Goal: Task Accomplishment & Management: Use online tool/utility

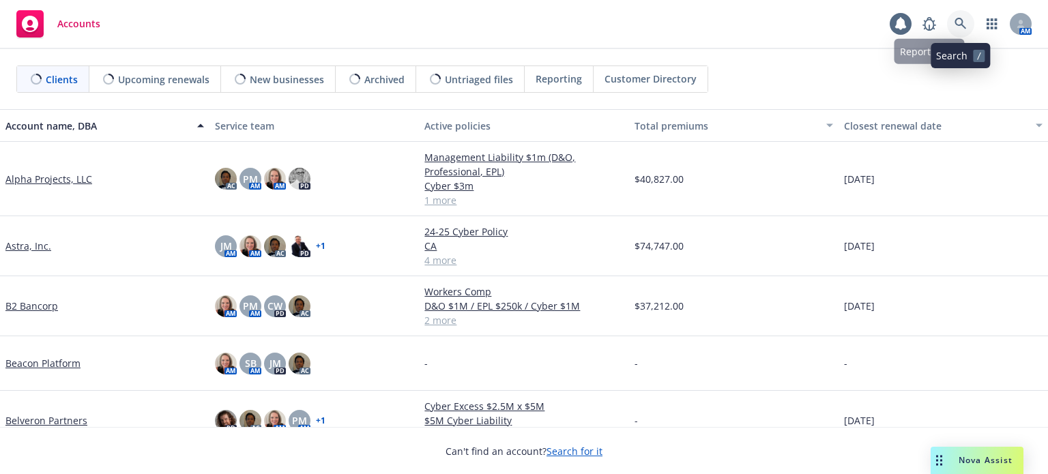
click at [955, 23] on icon at bounding box center [960, 24] width 12 height 12
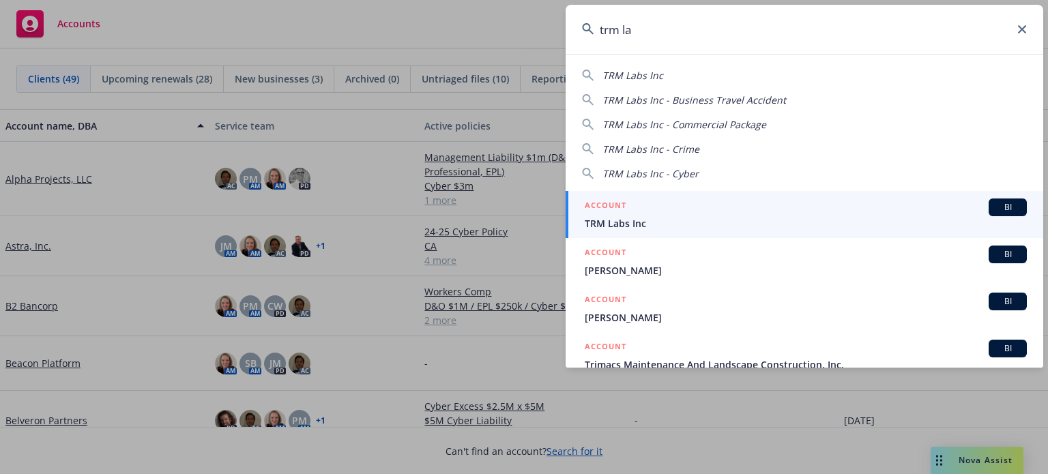
type input "trm la"
click at [636, 215] on div "ACCOUNT BI" at bounding box center [805, 207] width 442 height 18
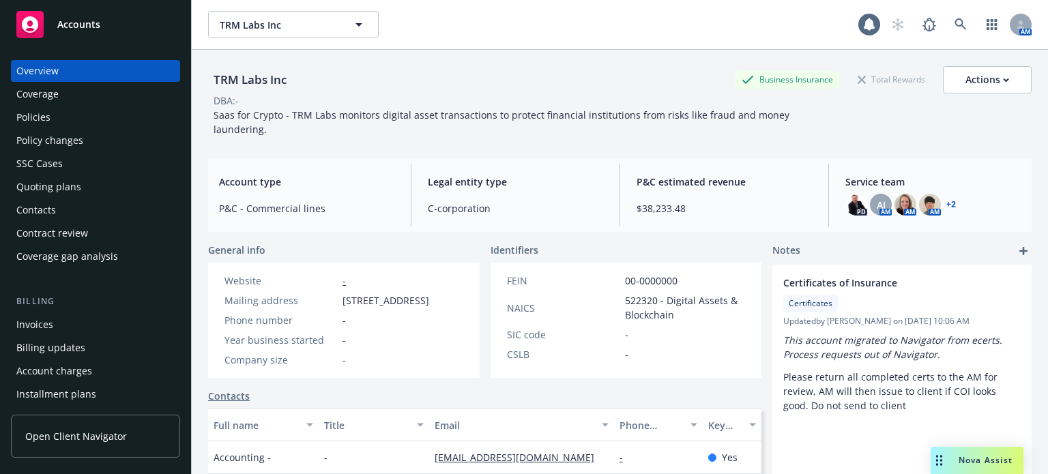
click at [74, 117] on div "Policies" at bounding box center [95, 117] width 158 height 22
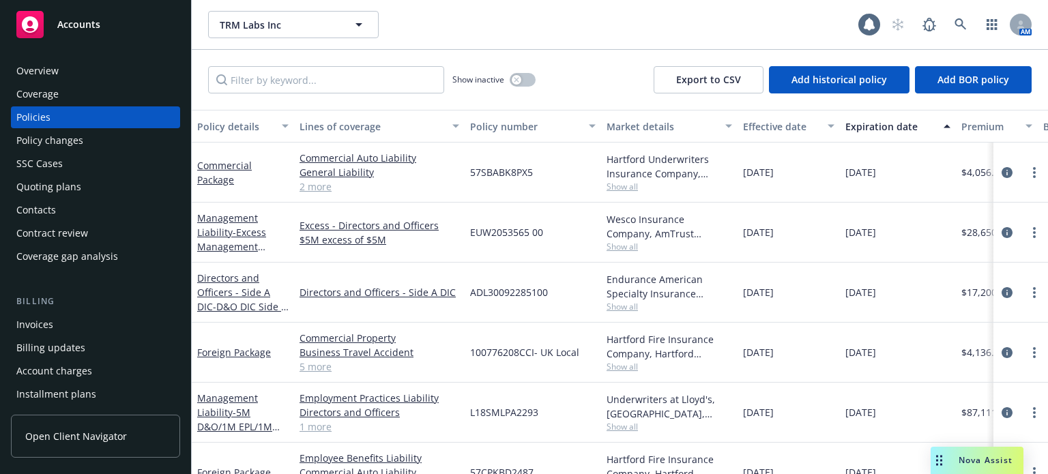
drag, startPoint x: 282, startPoint y: 132, endPoint x: 322, endPoint y: 128, distance: 40.4
click at [322, 128] on div "Policy details Lines of coverage Policy number Market details Effective date Ex…" at bounding box center [850, 126] width 1316 height 33
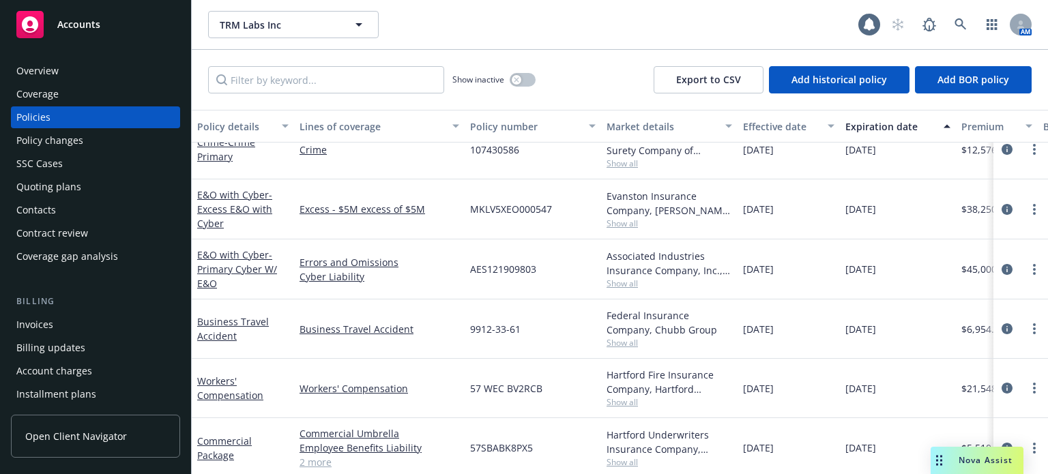
scroll to position [422, 0]
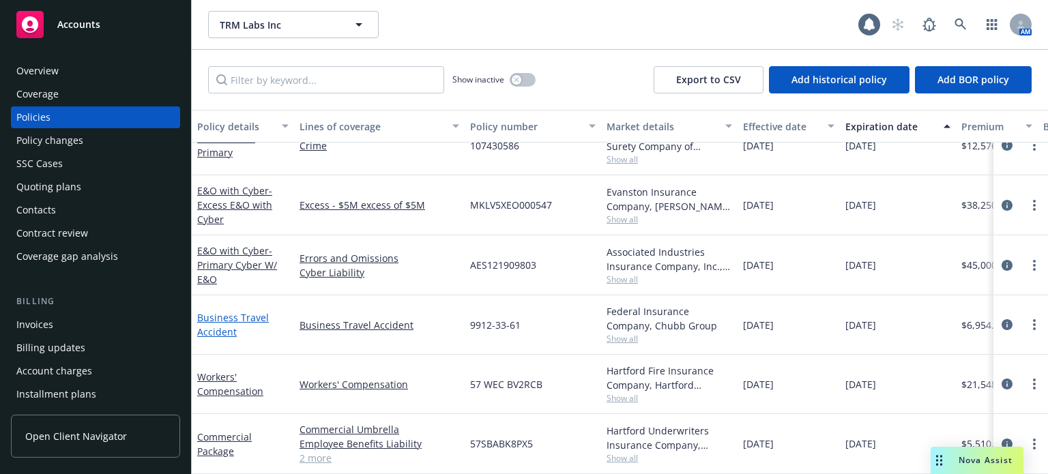
click at [255, 311] on link "Business Travel Accident" at bounding box center [233, 324] width 72 height 27
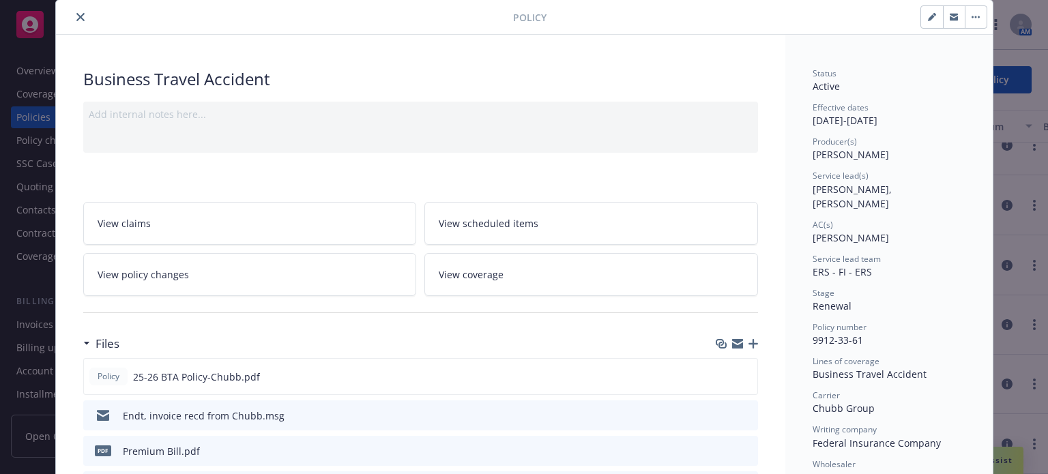
scroll to position [68, 0]
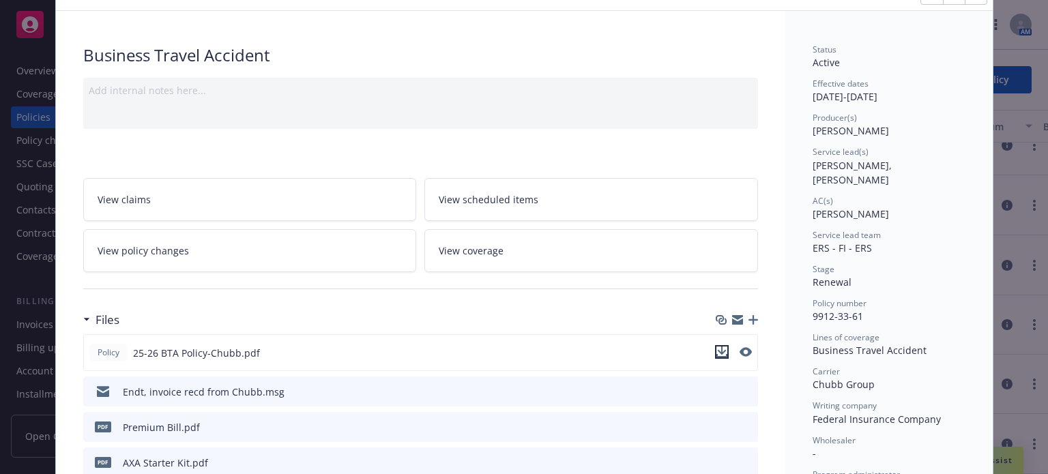
click at [717, 351] on icon "download file" at bounding box center [721, 350] width 9 height 8
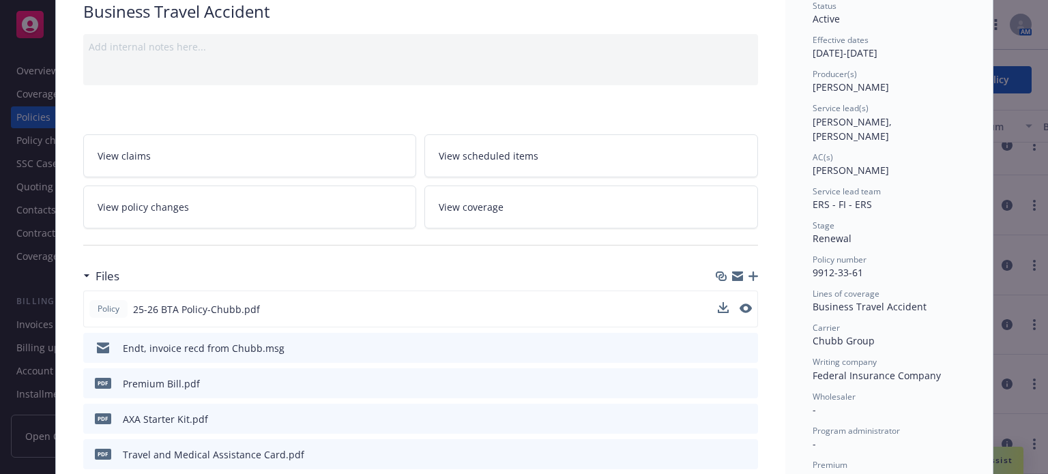
scroll to position [136, 0]
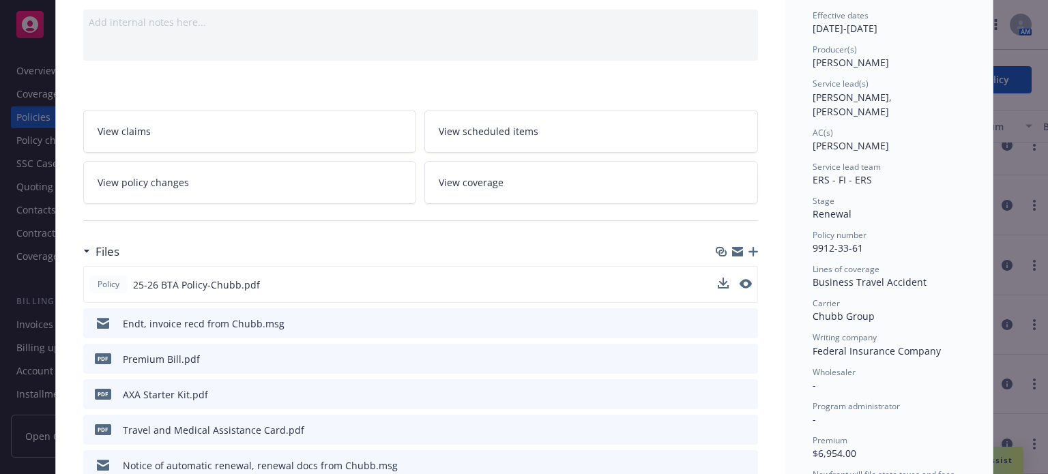
click at [718, 391] on icon "download file" at bounding box center [721, 392] width 9 height 8
click at [718, 424] on icon "download file" at bounding box center [722, 429] width 11 height 11
click at [717, 389] on icon "download file" at bounding box center [722, 393] width 11 height 11
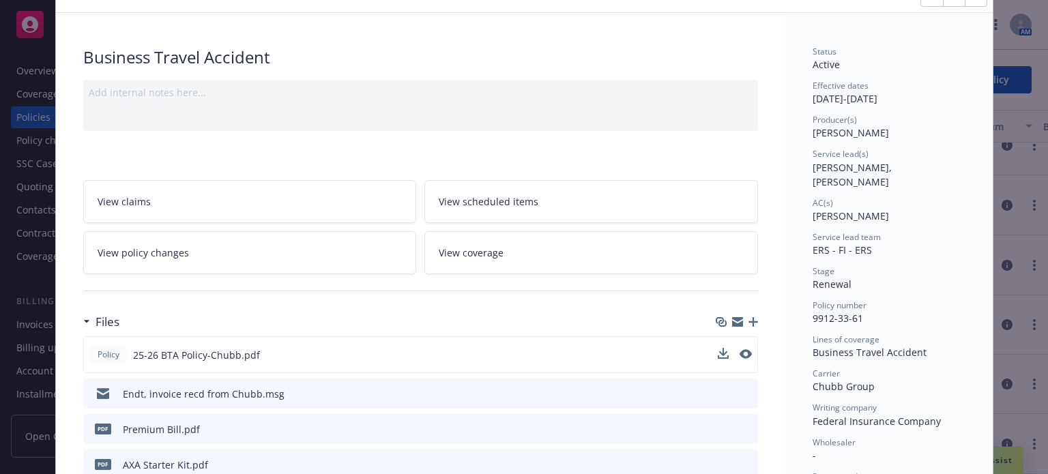
scroll to position [0, 0]
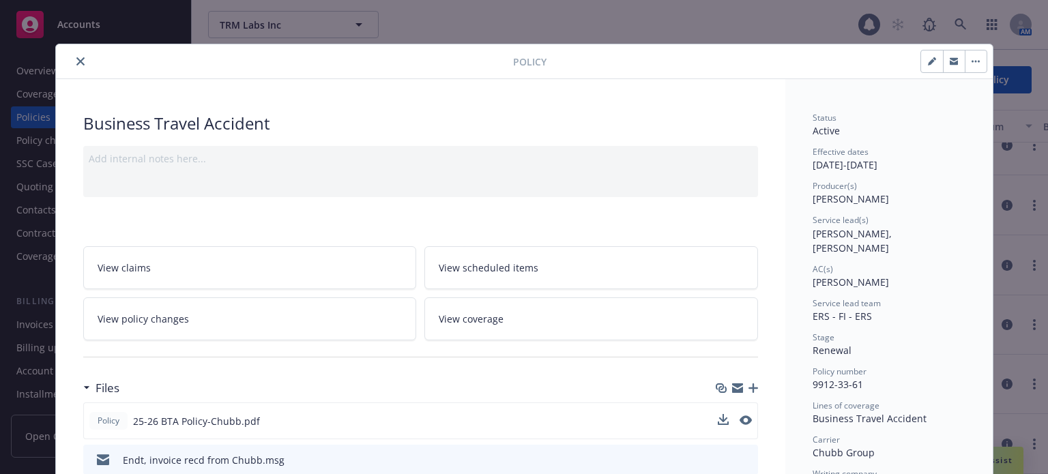
click at [77, 59] on icon "close" at bounding box center [80, 61] width 8 height 8
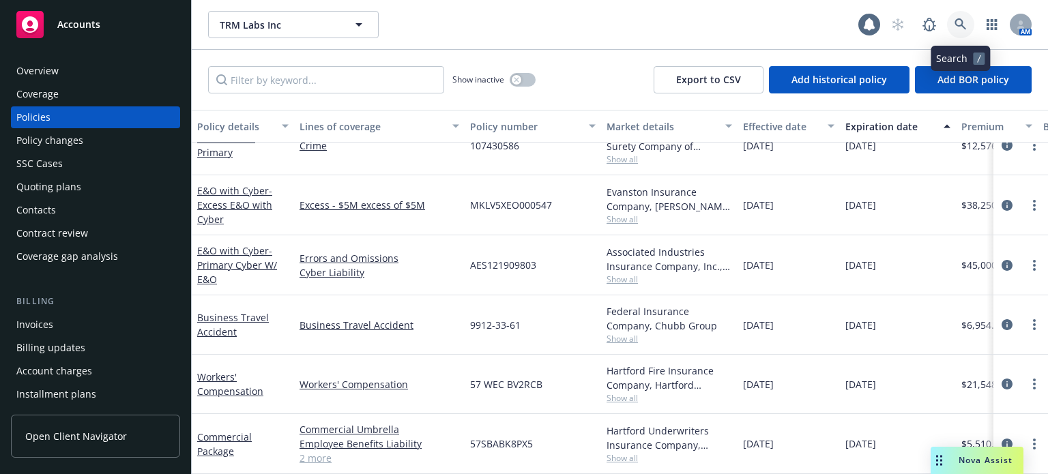
click at [968, 27] on link at bounding box center [960, 24] width 27 height 27
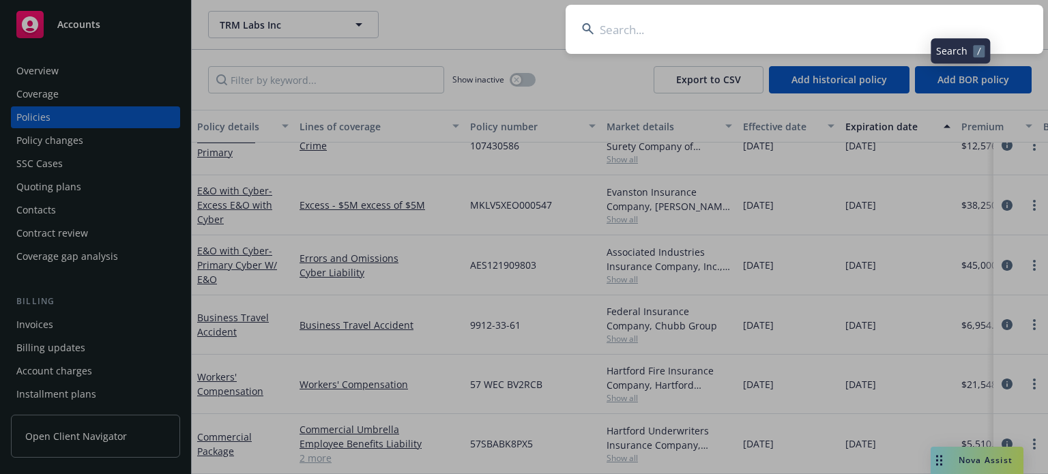
click at [792, 38] on input at bounding box center [803, 29] width 477 height 49
type input "t"
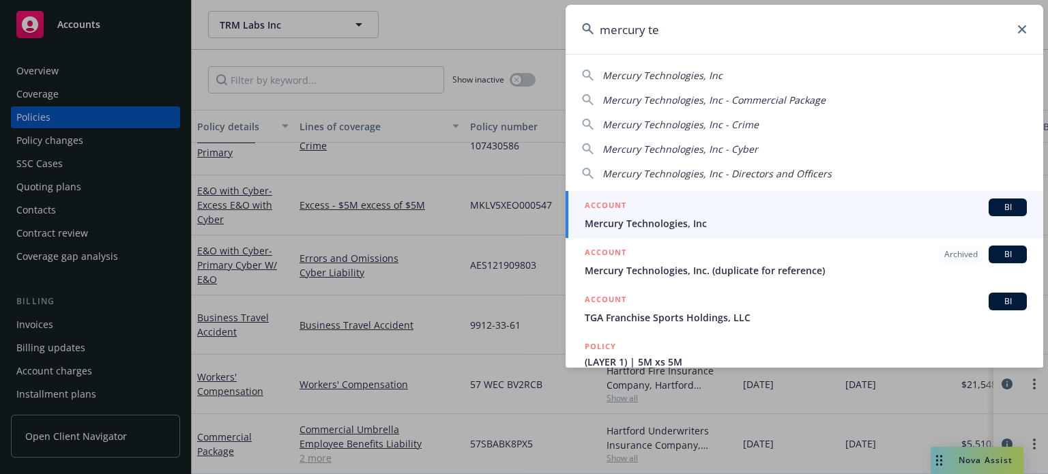
type input "mercury te"
click at [657, 216] on span "Mercury Technologies, Inc" at bounding box center [805, 223] width 442 height 14
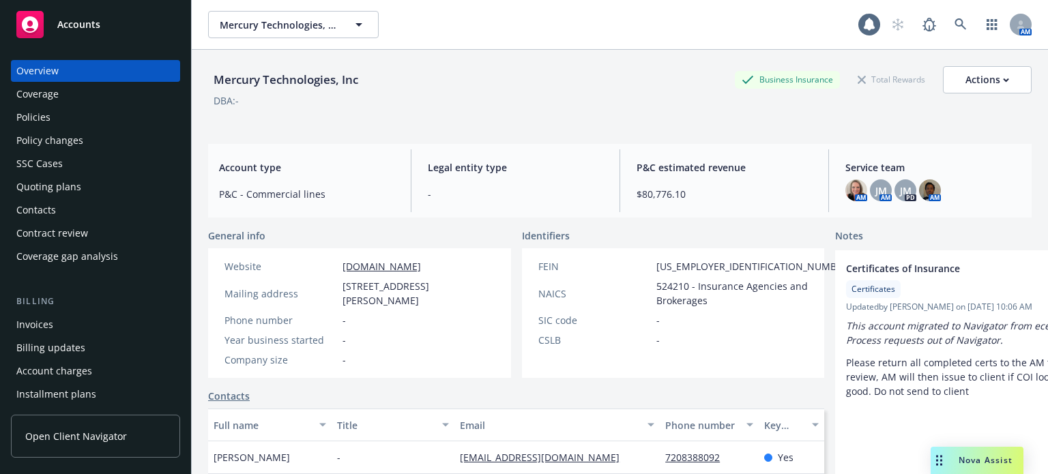
click at [50, 188] on div "Quoting plans" at bounding box center [48, 187] width 65 height 22
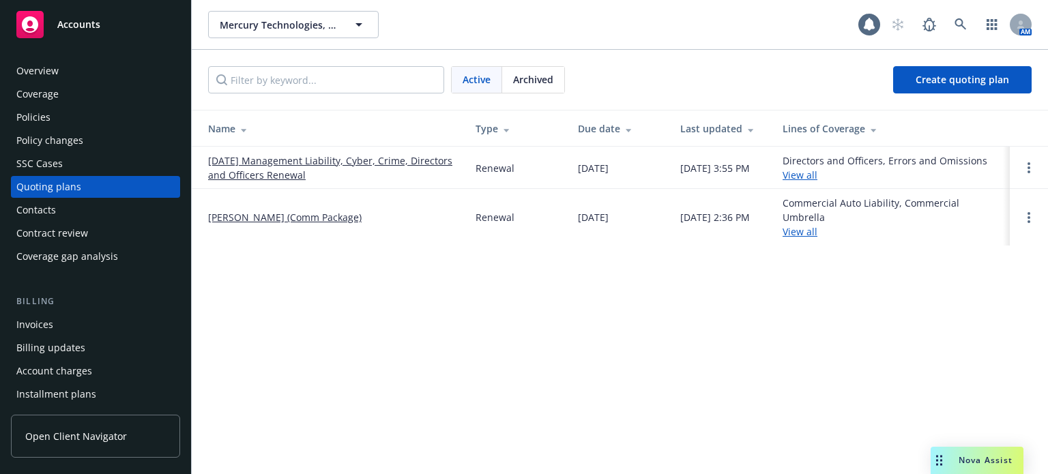
click at [268, 158] on link "09/27/25 Management Liability, Cyber, Crime, Directors and Officers Renewal" at bounding box center [331, 167] width 246 height 29
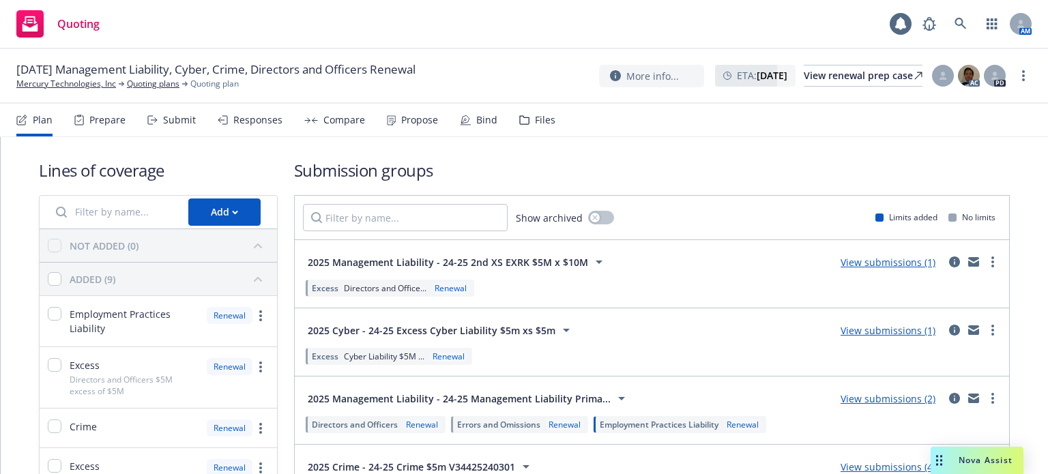
click at [885, 263] on link "View submissions (1)" at bounding box center [887, 262] width 95 height 13
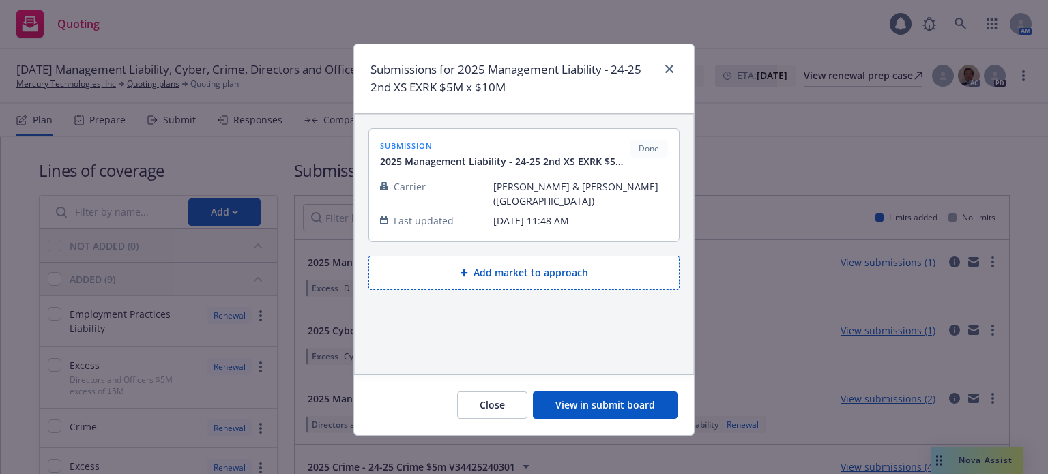
click at [597, 394] on button "View in submit board" at bounding box center [605, 404] width 145 height 27
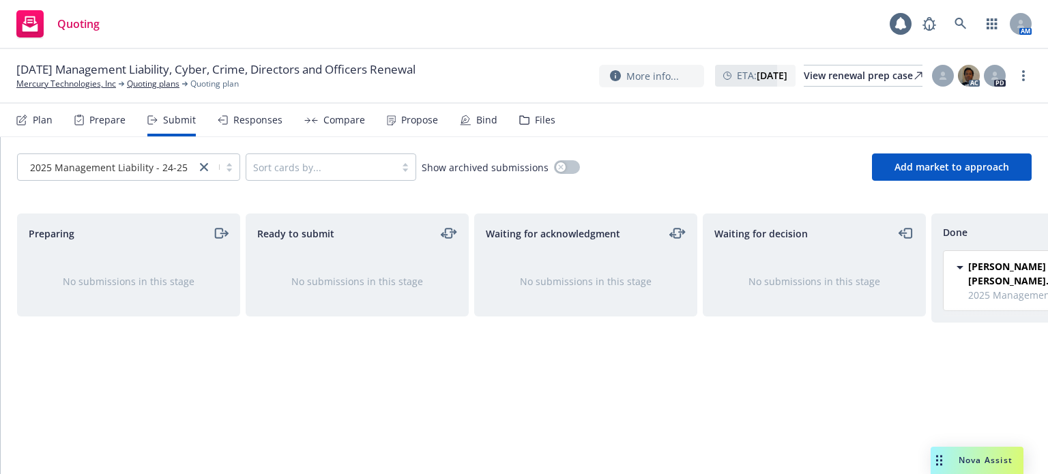
scroll to position [0, 123]
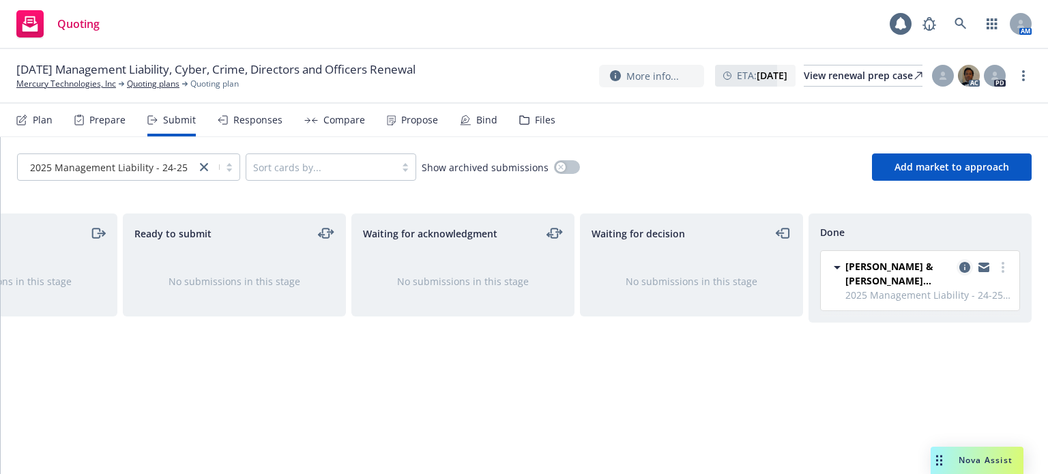
click at [968, 263] on icon "copy logging email" at bounding box center [964, 267] width 11 height 11
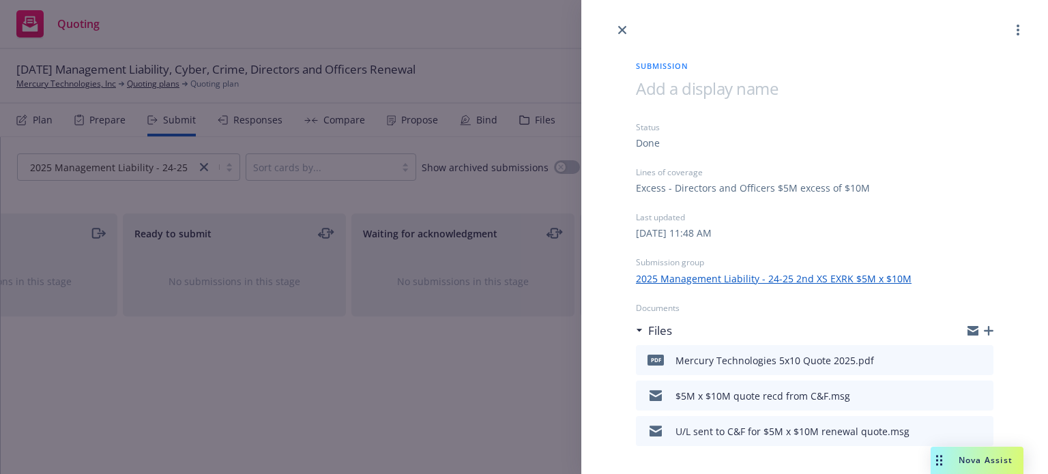
click at [983, 327] on icon "button" at bounding box center [988, 331] width 10 height 10
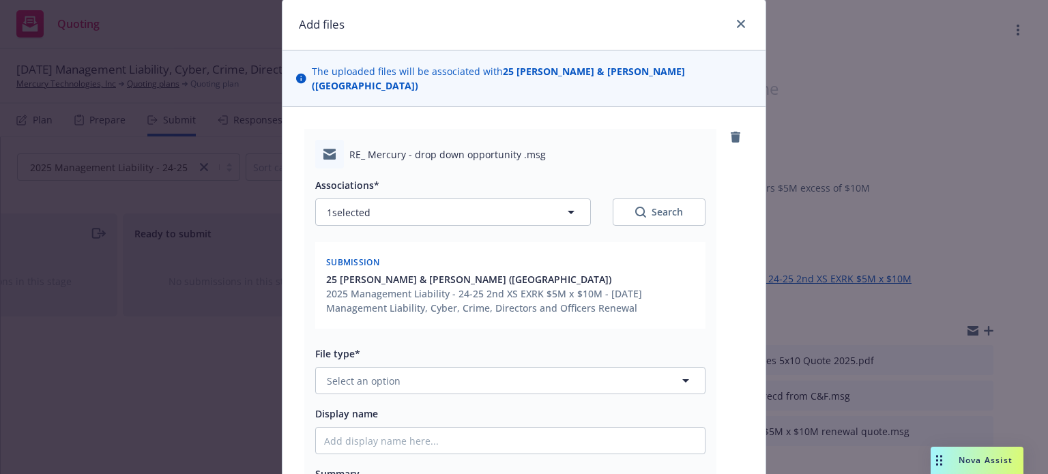
scroll to position [68, 0]
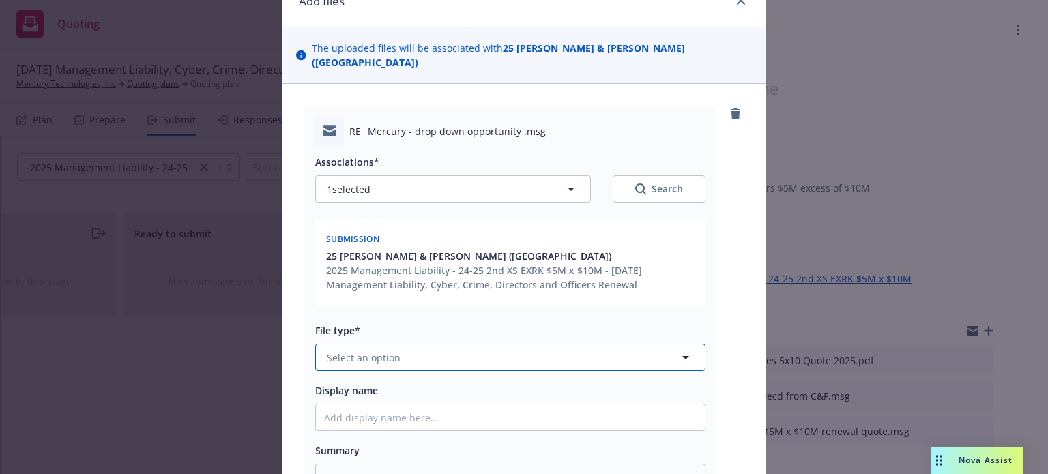
click at [366, 351] on span "Select an option" at bounding box center [364, 358] width 74 height 14
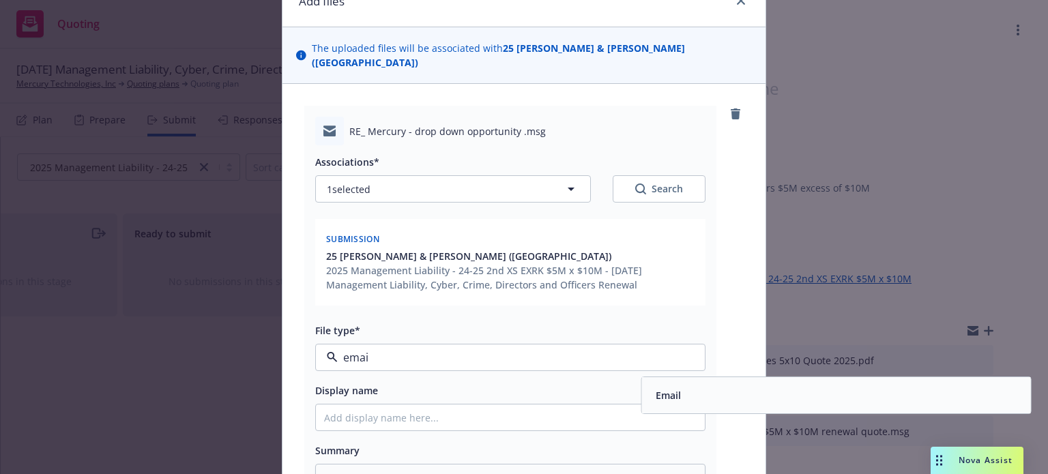
type input "email"
click at [771, 385] on div "Email" at bounding box center [836, 395] width 372 height 20
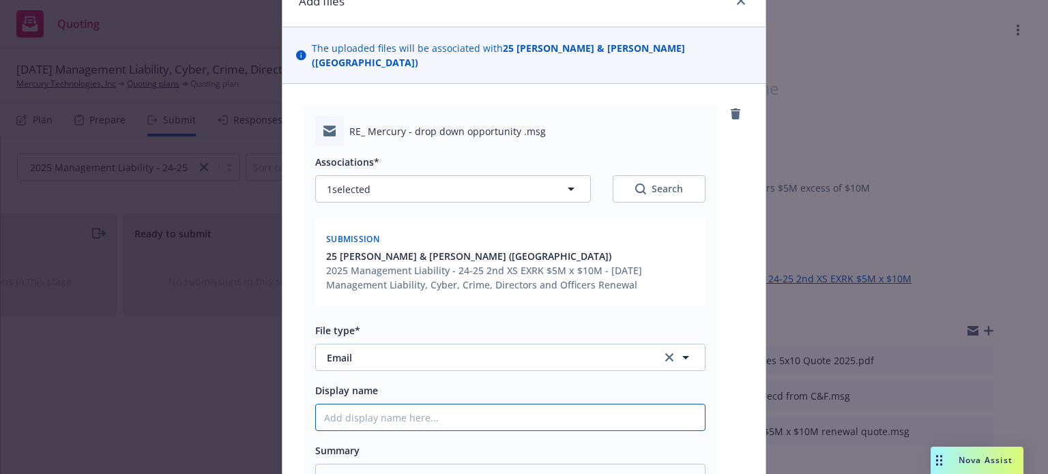
click at [456, 404] on input "Display name" at bounding box center [510, 417] width 389 height 26
type textarea "x"
type input "U"
type textarea "x"
type input "U/"
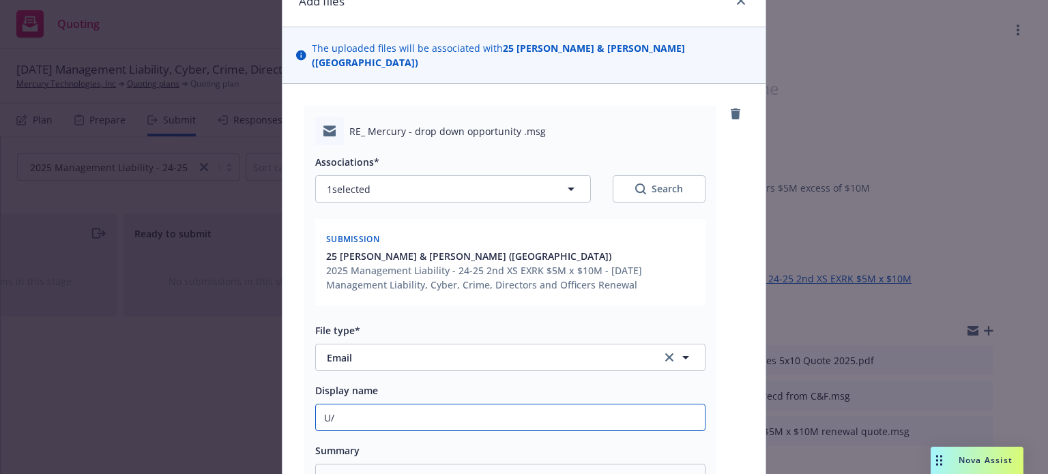
type textarea "x"
type input "U/L"
type textarea "x"
type input "U/L"
type textarea "x"
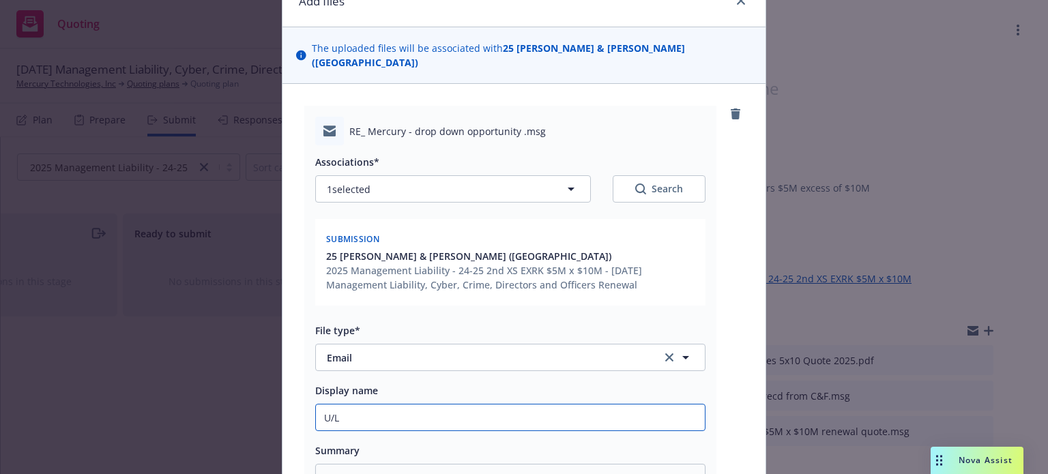
type input "U/L R"
type textarea "x"
type input "U/L Re"
type textarea "x"
type input "U/L Rel"
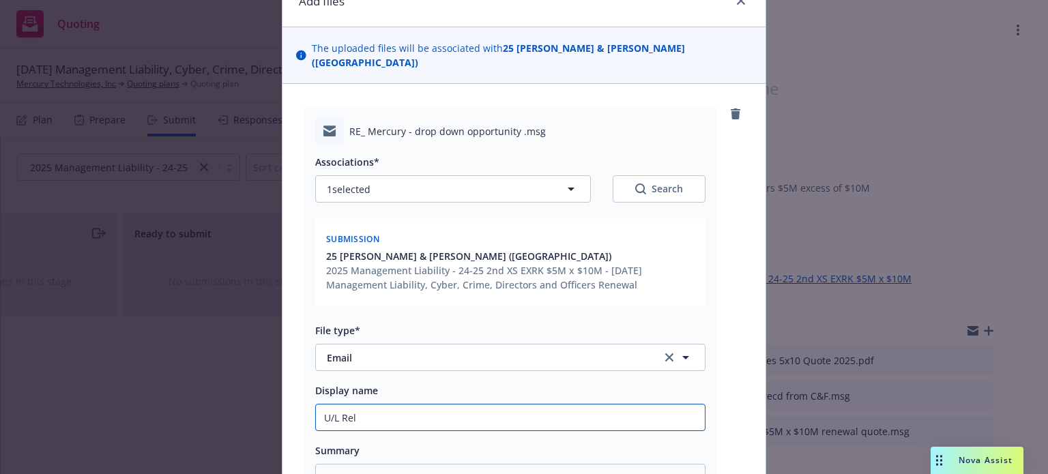
type textarea "x"
type input "U/L Relm"
type textarea "x"
type input "U/L Relm"
type textarea "x"
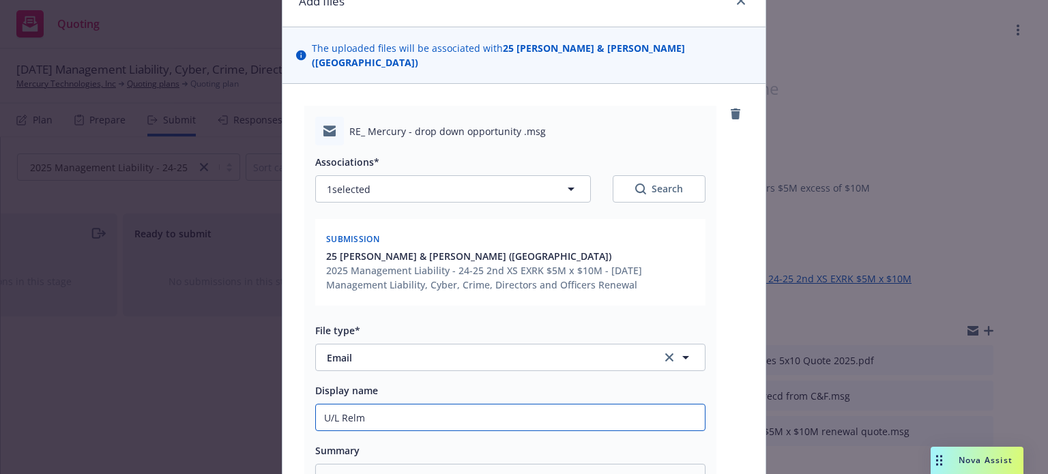
type input "U/L Relm q"
type textarea "x"
type input "U/L Relm qu"
type textarea "x"
type input "U/L Relm quo"
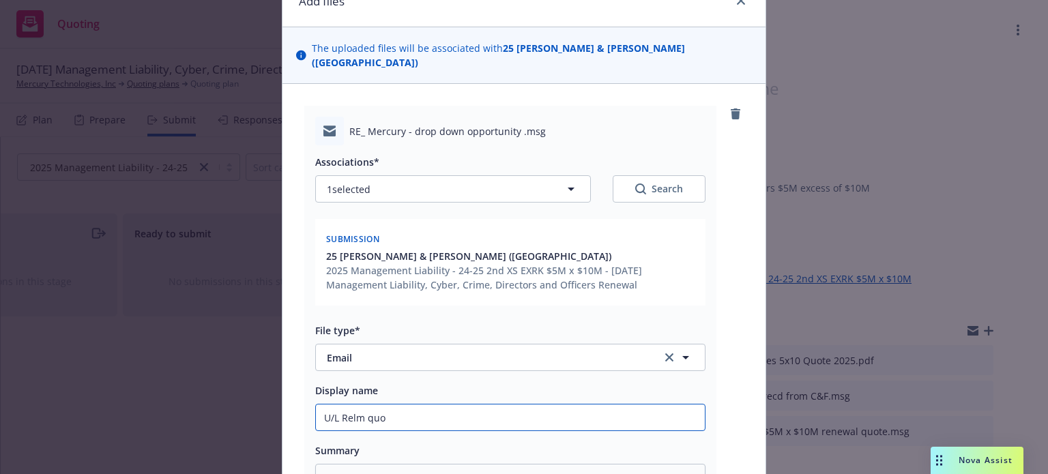
type textarea "x"
type input "U/L Relm quot"
type textarea "x"
type input "U/L Relm quote"
type textarea "x"
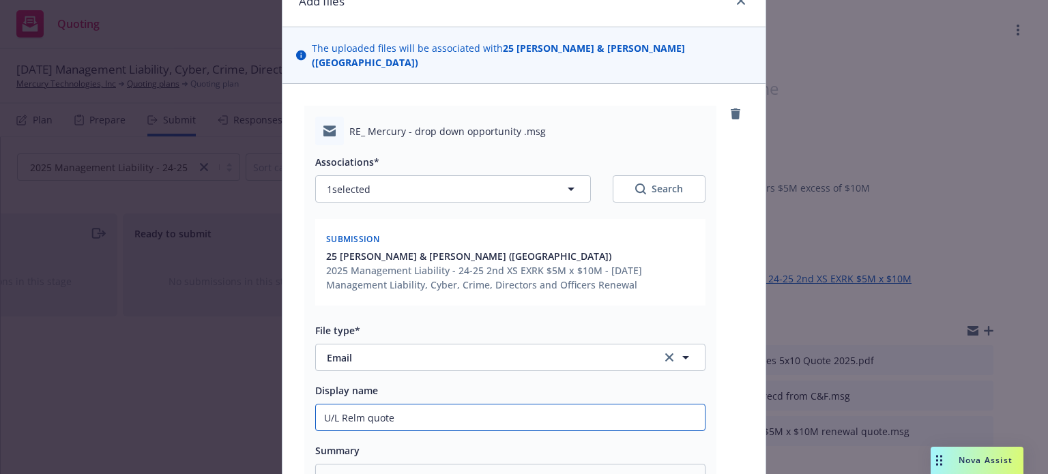
type input "U/L Relm quote s"
type textarea "x"
type input "U/L Relm quote se"
type textarea "x"
type input "U/L Relm quote sent"
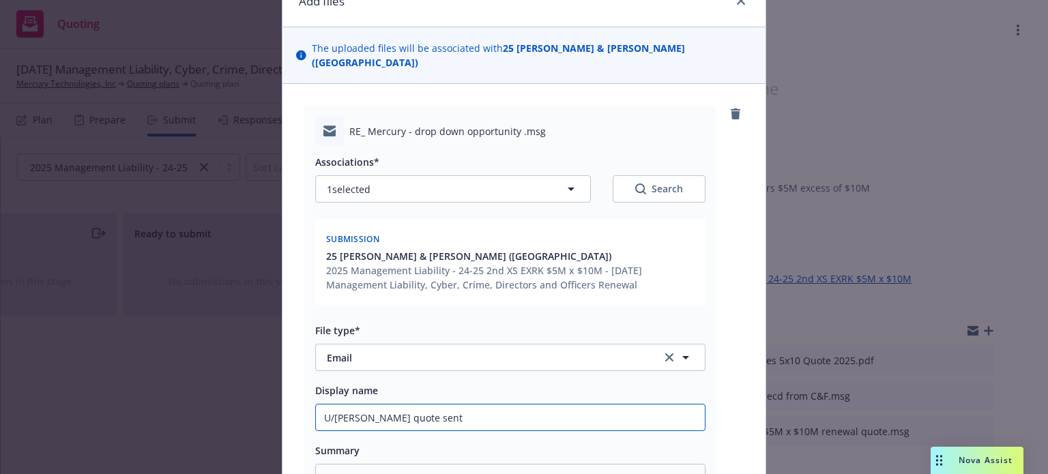
type textarea "x"
type input "U/L Relm quote sent"
type textarea "x"
type input "U/L Relm quote sent t"
type textarea "x"
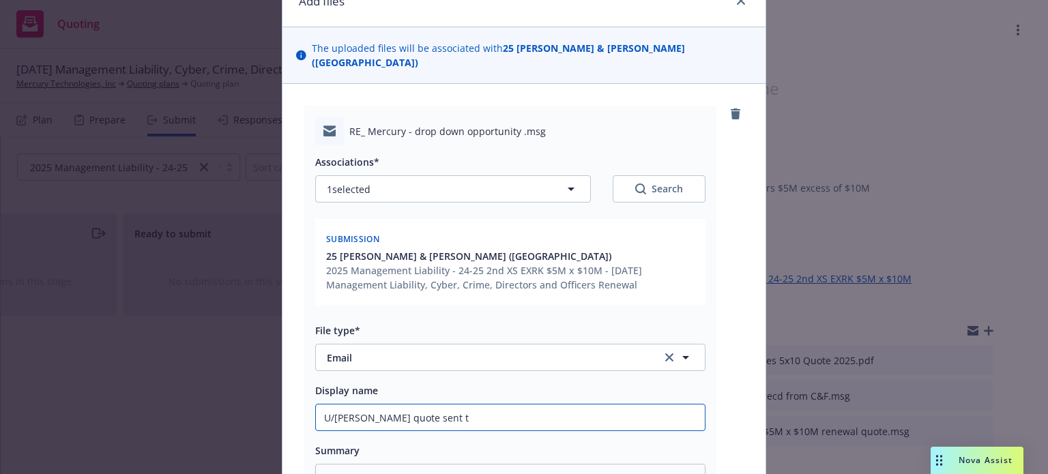
type input "U/L Relm quote sent to"
type textarea "x"
type input "U/L Relm quote sent to"
type textarea "x"
type input "U/L Relm quote sent to C"
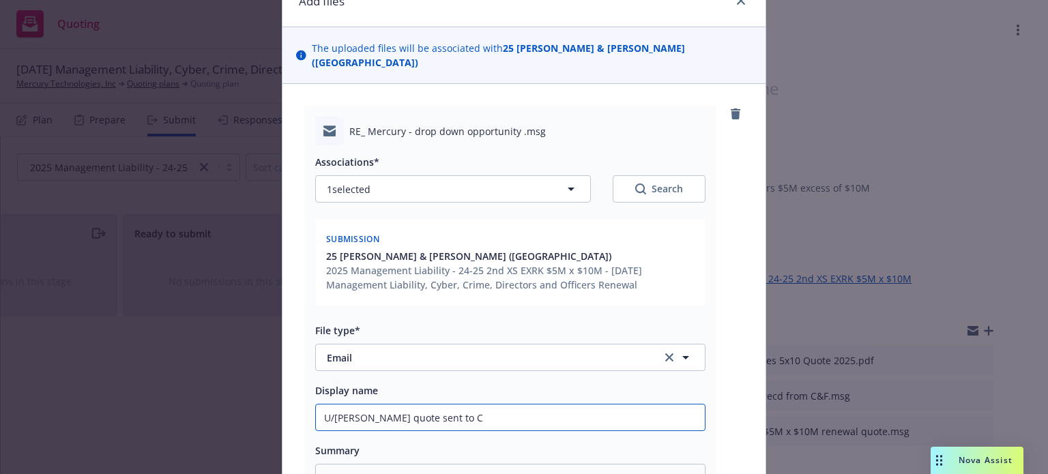
type textarea "x"
type input "U/L Relm quote sent to C&"
type textarea "x"
type input "U/L Relm quote sent to C&F"
type textarea "x"
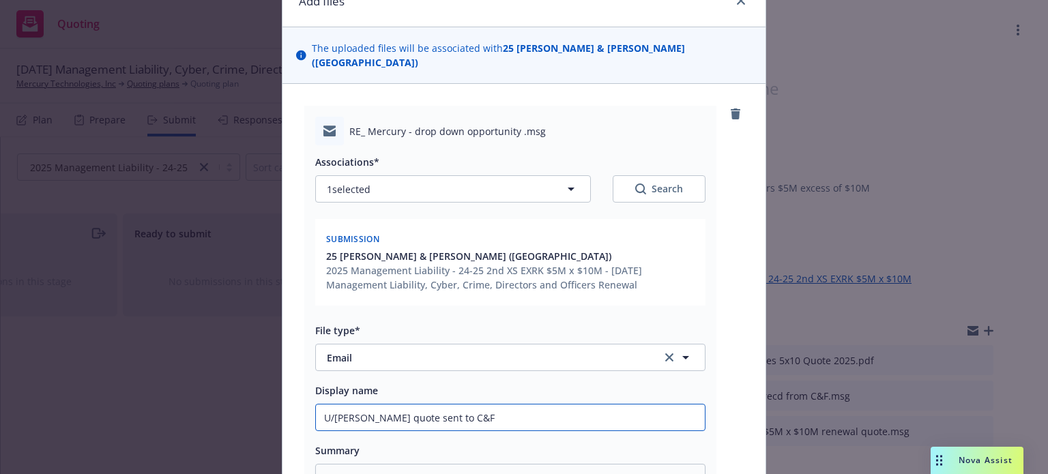
type input "U/L Relm quote sent to C&F,"
type textarea "x"
type input "U/L Relm quote sent to C&F,"
type textarea "x"
type input "U/L Relm quote sent to C&F, r"
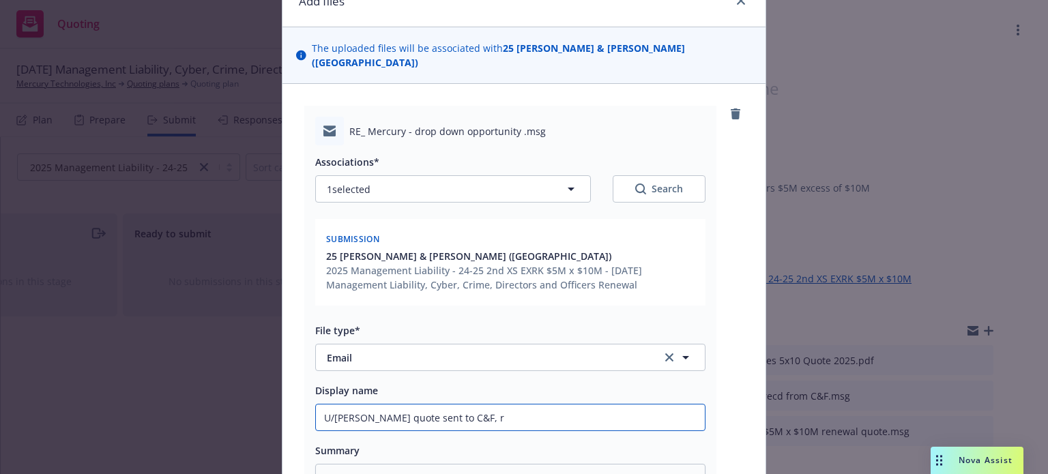
type textarea "x"
type input "U/L Relm quote sent to C&F, re"
type textarea "x"
type input "U/L Relm quote sent to C&F, req"
type textarea "x"
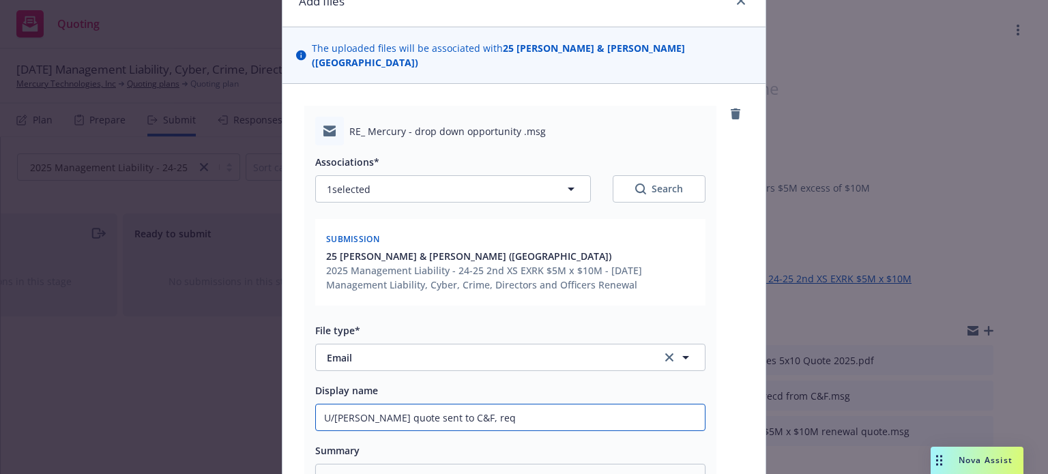
type input "U/L Relm quote sent to C&F, req f"
type textarea "x"
type input "U/L Relm quote sent to C&F, req for"
type textarea "x"
type input "U/L Relm quote sent to C&F, req for"
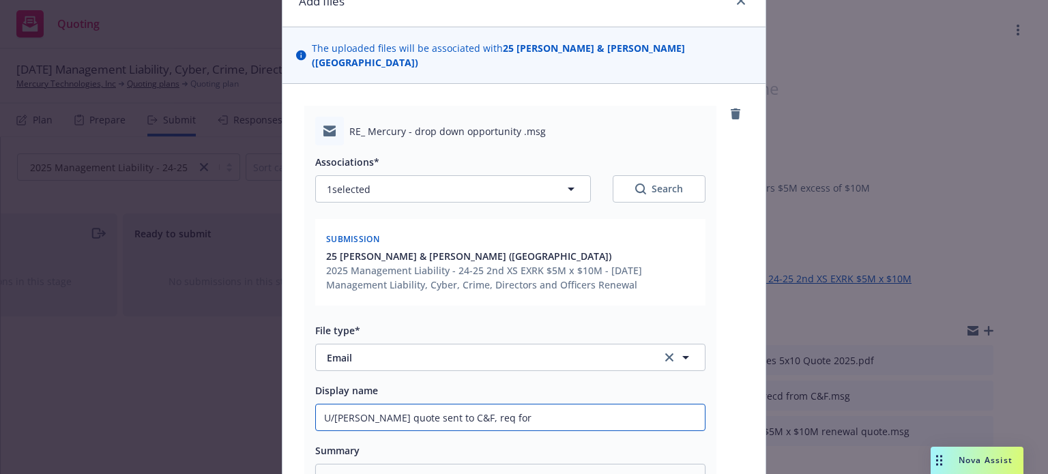
type textarea "x"
type input "U/L Relm quote sent to C&F, req for RQ"
type textarea "x"
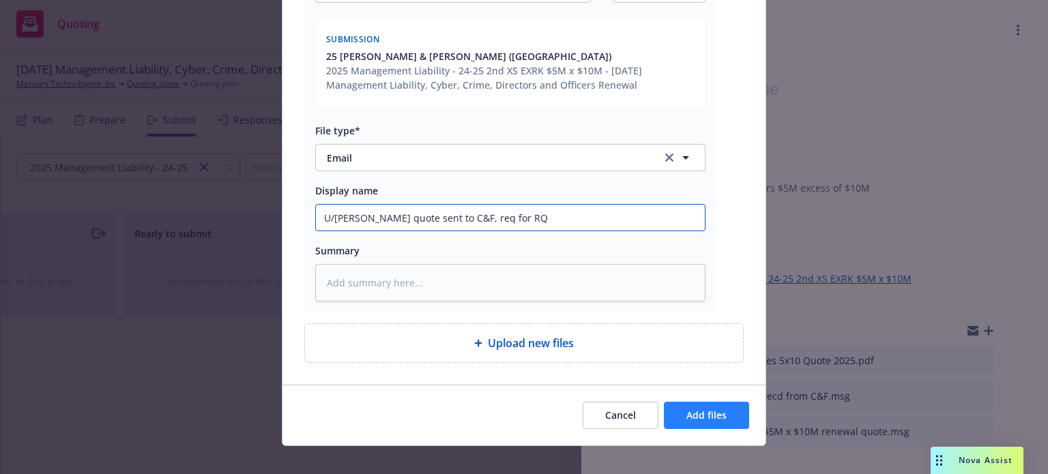
type input "U/L Relm quote sent to C&F, req for RQ"
click at [709, 409] on span "Add files" at bounding box center [706, 415] width 40 height 13
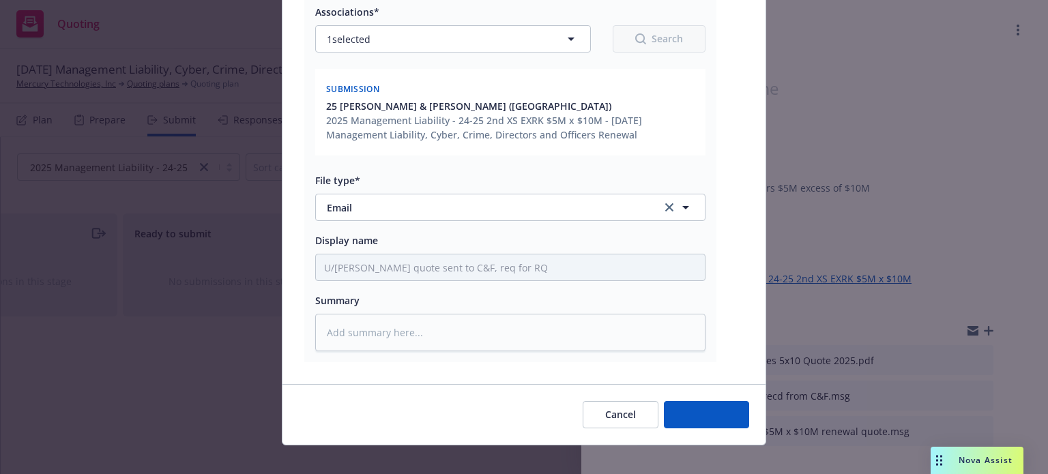
type textarea "x"
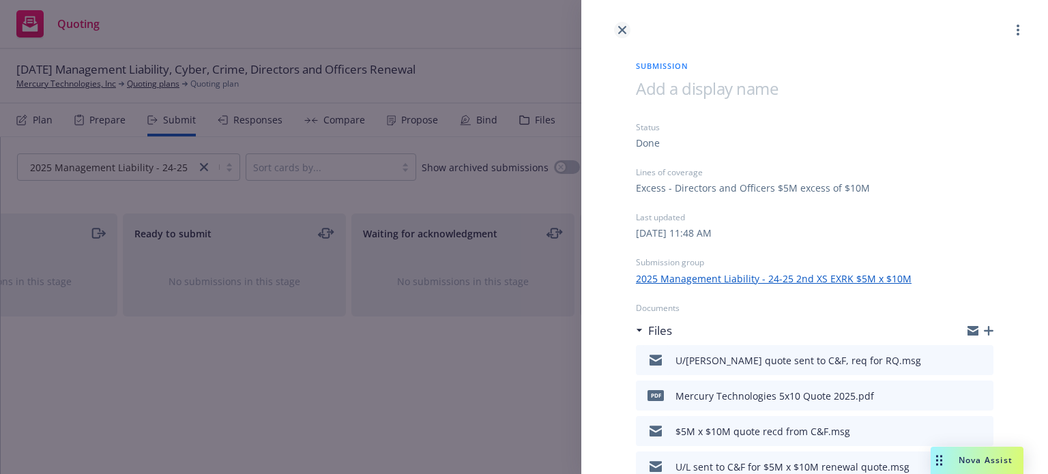
click at [623, 29] on icon "close" at bounding box center [622, 30] width 8 height 8
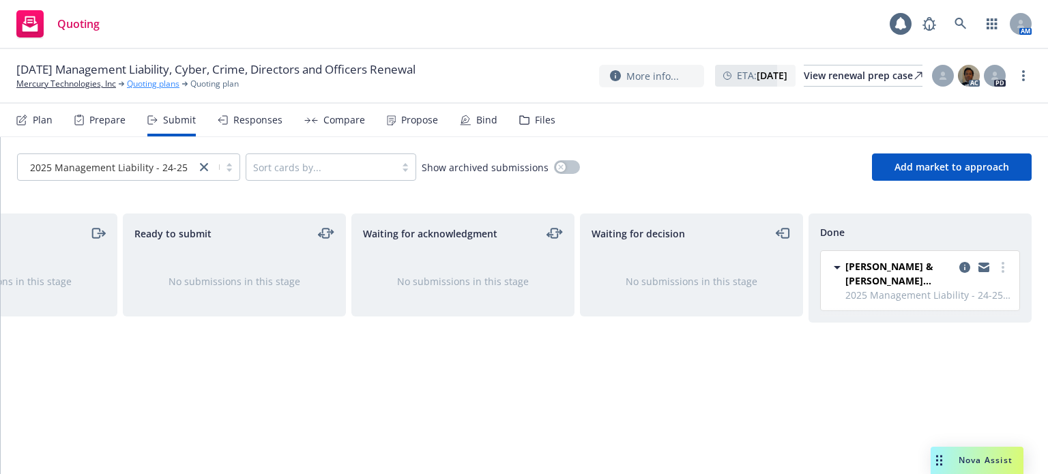
click at [152, 87] on link "Quoting plans" at bounding box center [153, 84] width 53 height 12
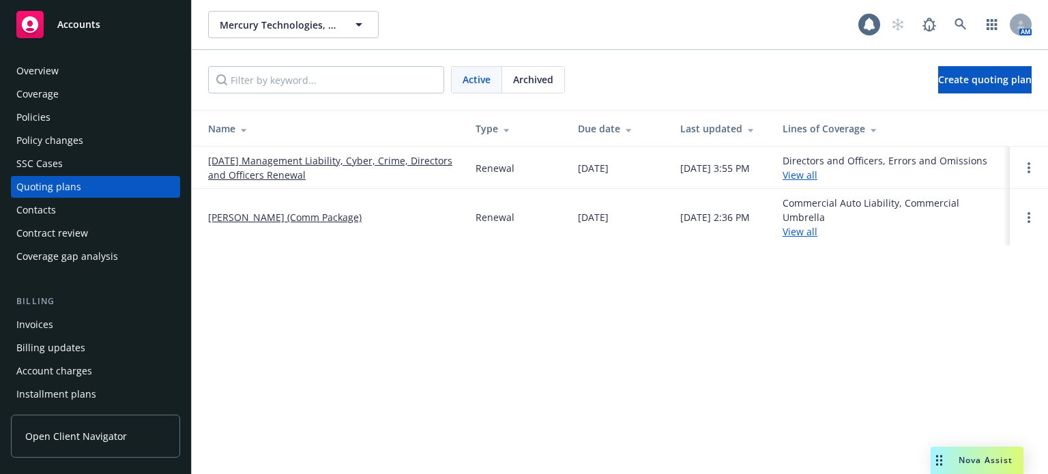
click at [248, 158] on link "[DATE] Management Liability, Cyber, Crime, Directors and Officers Renewal" at bounding box center [331, 167] width 246 height 29
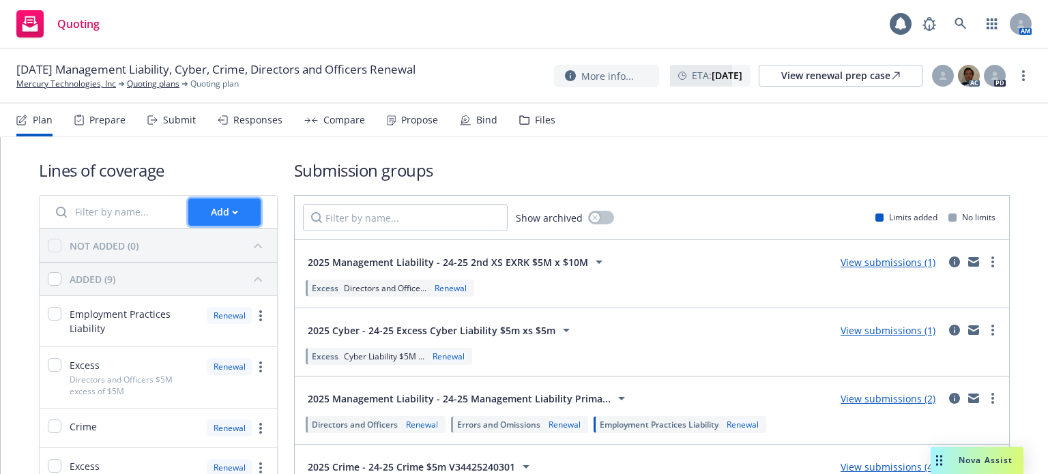
click at [248, 220] on button "Add" at bounding box center [224, 211] width 72 height 27
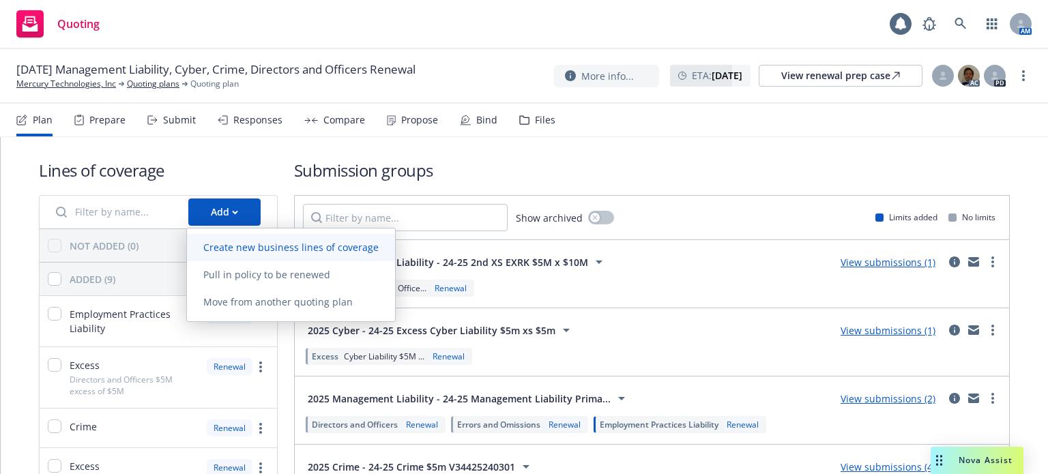
click at [246, 256] on link "Create new business lines of coverage" at bounding box center [291, 247] width 208 height 27
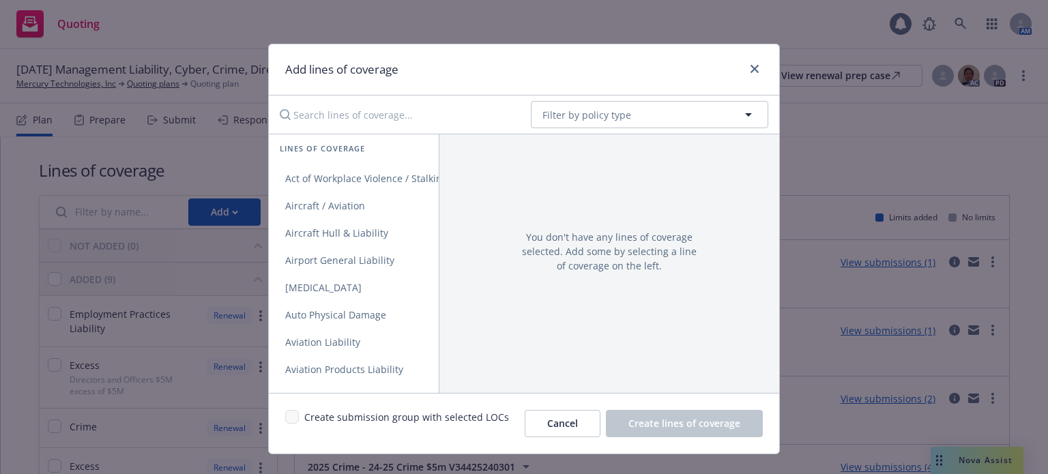
click at [331, 119] on input "Search lines of coverage..." at bounding box center [395, 114] width 248 height 27
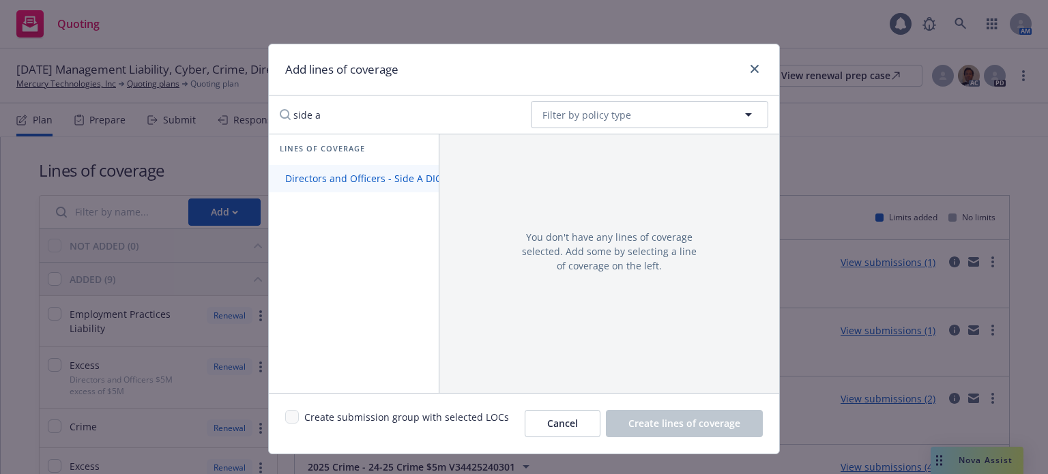
type input "side a"
click at [335, 185] on link "Directors and Officers - Side A DIC" at bounding box center [363, 178] width 189 height 27
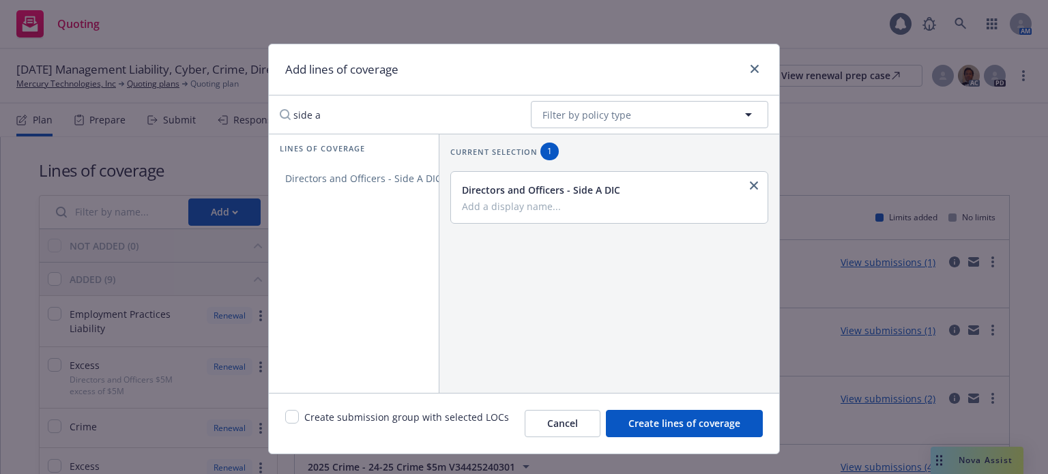
click at [559, 203] on input "Add a display name..." at bounding box center [608, 206] width 292 height 12
type input "NEW"
click at [671, 420] on span "Create lines of coverage" at bounding box center [684, 423] width 112 height 13
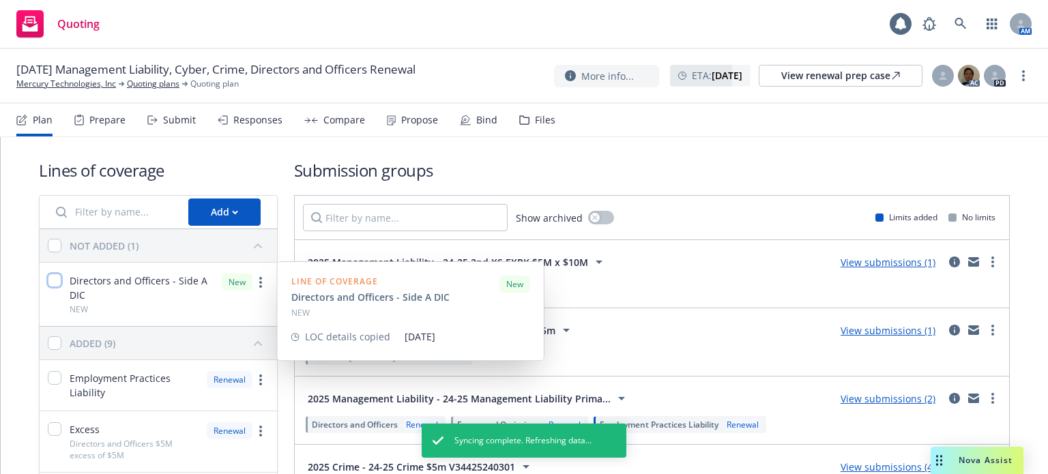
click at [60, 278] on input "checkbox" at bounding box center [55, 280] width 14 height 14
checkbox input "true"
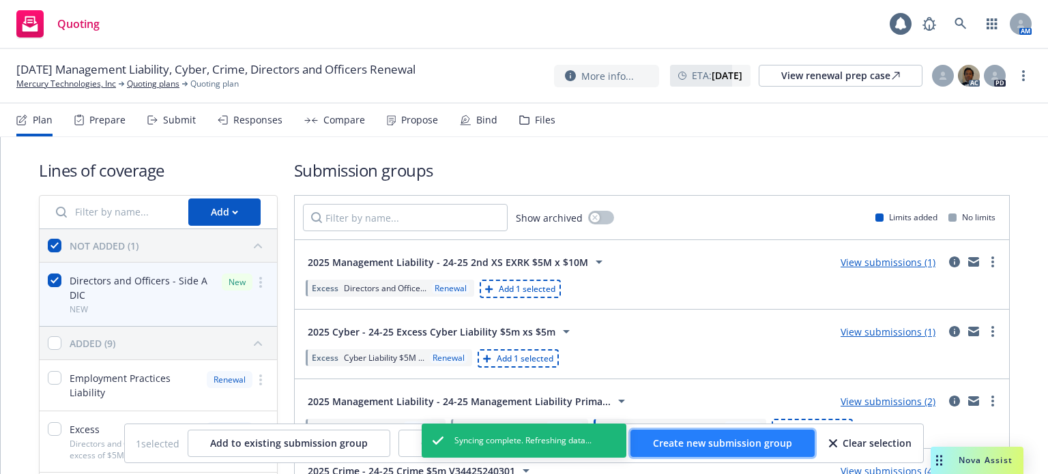
click at [749, 447] on span "Create new submission group" at bounding box center [722, 442] width 139 height 13
checkbox input "false"
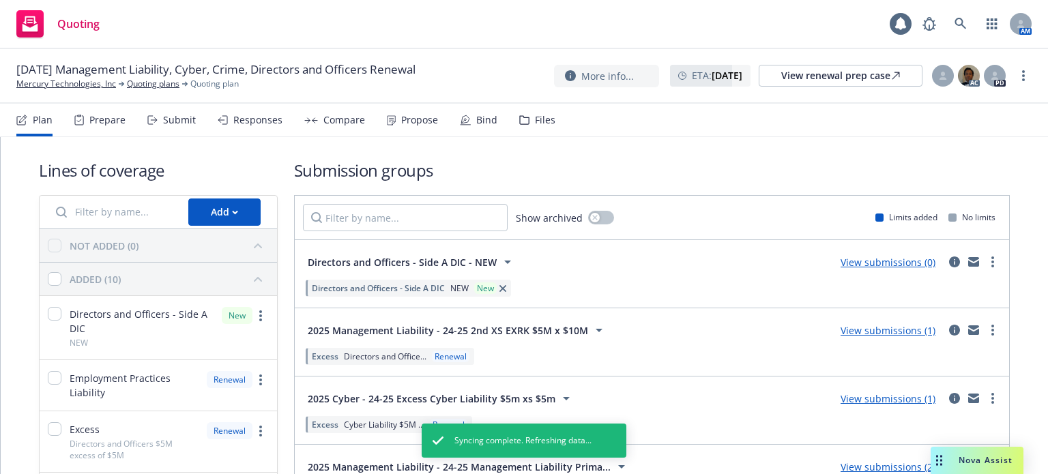
click at [892, 260] on link "View submissions (0)" at bounding box center [887, 262] width 95 height 13
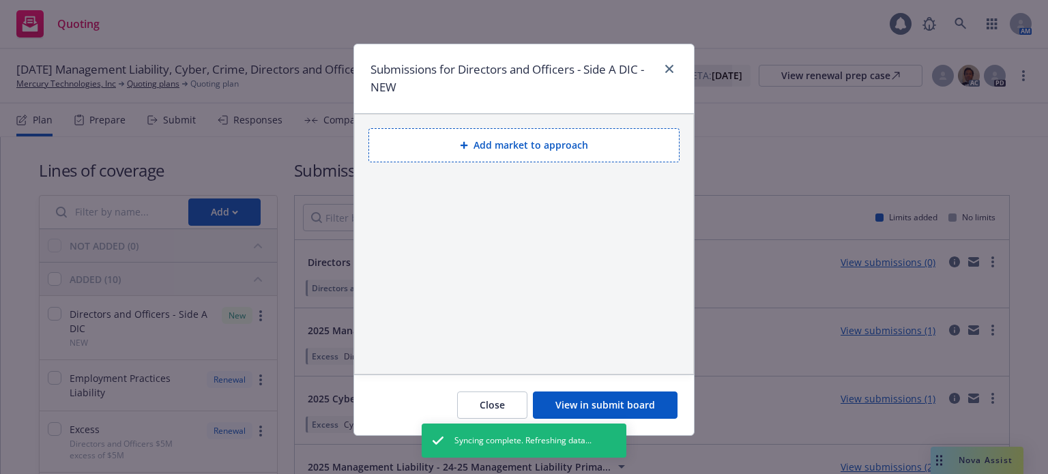
click at [653, 398] on button "View in submit board" at bounding box center [605, 404] width 145 height 27
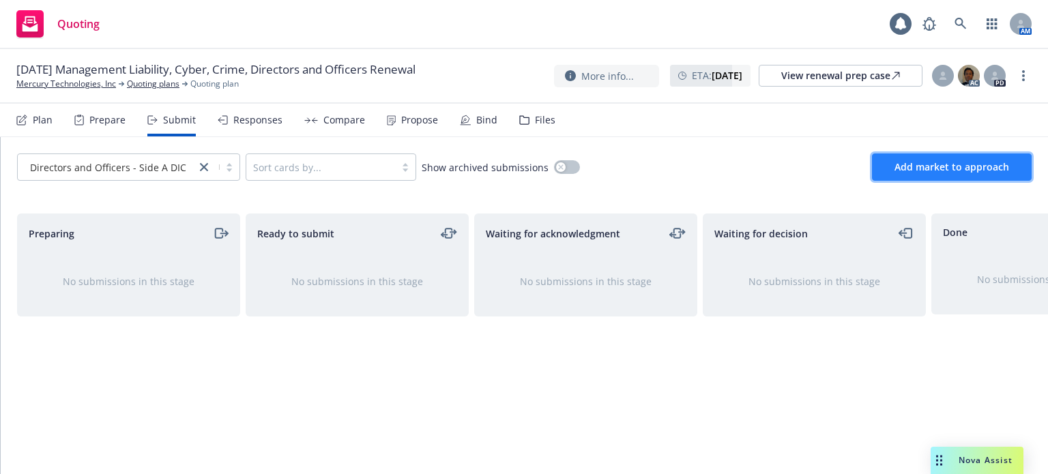
click at [947, 171] on span "Add market to approach" at bounding box center [951, 166] width 115 height 13
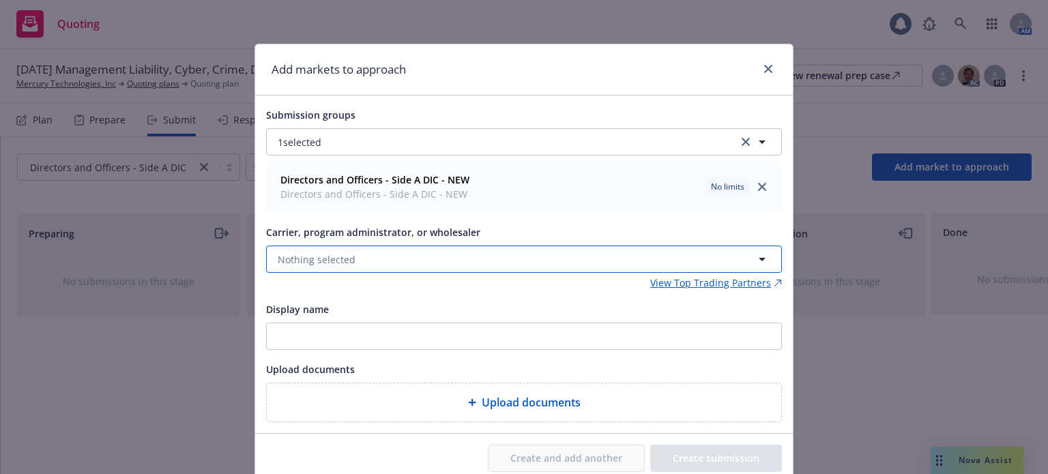
click at [338, 267] on button "Nothing selected" at bounding box center [524, 259] width 516 height 27
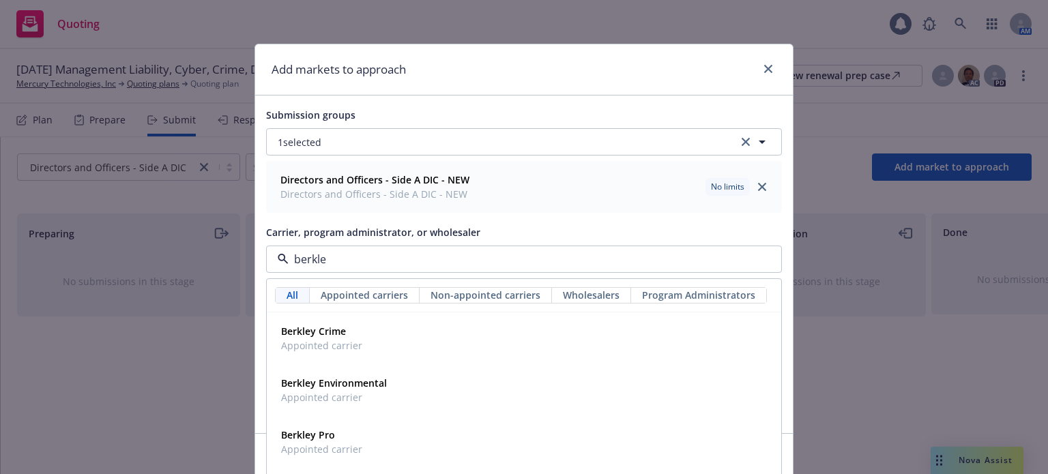
type input "berkley"
click at [314, 430] on strong "Berkley Pro" at bounding box center [308, 434] width 54 height 13
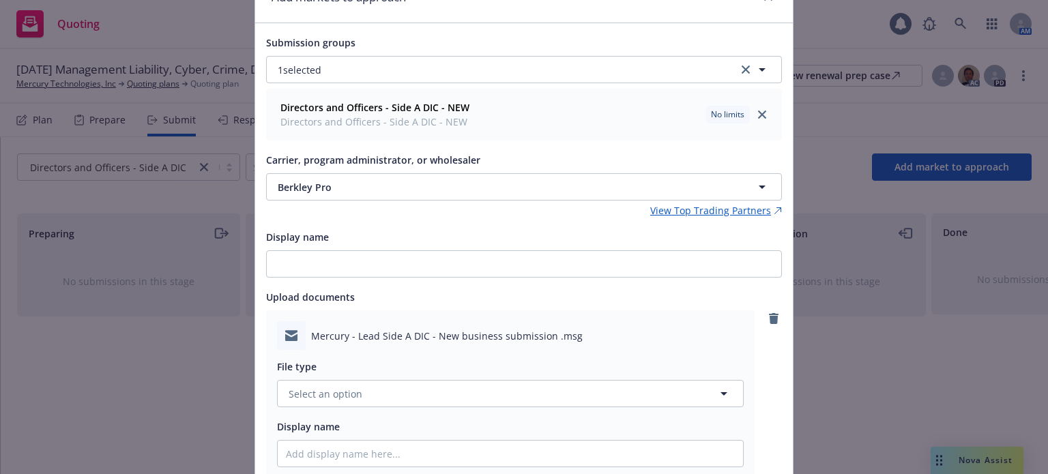
scroll to position [136, 0]
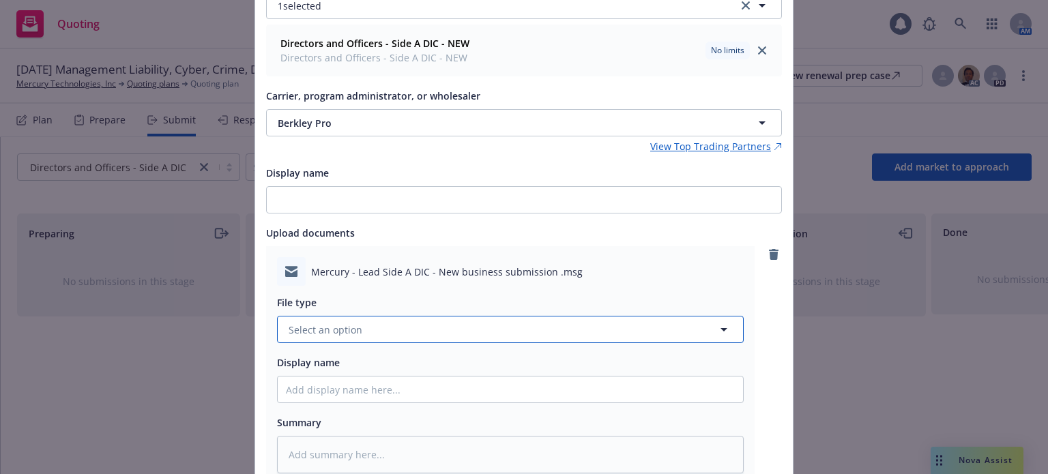
click at [390, 332] on button "Select an option" at bounding box center [510, 329] width 466 height 27
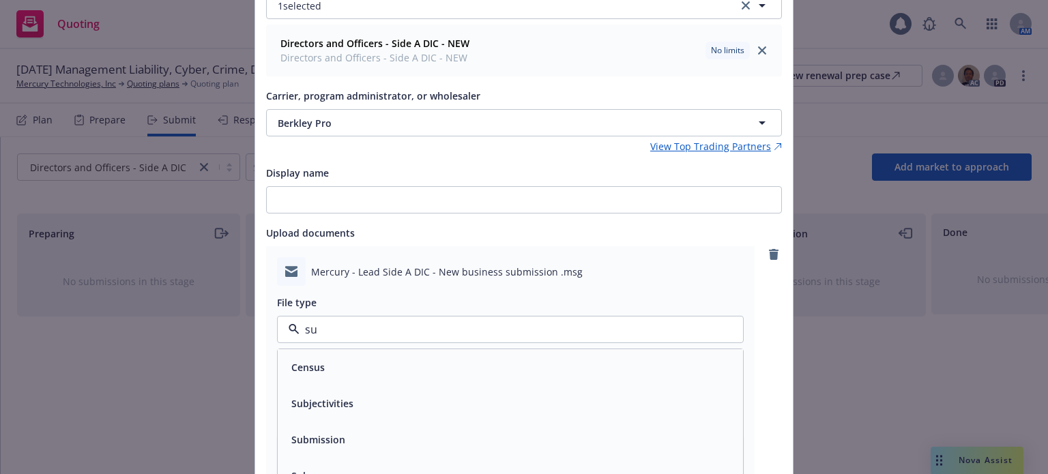
type input "sub"
click at [354, 402] on div "Submission" at bounding box center [510, 404] width 449 height 20
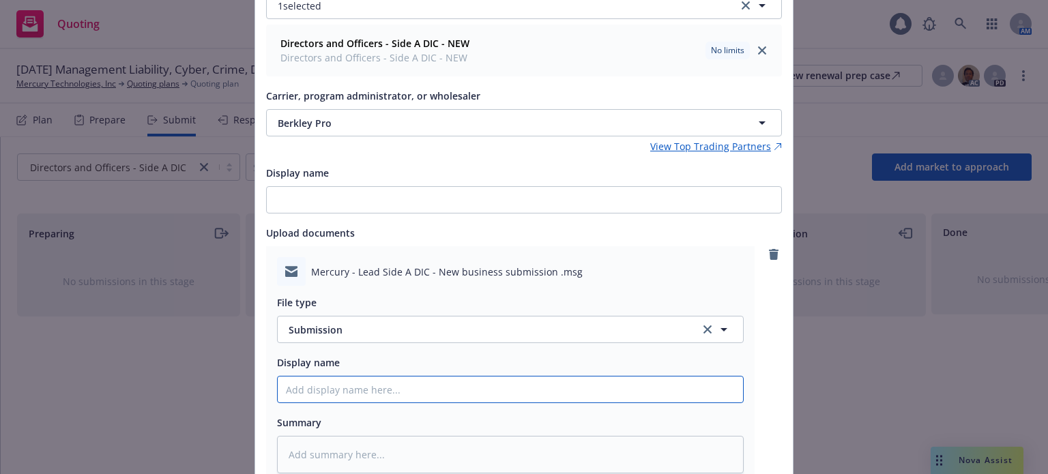
click at [354, 391] on input "Display name" at bounding box center [510, 389] width 465 height 26
type textarea "x"
type input "S"
type textarea "x"
type input "Si"
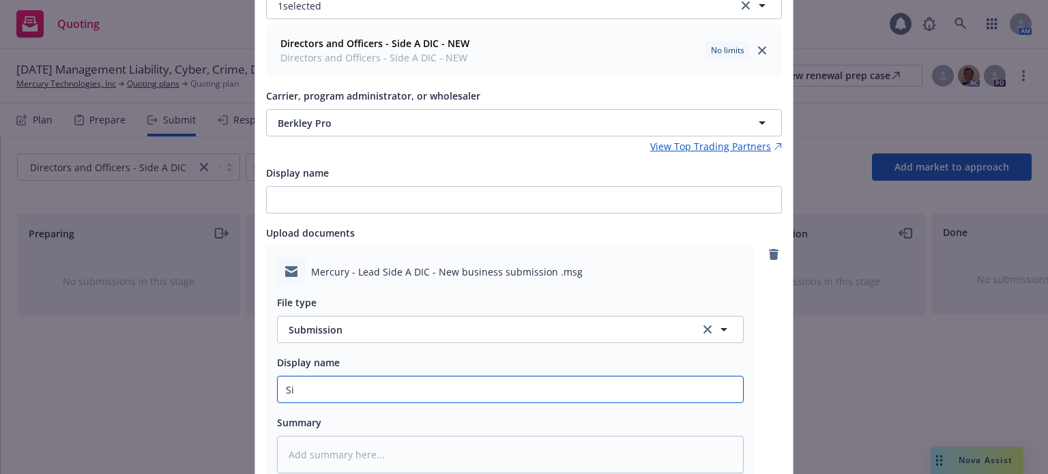
type textarea "x"
type input "Sid"
type textarea "x"
type input "Side"
type textarea "x"
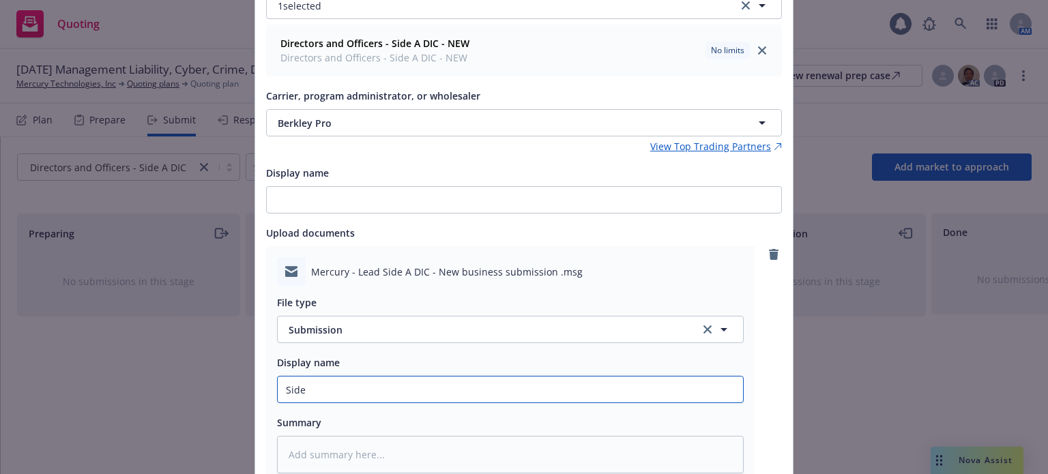
type input "Side"
type textarea "x"
type input "Side A"
type textarea "x"
type input "Side A"
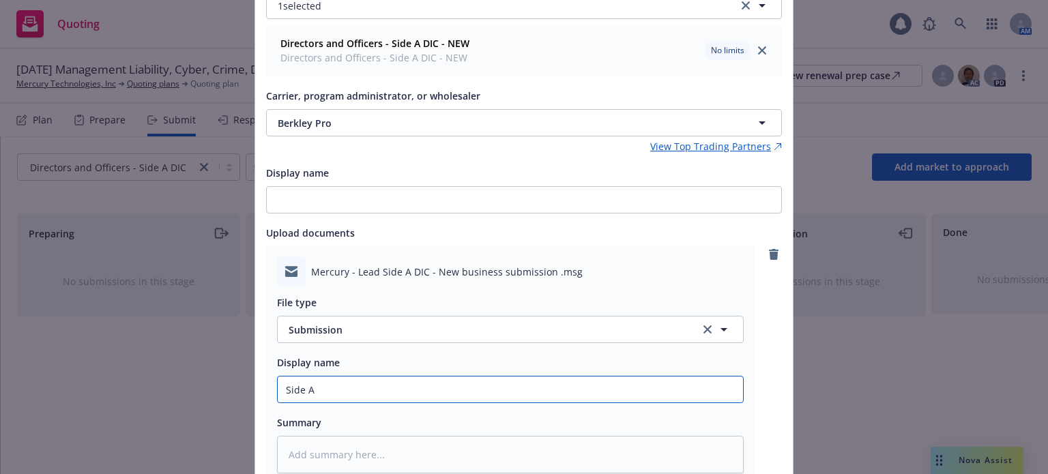
type textarea "x"
type input "Side A s"
type textarea "x"
type input "Side A su"
type textarea "x"
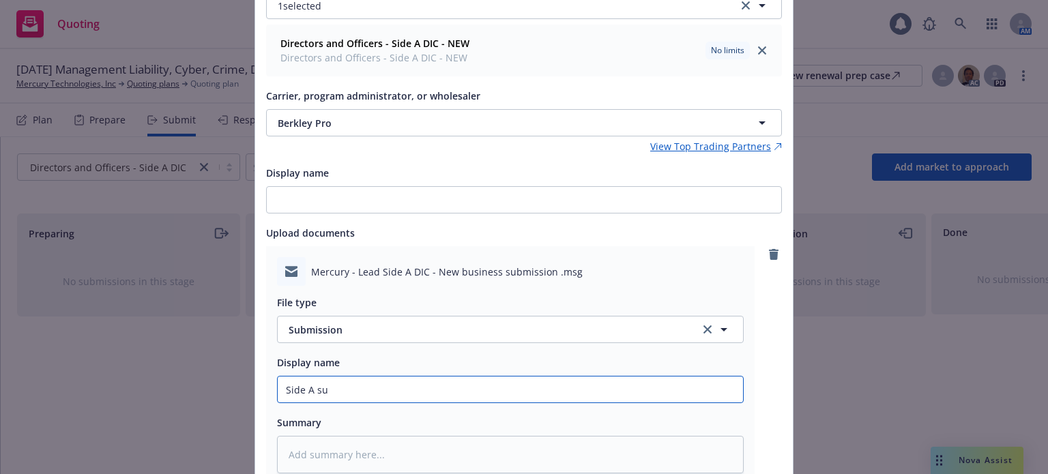
type input "Side A sub"
type textarea "x"
type input "Side A subm"
type textarea "x"
type input "Side A submis"
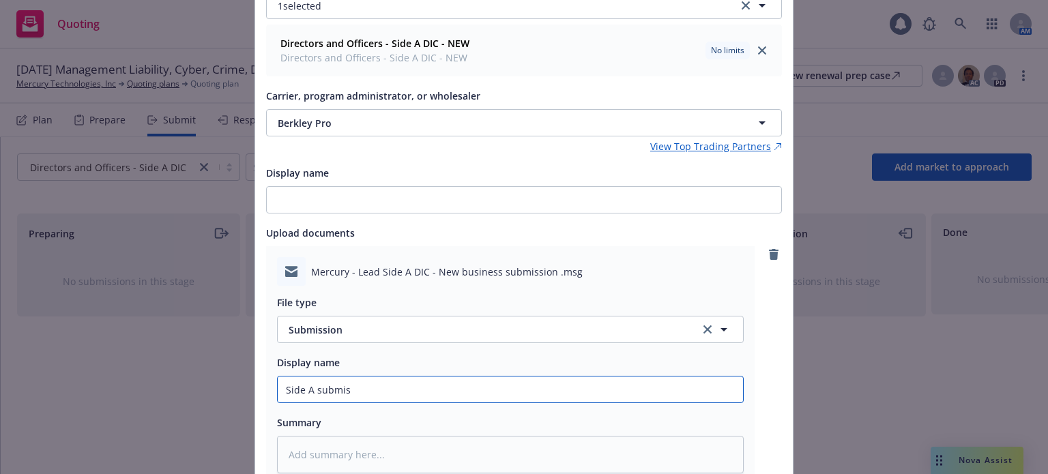
type textarea "x"
type input "Side A submiss"
type textarea "x"
type input "Side A submissi"
type textarea "x"
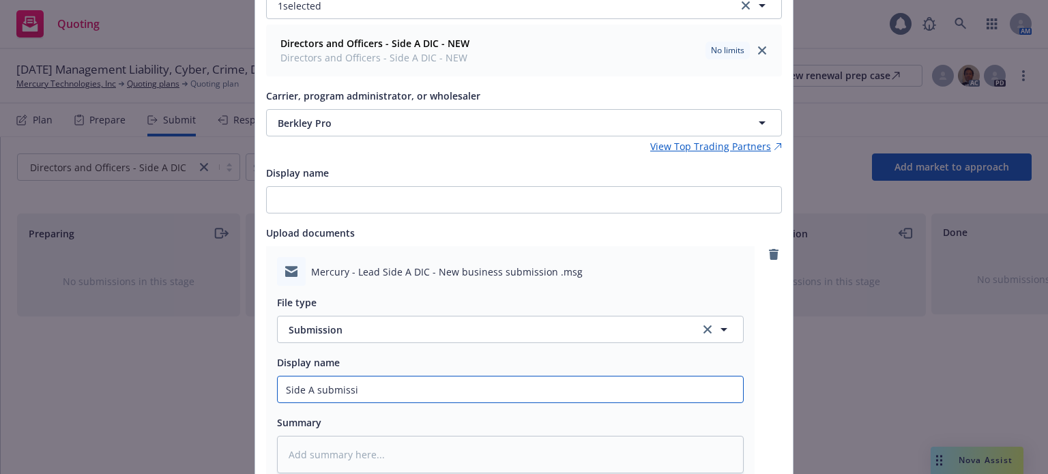
type input "Side A submissio"
type textarea "x"
type input "Side A submission"
type textarea "x"
type input "Side A submission"
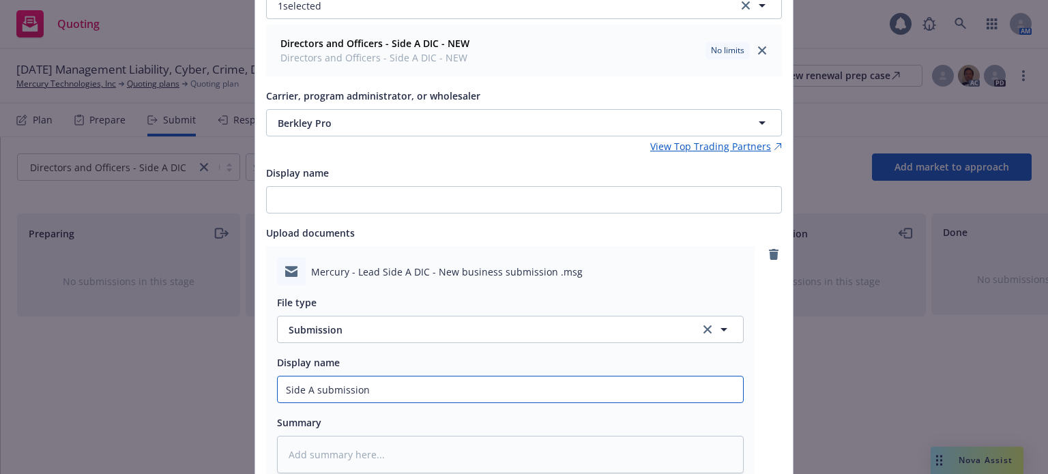
type textarea "x"
type input "Side A submission s"
type textarea "x"
type input "Side A submission se"
type textarea "x"
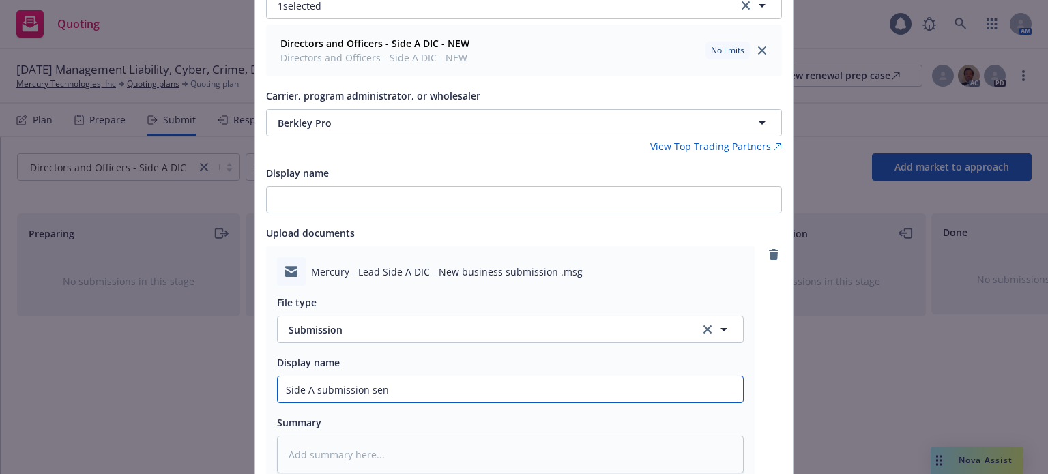
type input "Side A submission sent"
type textarea "x"
type input "Side A submission sent"
type textarea "x"
type input "Side A submission sent t"
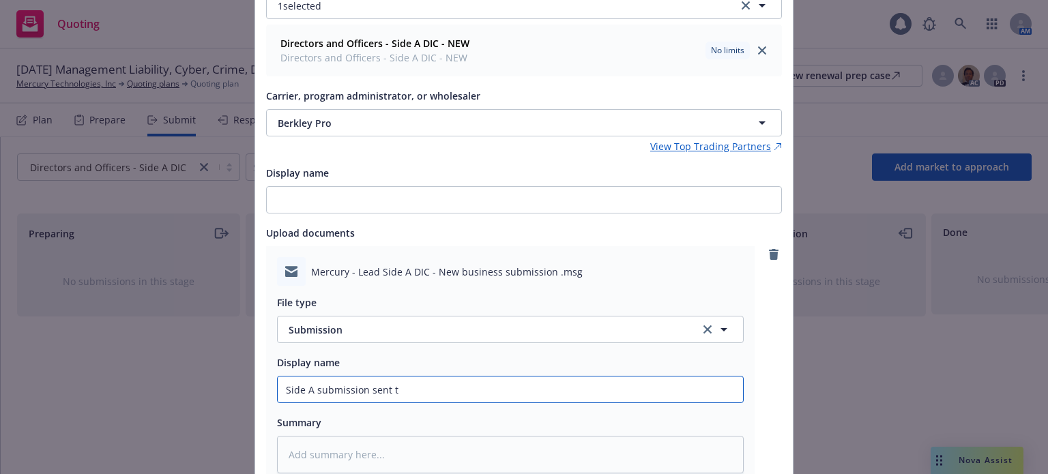
type textarea "x"
type input "Side A submission sent to"
type textarea "x"
type input "Side A submission sent to B"
type textarea "x"
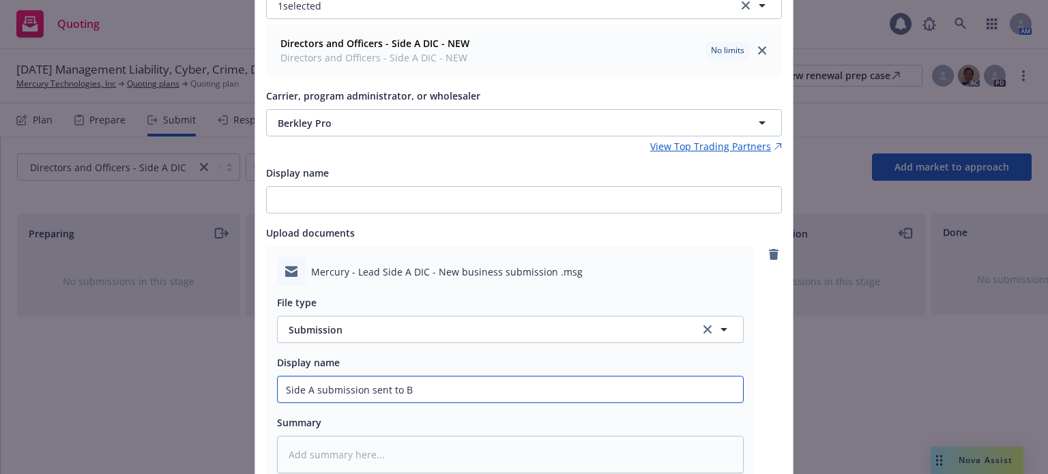
type input "Side A submission sent to Be"
type textarea "x"
type input "Side A submission sent to Ber"
type textarea "x"
type input "Side A submission sent to Berk"
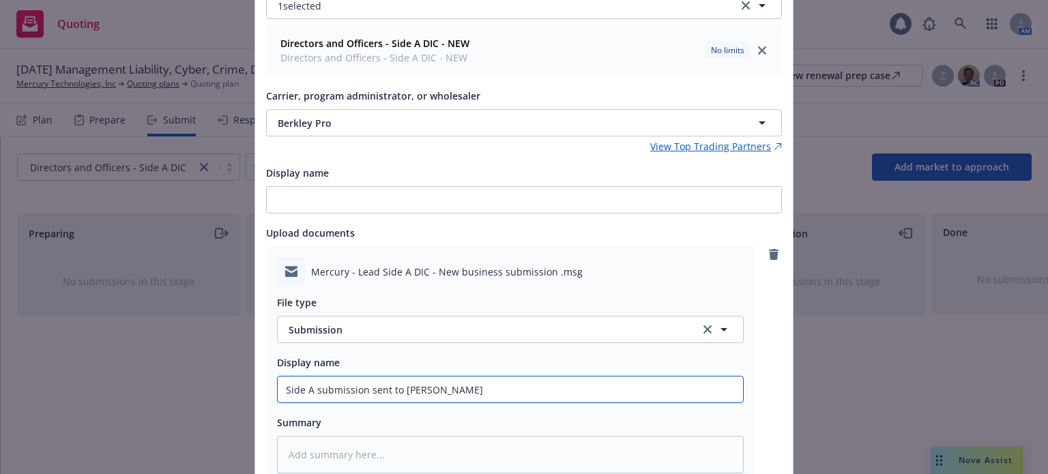
type textarea "x"
type input "Side A submission sent to Berkle"
type textarea "x"
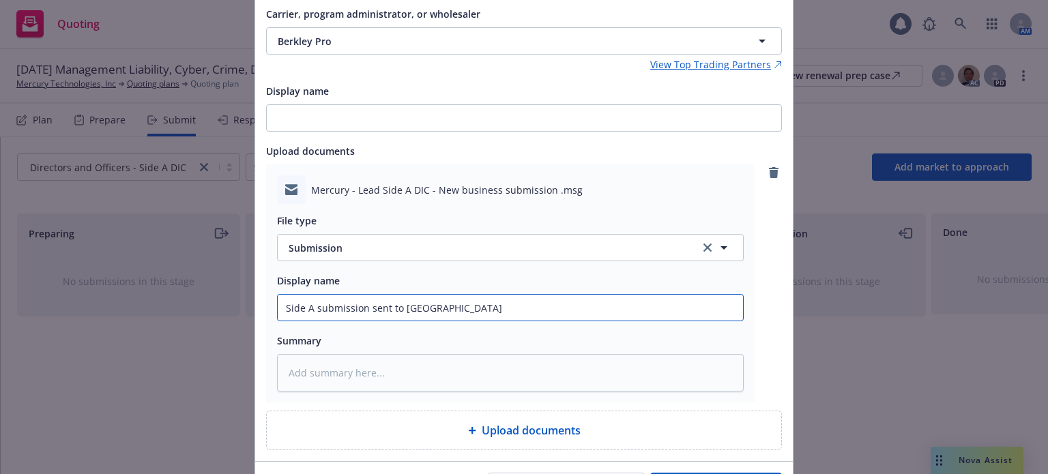
scroll to position [298, 0]
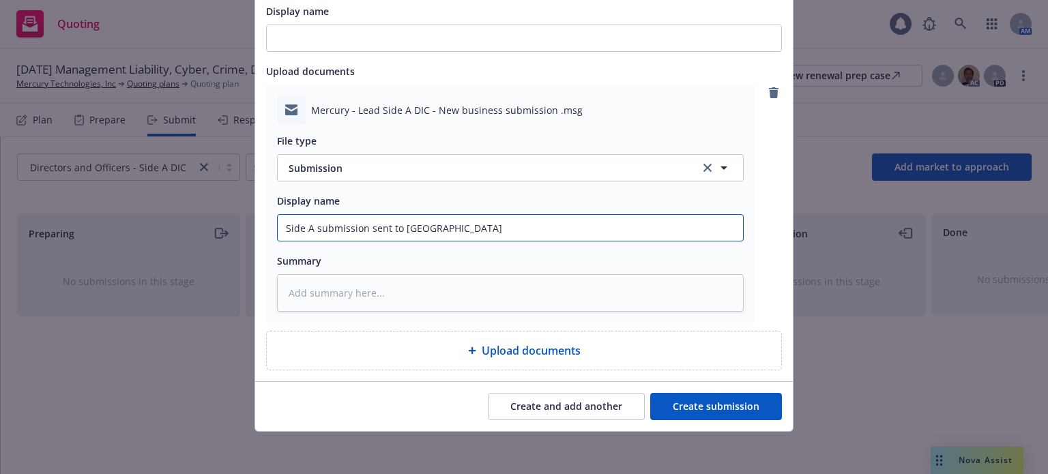
type input "Side A submission sent to Berkley"
click at [723, 415] on button "Create submission" at bounding box center [716, 406] width 132 height 27
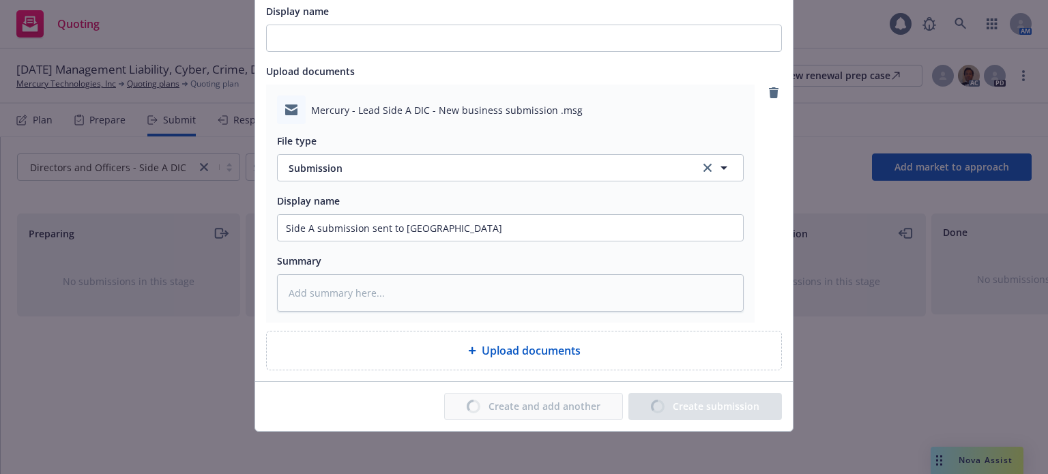
type textarea "x"
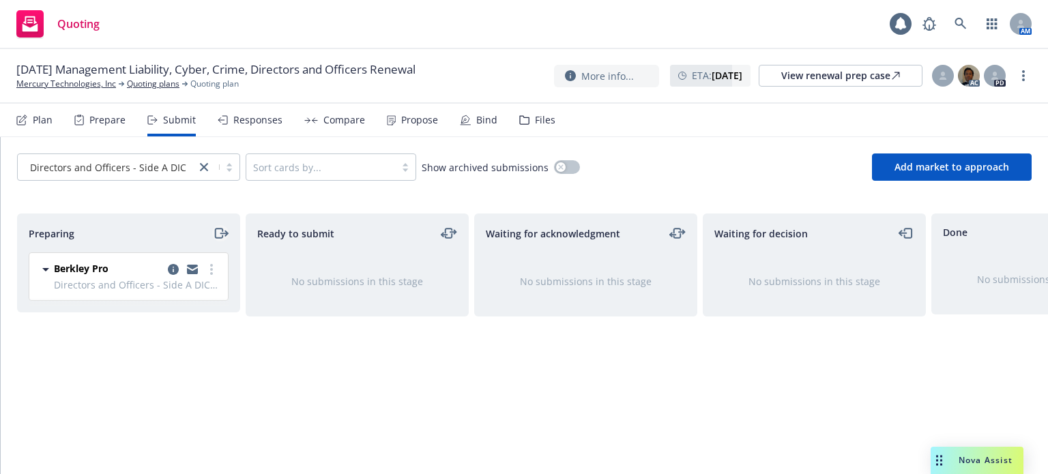
click at [216, 229] on icon "moveRight" at bounding box center [219, 233] width 8 height 10
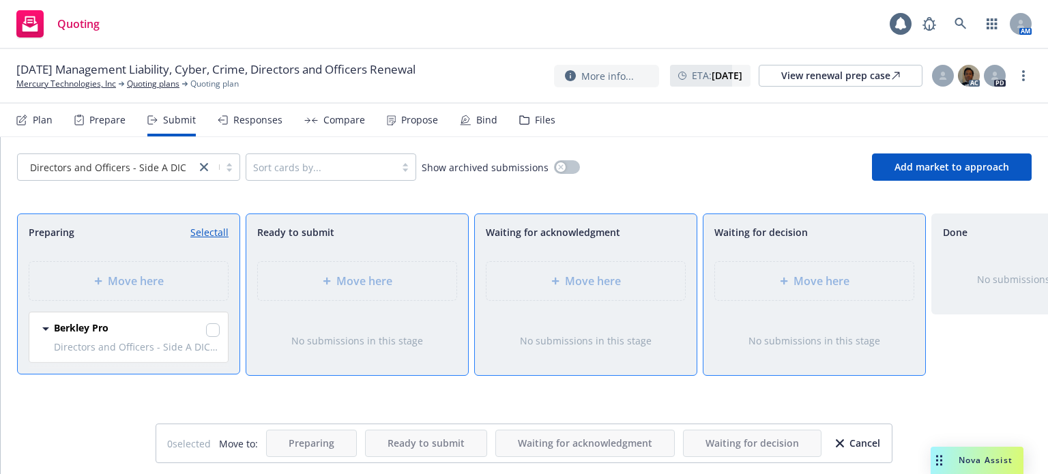
click at [220, 329] on div "Berkley Pro Directors and Officers - Side A DIC - NEW Friday, September 12, 202…" at bounding box center [128, 337] width 198 height 50
click at [218, 329] on input "checkbox" at bounding box center [213, 330] width 14 height 14
checkbox input "true"
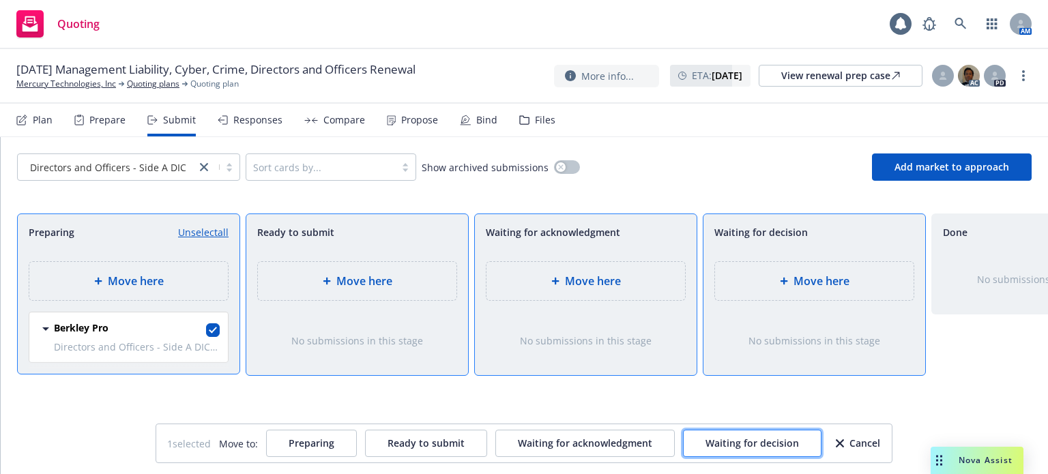
click at [760, 441] on span "Waiting for decision" at bounding box center [751, 442] width 93 height 13
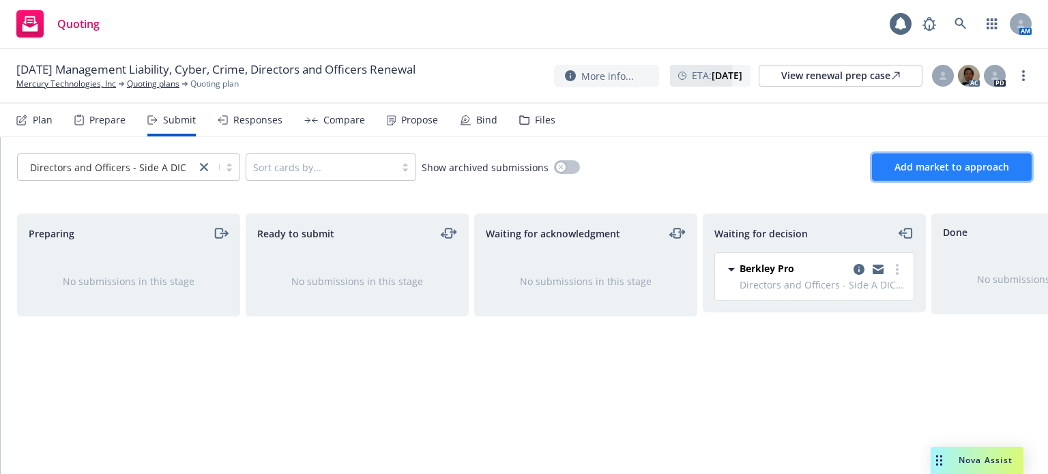
click at [963, 164] on span "Add market to approach" at bounding box center [951, 166] width 115 height 13
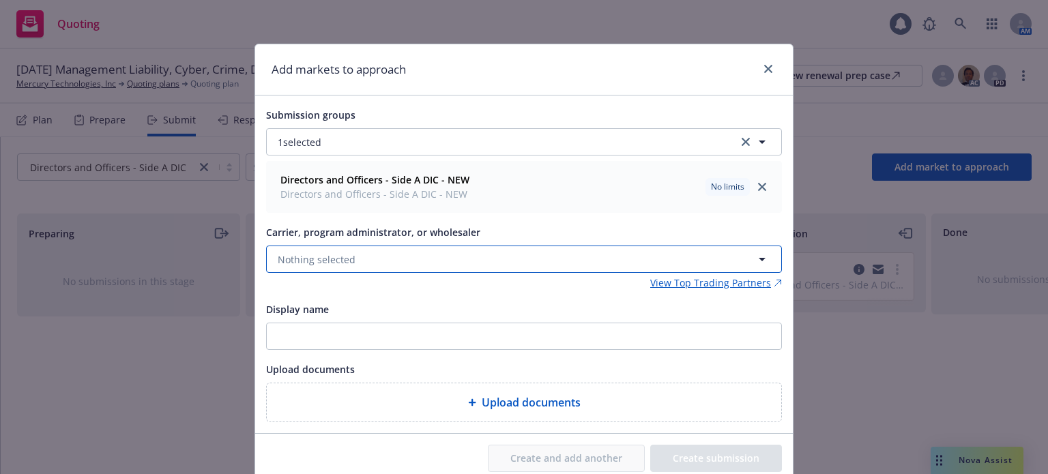
click at [359, 256] on button "Nothing selected" at bounding box center [524, 259] width 516 height 27
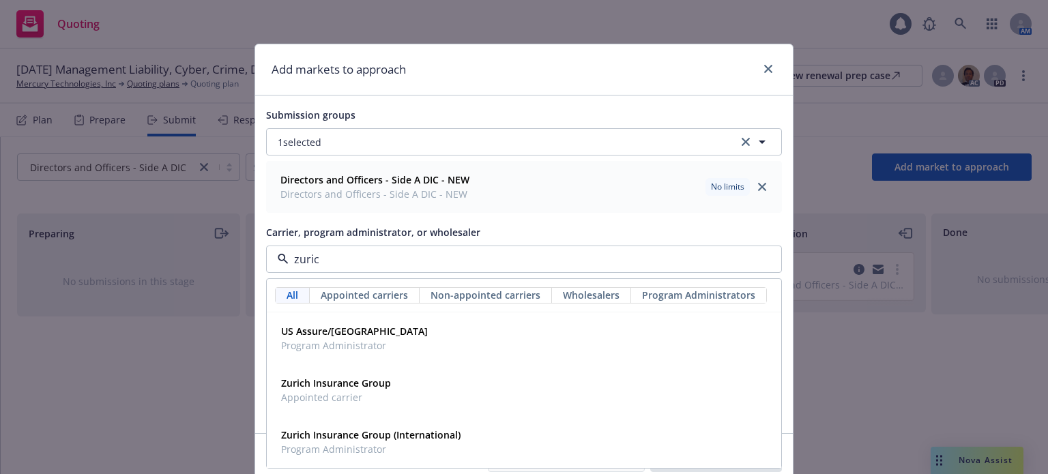
type input "zurich"
click at [364, 383] on strong "Zurich Insurance Group" at bounding box center [336, 382] width 110 height 13
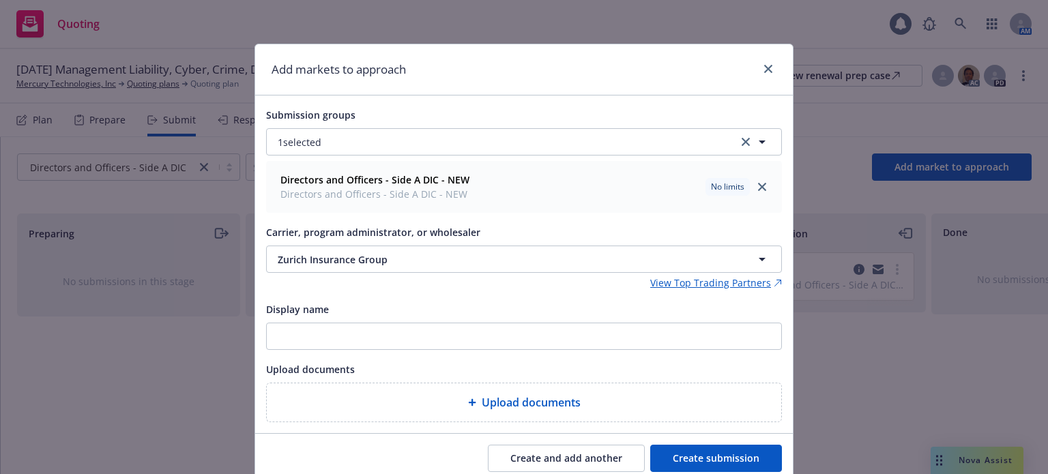
type textarea "x"
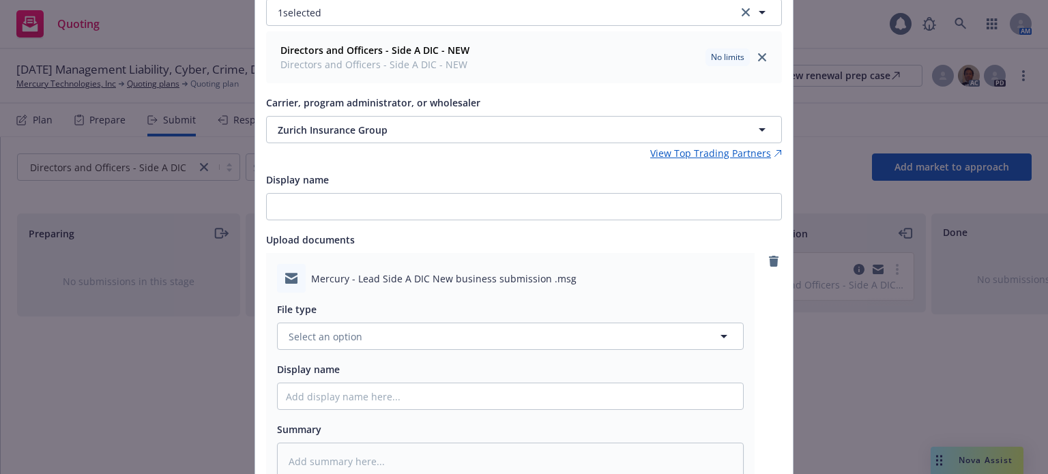
scroll to position [136, 0]
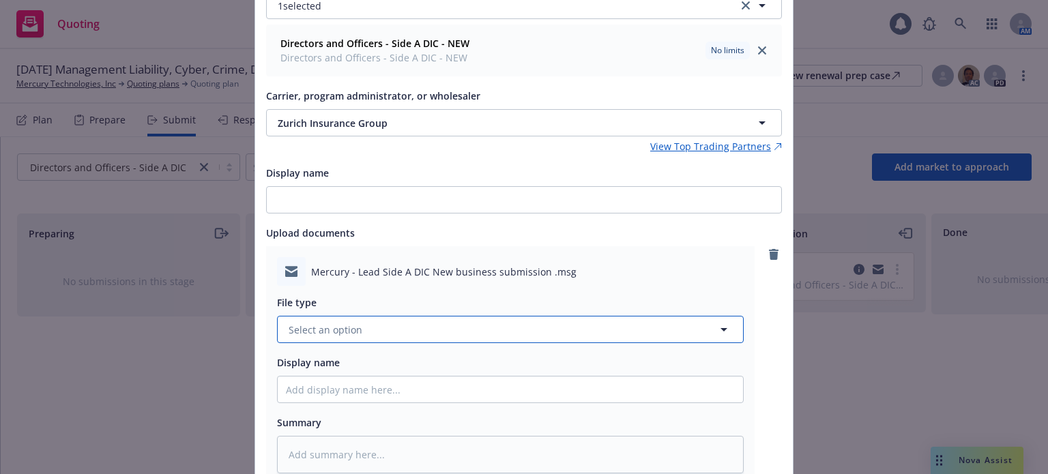
click at [355, 329] on button "Select an option" at bounding box center [510, 329] width 466 height 27
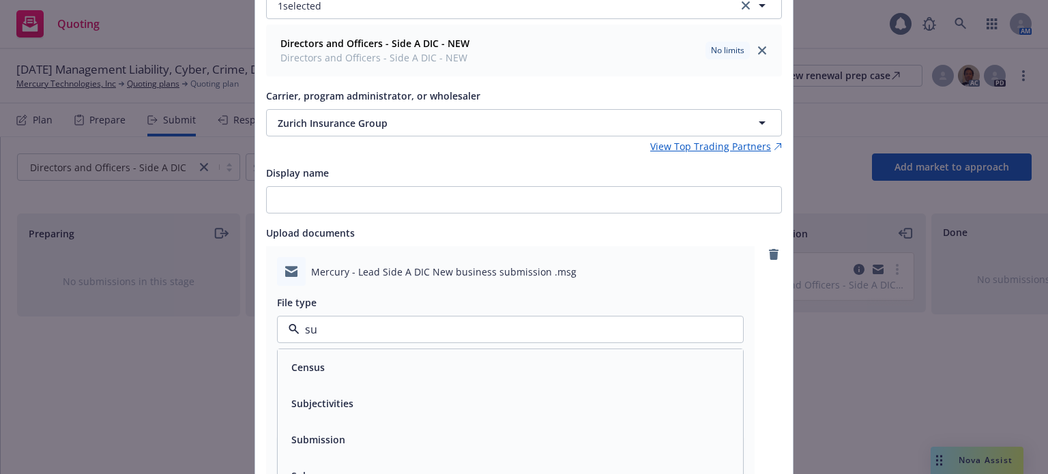
type input "sub"
click at [327, 402] on span "Submission" at bounding box center [318, 403] width 54 height 14
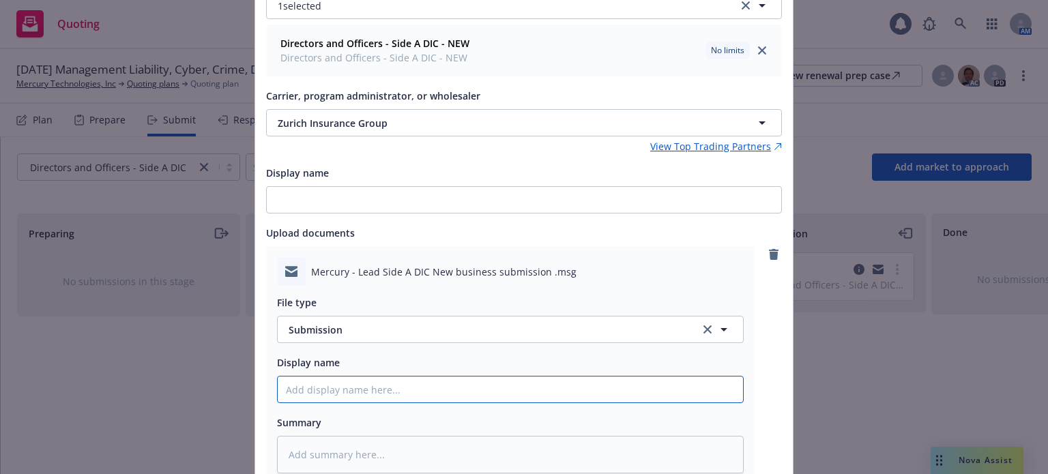
click at [328, 389] on input "Display name" at bounding box center [510, 389] width 465 height 26
type textarea "x"
type input "S"
type textarea "x"
type input "Sid"
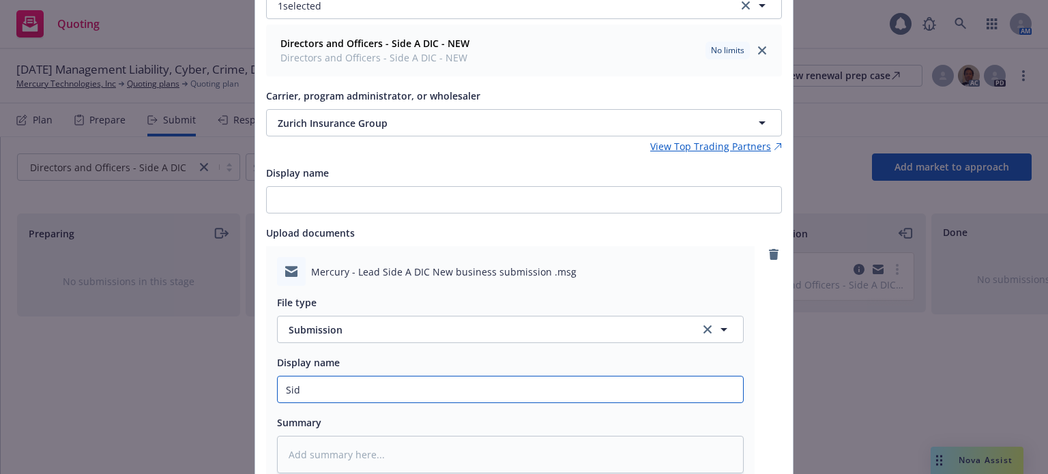
type textarea "x"
type input "Side"
type textarea "x"
type input "Side"
type textarea "x"
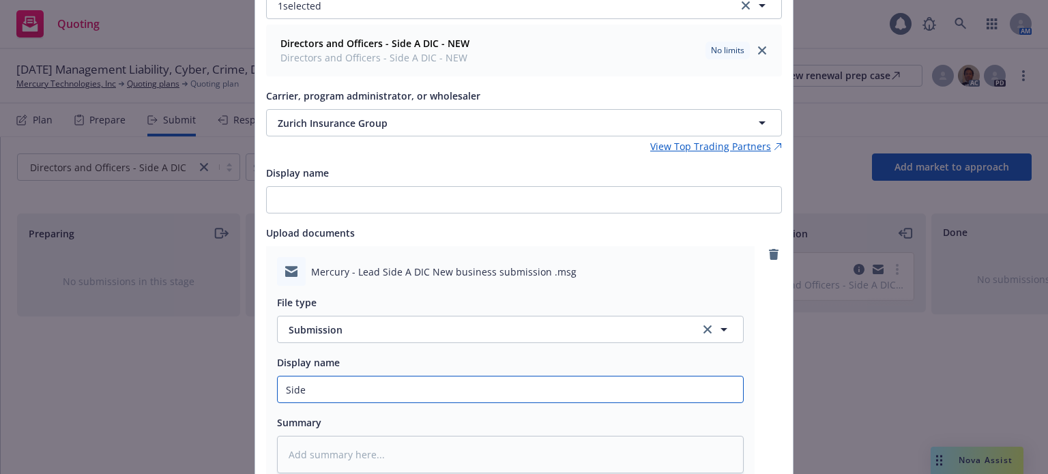
type input "Side A"
type textarea "x"
type input "Side A"
type textarea "x"
type input "Side A s"
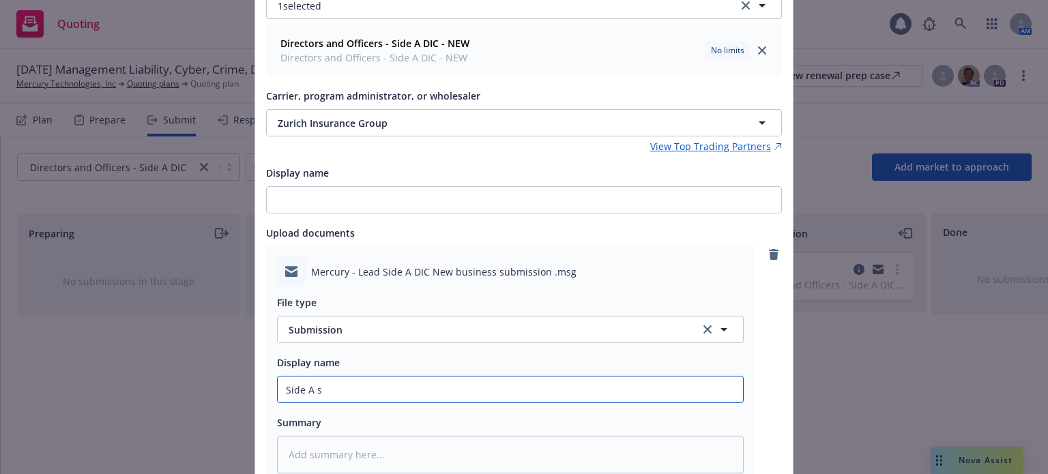
type textarea "x"
type input "Side A su"
type textarea "x"
type input "Side A sub"
type textarea "x"
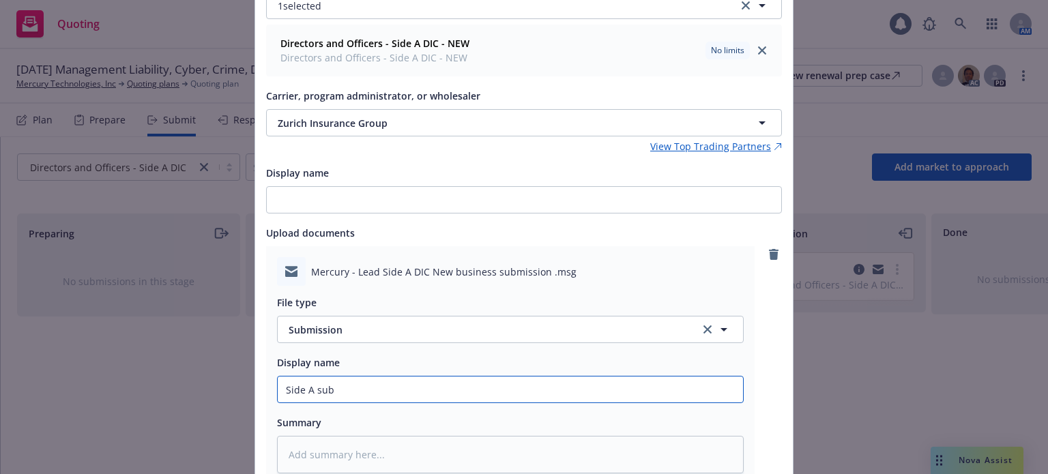
type input "Side A subm"
type textarea "x"
type input "Side A submi"
type textarea "x"
type input "Side A submis"
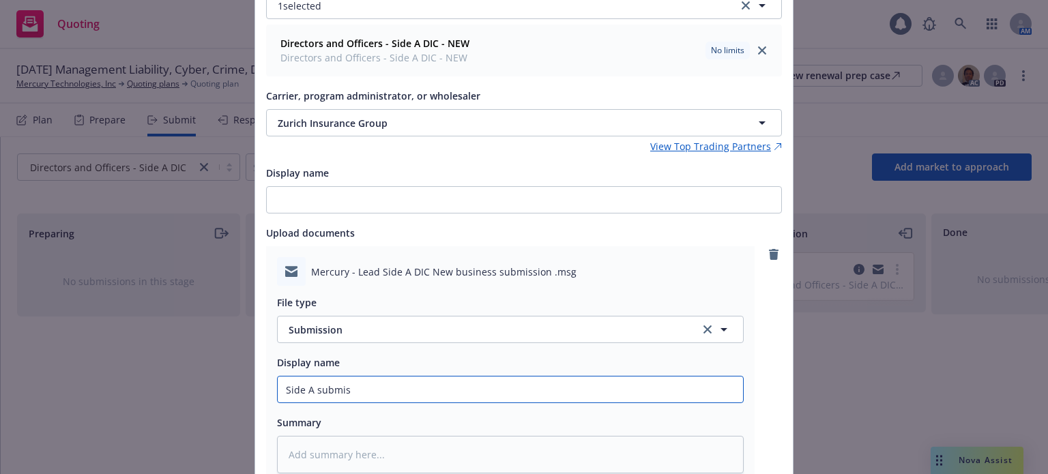
type textarea "x"
type input "Side A submiss"
type textarea "x"
type input "Side A submissi"
type textarea "x"
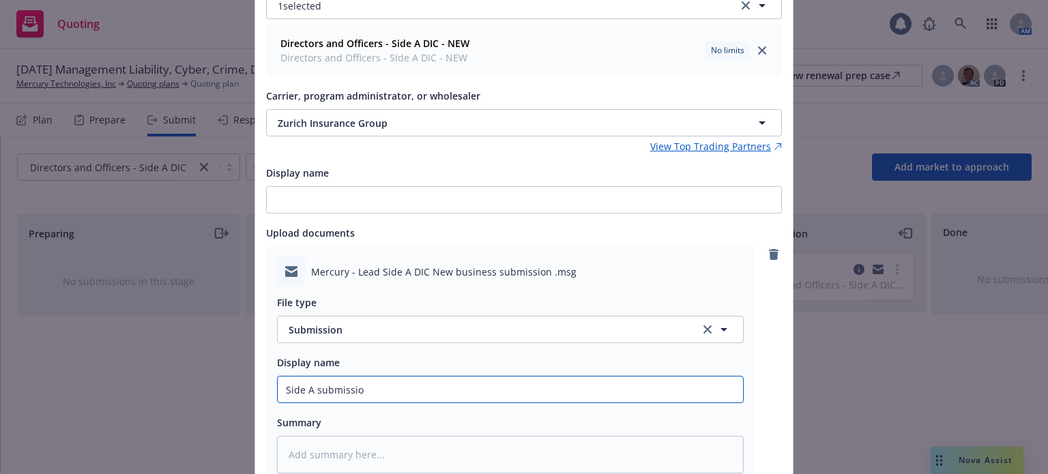
type input "Side A submission"
type textarea "x"
type input "Side A submission s"
type textarea "x"
type input "Side A submission se"
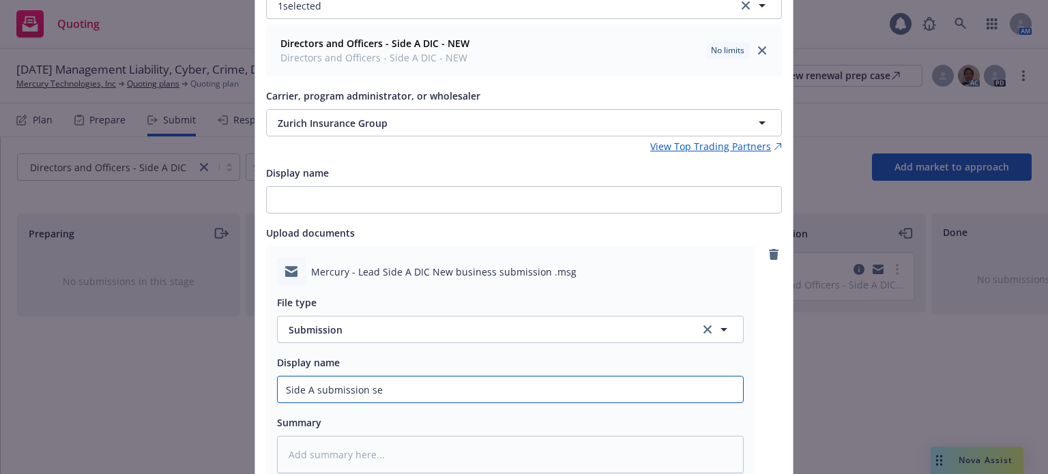
type textarea "x"
type input "Side A submission sen"
type textarea "x"
type input "Side A submission sent"
type textarea "x"
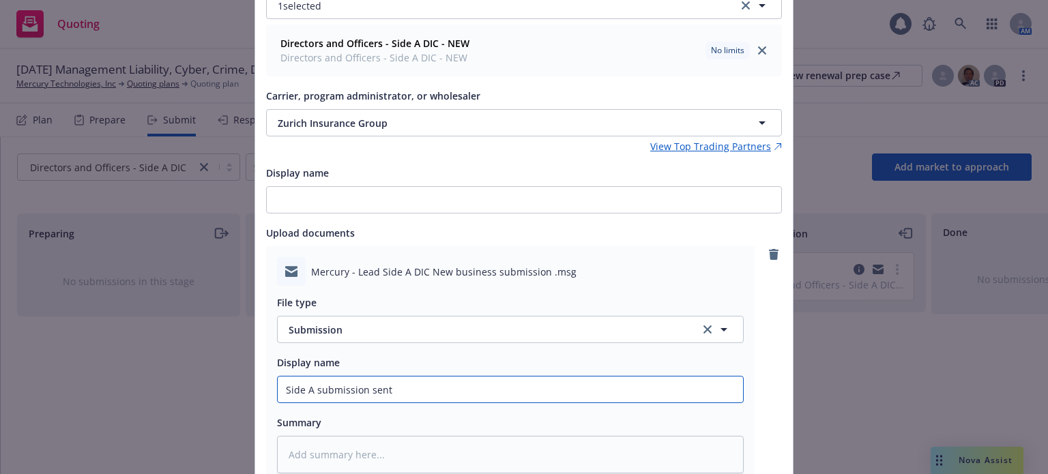
type input "Side A submission sent"
type textarea "x"
type input "Side A submission sent t"
type textarea "x"
type input "Side A submission sent to"
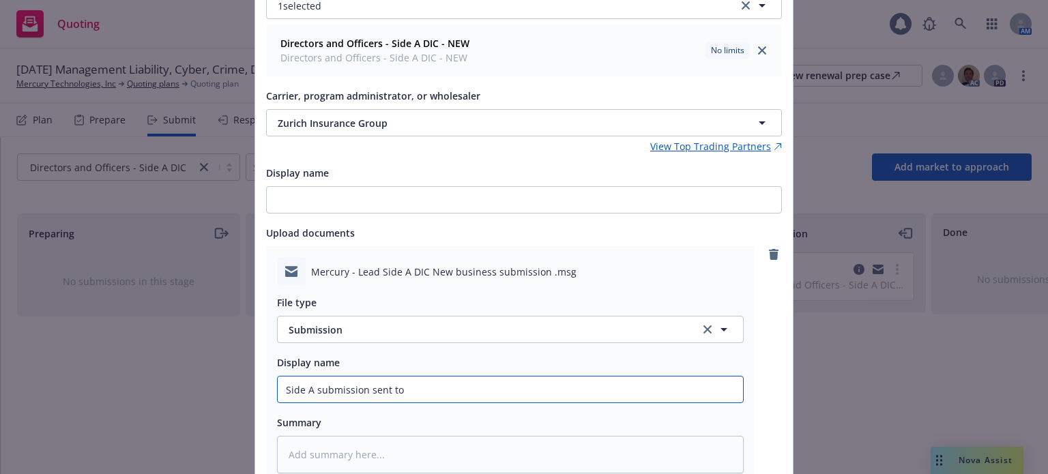
type textarea "x"
type input "Side A submission sent to"
type textarea "x"
type input "Side A submission sent to Z"
type textarea "x"
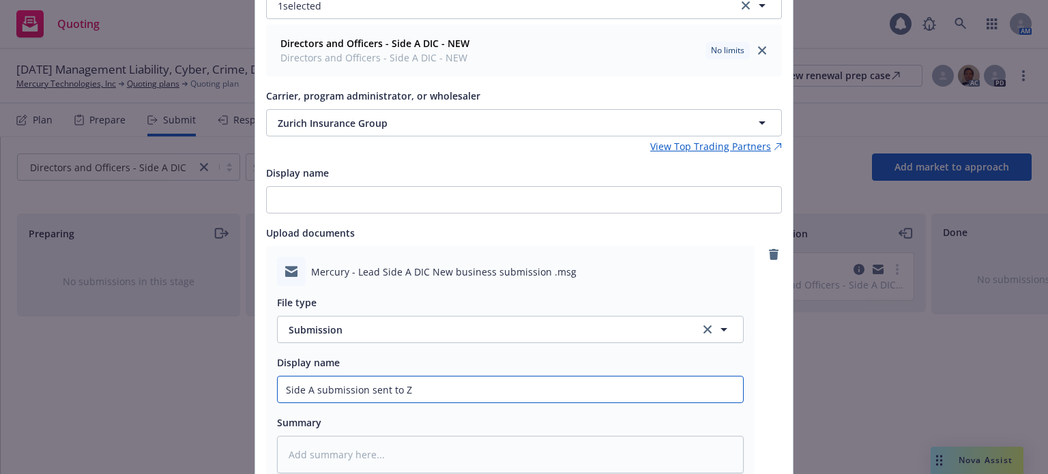
type input "Side A submission sent to Zu"
type textarea "x"
type input "Side A submission sent to Zur"
type textarea "x"
type input "Side A submission sent to Zuri"
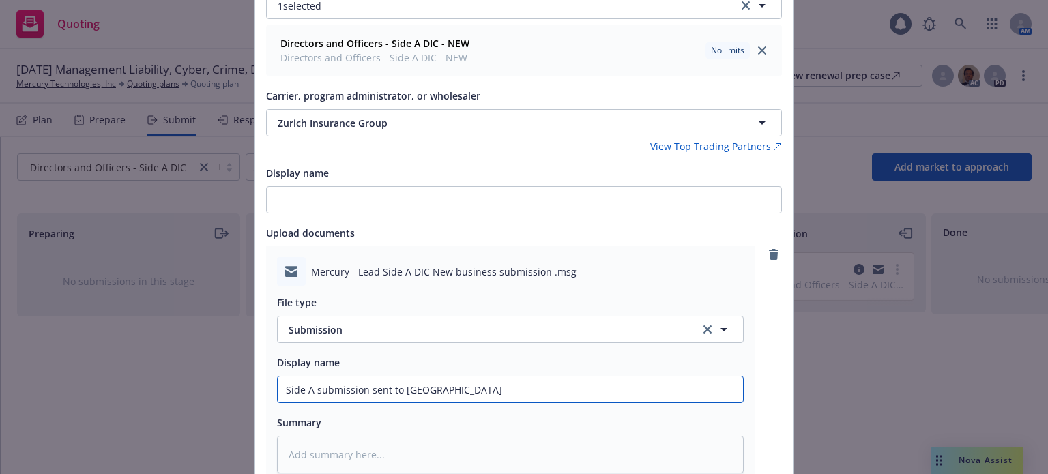
type textarea "x"
type input "Side A submission sent to Zuric"
type textarea "x"
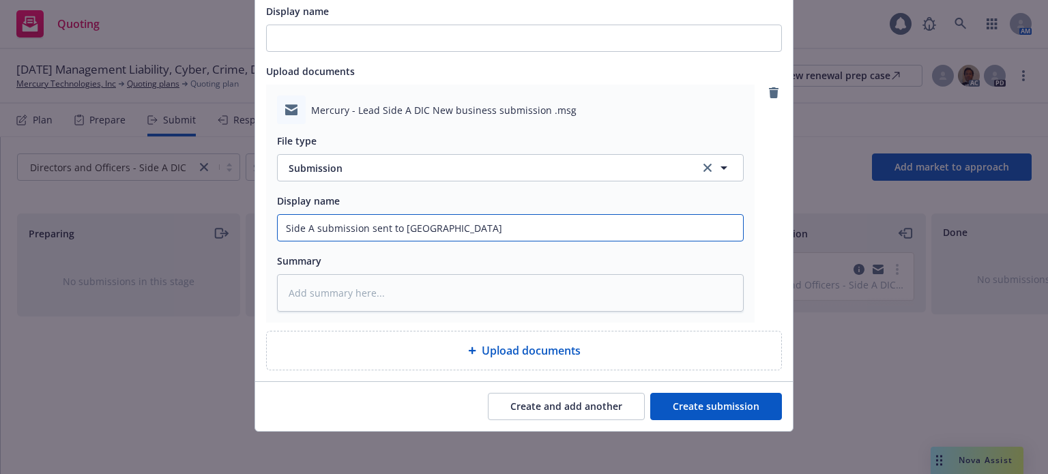
type input "Side A submission sent to Zurich"
click at [686, 400] on button "Create submission" at bounding box center [716, 406] width 132 height 27
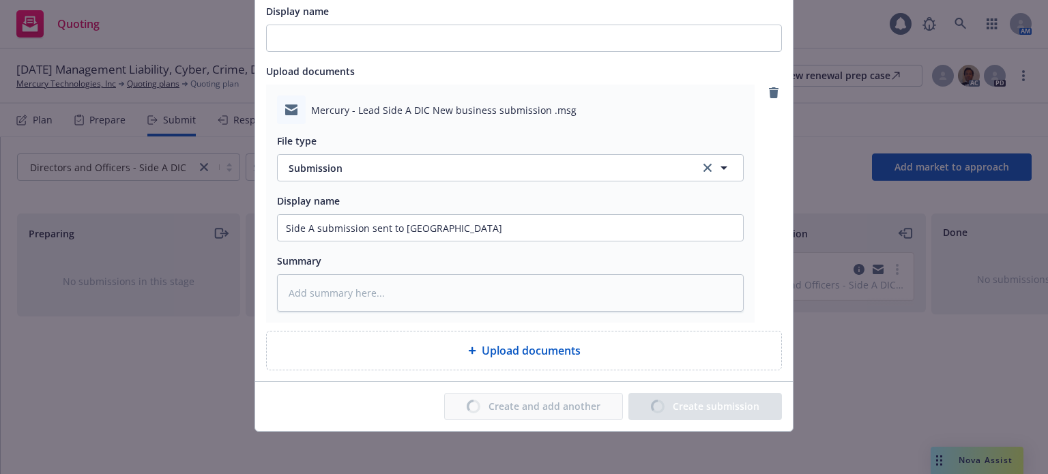
type textarea "x"
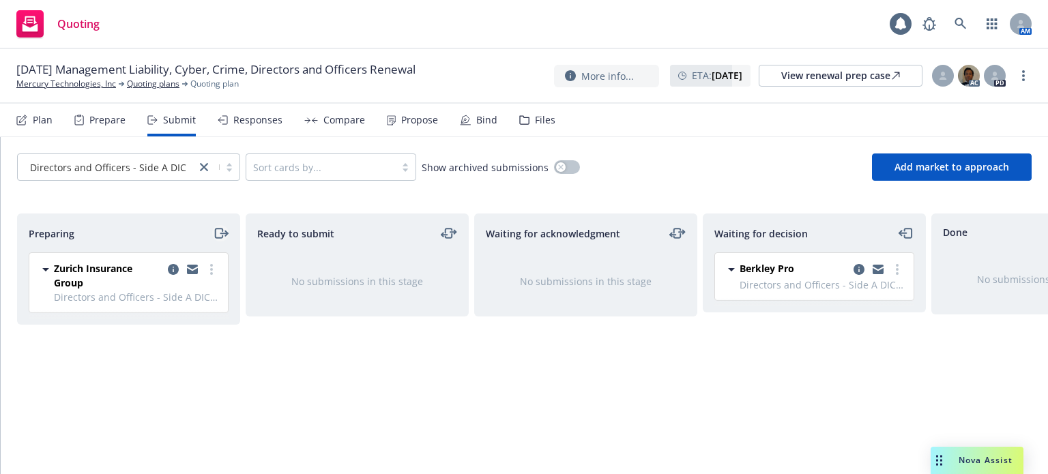
click at [216, 231] on icon "moveRight" at bounding box center [221, 233] width 16 height 16
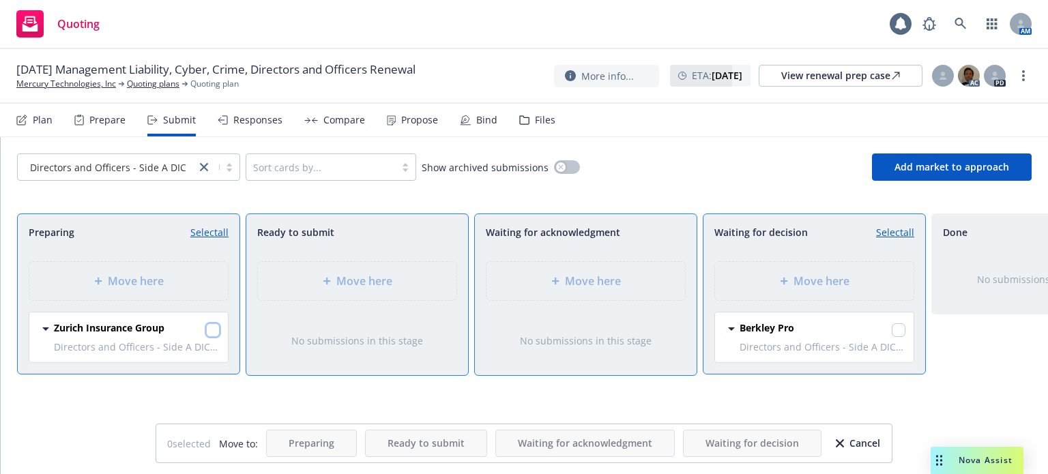
click at [210, 330] on input "checkbox" at bounding box center [213, 330] width 14 height 14
checkbox input "true"
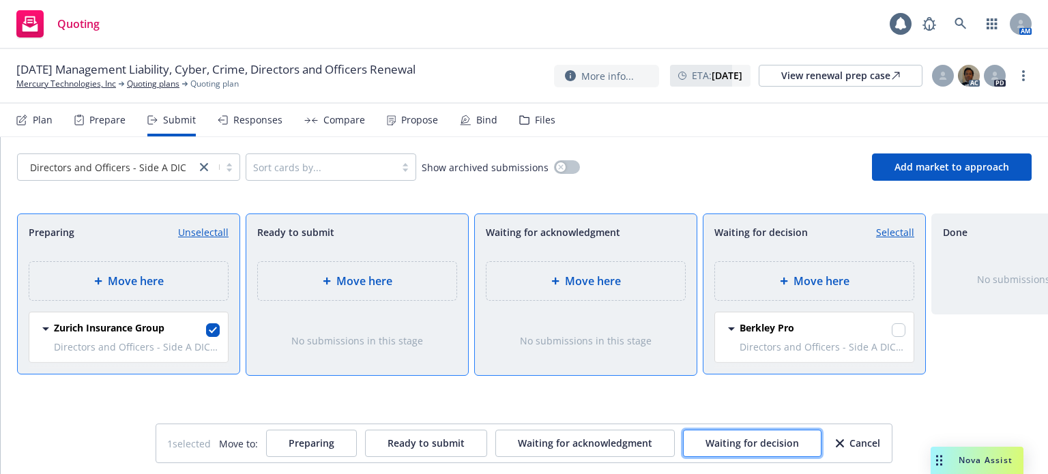
click at [754, 447] on span "Waiting for decision" at bounding box center [751, 442] width 93 height 13
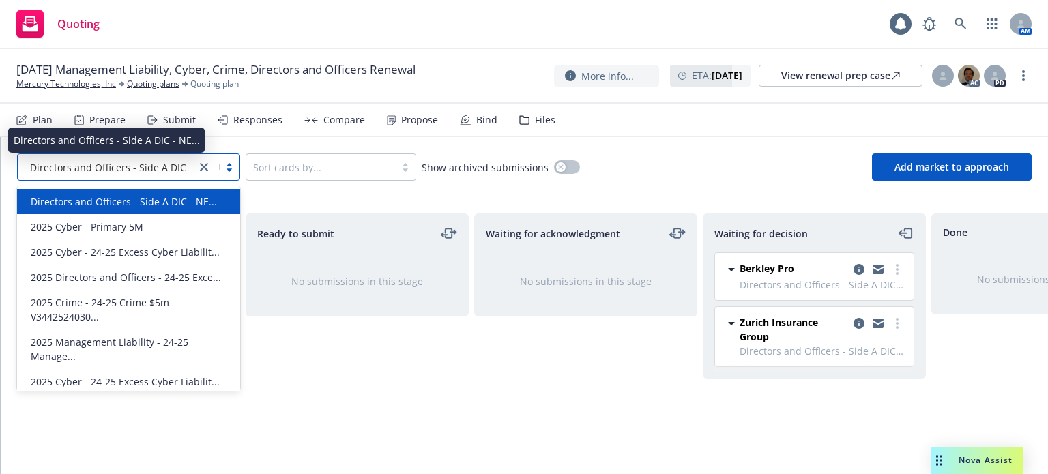
click at [131, 164] on span "Directors and Officers - Side A DIC - NE..." at bounding box center [123, 167] width 186 height 14
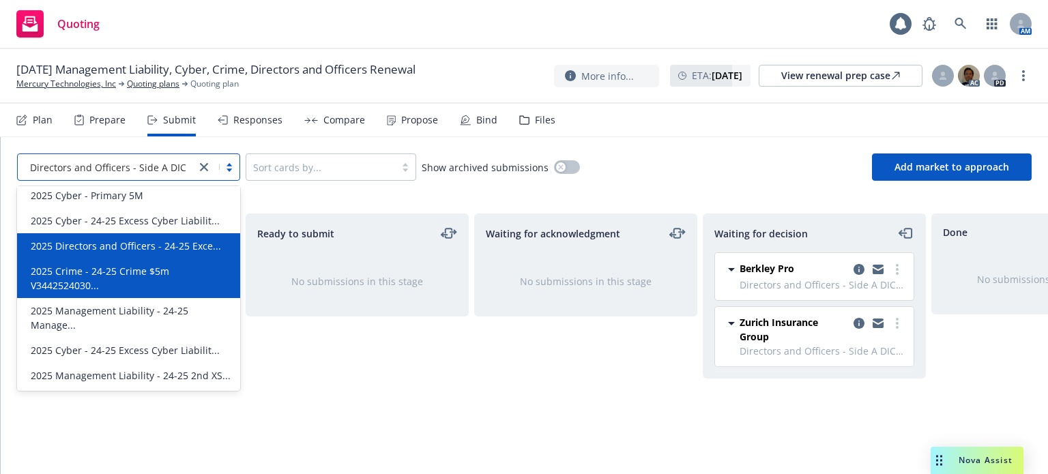
scroll to position [0, 0]
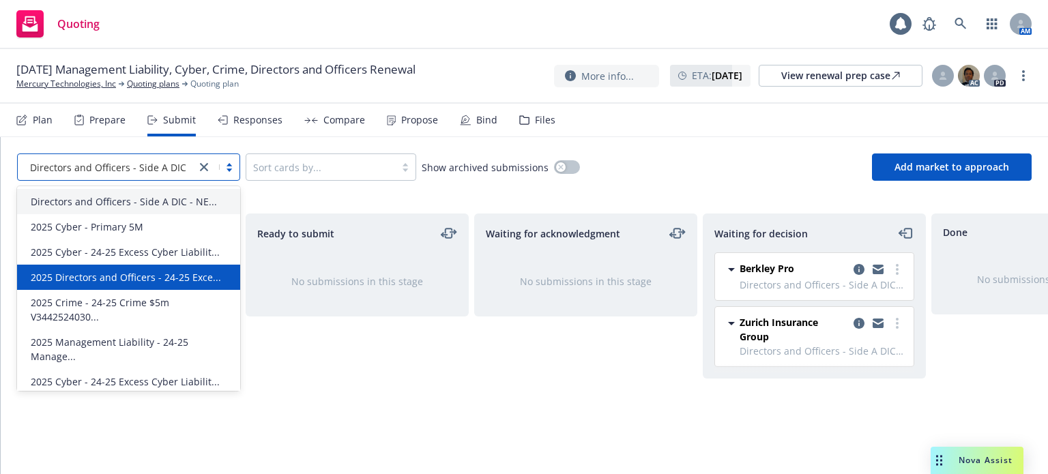
click at [152, 278] on span "2025 Directors and Officers - 24-25 Exce..." at bounding box center [126, 277] width 190 height 14
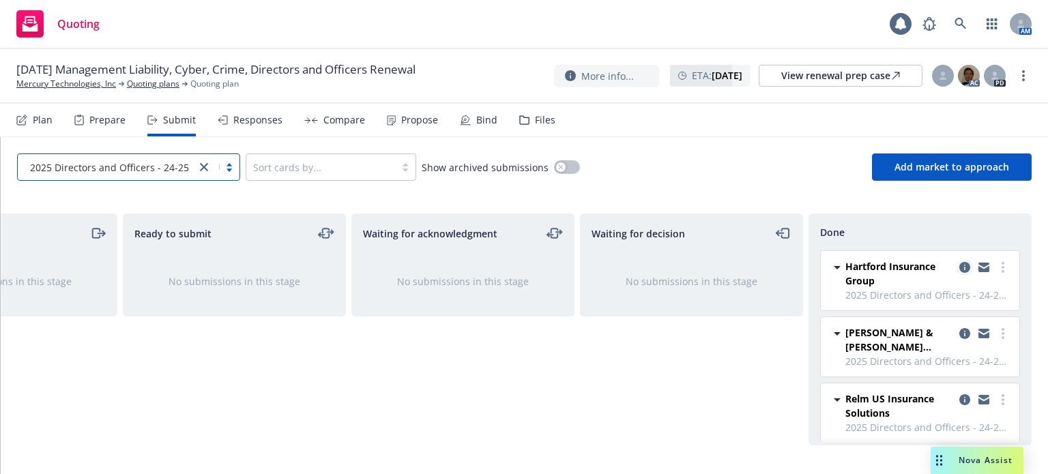
click at [959, 264] on icon "copy logging email" at bounding box center [964, 267] width 11 height 11
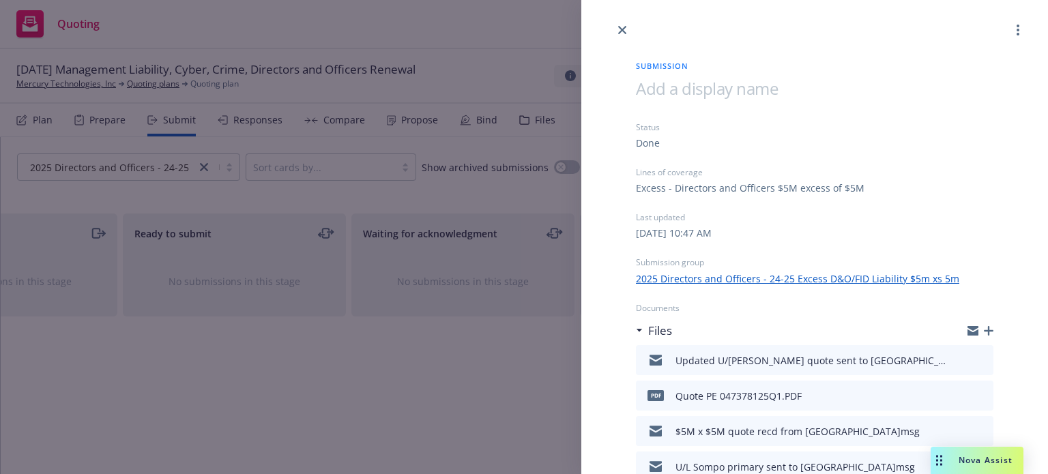
scroll to position [68, 0]
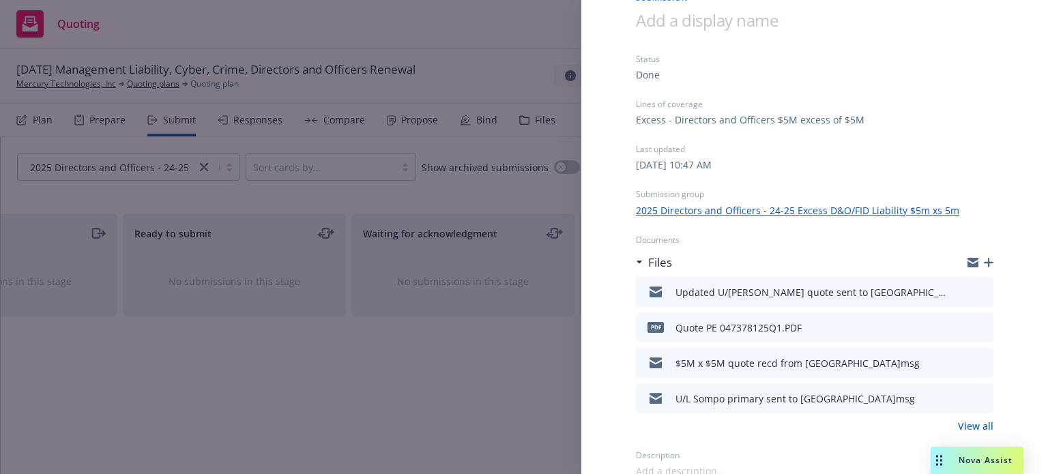
click at [974, 361] on icon "preview file" at bounding box center [980, 362] width 12 height 10
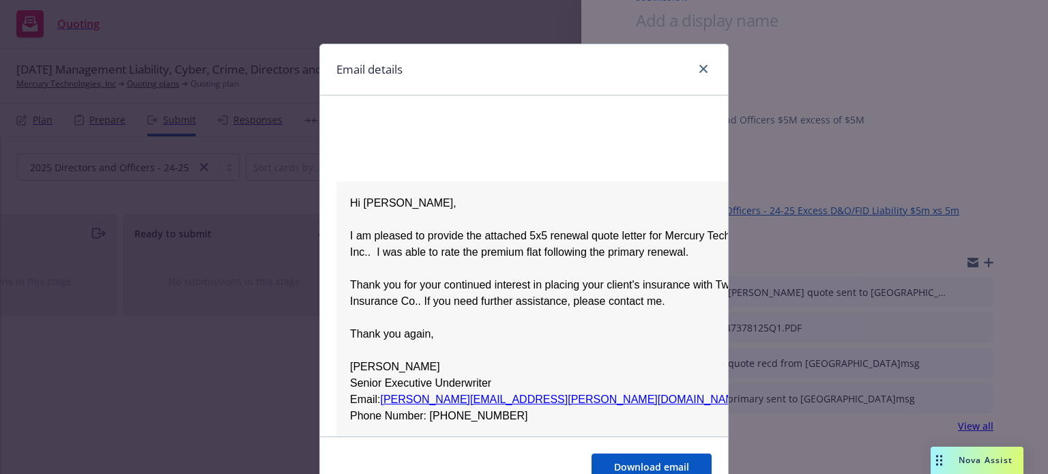
scroll to position [136, 0]
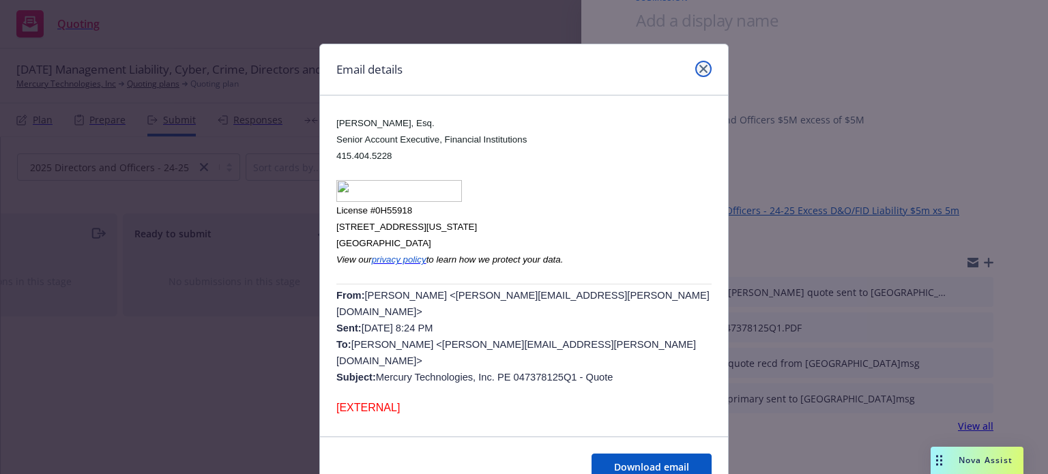
click at [699, 68] on icon "close" at bounding box center [703, 69] width 8 height 8
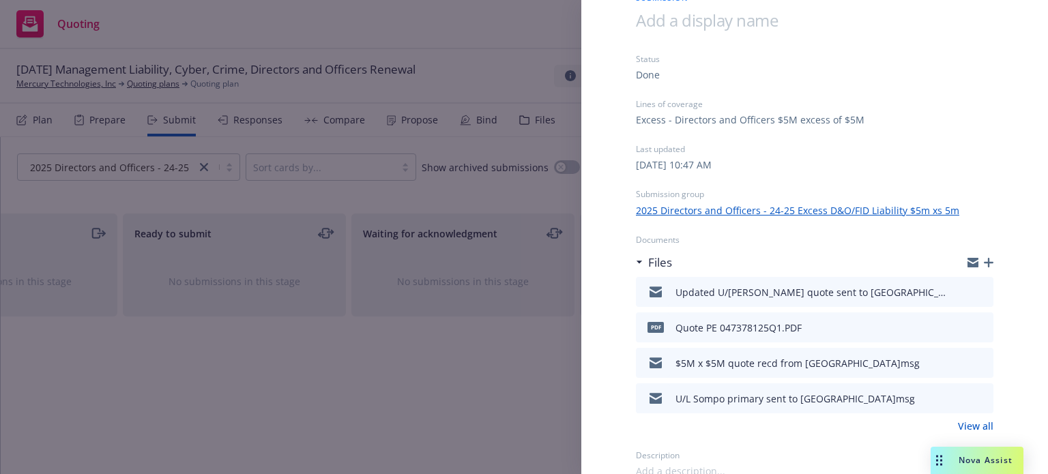
click at [983, 259] on icon "button" at bounding box center [988, 263] width 10 height 10
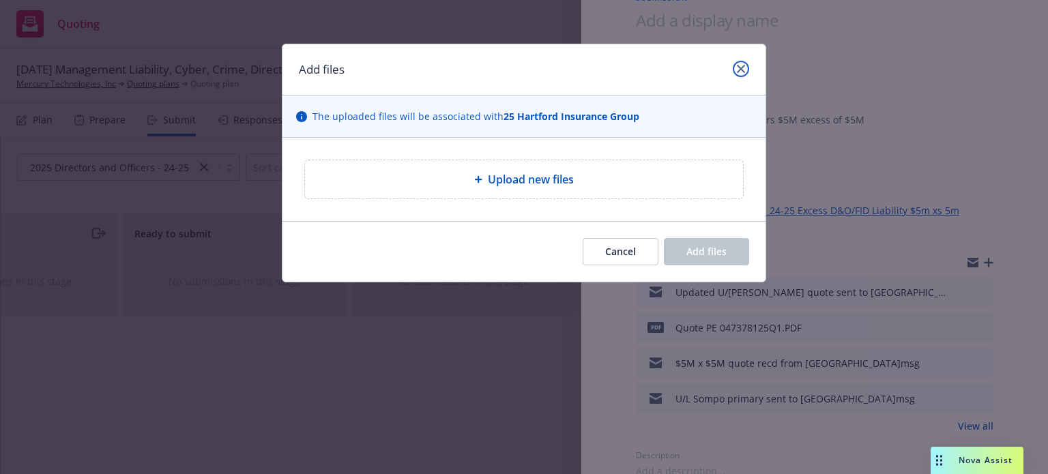
click at [737, 70] on icon "close" at bounding box center [741, 69] width 8 height 8
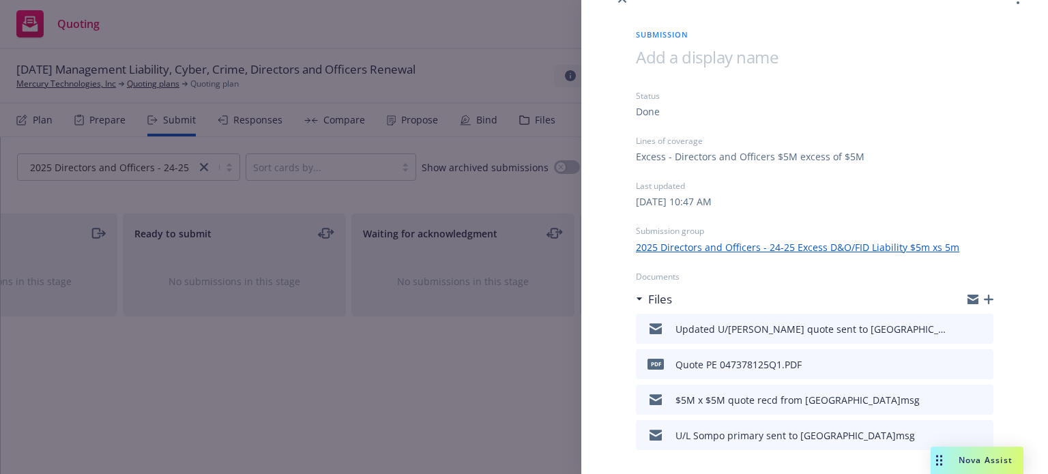
scroll to position [0, 0]
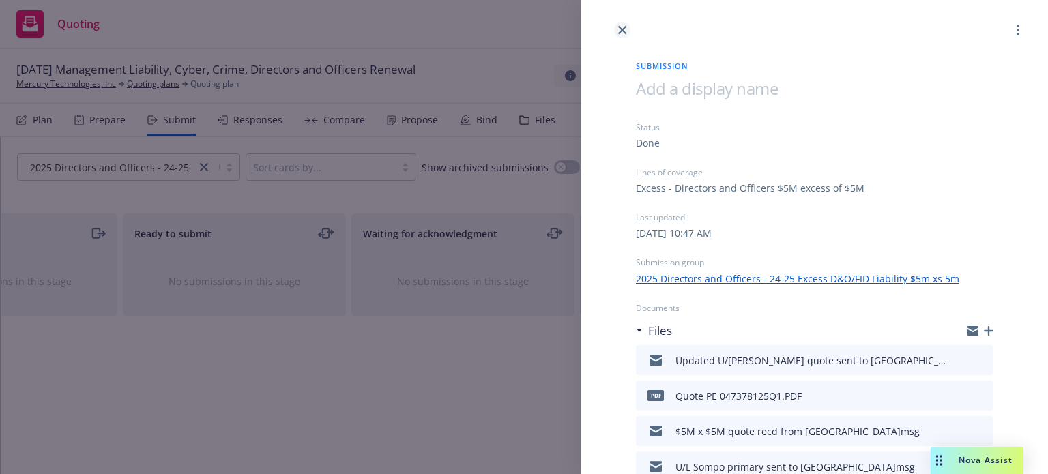
click at [625, 27] on icon "close" at bounding box center [622, 30] width 8 height 8
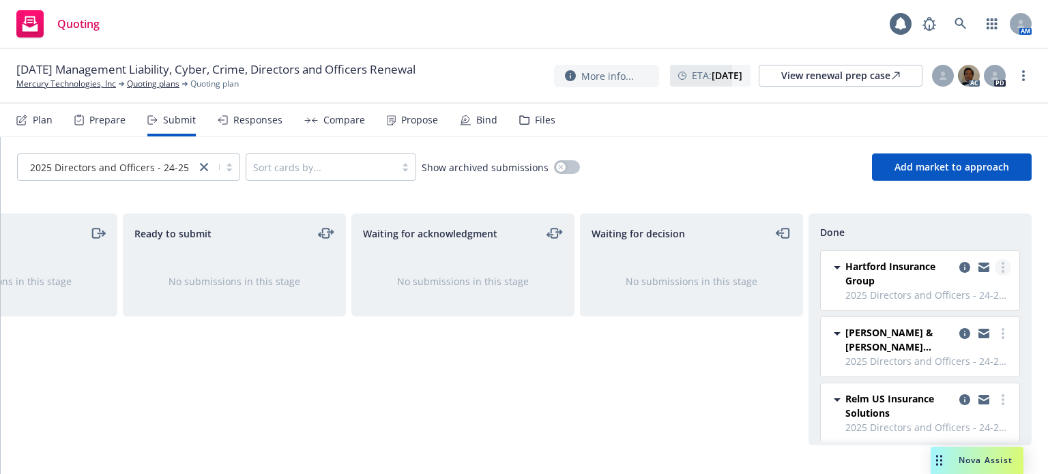
click at [994, 263] on link "more" at bounding box center [1002, 267] width 16 height 16
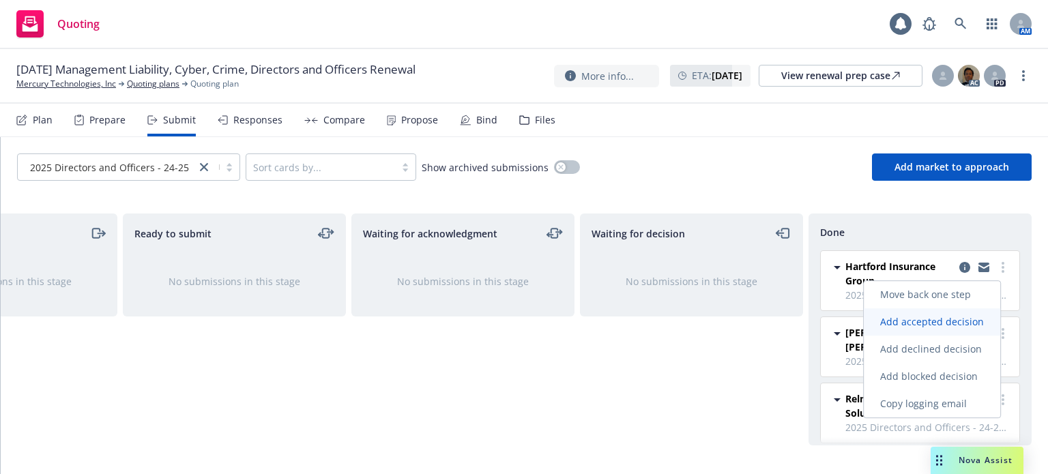
click at [924, 319] on span "Add accepted decision" at bounding box center [931, 321] width 136 height 13
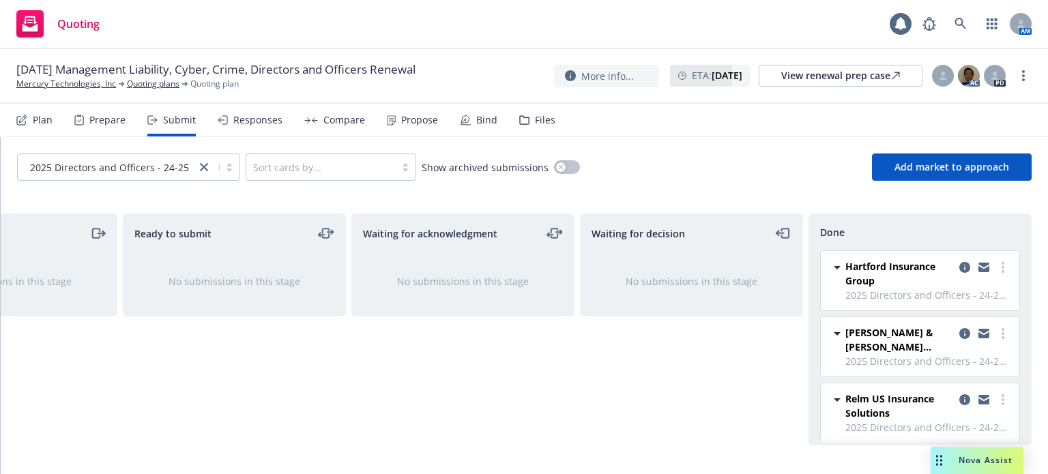
select select "12"
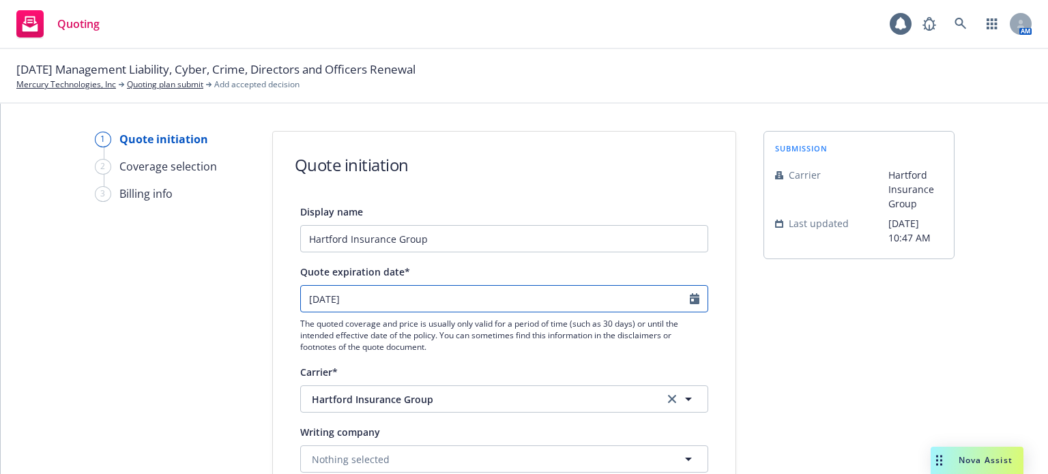
click at [689, 297] on icon "Calendar" at bounding box center [694, 298] width 10 height 11
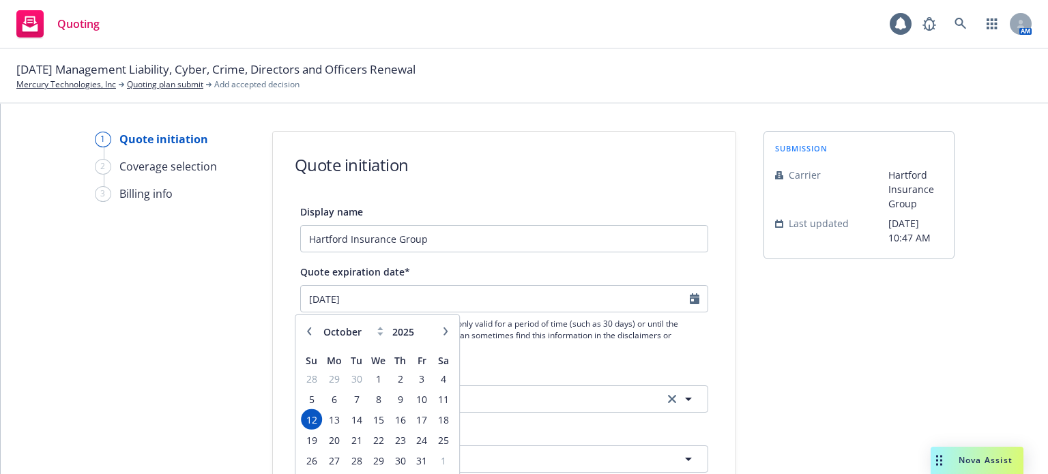
click at [308, 332] on icon "button" at bounding box center [309, 331] width 8 height 8
select select "9"
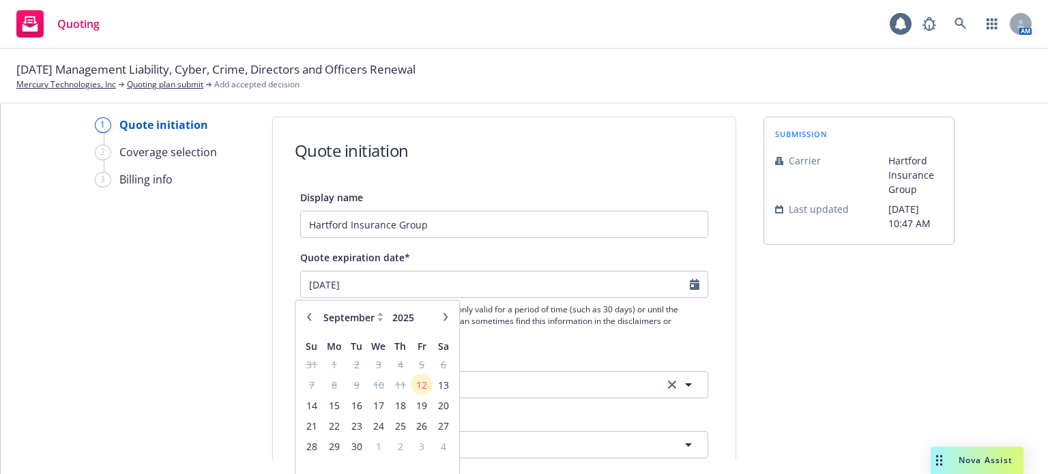
scroll to position [23, 0]
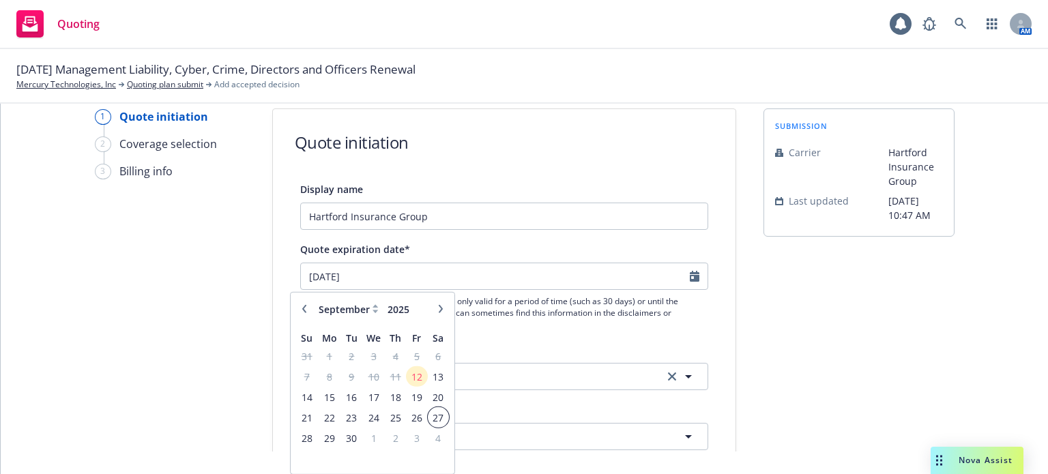
click at [436, 419] on span "27" at bounding box center [438, 417] width 18 height 17
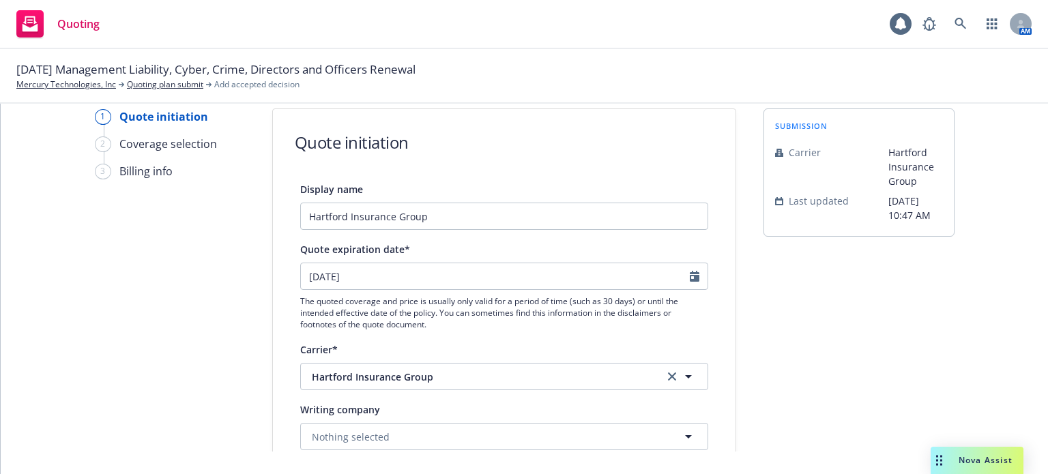
type input "[DATE]"
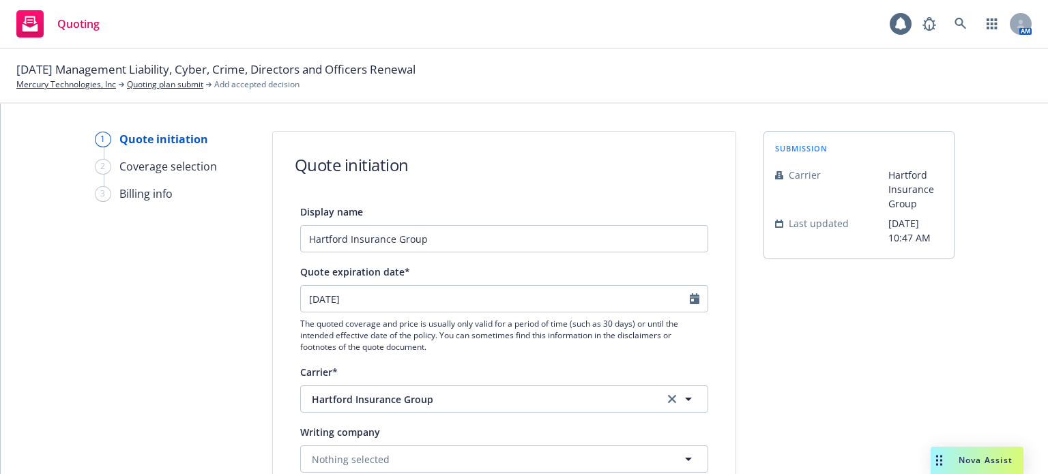
scroll to position [68, 0]
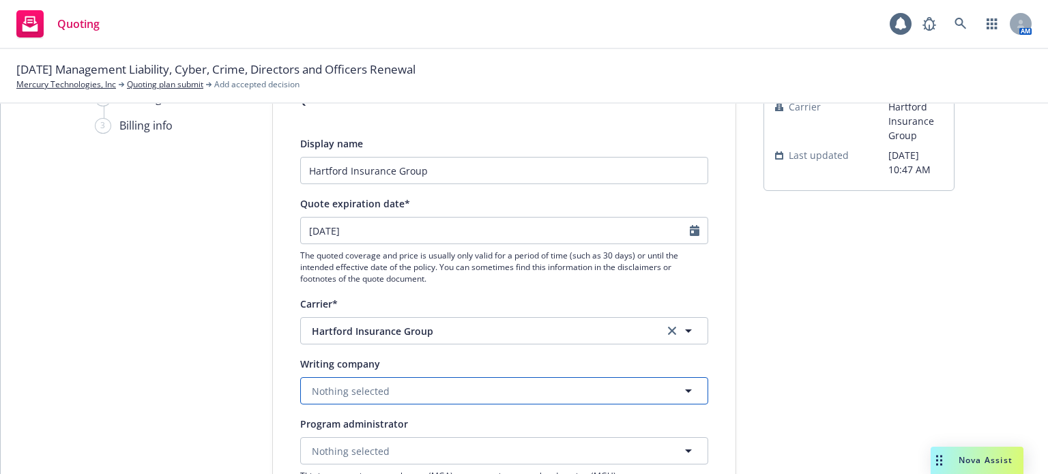
click at [360, 397] on span "Nothing selected" at bounding box center [351, 391] width 78 height 14
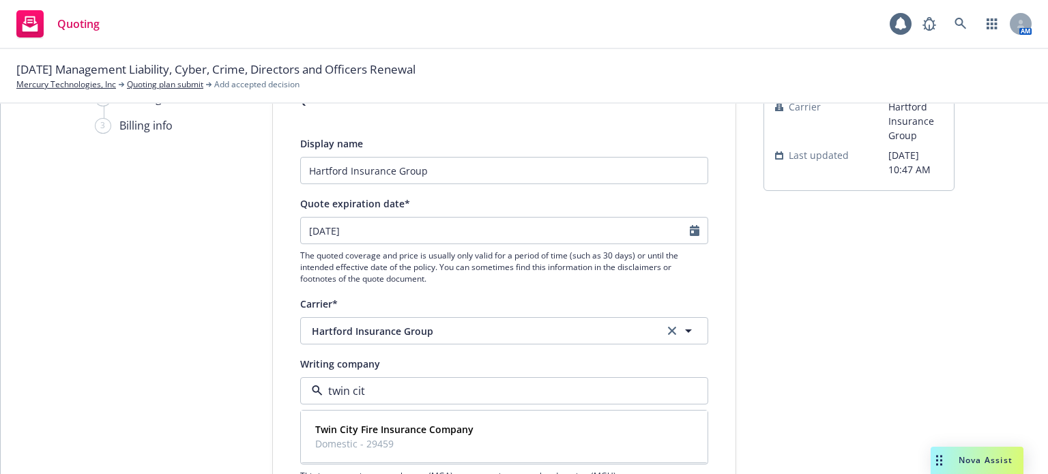
type input "twin city"
click at [378, 434] on strong "Twin City Fire Insurance Company" at bounding box center [394, 429] width 158 height 13
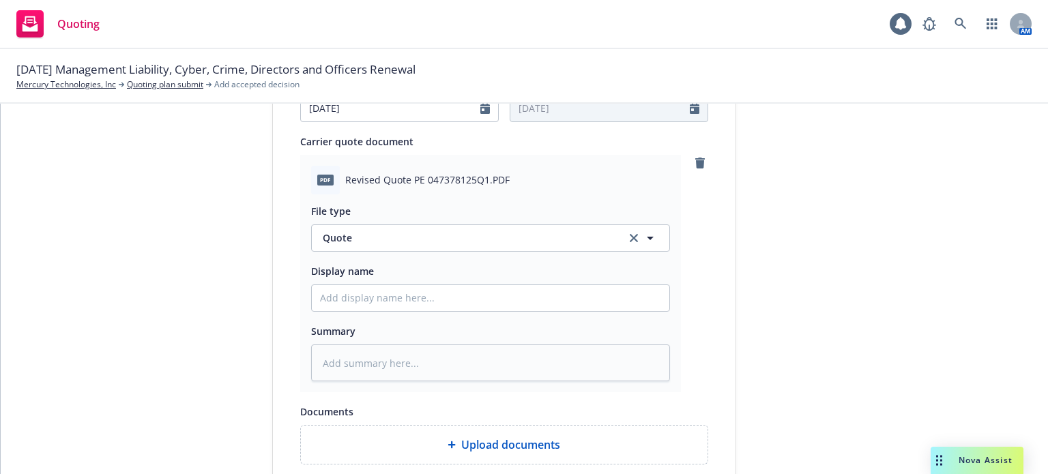
scroll to position [614, 0]
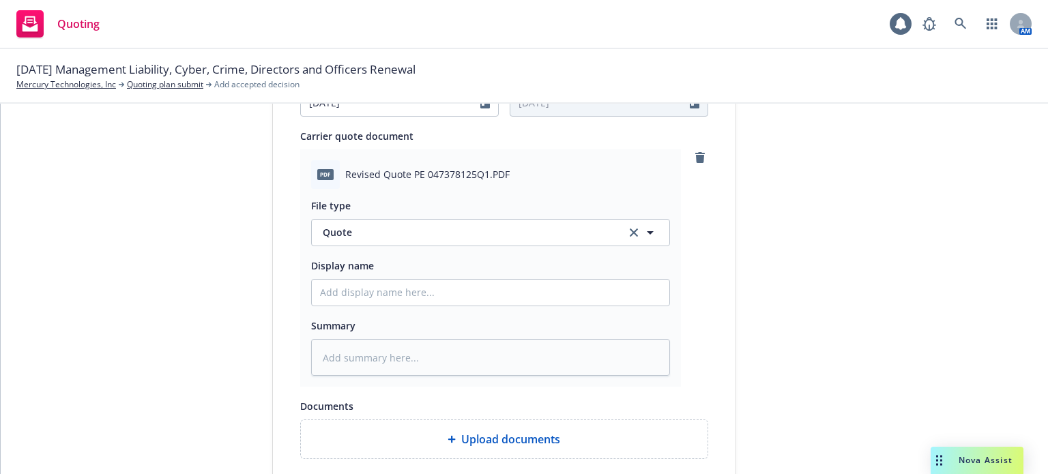
type textarea "x"
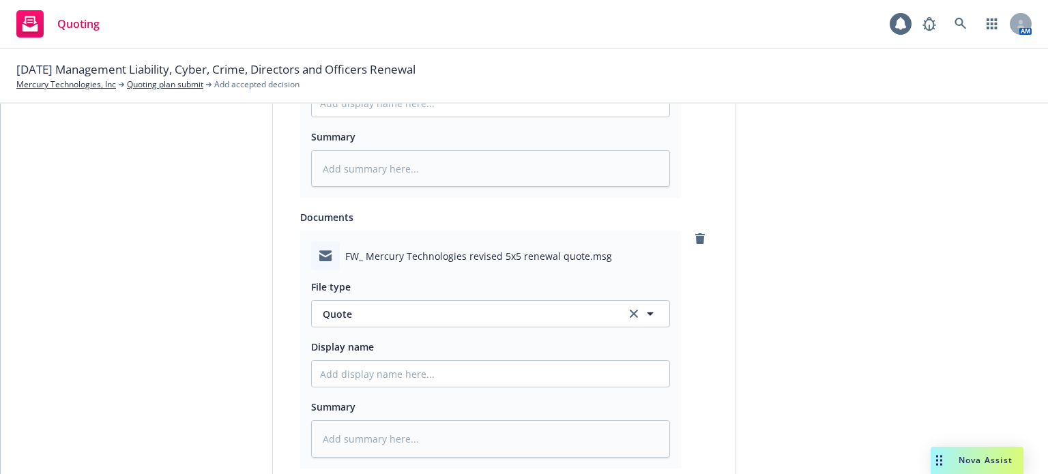
scroll to position [818, 0]
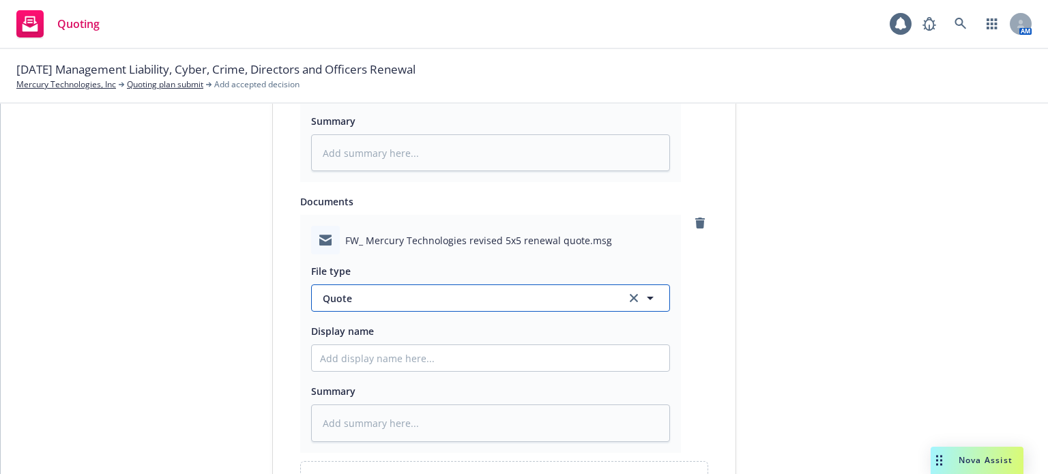
click at [368, 295] on span "Quote" at bounding box center [466, 298] width 287 height 14
type input "email"
click at [369, 328] on div "Email" at bounding box center [490, 336] width 341 height 20
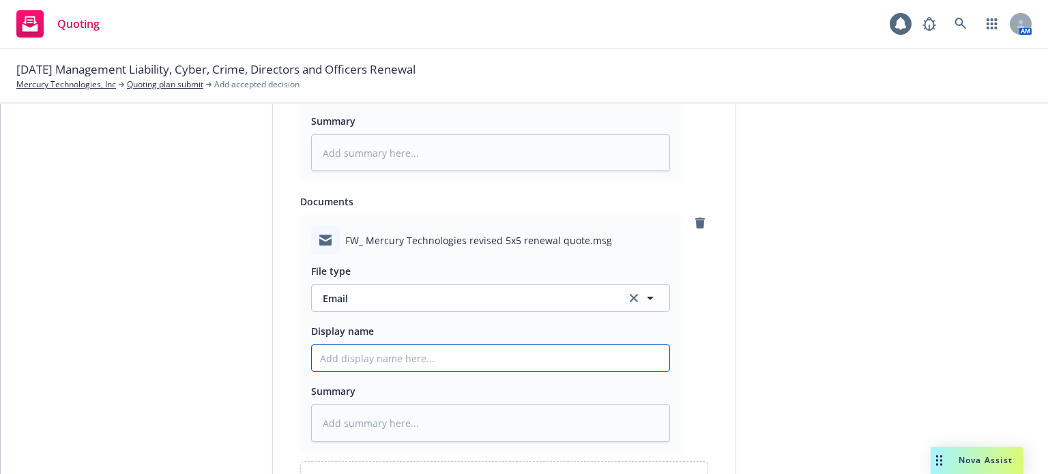
click at [372, 357] on input "Display name" at bounding box center [490, 358] width 357 height 26
type textarea "x"
type input "R"
type textarea "x"
type input "Re"
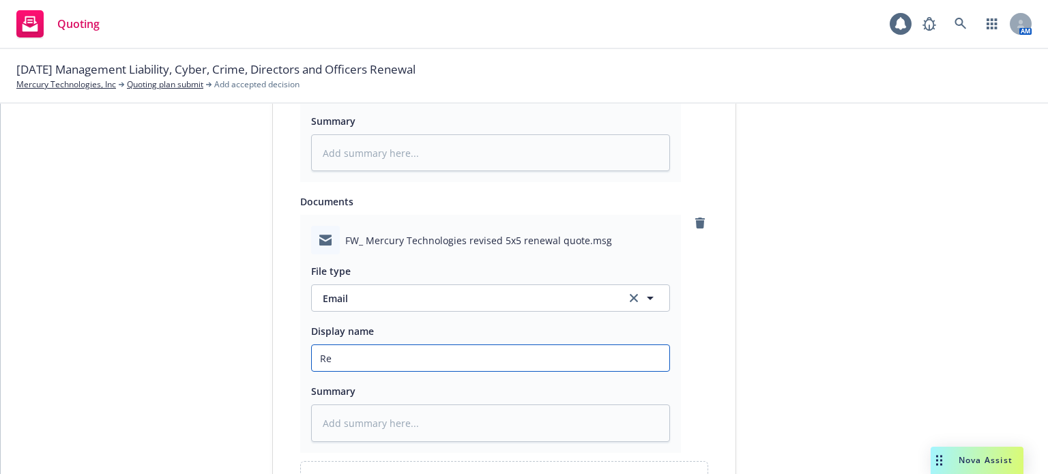
type textarea "x"
type input "Rev"
type textarea "x"
type input "Revi"
type textarea "x"
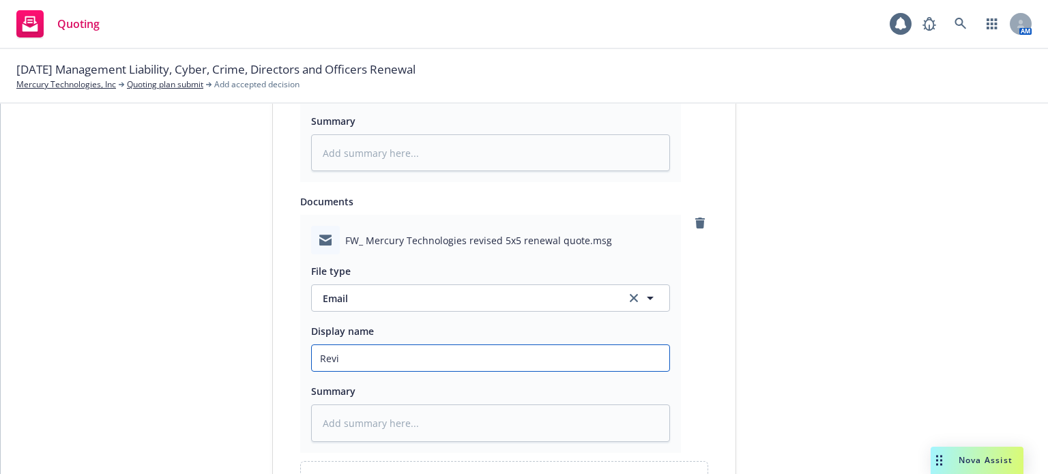
type input "Revis"
type textarea "x"
type input "Revise"
type textarea "x"
type input "Revised"
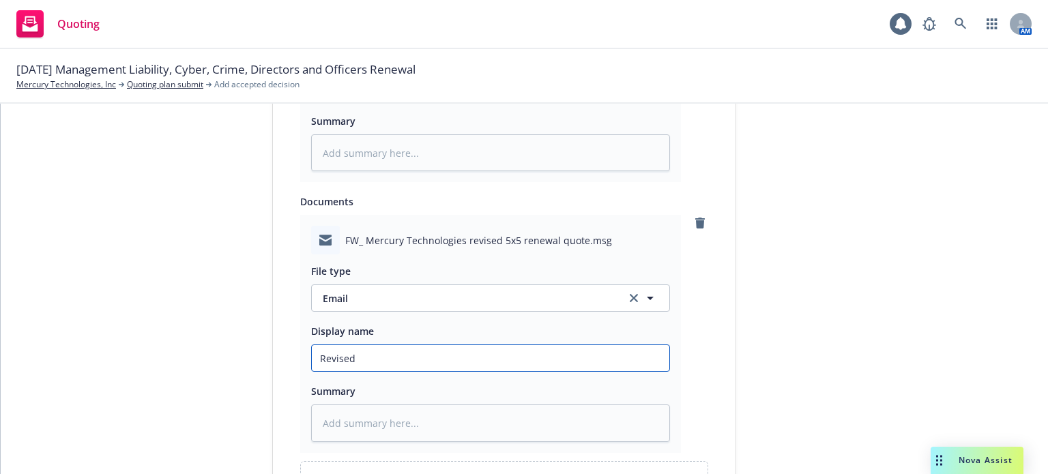
type textarea "x"
type input "Revised"
type textarea "x"
type input "Revised q"
type textarea "x"
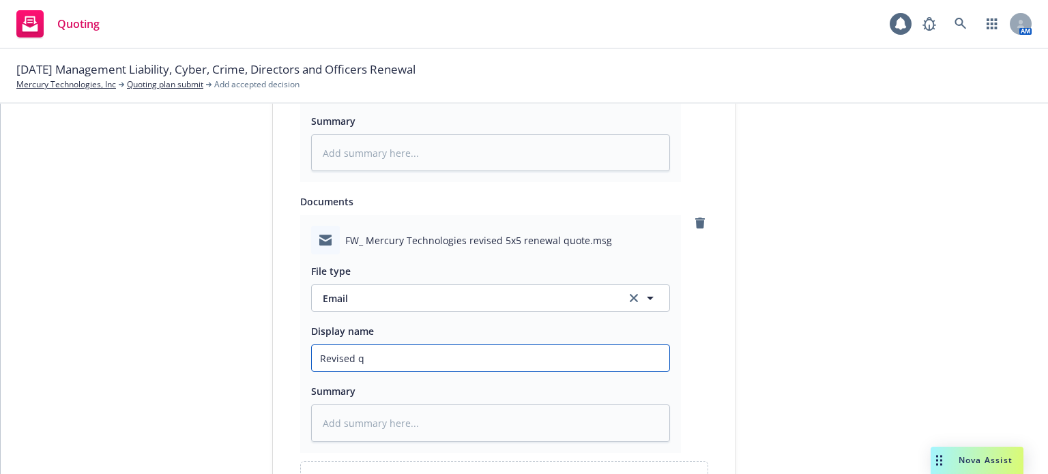
type input "Revised qu"
type textarea "x"
type input "Revised quot"
type textarea "x"
type input "Revised quote"
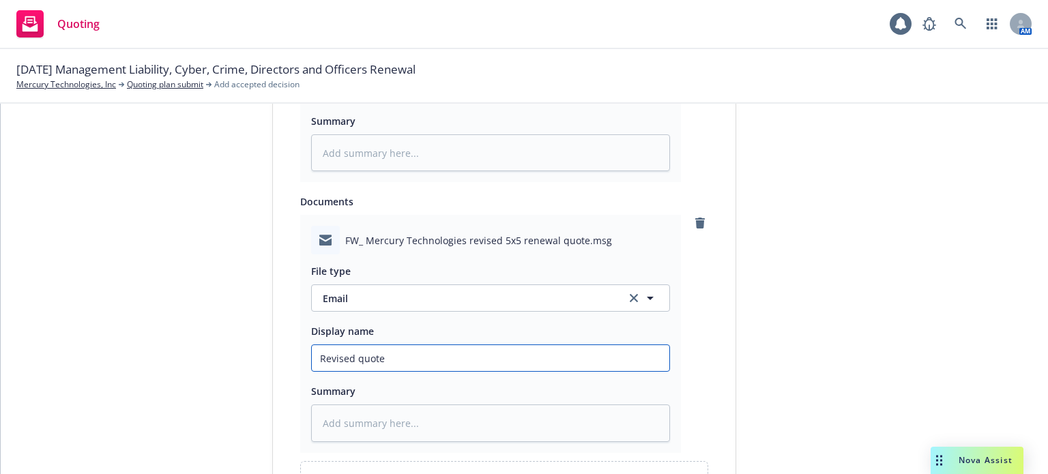
type textarea "x"
type input "Revised quote"
type textarea "x"
type input "Revised quote w"
type textarea "x"
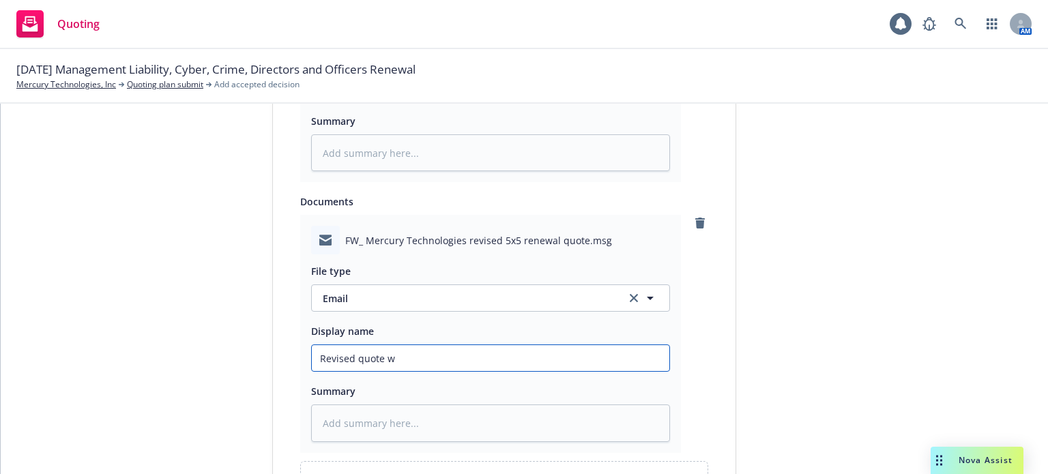
type input "Revised quote w/"
type textarea "x"
type input "Revised quote w/"
type textarea "x"
type input "Revised quote w/ n"
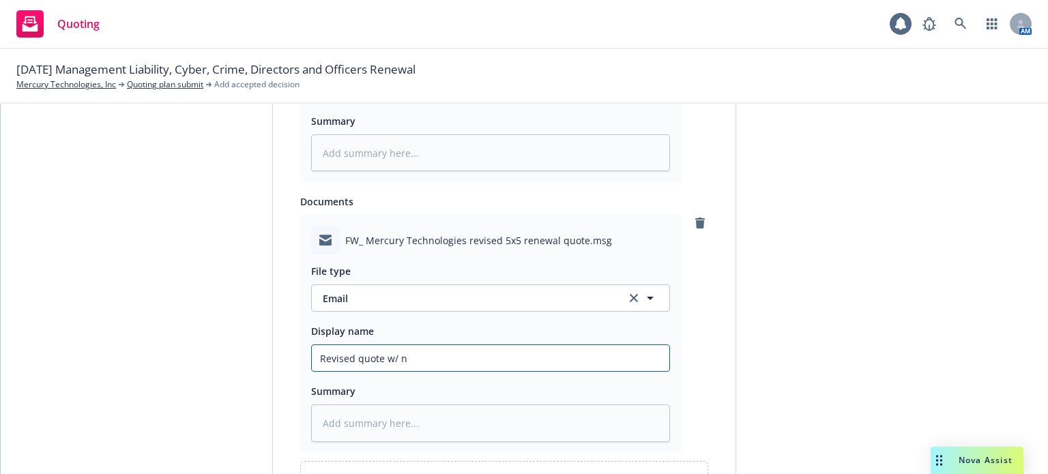
type textarea "x"
type input "Revised quote w/ no"
type textarea "x"
type input "Revised quote w/ not"
type textarea "x"
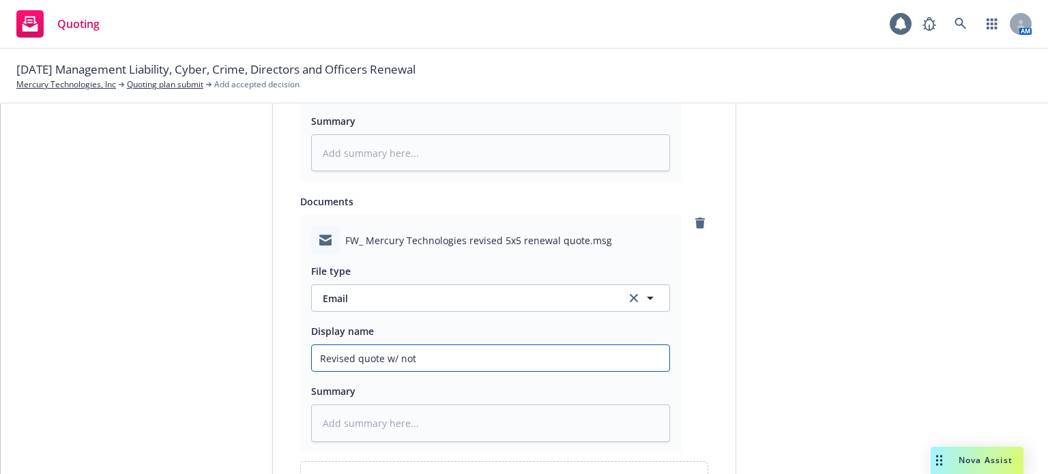
type input "Revised quote w/ note"
type textarea "x"
type input "Revised quote w/ notes"
type textarea "x"
type input "Revised quote w/ notes"
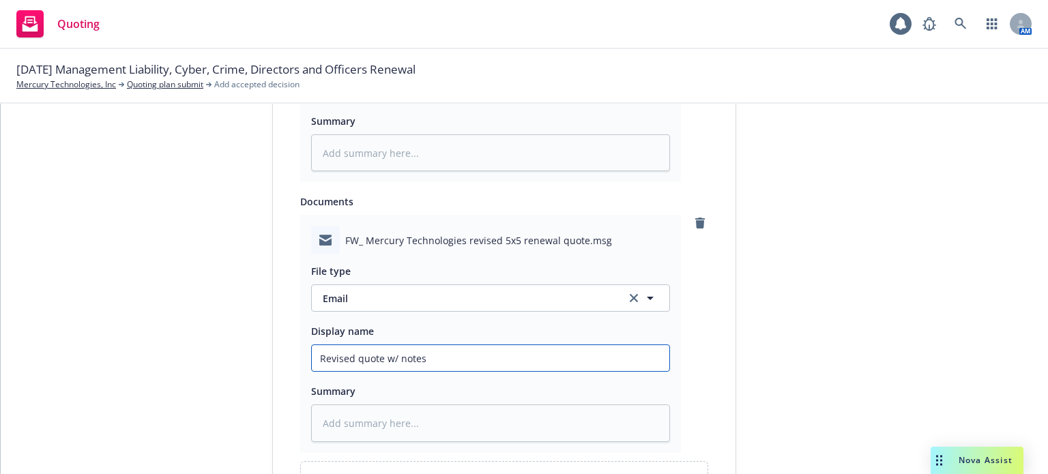
type textarea "x"
type input "Revised quote w/ notes r"
type textarea "x"
type input "Revised quote w/ notes re"
type textarea "x"
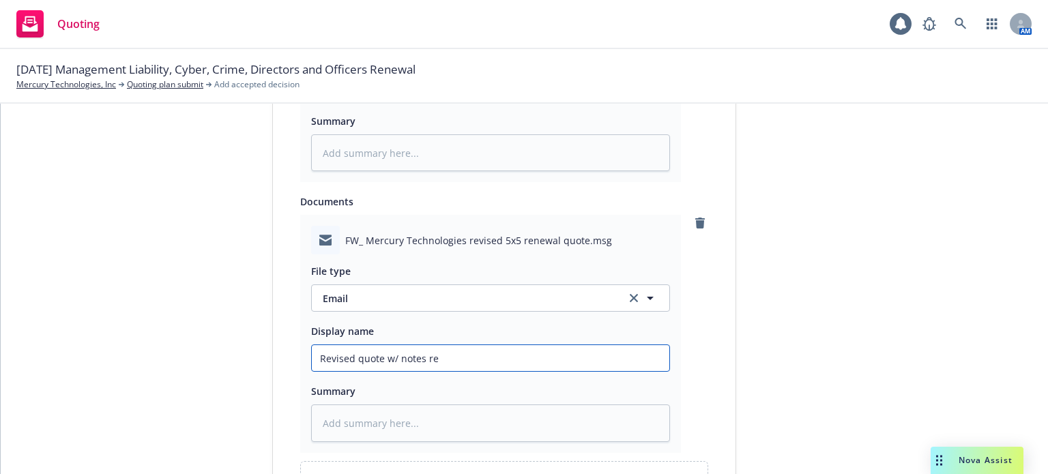
type input "Revised quote w/ notes rec"
type textarea "x"
type input "Revised quote w/ notes recd"
type textarea "x"
type input "Revised quote w/ notes recd"
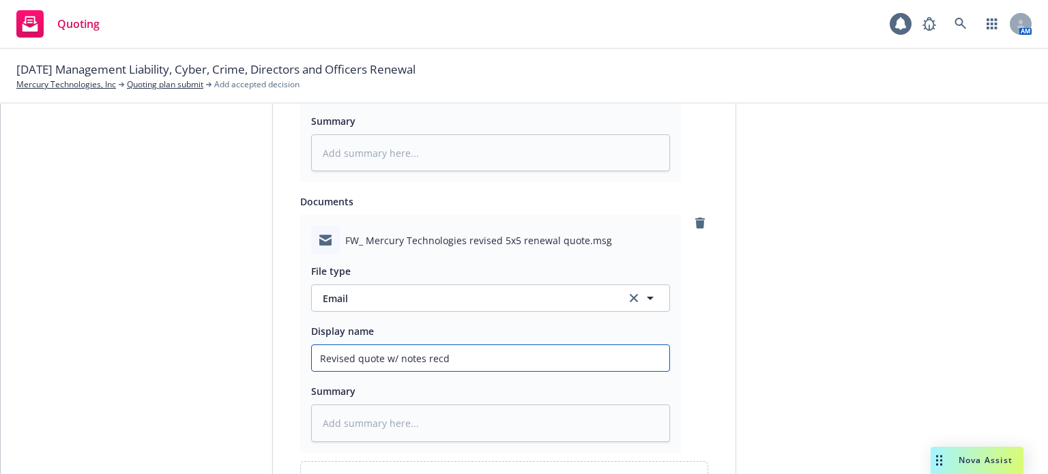
type textarea "x"
type input "Revised quote w/ notes recd f"
type textarea "x"
type input "Revised quote w/ notes recd fr"
type textarea "x"
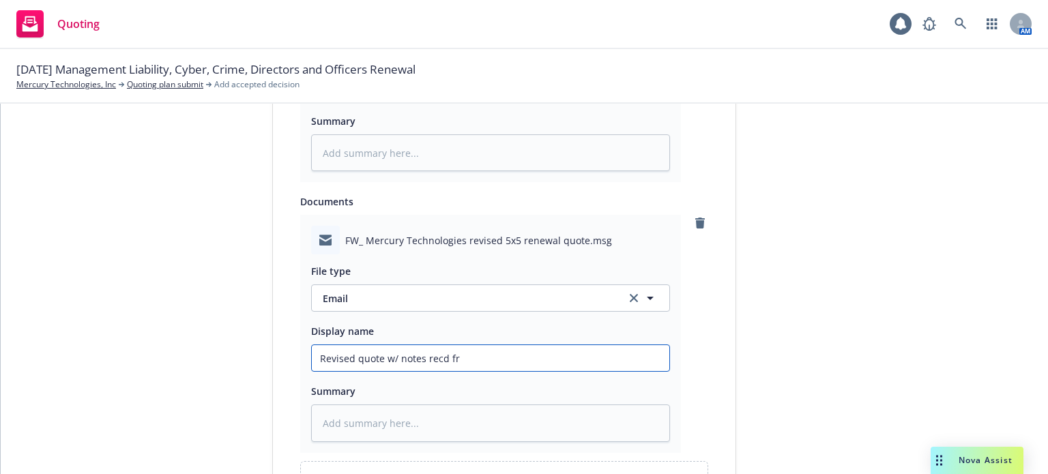
type input "Revised quote w/ notes recd fro"
type textarea "x"
type input "Revised quote w/ notes recd from"
type textarea "x"
type input "Revised quote w/ notes recd from H"
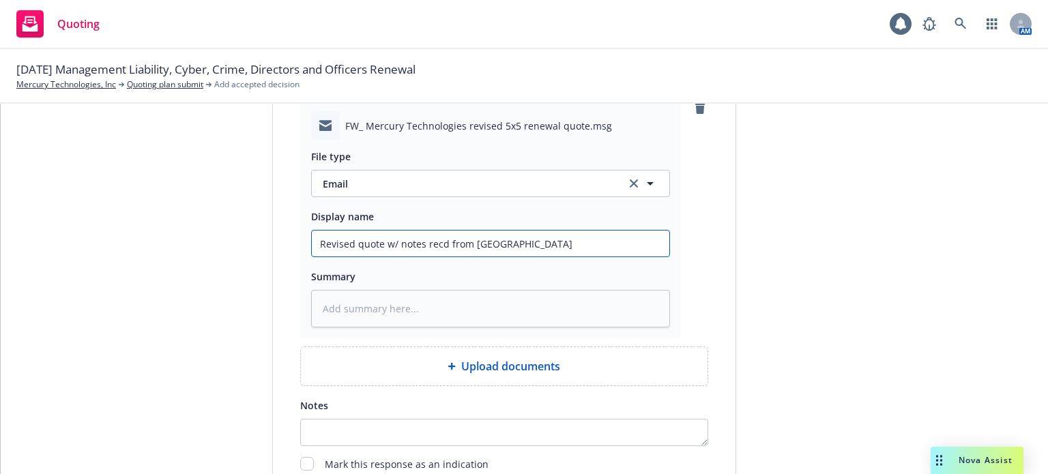
scroll to position [1041, 0]
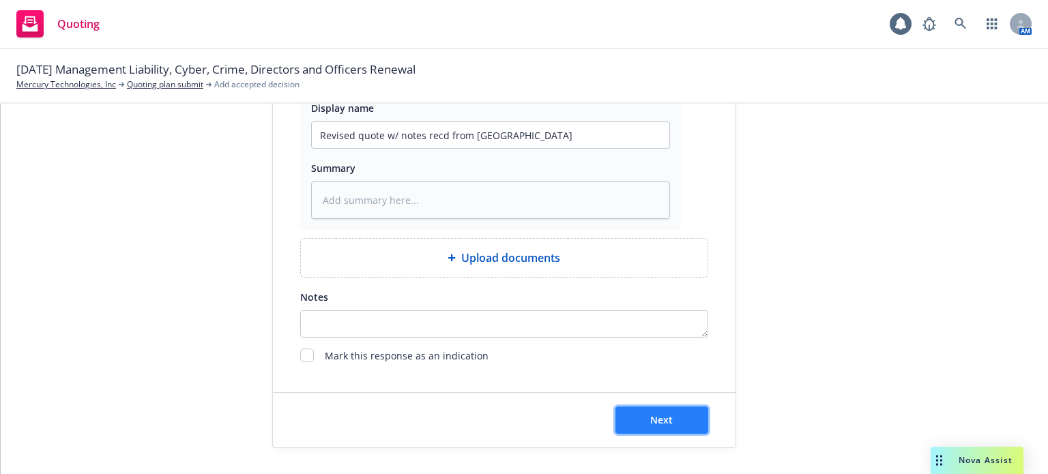
click at [668, 416] on button "Next" at bounding box center [661, 419] width 93 height 27
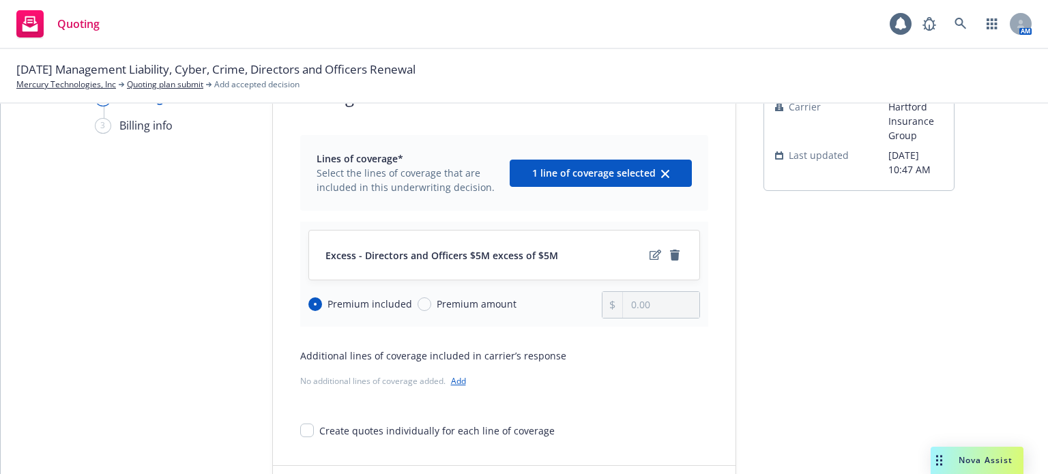
scroll to position [141, 0]
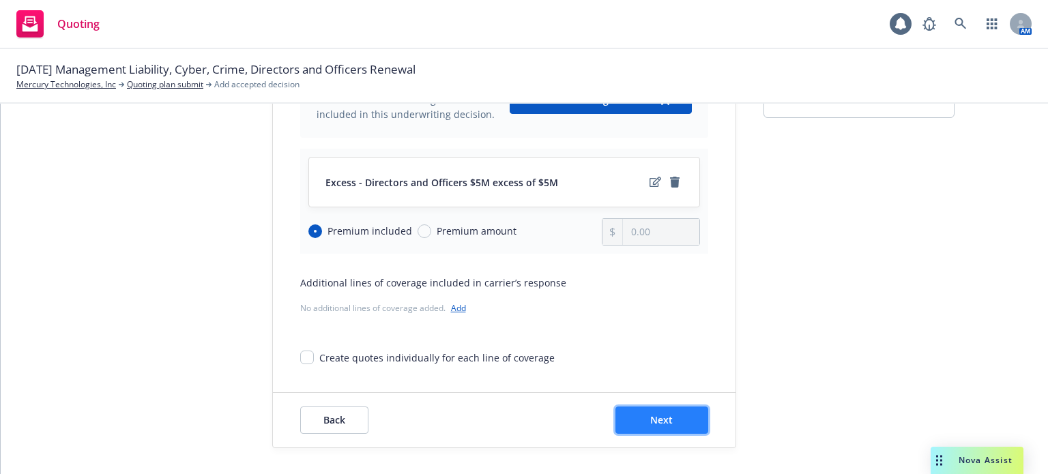
click at [657, 417] on span "Next" at bounding box center [661, 419] width 23 height 13
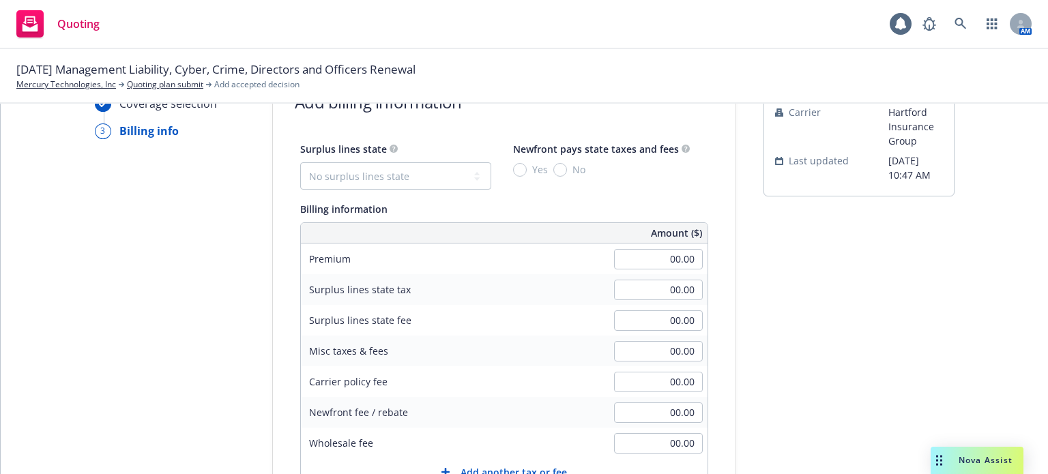
scroll to position [5, 0]
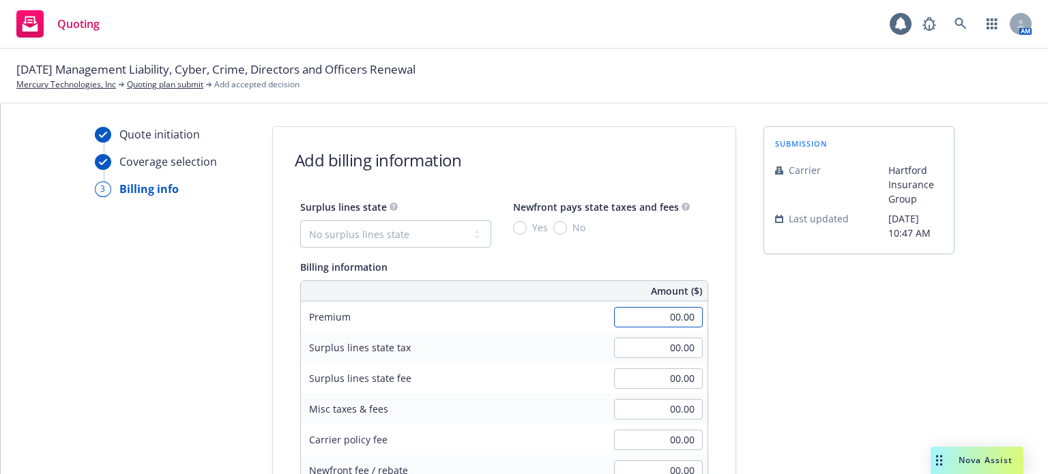
click at [652, 307] on input "00.00" at bounding box center [658, 317] width 89 height 20
click at [576, 353] on div "Surplus lines state tax 00.00" at bounding box center [504, 347] width 406 height 31
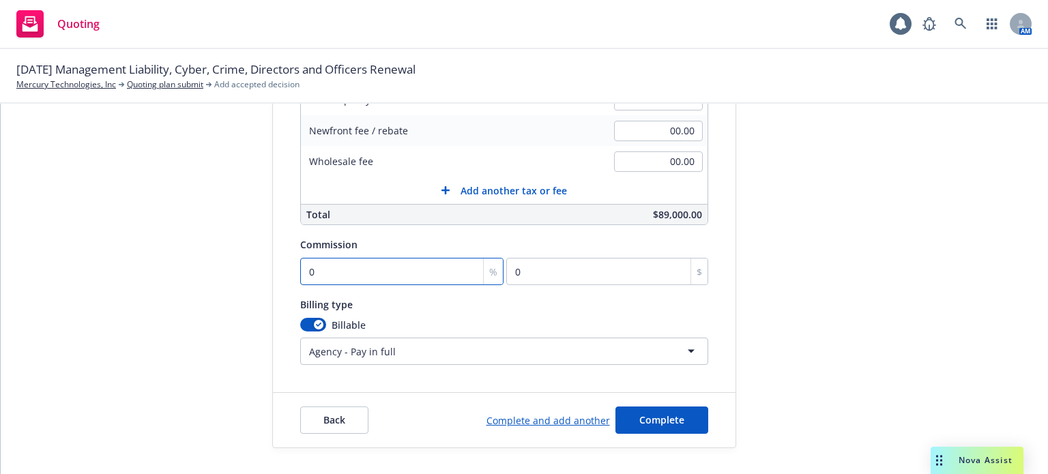
click at [334, 265] on input "0" at bounding box center [402, 271] width 204 height 27
click at [660, 417] on span "Complete" at bounding box center [661, 419] width 45 height 13
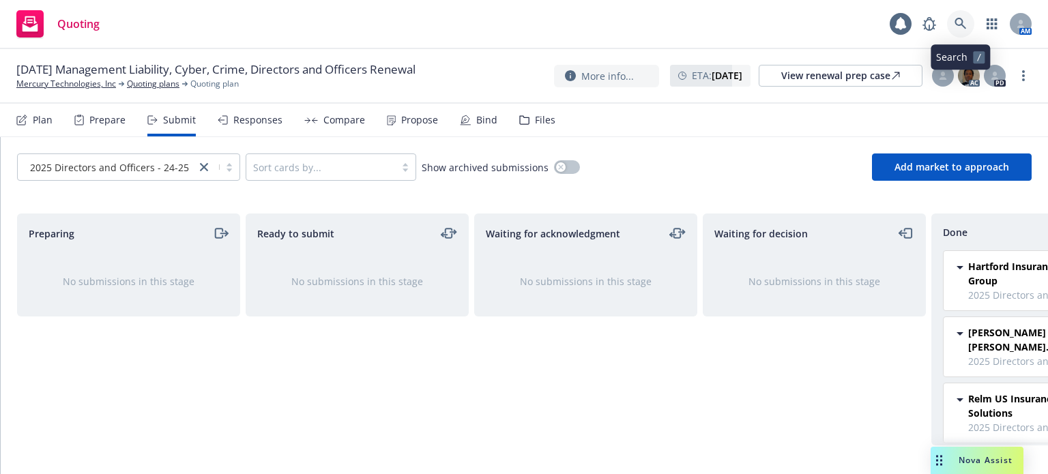
click at [962, 27] on icon at bounding box center [960, 24] width 12 height 12
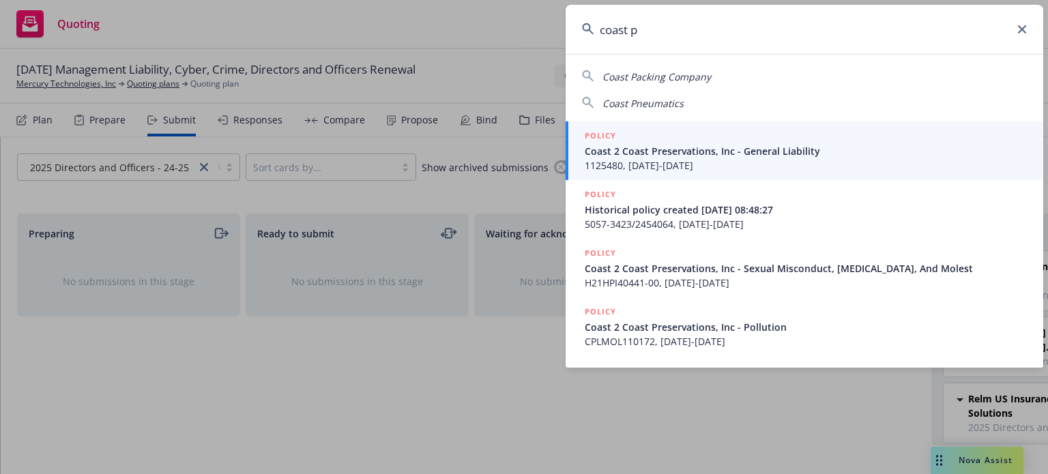
click at [706, 27] on input "coast p" at bounding box center [803, 29] width 477 height 49
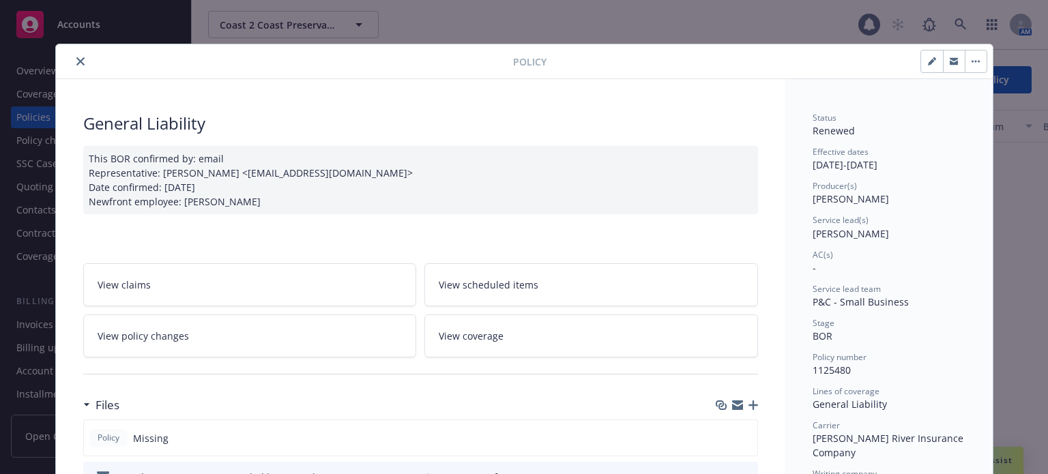
click at [76, 59] on icon "close" at bounding box center [80, 61] width 8 height 8
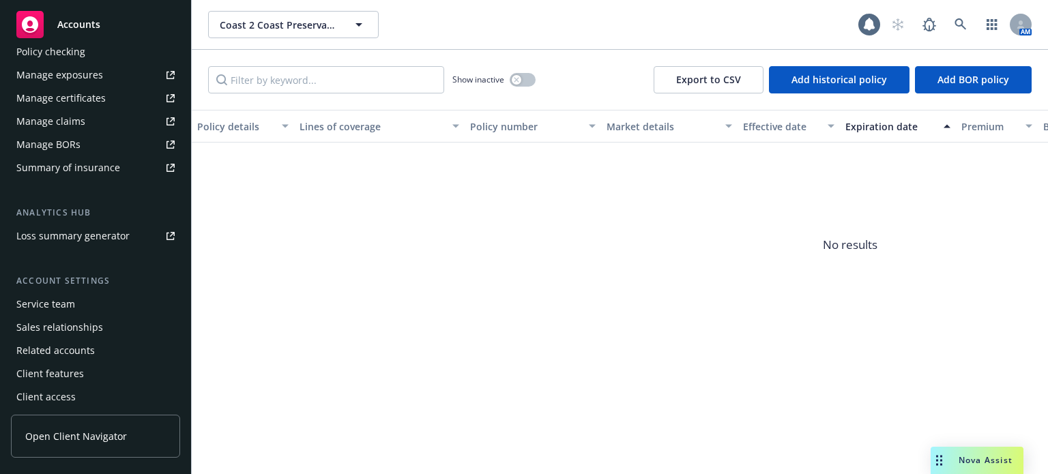
scroll to position [437, 0]
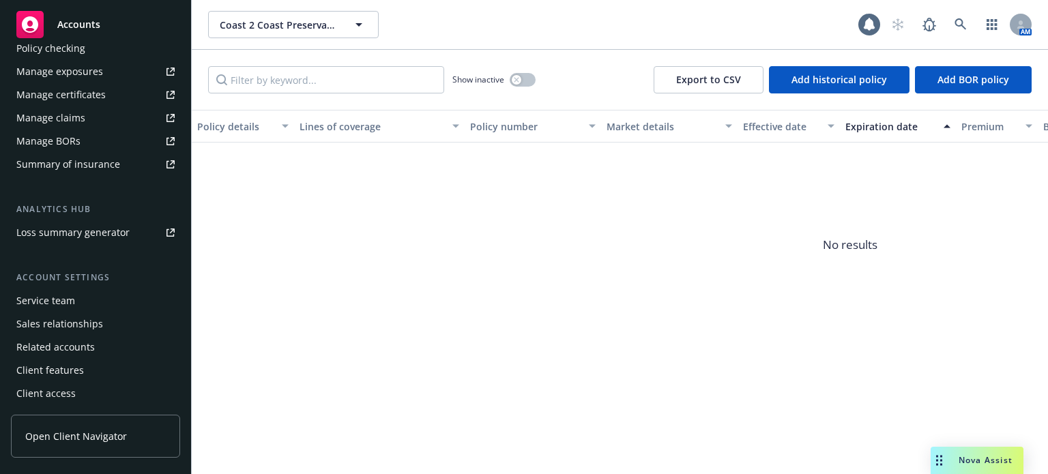
click at [55, 297] on div "Service team" at bounding box center [45, 301] width 59 height 22
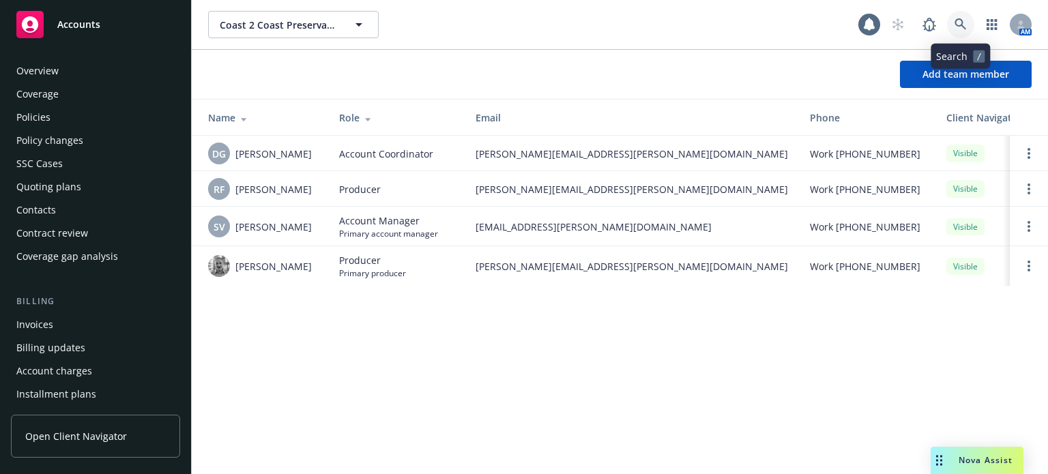
click at [960, 21] on icon at bounding box center [960, 24] width 12 height 12
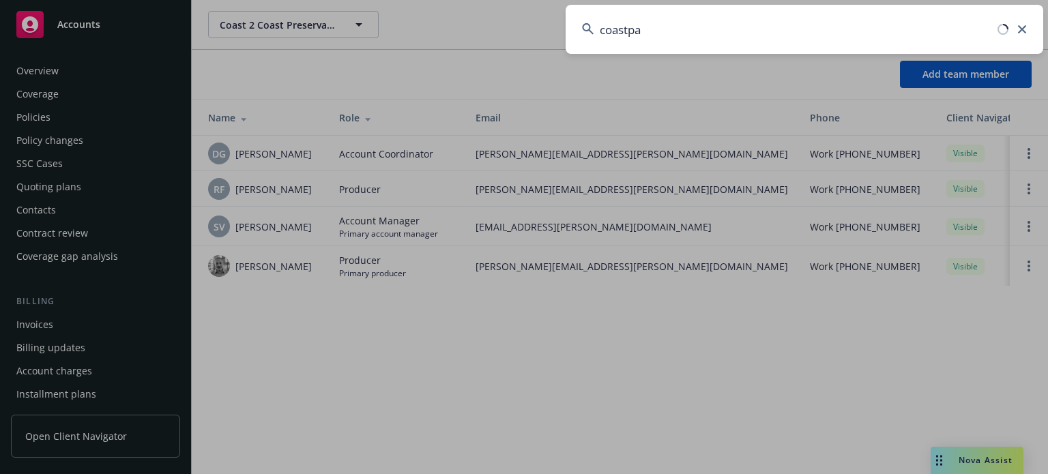
type input "coastpay"
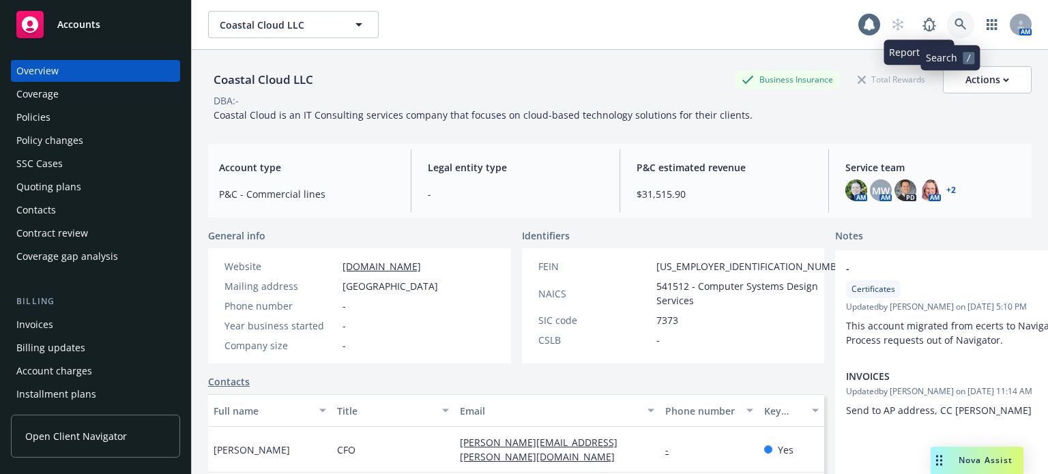
click at [947, 16] on link at bounding box center [960, 24] width 27 height 27
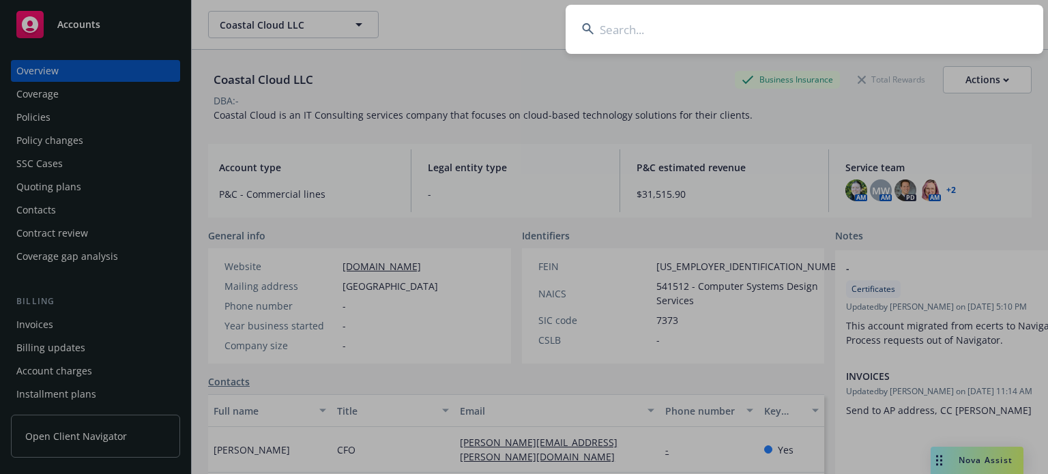
click at [754, 27] on input at bounding box center [803, 29] width 477 height 49
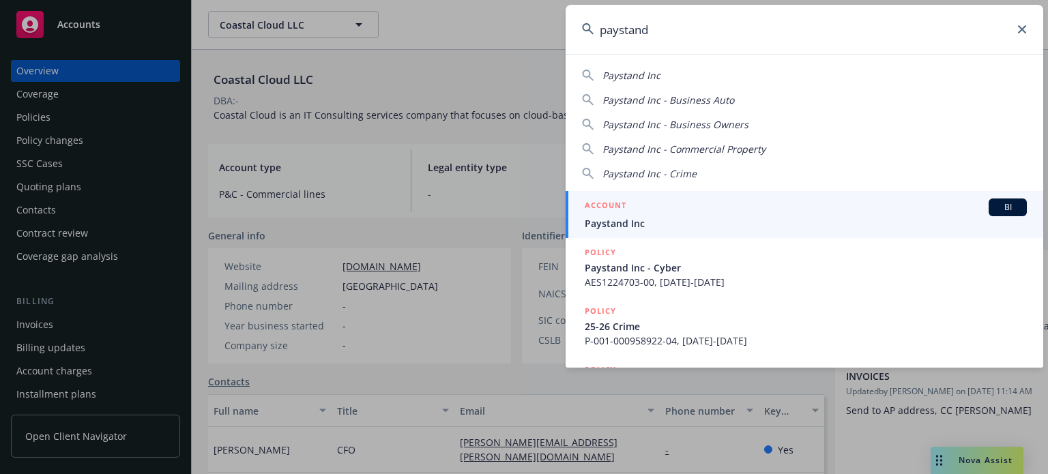
type input "paystand"
click at [638, 223] on span "Paystand Inc" at bounding box center [805, 223] width 442 height 14
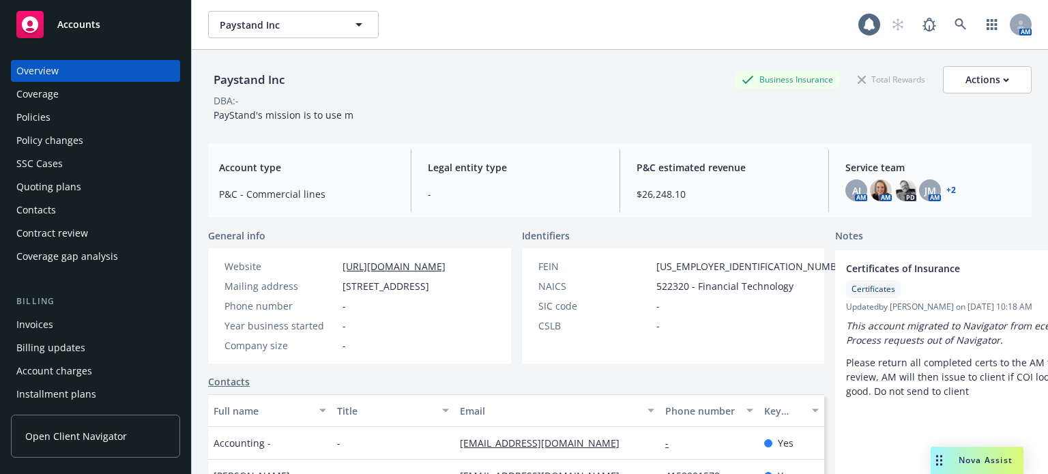
click at [73, 138] on div "Policy changes" at bounding box center [49, 141] width 67 height 22
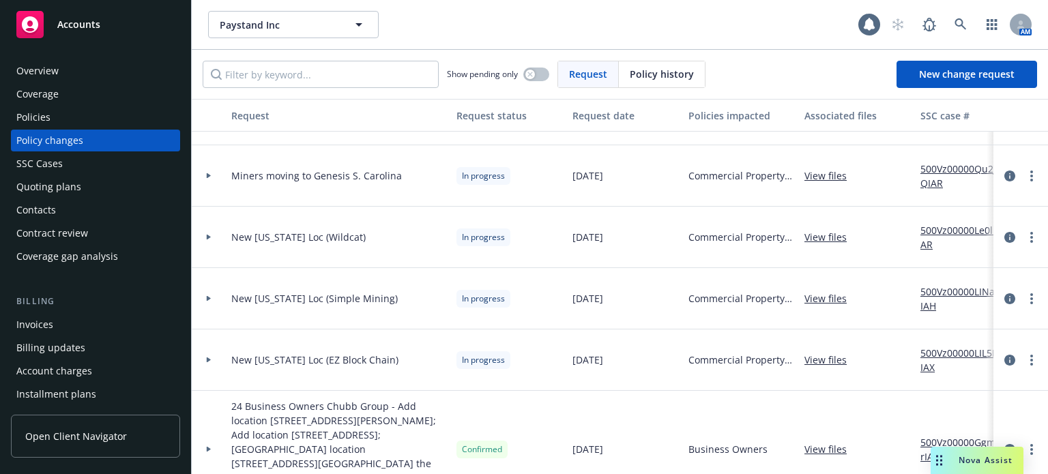
scroll to position [68, 0]
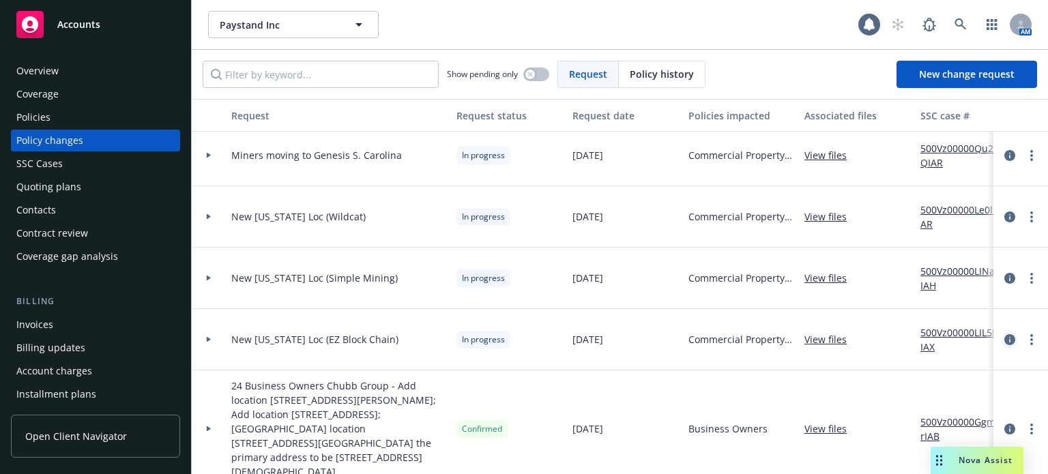
click at [1004, 340] on icon "circleInformation" at bounding box center [1009, 339] width 11 height 11
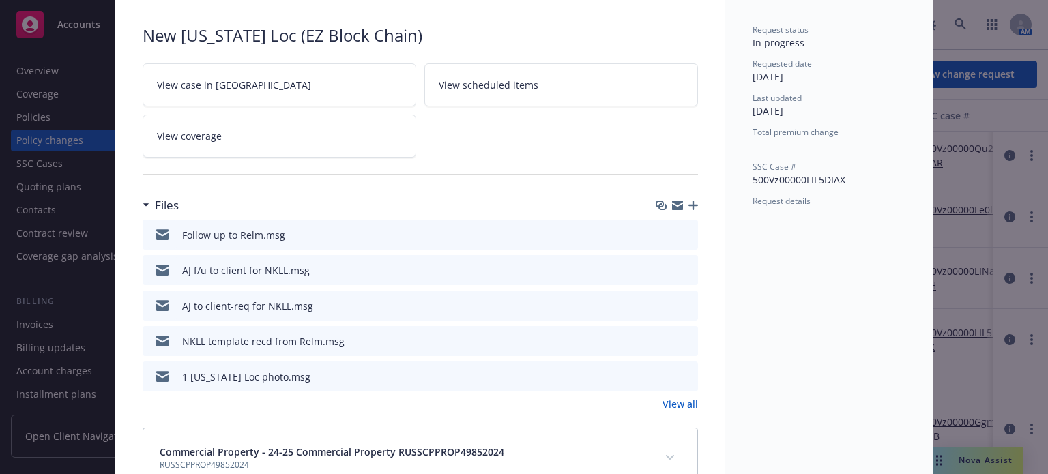
scroll to position [109, 0]
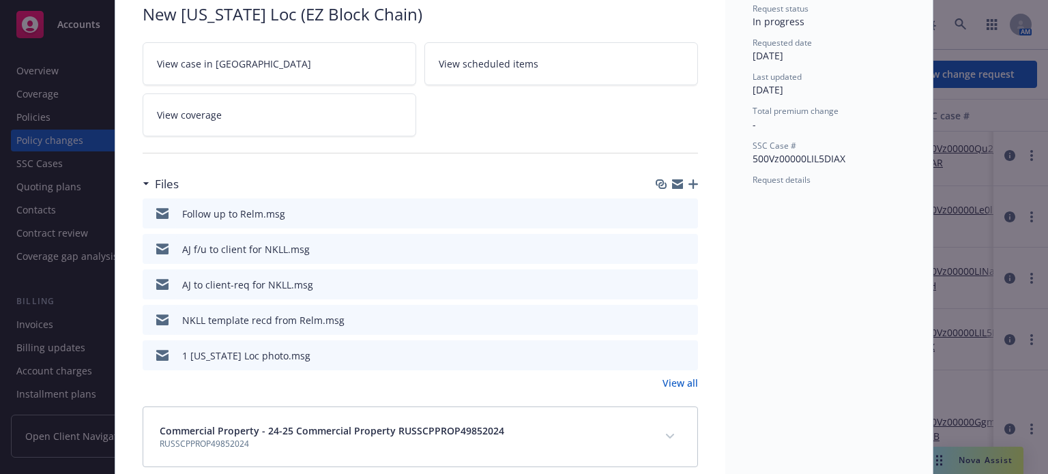
click at [676, 382] on link "View all" at bounding box center [679, 383] width 35 height 14
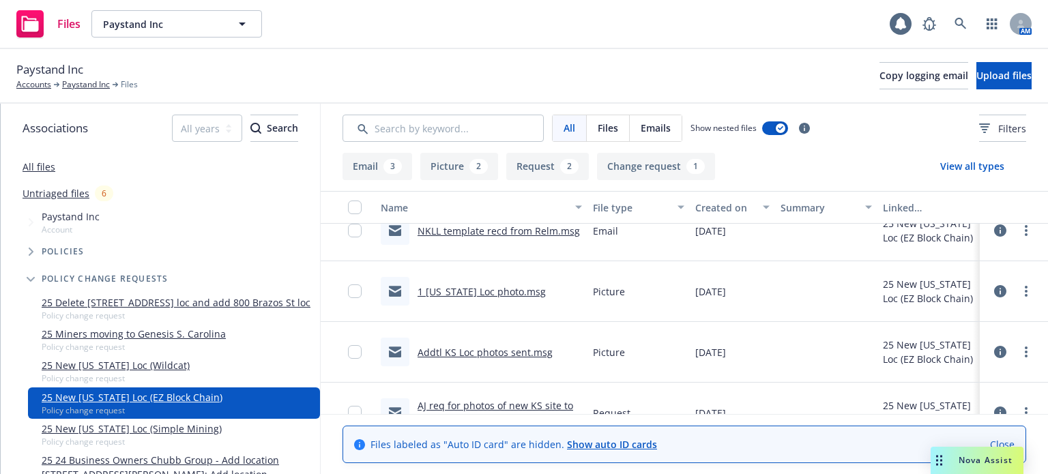
scroll to position [205, 0]
click at [494, 356] on link "Addtl KS Loc photos sent.msg" at bounding box center [484, 351] width 135 height 13
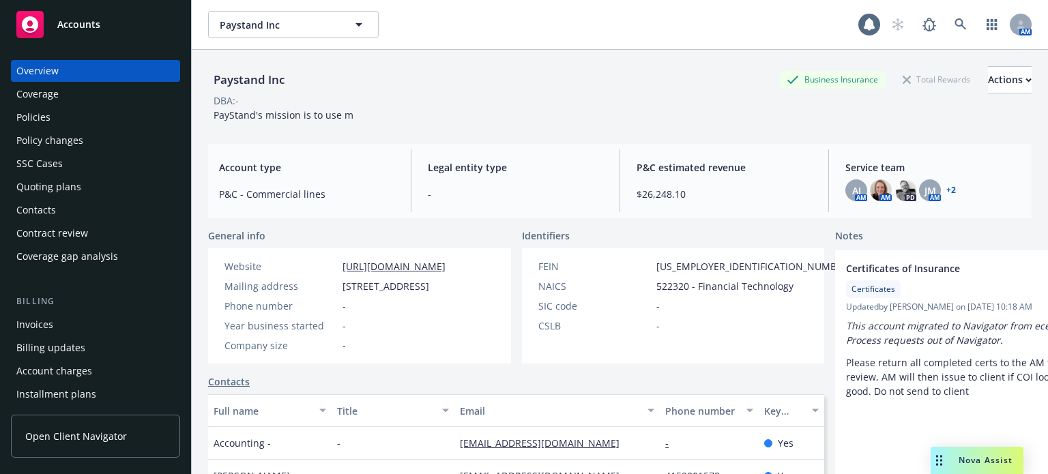
click at [60, 133] on div "Policy changes" at bounding box center [49, 141] width 67 height 22
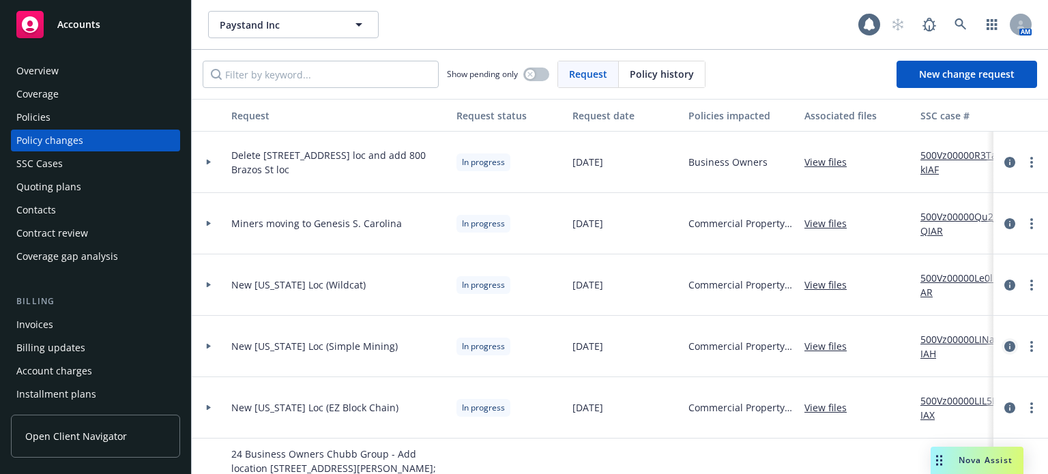
click at [1004, 343] on icon "circleInformation" at bounding box center [1009, 346] width 11 height 11
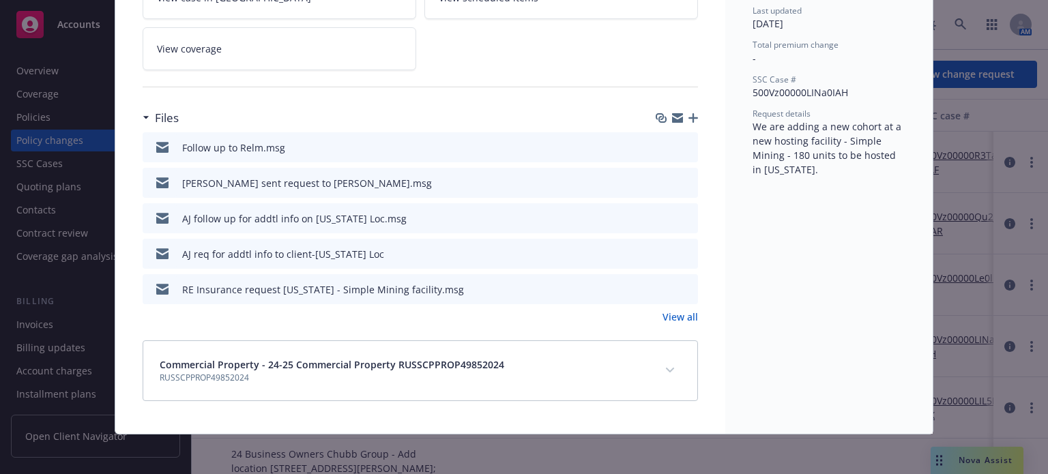
scroll to position [177, 0]
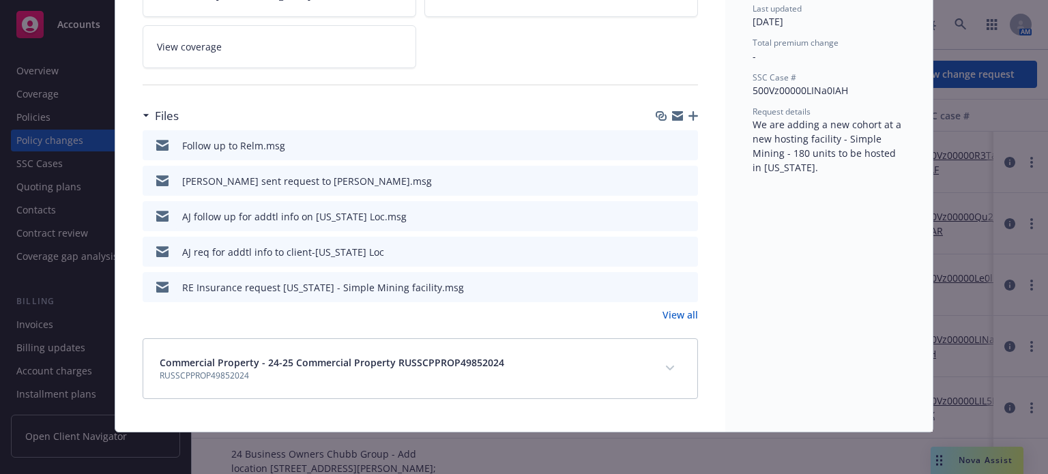
click at [680, 284] on icon "preview file" at bounding box center [685, 287] width 12 height 10
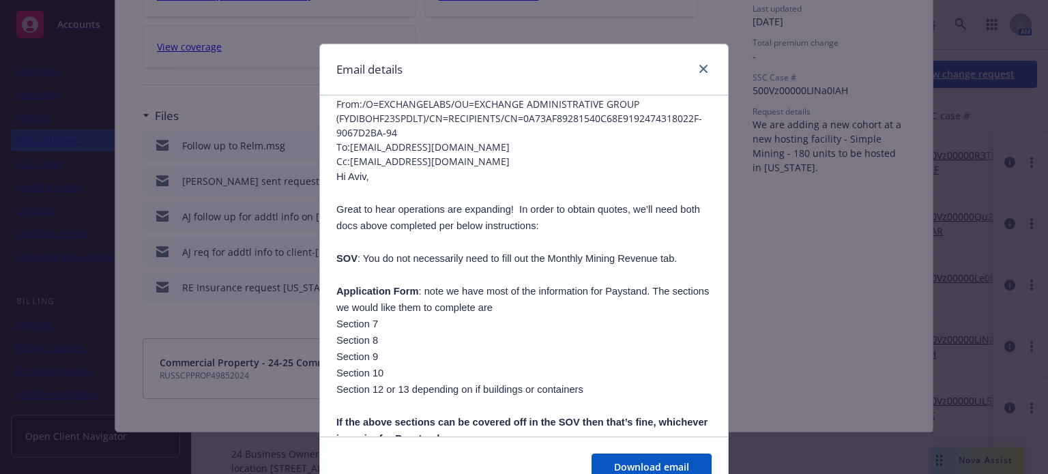
scroll to position [0, 0]
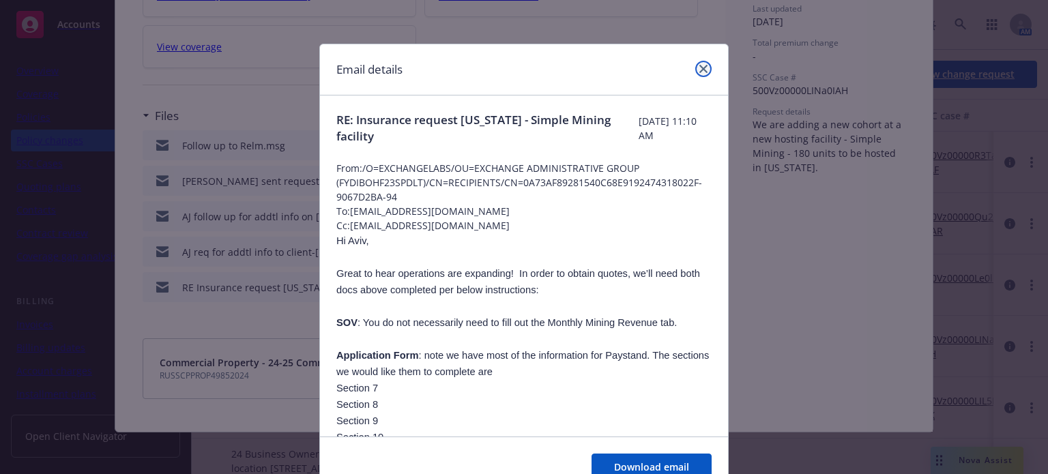
click at [699, 65] on icon "close" at bounding box center [703, 69] width 8 height 8
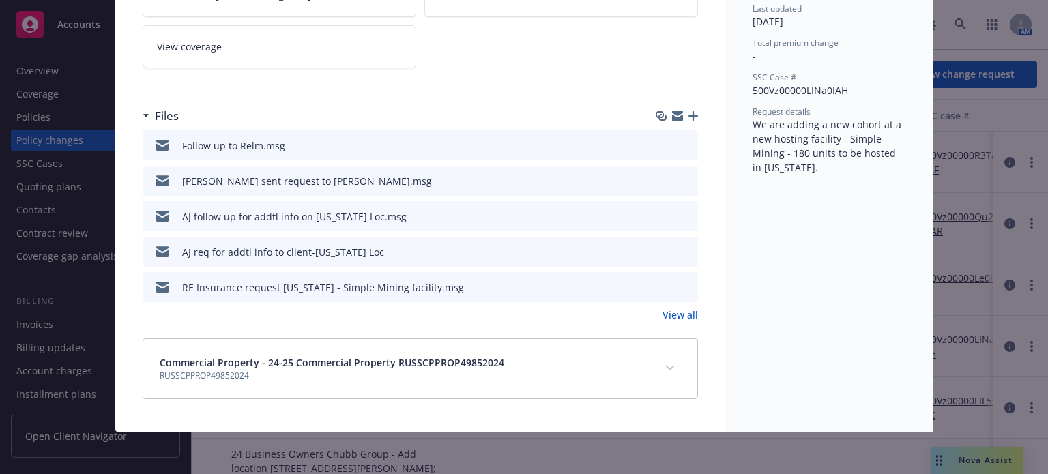
click at [681, 246] on icon "preview file" at bounding box center [685, 251] width 12 height 10
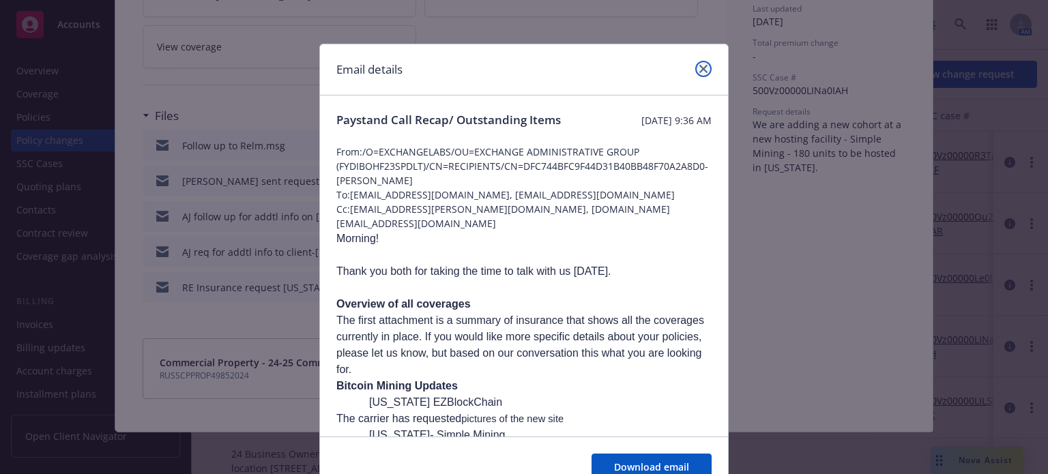
click at [699, 69] on icon "close" at bounding box center [703, 69] width 8 height 8
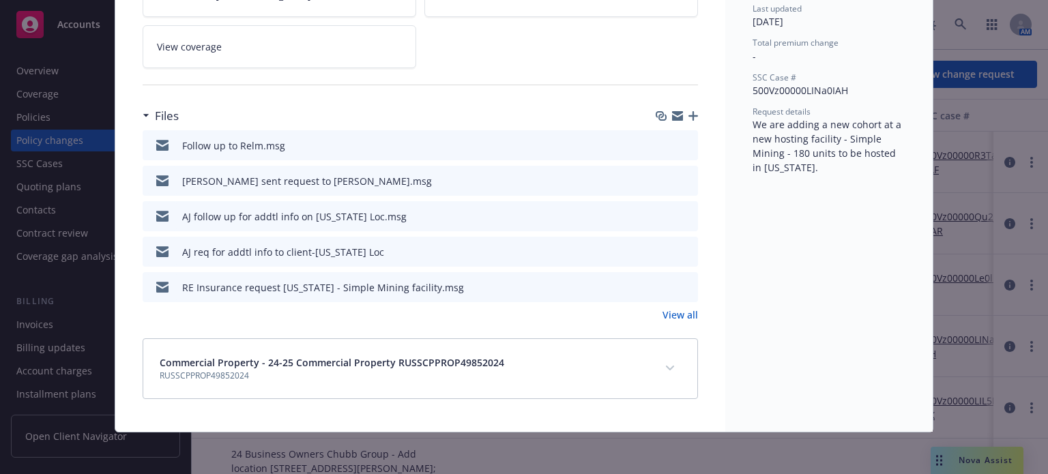
click at [685, 213] on icon "preview file" at bounding box center [685, 216] width 12 height 10
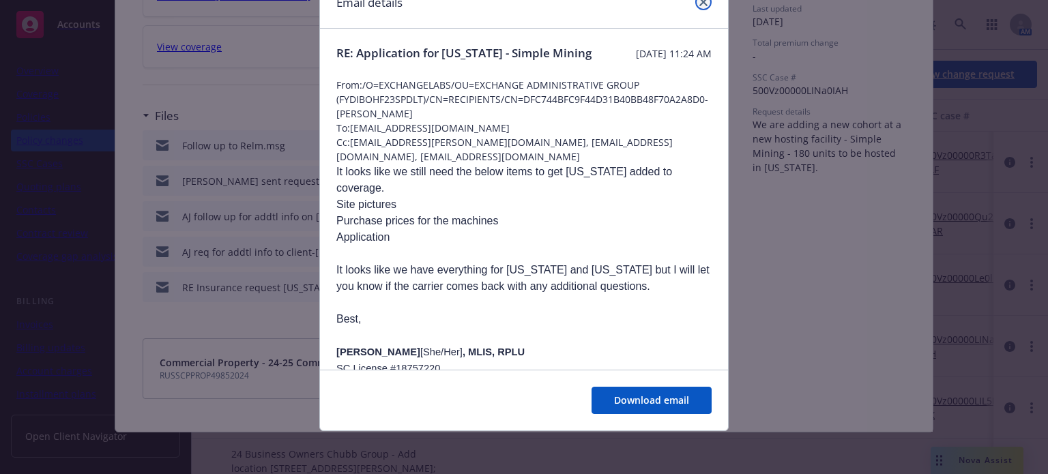
click at [699, 5] on icon "close" at bounding box center [703, 2] width 8 height 8
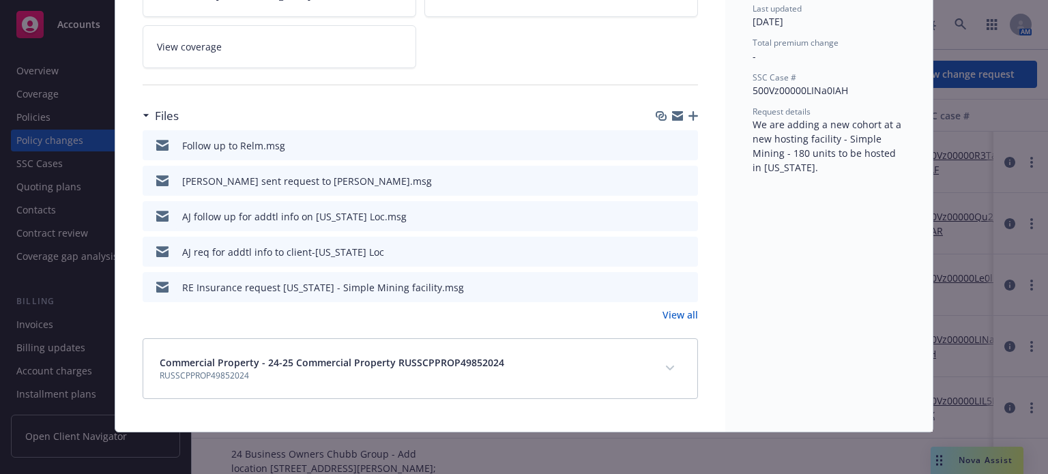
click at [680, 179] on icon "preview file" at bounding box center [685, 180] width 12 height 10
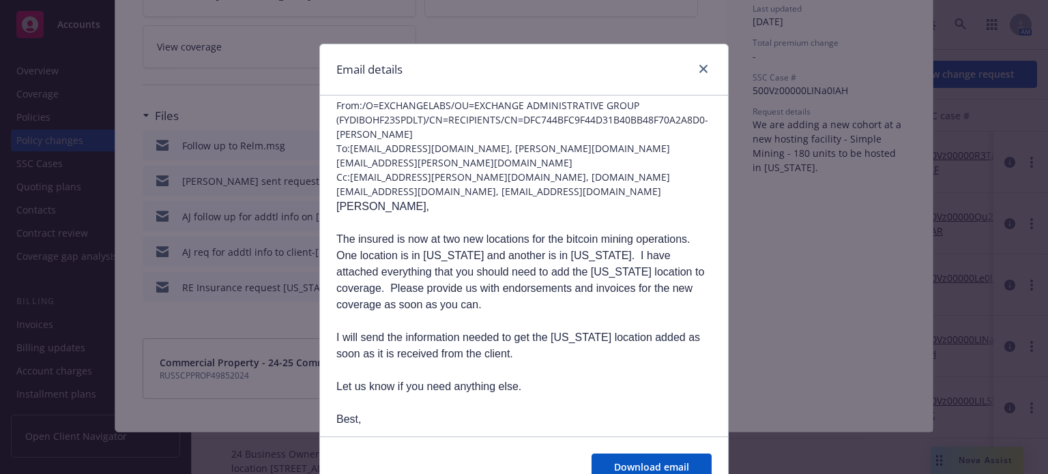
scroll to position [68, 0]
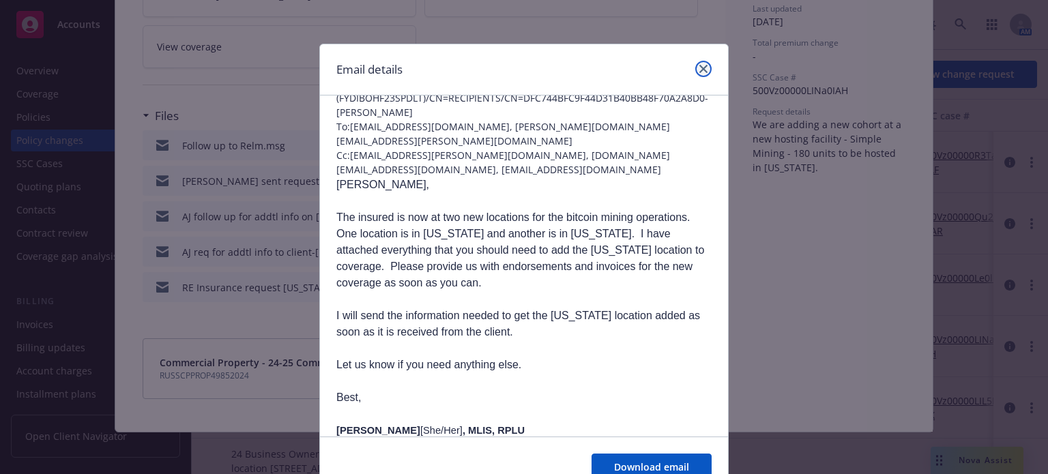
click at [695, 65] on link "close" at bounding box center [703, 69] width 16 height 16
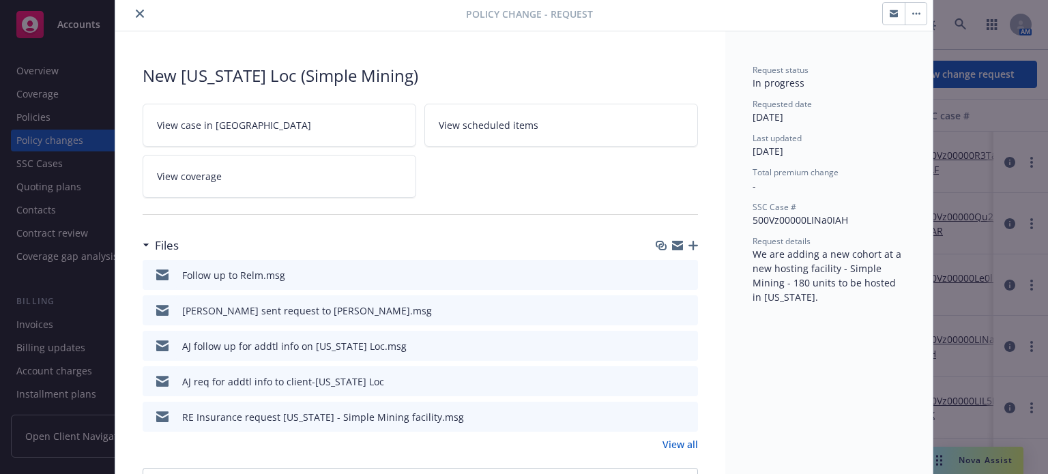
scroll to position [0, 0]
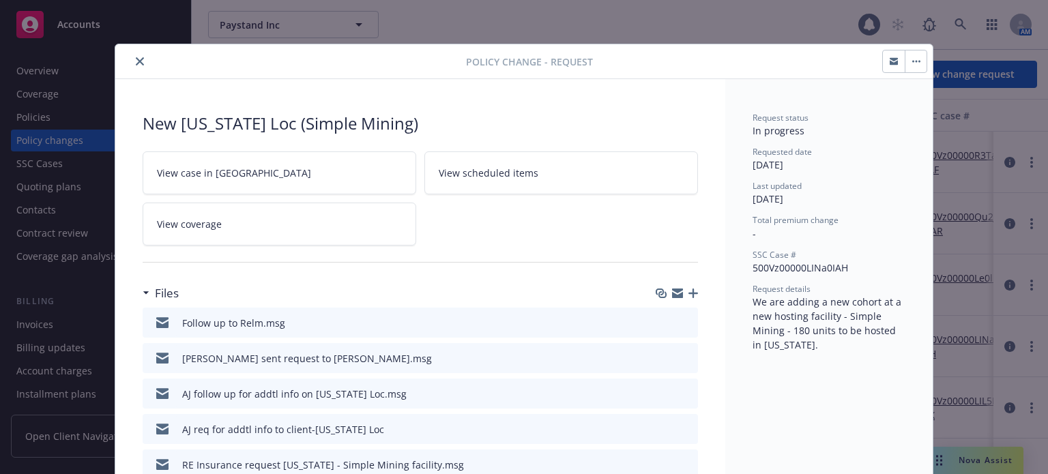
click at [145, 62] on div at bounding box center [293, 61] width 345 height 16
click at [137, 62] on icon "close" at bounding box center [140, 61] width 8 height 8
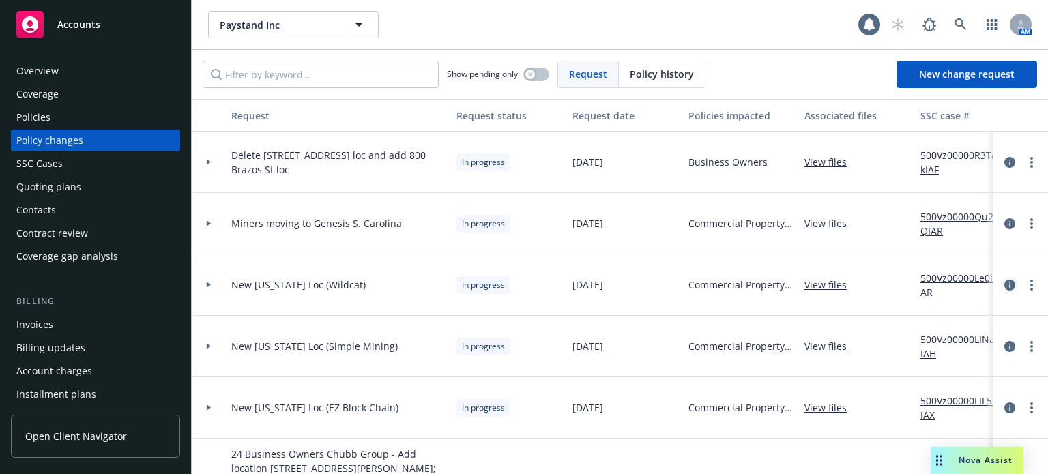
click at [1004, 284] on icon "circleInformation" at bounding box center [1009, 285] width 11 height 11
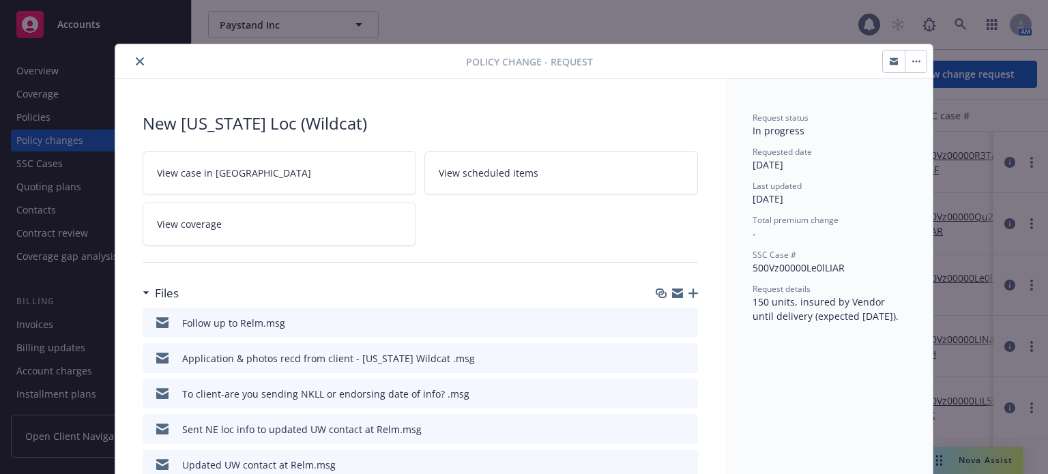
click at [690, 357] on div "Application & photos recd from client - Nebraska Wildcat .msg" at bounding box center [420, 358] width 555 height 30
click at [686, 357] on button "preview file" at bounding box center [684, 357] width 15 height 12
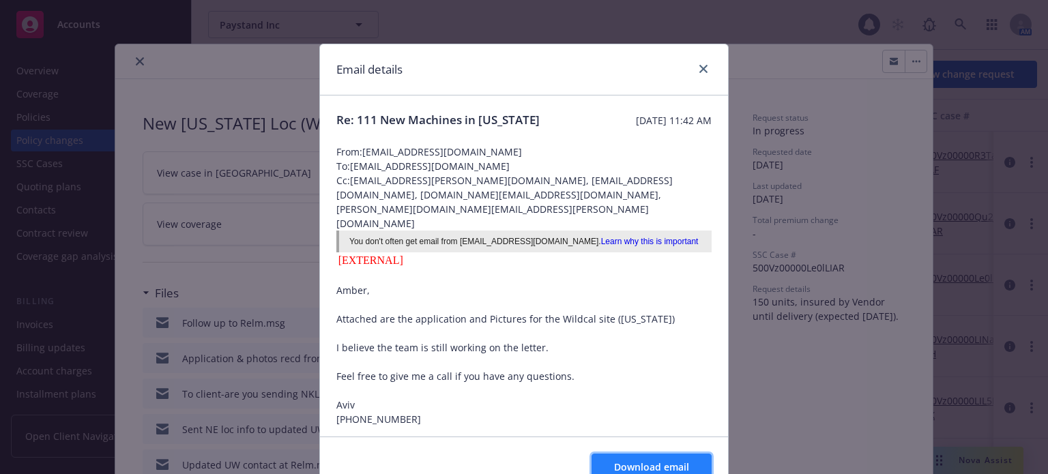
click at [623, 462] on span "Download email" at bounding box center [651, 466] width 75 height 13
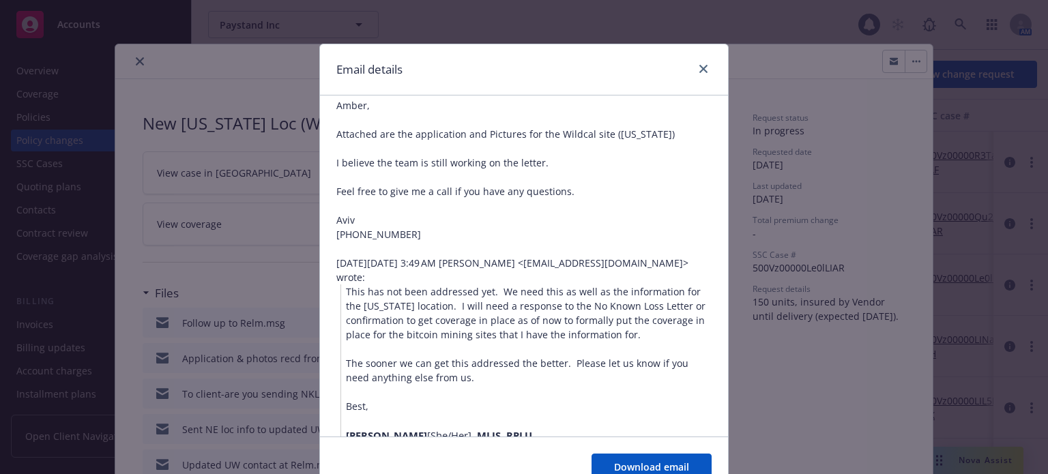
scroll to position [205, 0]
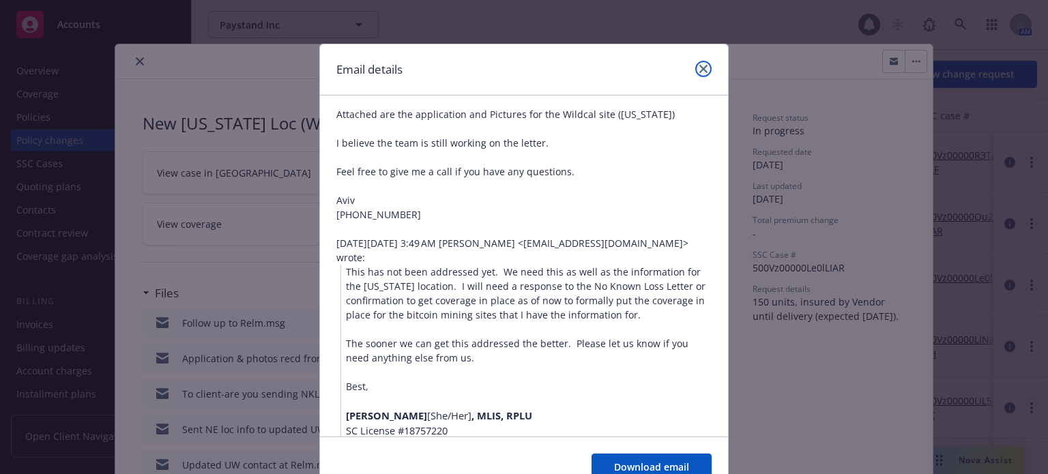
click at [700, 70] on icon "close" at bounding box center [703, 69] width 8 height 8
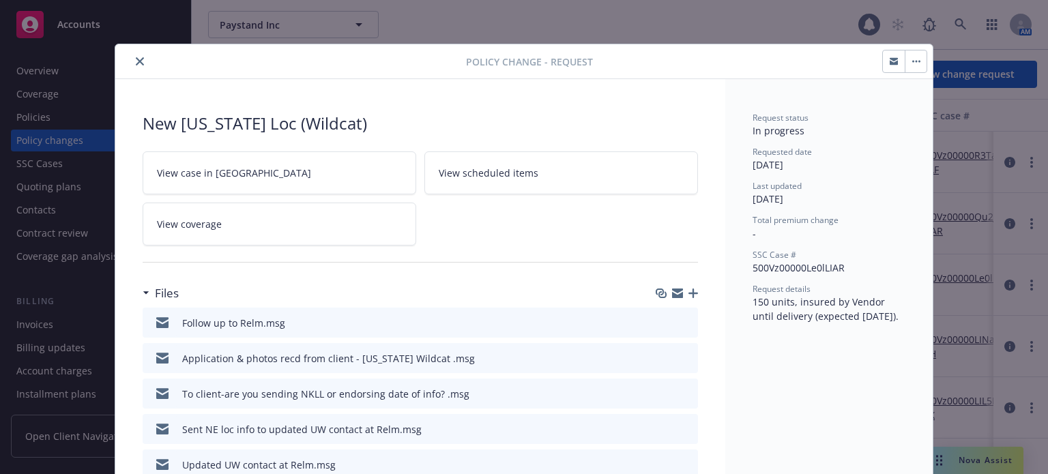
scroll to position [68, 0]
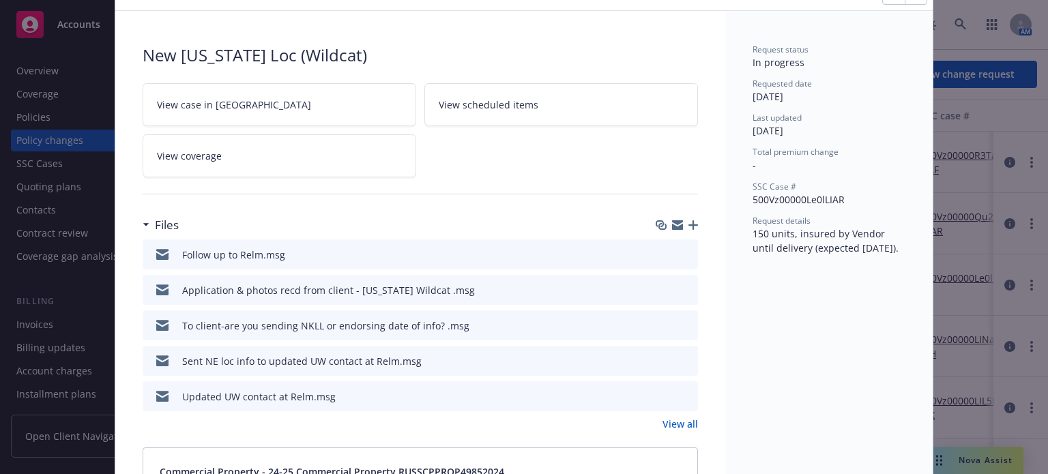
click at [683, 321] on icon "preview file" at bounding box center [685, 325] width 12 height 10
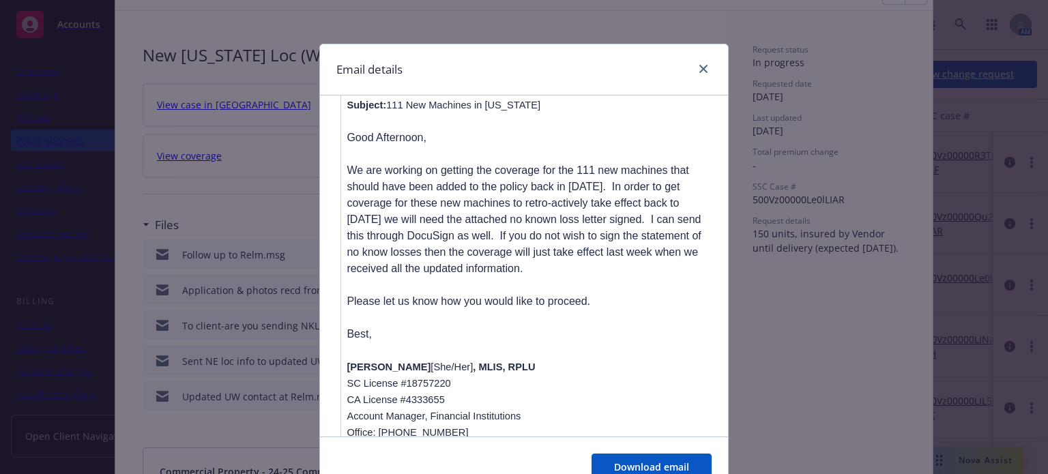
scroll to position [2319, 0]
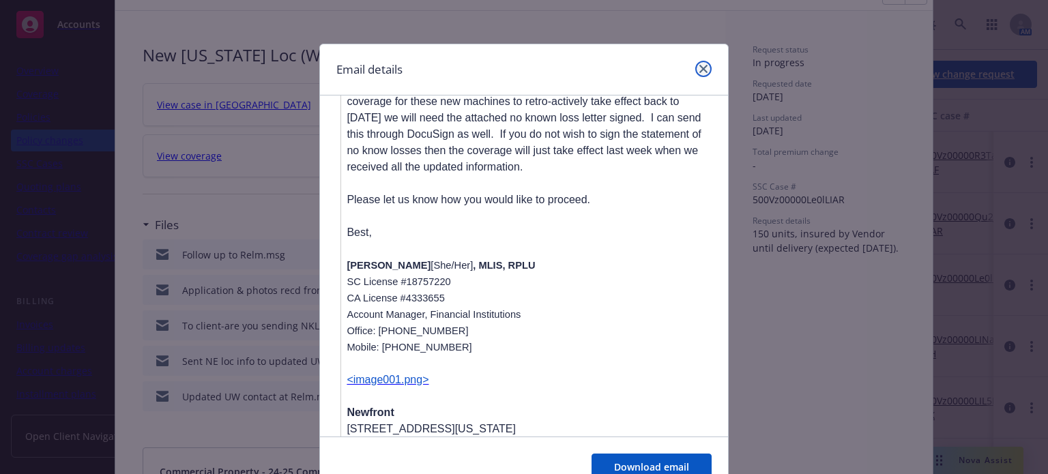
click at [699, 68] on icon "close" at bounding box center [703, 69] width 8 height 8
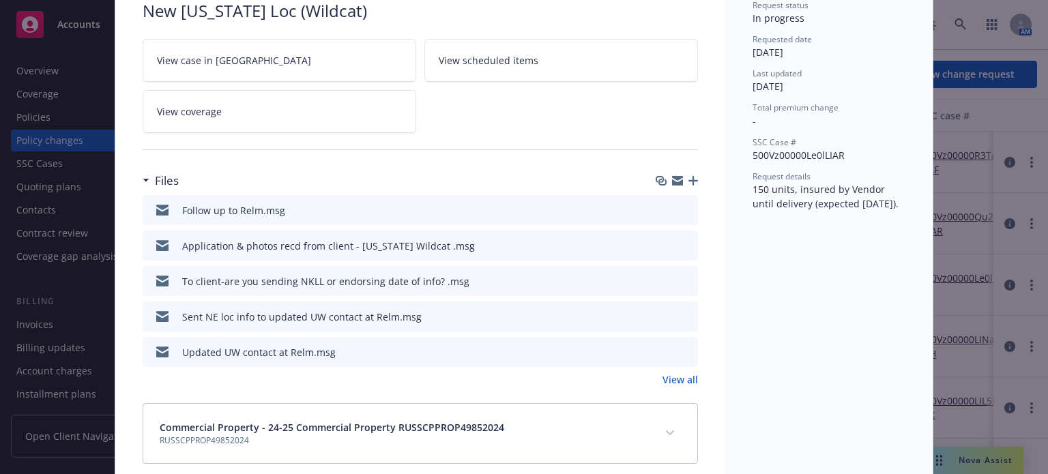
scroll to position [136, 0]
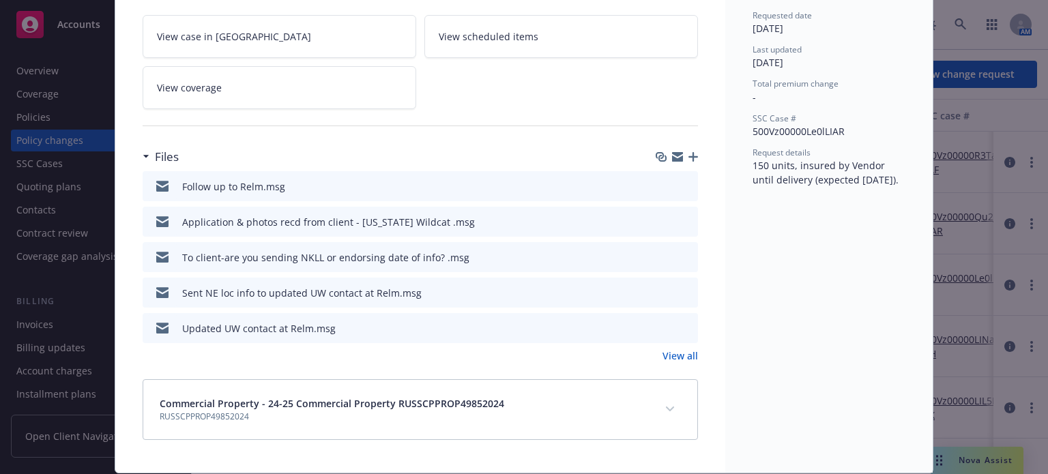
click at [676, 356] on link "View all" at bounding box center [679, 355] width 35 height 14
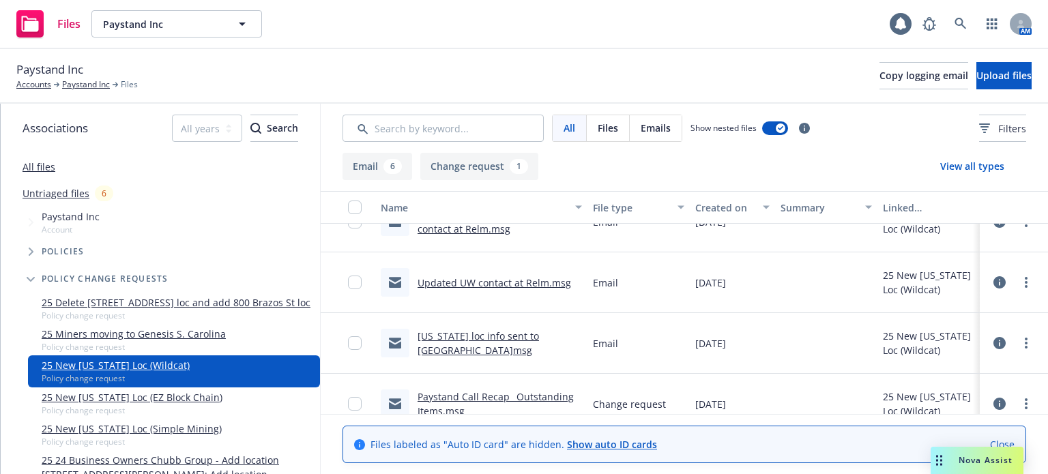
scroll to position [232, 0]
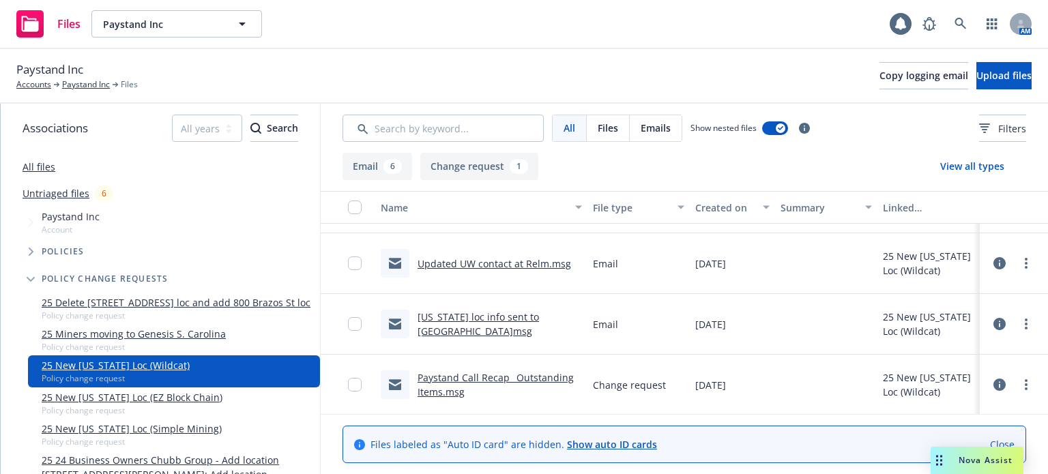
click at [483, 374] on link "Paystand Call Recap_ Outstanding Items.msg" at bounding box center [495, 384] width 156 height 27
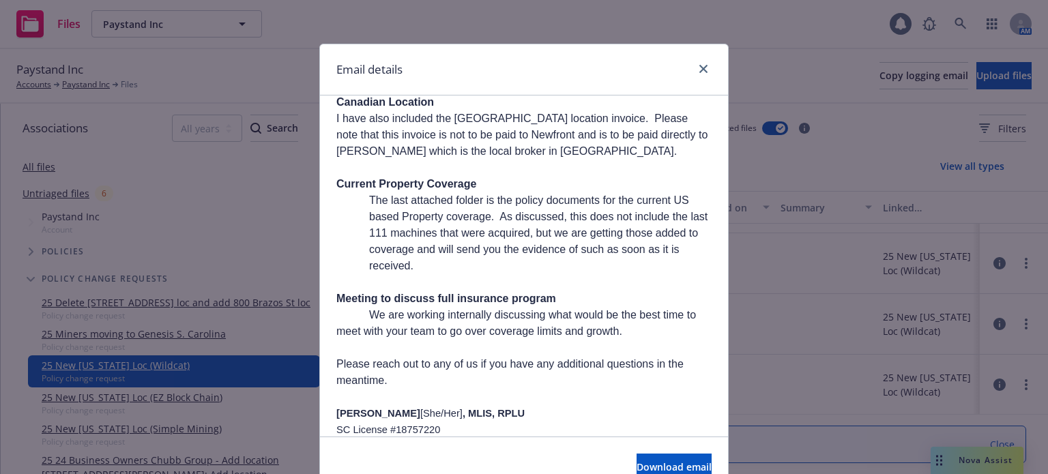
scroll to position [477, 0]
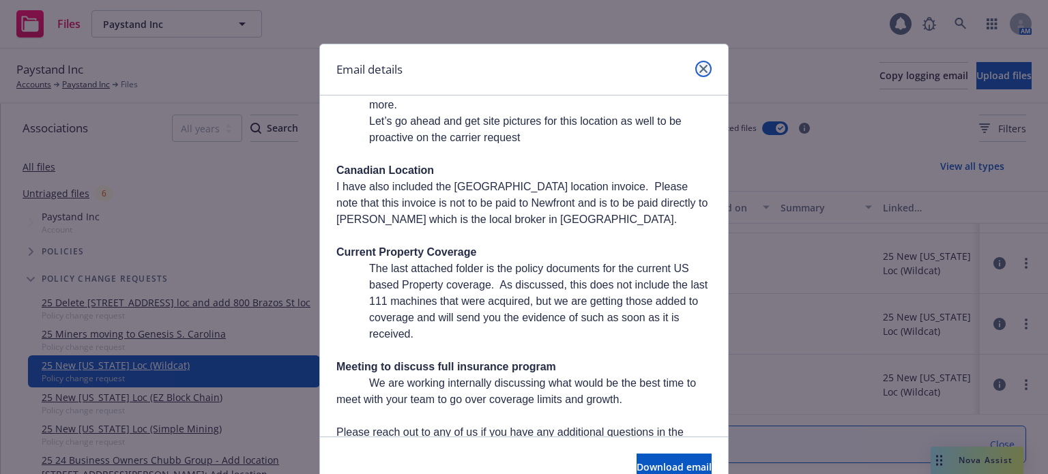
click at [699, 65] on icon "close" at bounding box center [703, 69] width 8 height 8
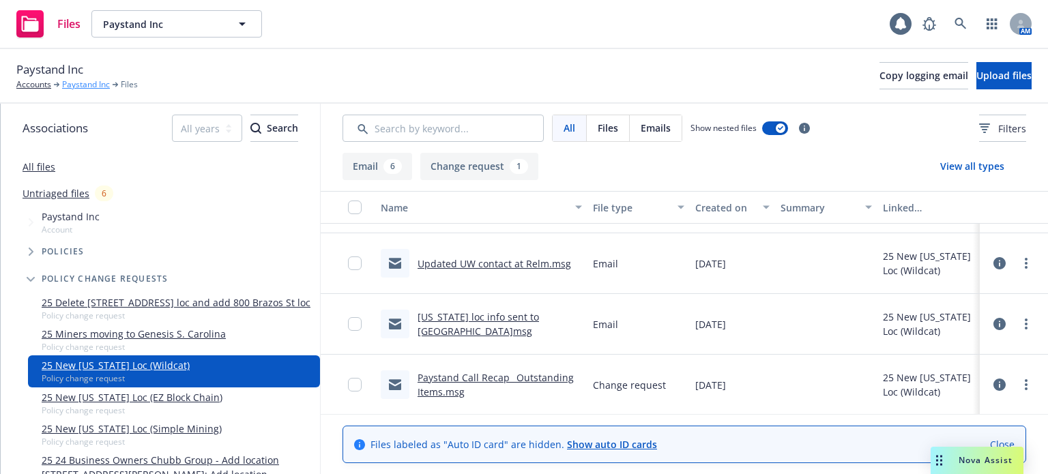
click at [91, 86] on link "Paystand Inc" at bounding box center [86, 84] width 48 height 12
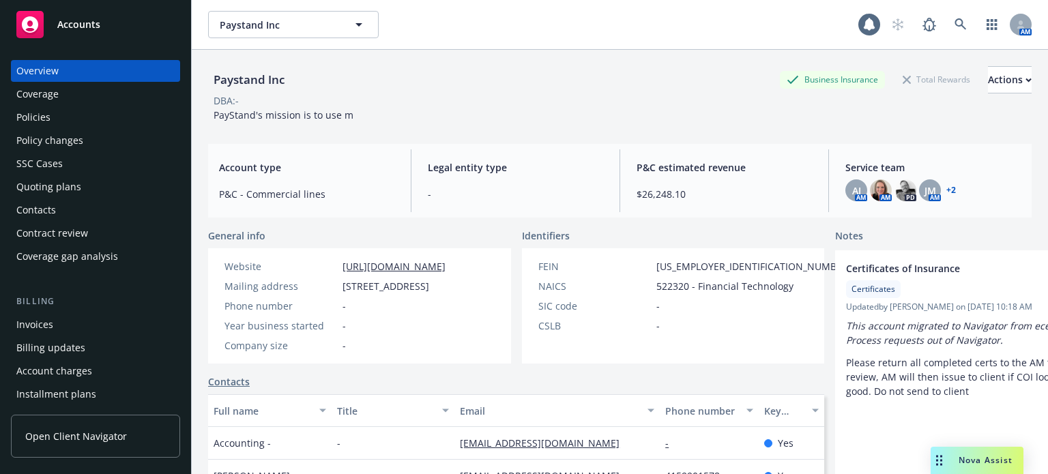
click at [127, 115] on div "Policies" at bounding box center [95, 117] width 158 height 22
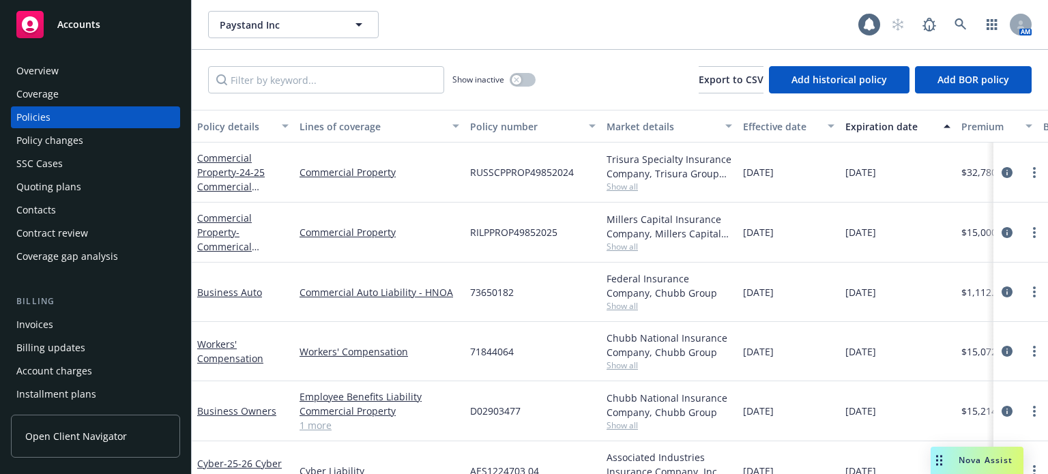
click at [250, 132] on div "Policy details" at bounding box center [235, 126] width 76 height 14
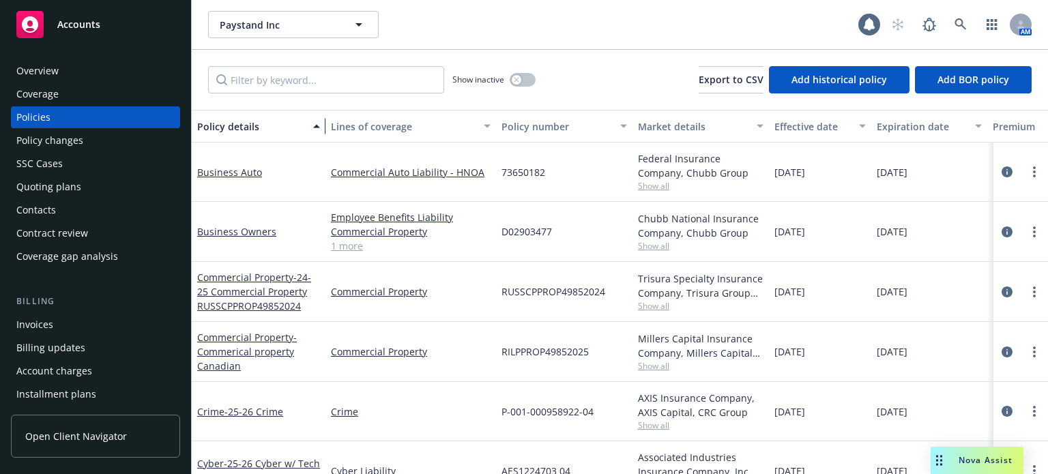
drag, startPoint x: 291, startPoint y: 132, endPoint x: 327, endPoint y: 132, distance: 36.8
click at [322, 132] on div "button" at bounding box center [318, 125] width 7 height 31
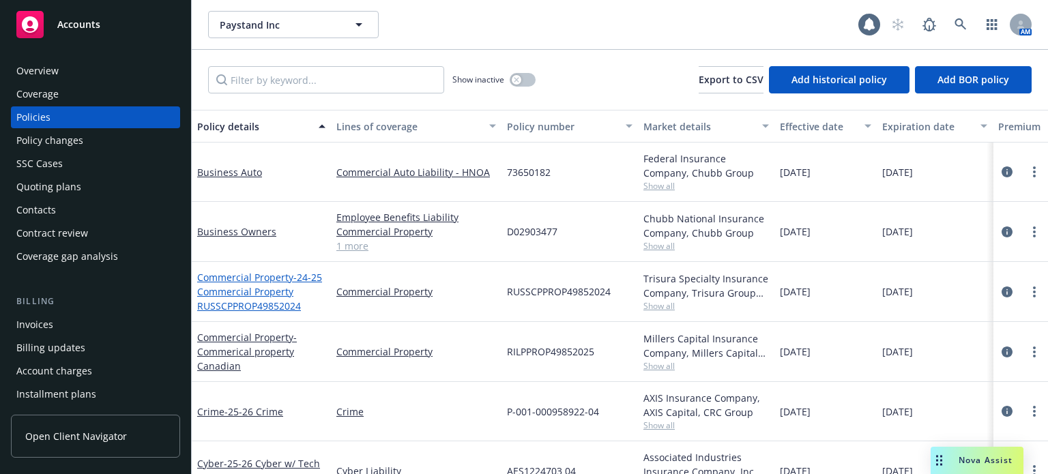
click at [253, 289] on span "- 24-25 Commercial Property RUSSCPPROP49852024" at bounding box center [259, 292] width 125 height 42
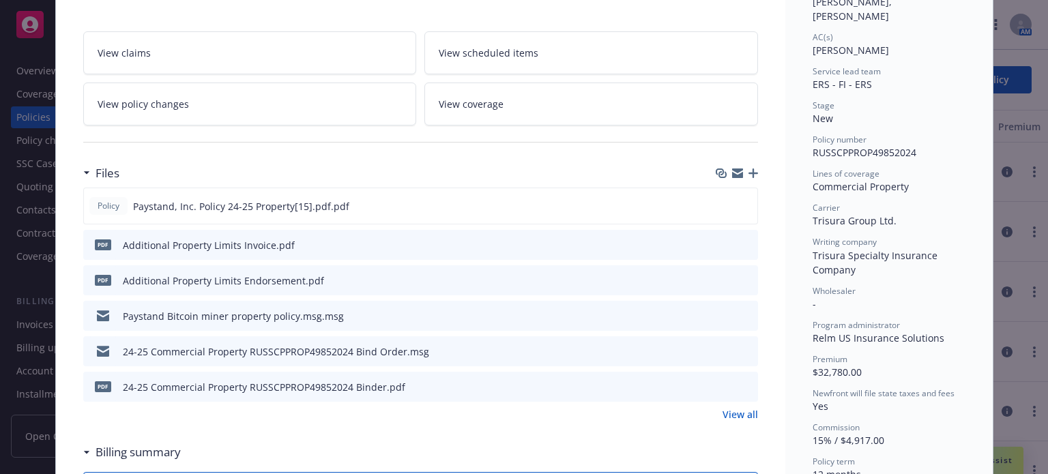
scroll to position [273, 0]
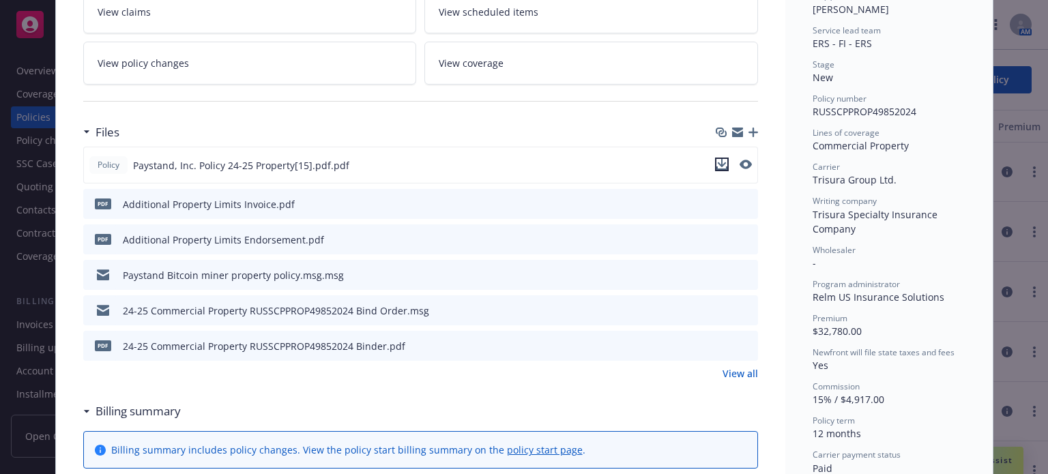
click at [716, 160] on icon "download file" at bounding box center [721, 164] width 11 height 11
click at [722, 237] on icon "download file" at bounding box center [722, 238] width 11 height 11
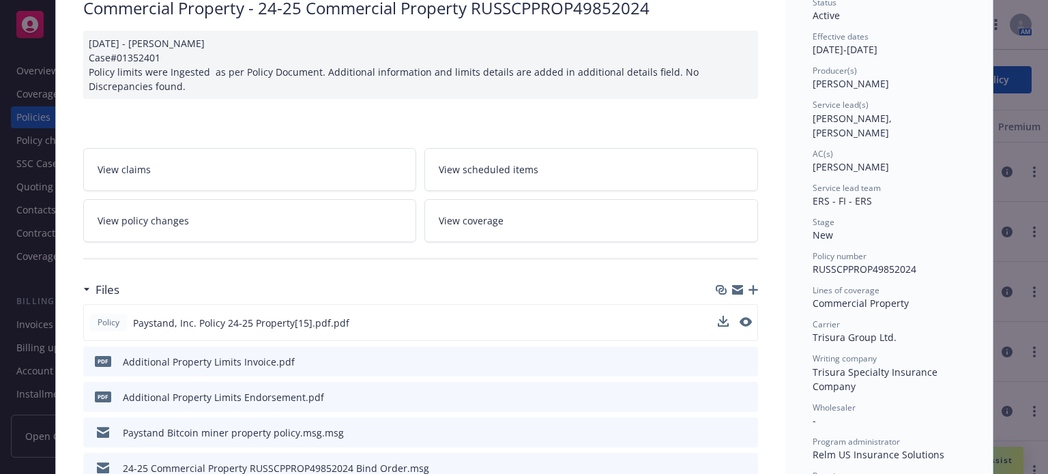
scroll to position [0, 0]
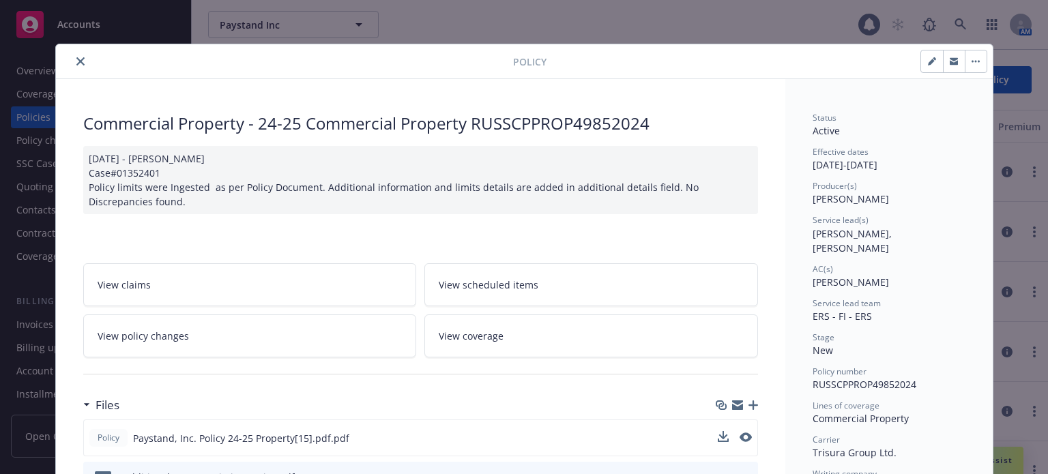
click at [72, 60] on button "close" at bounding box center [80, 61] width 16 height 16
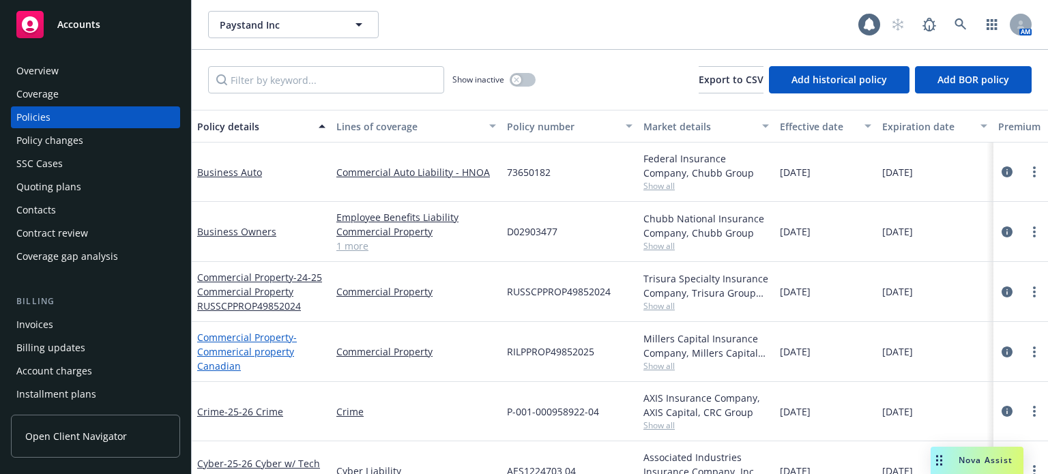
click at [265, 343] on div "Commercial Property - Commerical property Canadian" at bounding box center [261, 351] width 128 height 43
click at [265, 348] on span "- Commerical property Canadian" at bounding box center [247, 352] width 100 height 42
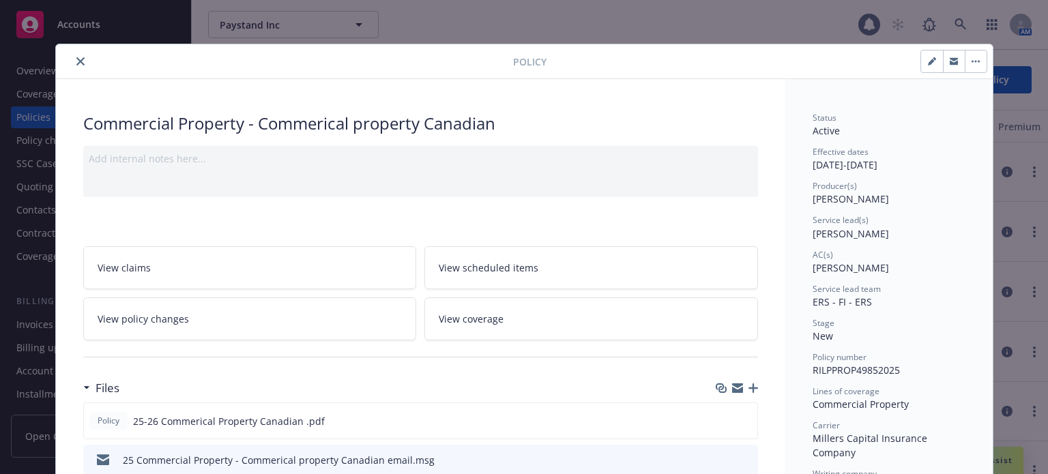
scroll to position [68, 0]
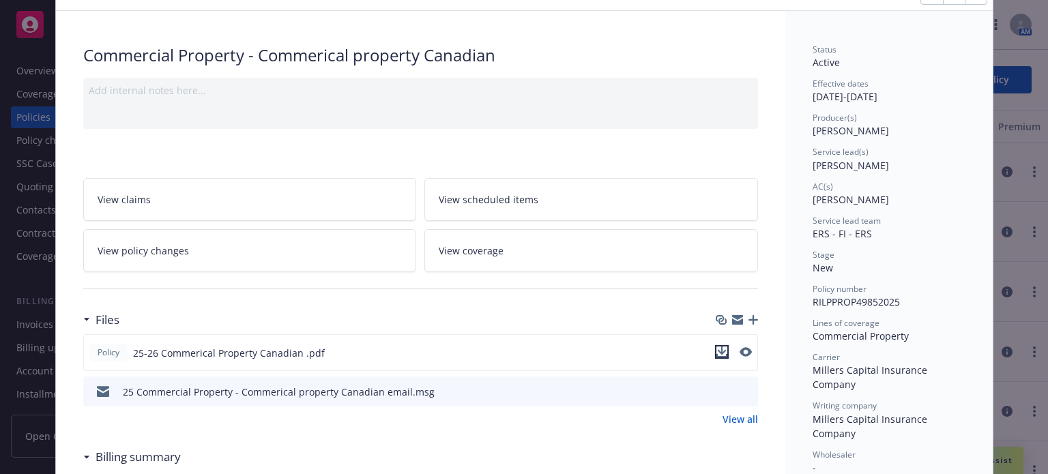
click at [719, 348] on icon "download file" at bounding box center [721, 351] width 11 height 11
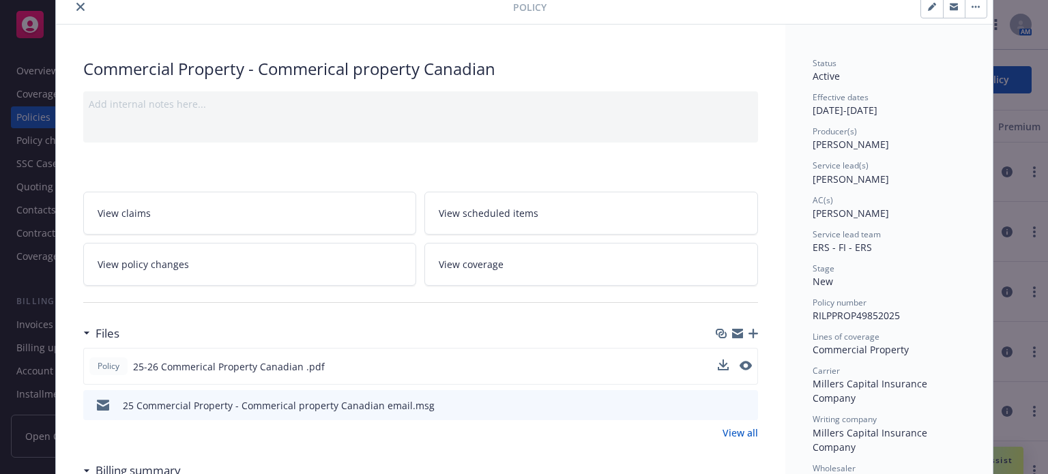
scroll to position [0, 0]
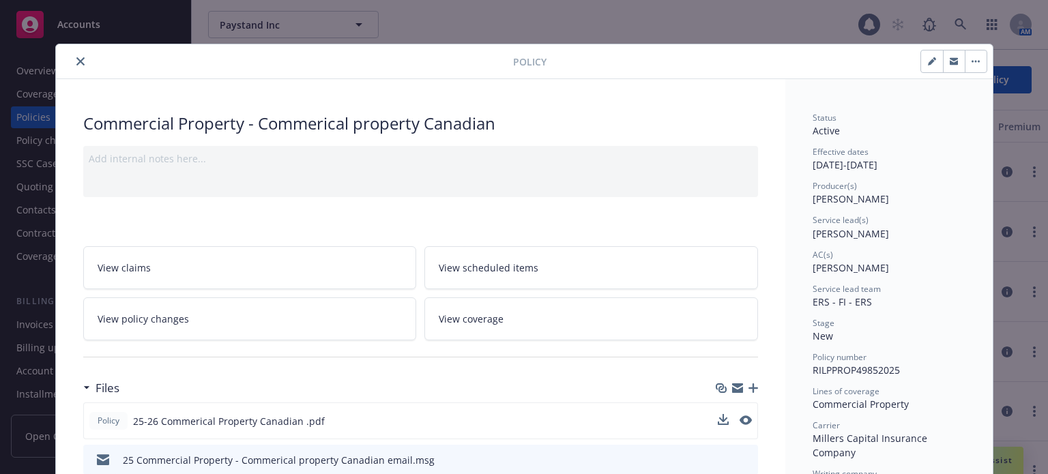
click at [76, 62] on icon "close" at bounding box center [80, 61] width 8 height 8
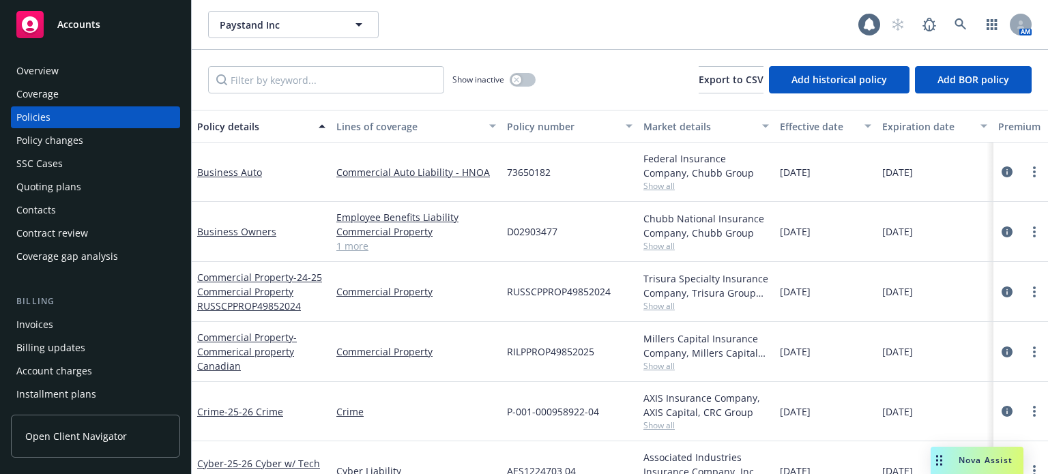
click at [55, 140] on div "Policy changes" at bounding box center [49, 141] width 67 height 22
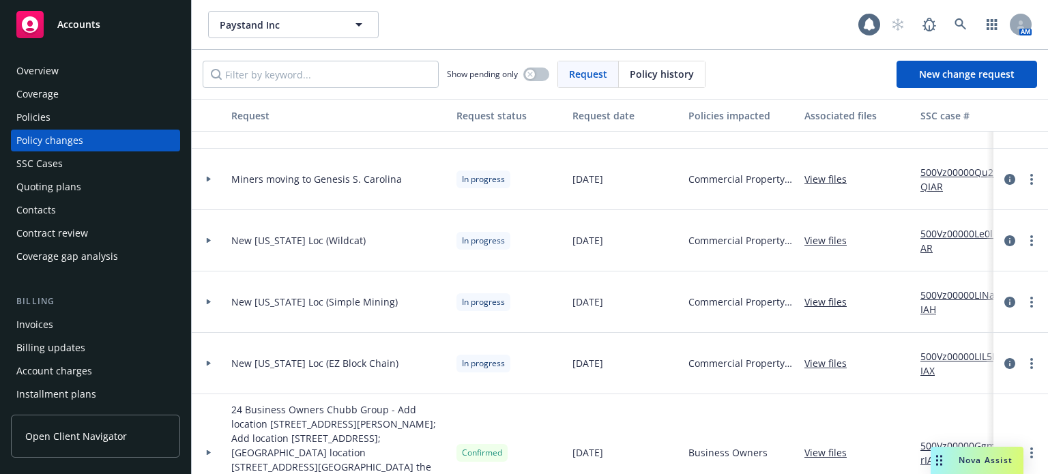
scroll to position [68, 0]
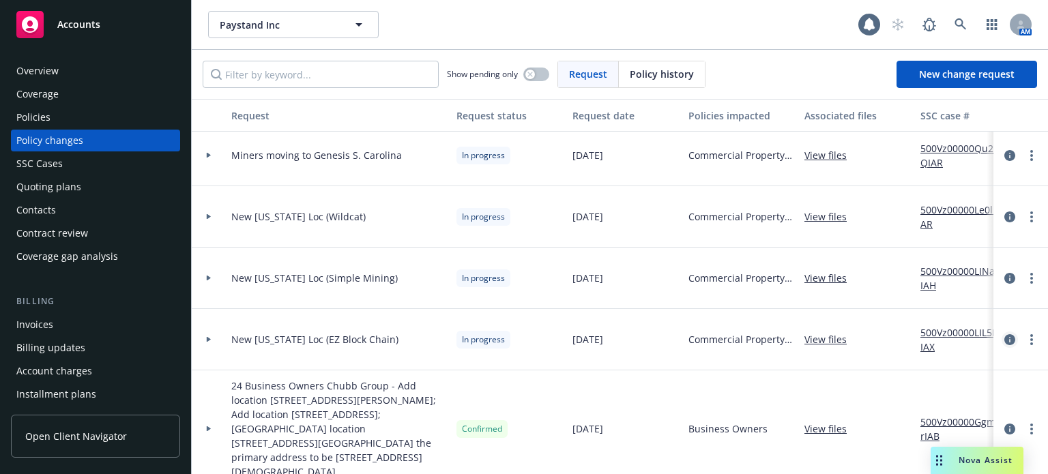
click at [1004, 340] on icon "circleInformation" at bounding box center [1009, 339] width 11 height 11
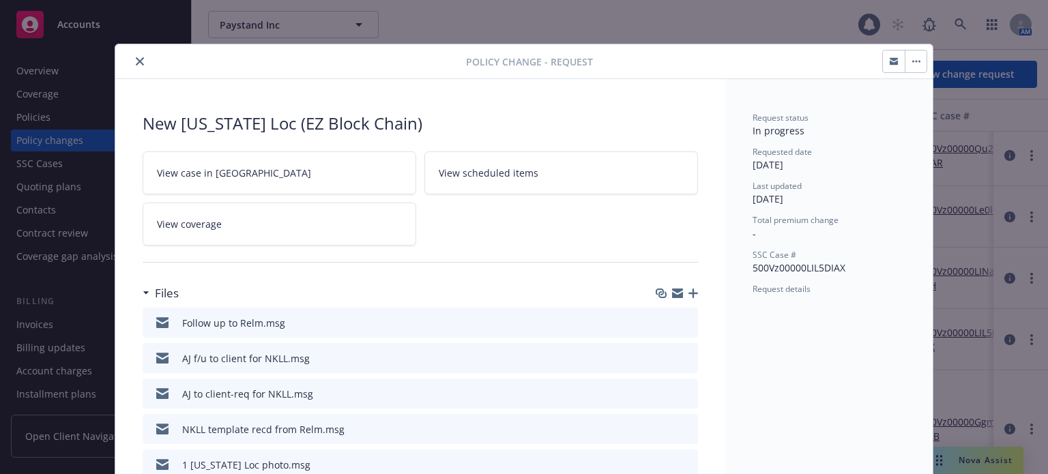
scroll to position [68, 0]
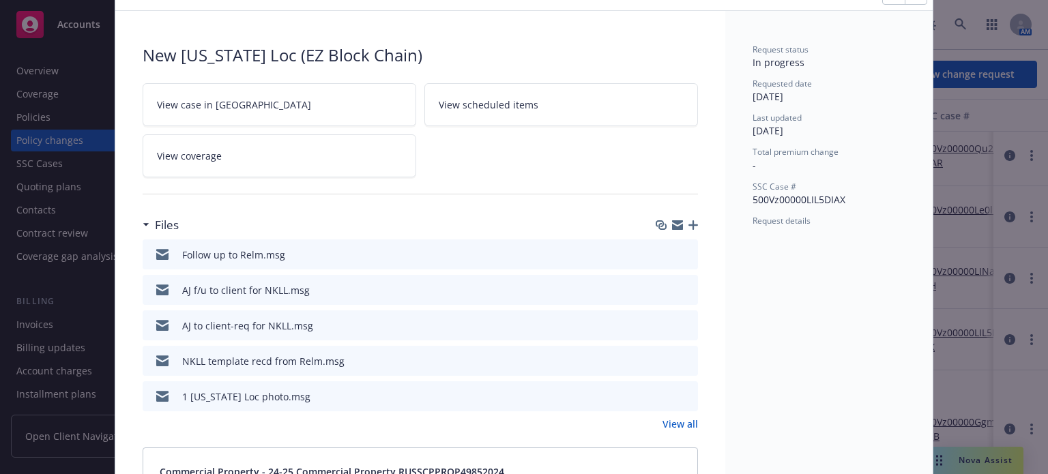
click at [673, 422] on link "View all" at bounding box center [679, 424] width 35 height 14
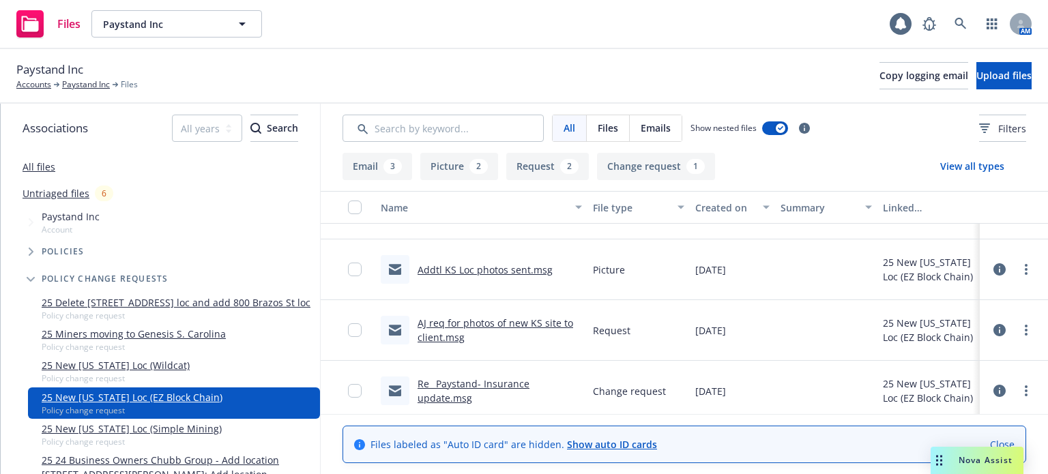
scroll to position [292, 0]
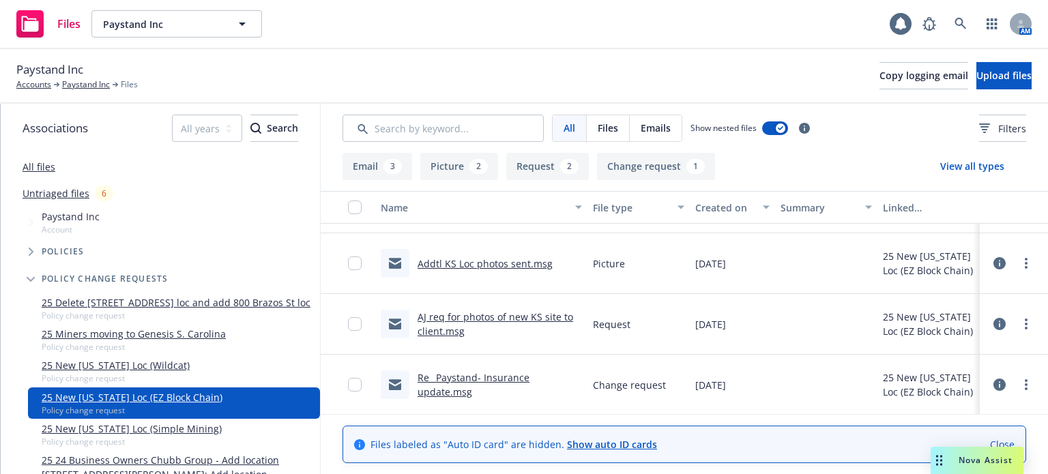
click at [472, 384] on link "Re_ Paystand- Insurance update.msg" at bounding box center [473, 384] width 112 height 27
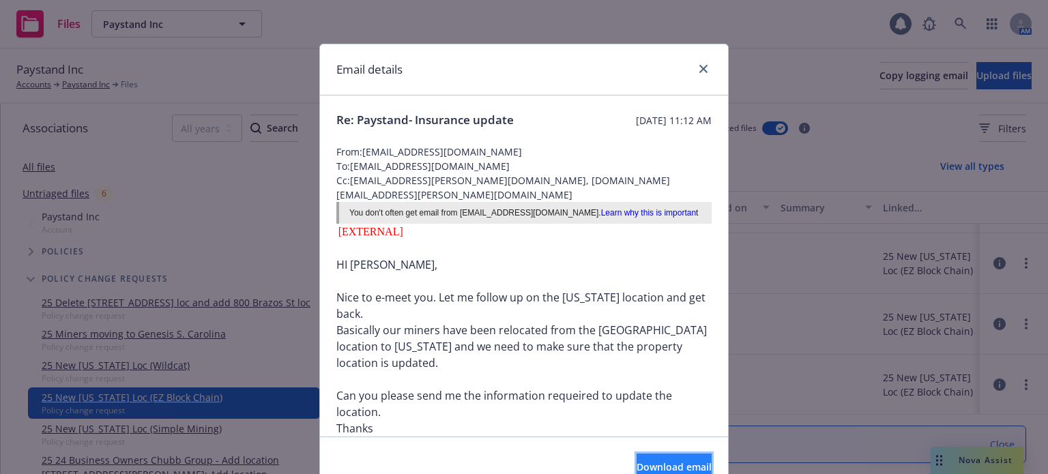
click at [636, 458] on button "Download email" at bounding box center [673, 467] width 75 height 27
click at [699, 70] on icon "close" at bounding box center [703, 69] width 8 height 8
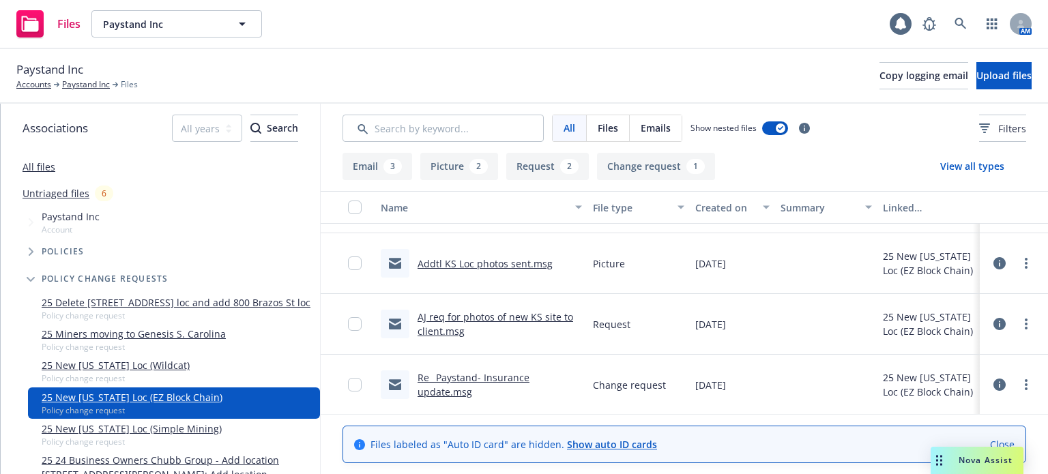
click at [496, 310] on link "AJ req for photos of new KS site to client.msg" at bounding box center [494, 323] width 155 height 27
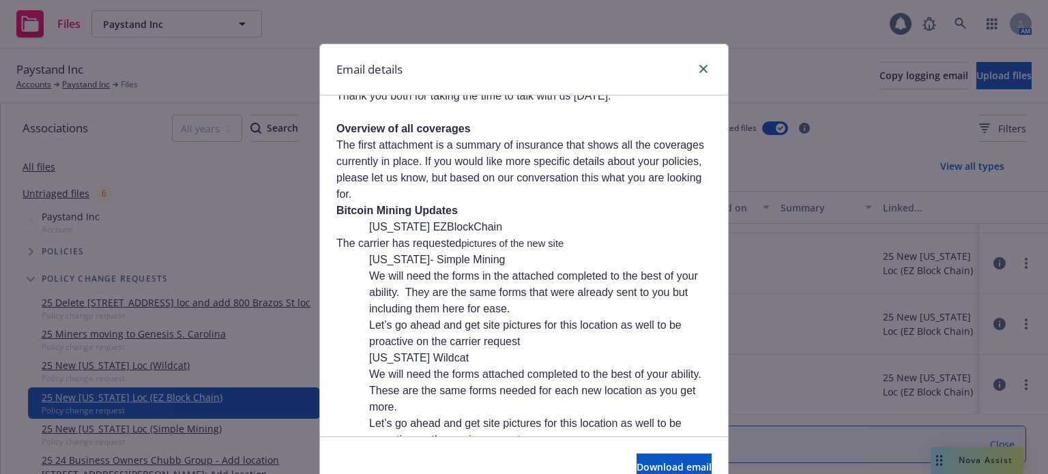
scroll to position [205, 0]
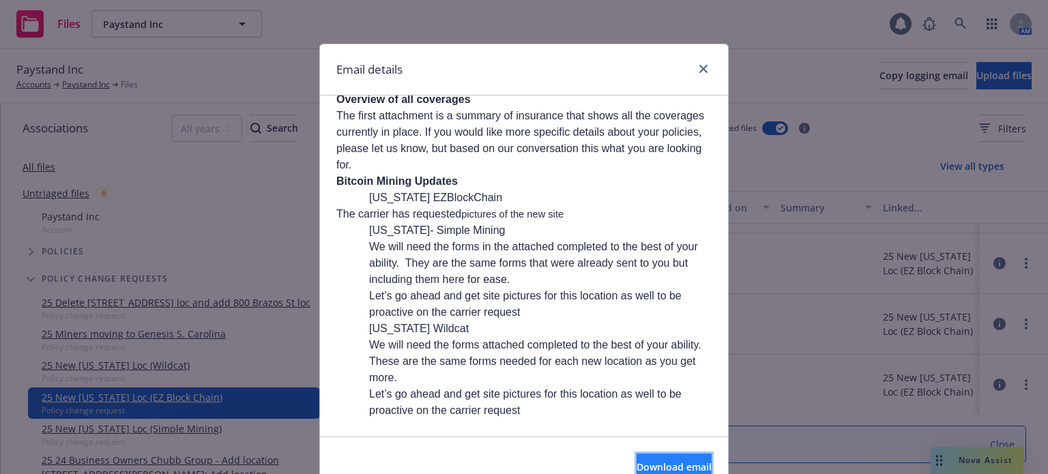
click at [636, 461] on span "Download email" at bounding box center [673, 466] width 75 height 13
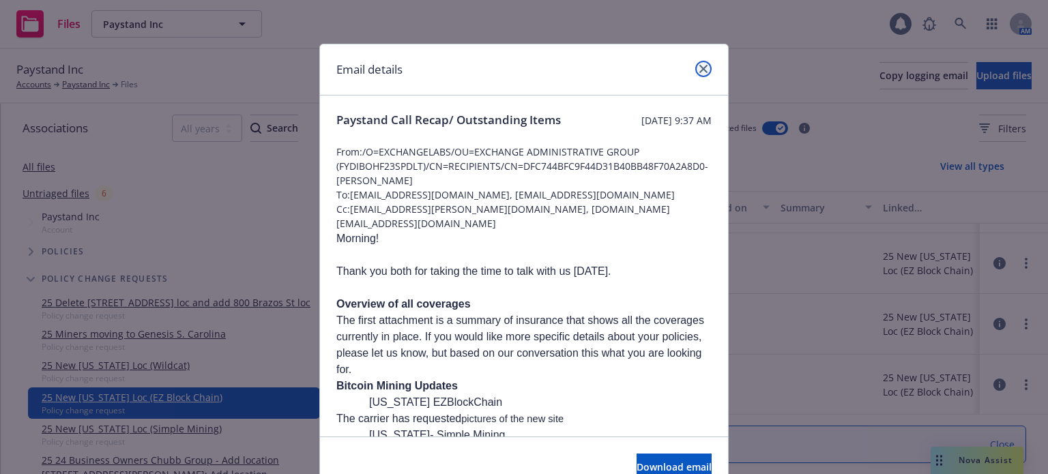
click at [700, 68] on link "close" at bounding box center [703, 69] width 16 height 16
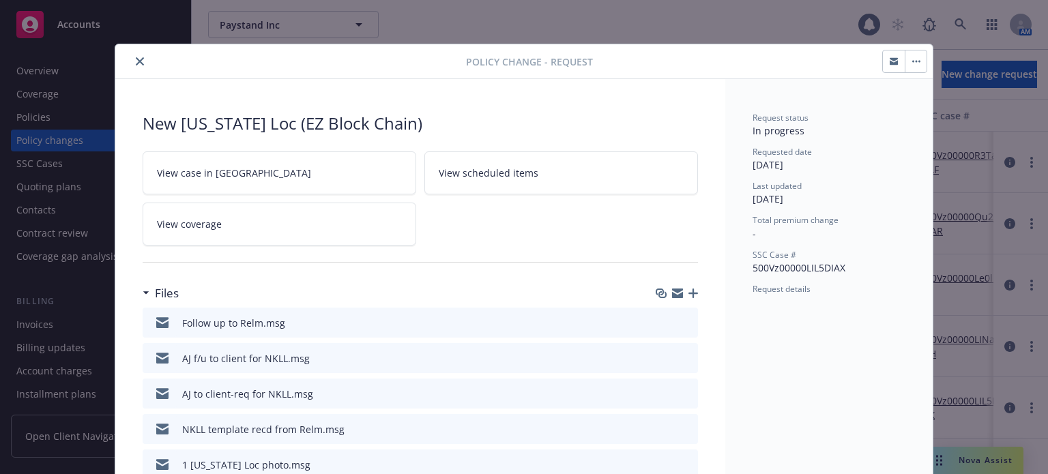
scroll to position [41, 0]
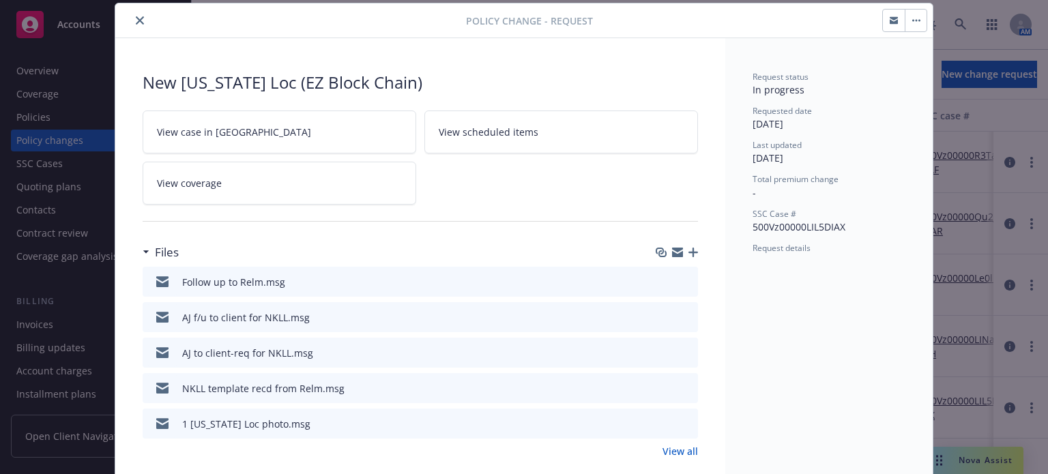
click at [132, 17] on button "close" at bounding box center [140, 20] width 16 height 16
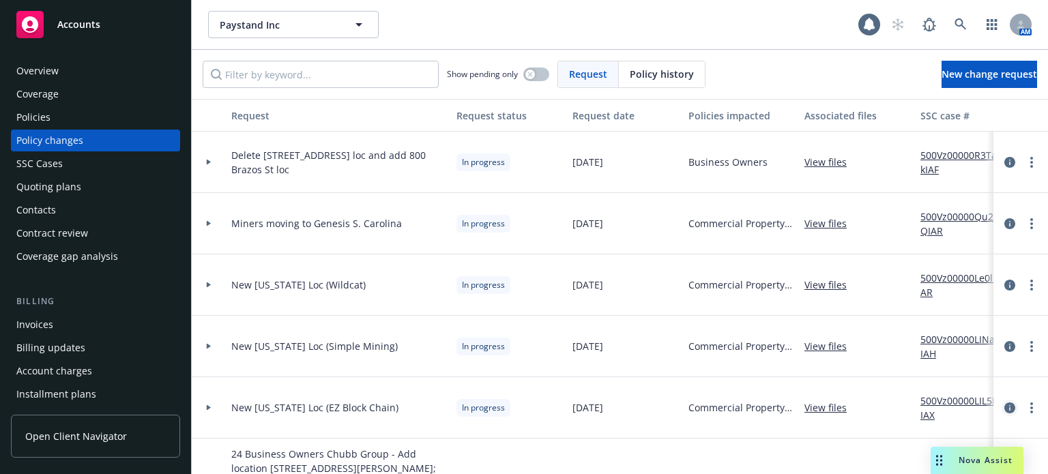
click at [1004, 403] on icon "circleInformation" at bounding box center [1009, 407] width 11 height 11
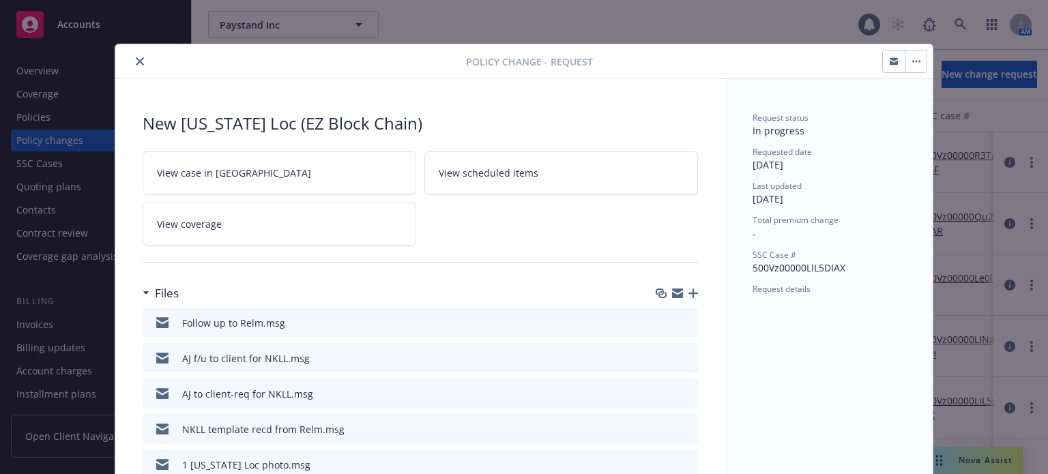
scroll to position [41, 0]
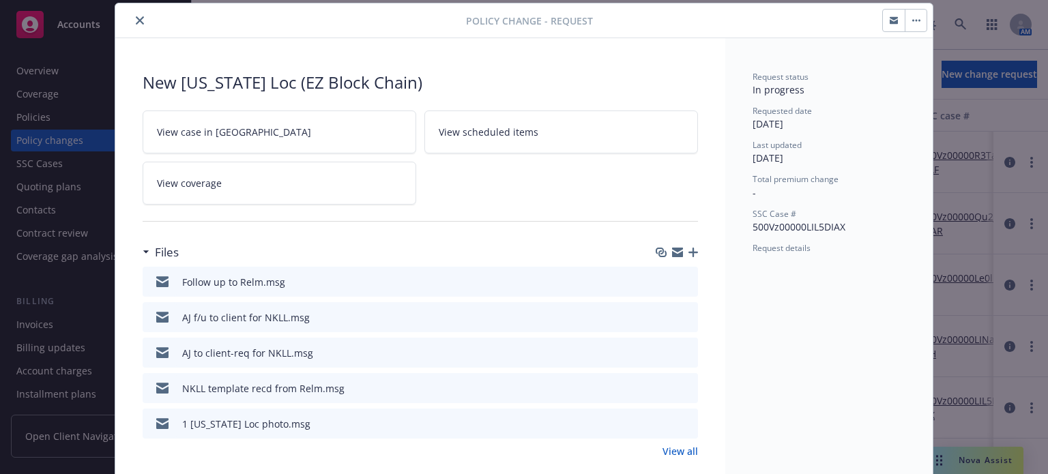
click at [686, 280] on button "preview file" at bounding box center [684, 281] width 15 height 12
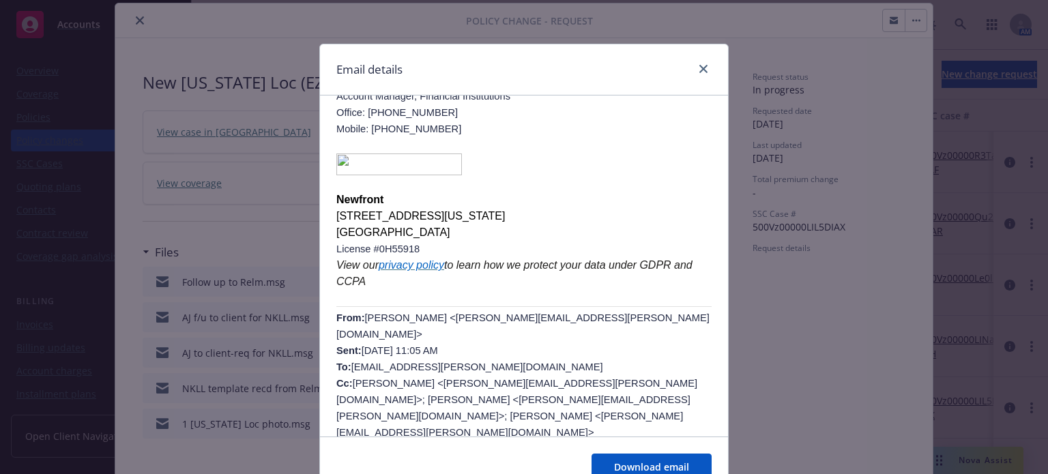
scroll to position [374, 0]
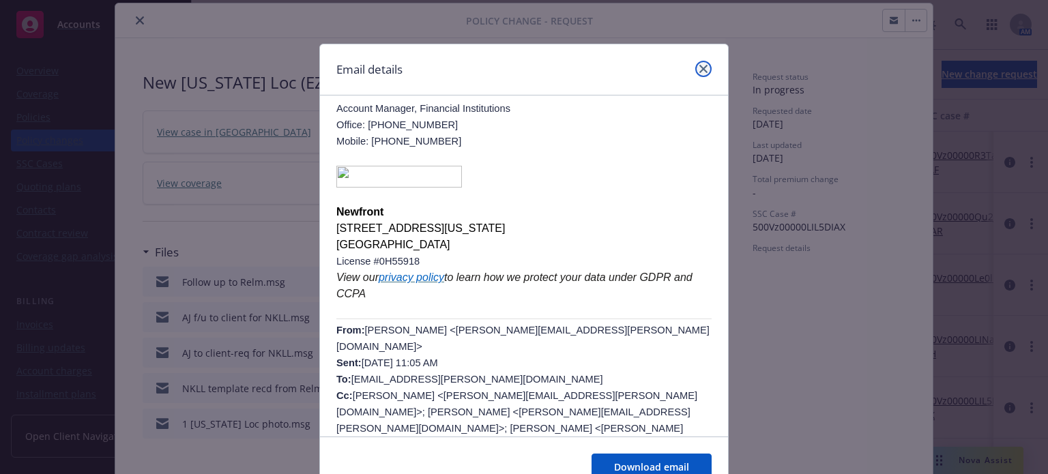
click at [699, 70] on icon "close" at bounding box center [703, 69] width 8 height 8
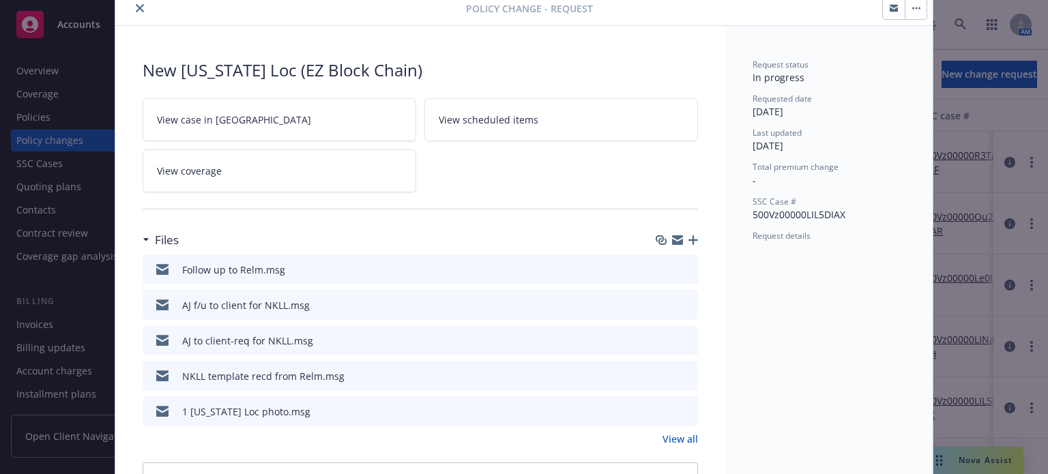
scroll to position [0, 0]
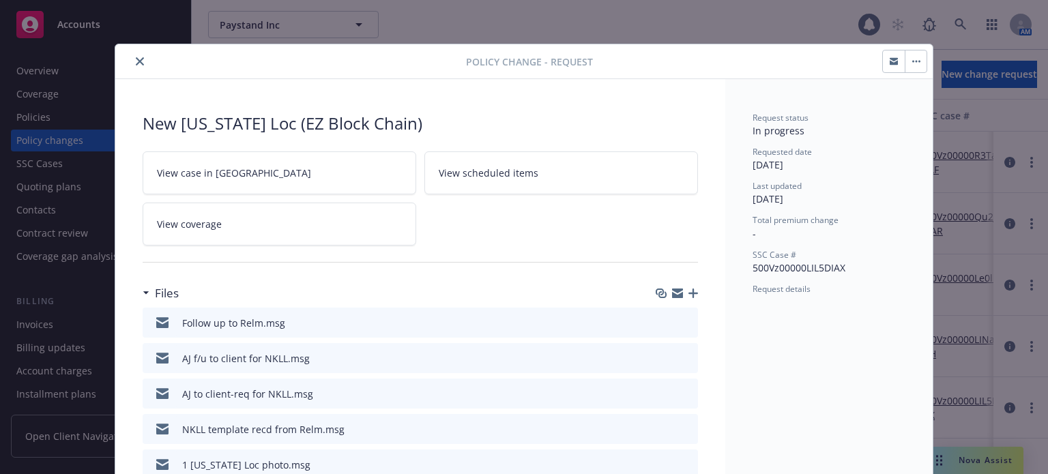
click at [136, 60] on icon "close" at bounding box center [140, 61] width 8 height 8
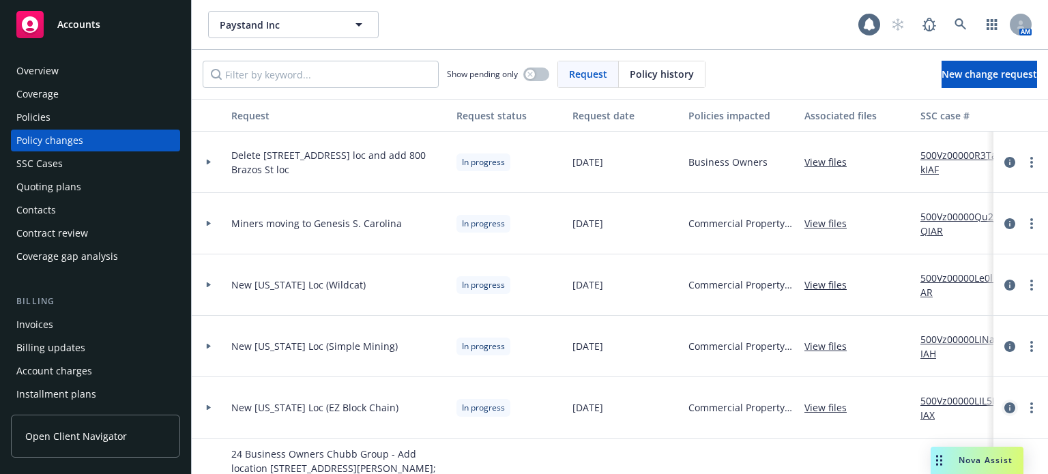
click at [1001, 405] on link "circleInformation" at bounding box center [1009, 408] width 16 height 16
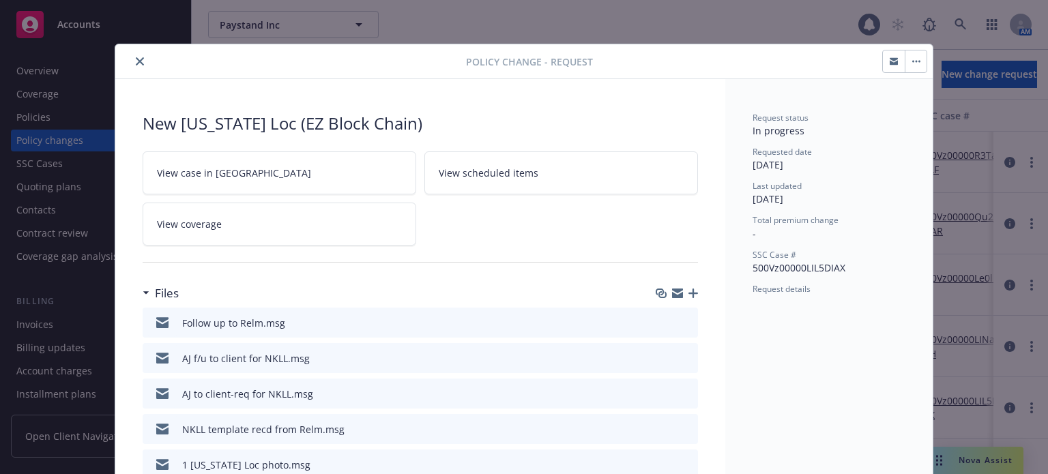
scroll to position [41, 0]
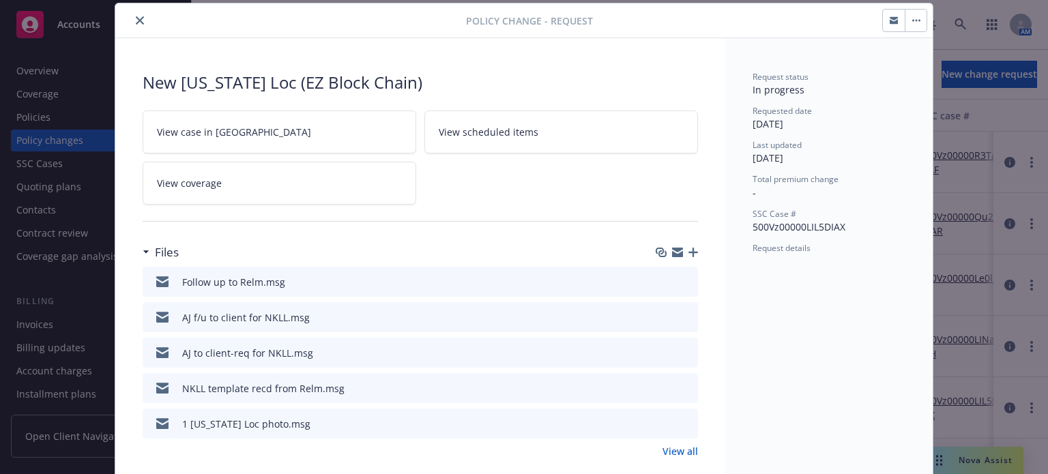
click at [682, 450] on link "View all" at bounding box center [679, 451] width 35 height 14
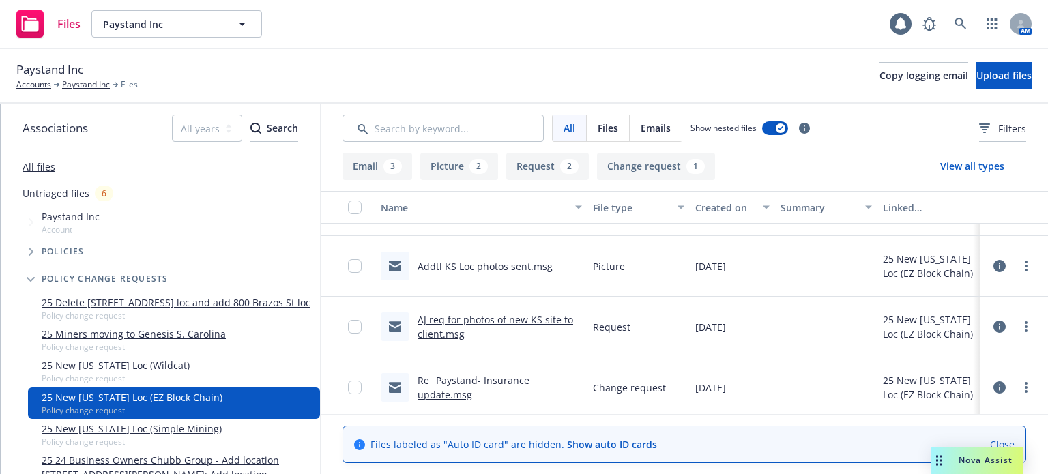
scroll to position [292, 0]
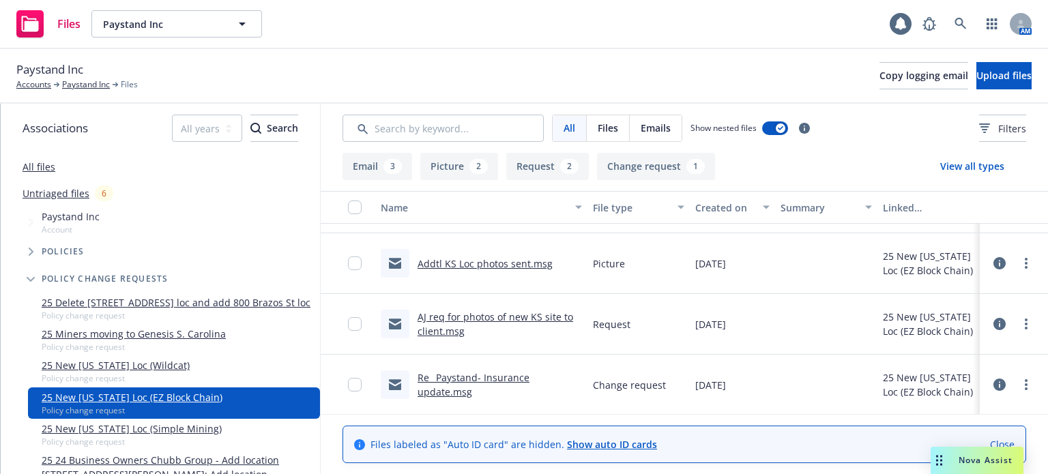
click at [513, 382] on link "Re_ Paystand- Insurance update.msg" at bounding box center [473, 384] width 112 height 27
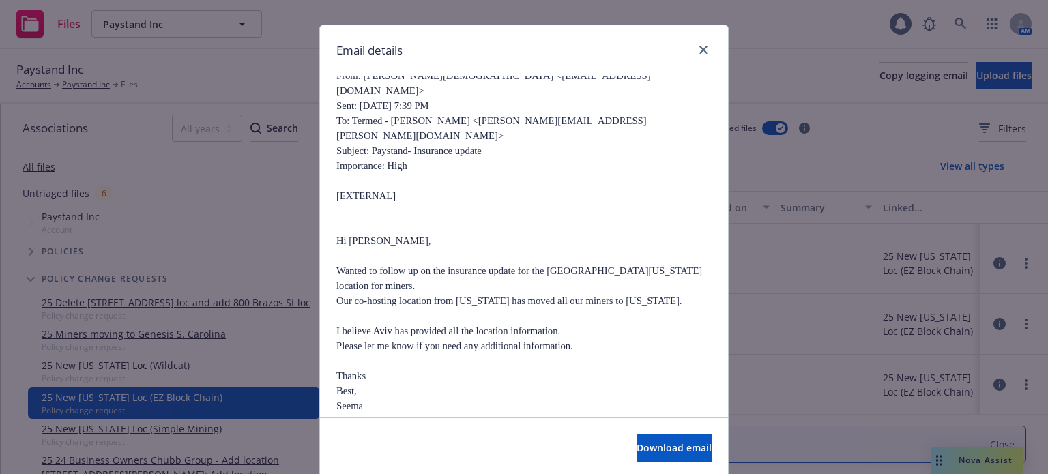
scroll to position [0, 0]
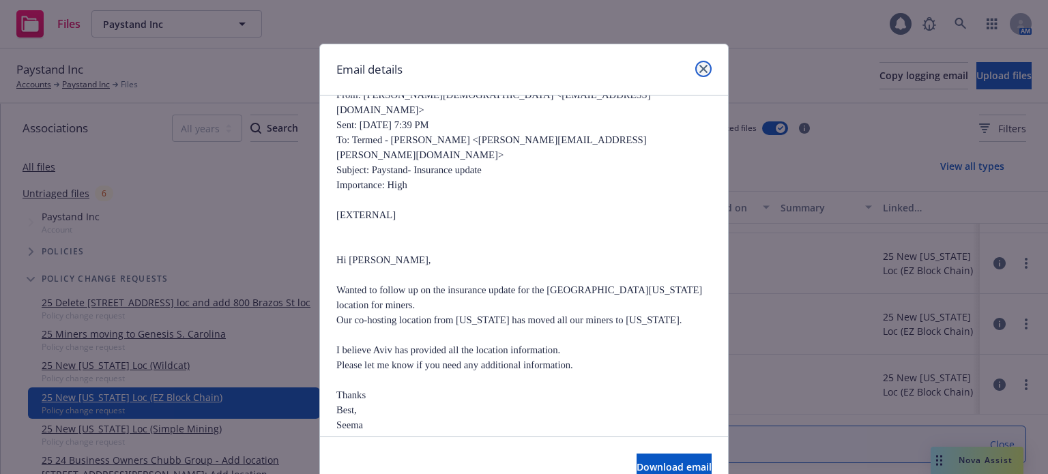
click at [699, 66] on icon "close" at bounding box center [703, 69] width 8 height 8
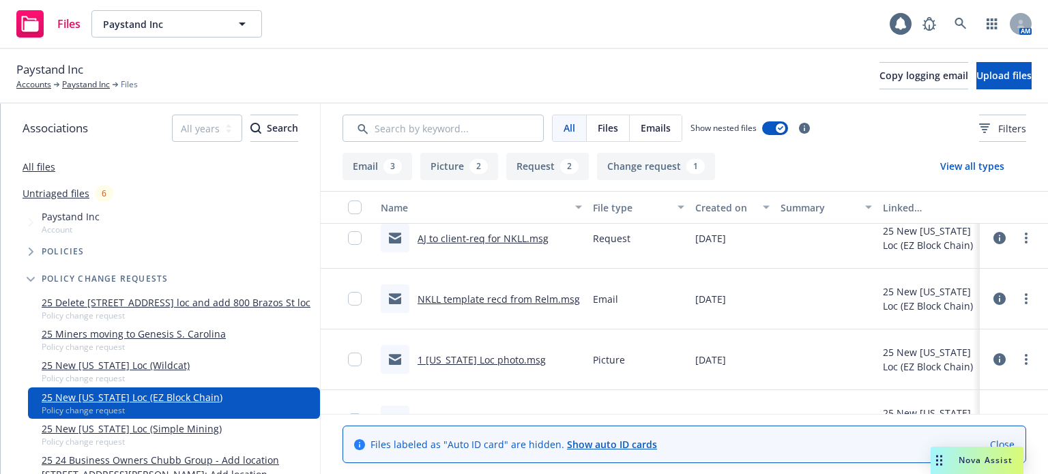
scroll to position [205, 0]
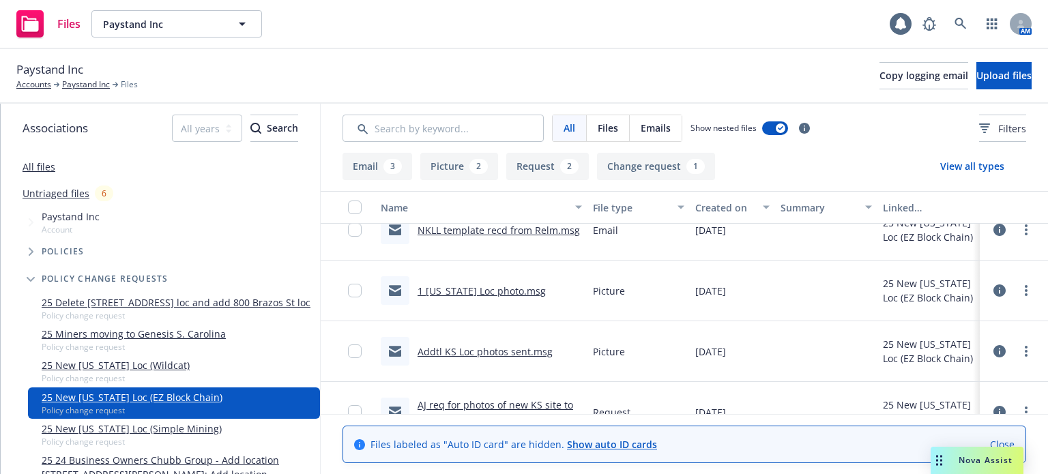
click at [476, 295] on link "1 [US_STATE] Loc photo.msg" at bounding box center [481, 290] width 128 height 13
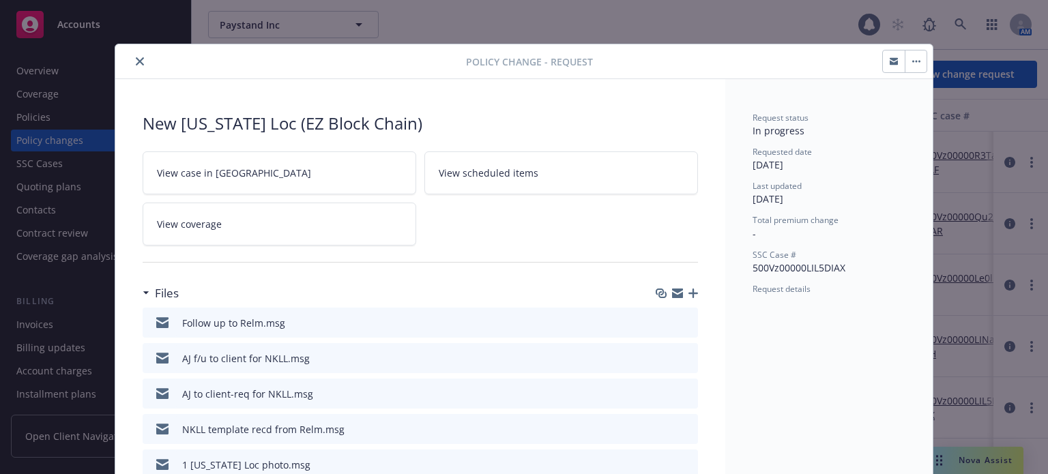
click at [136, 64] on icon "close" at bounding box center [140, 61] width 8 height 8
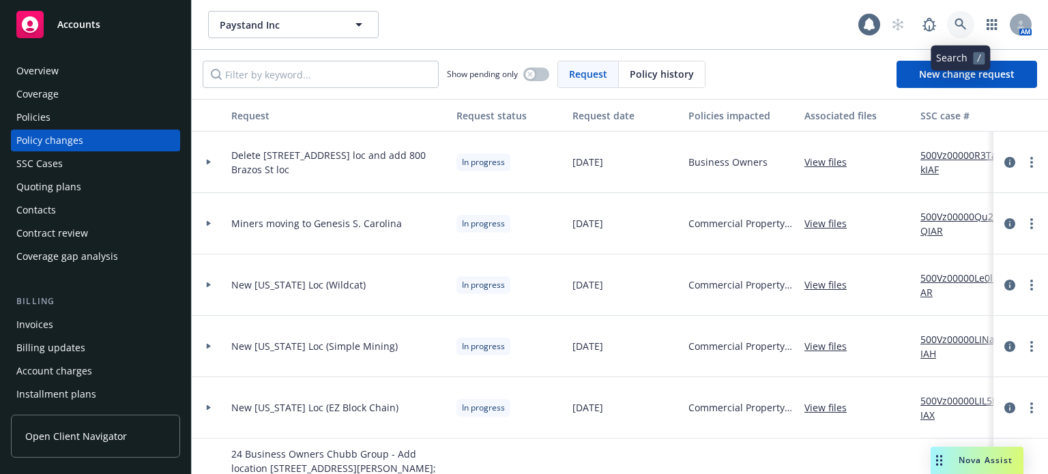
click at [960, 19] on icon at bounding box center [960, 24] width 12 height 12
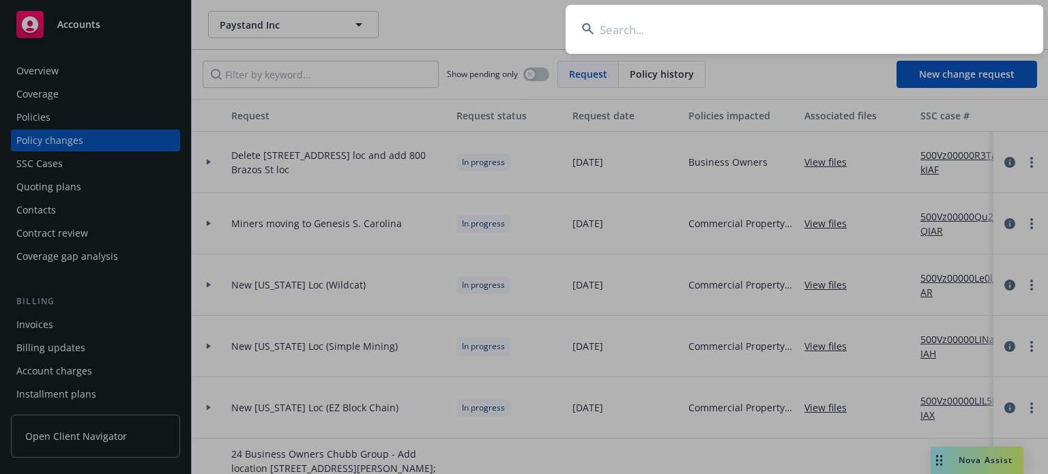
click at [799, 29] on input at bounding box center [803, 29] width 477 height 49
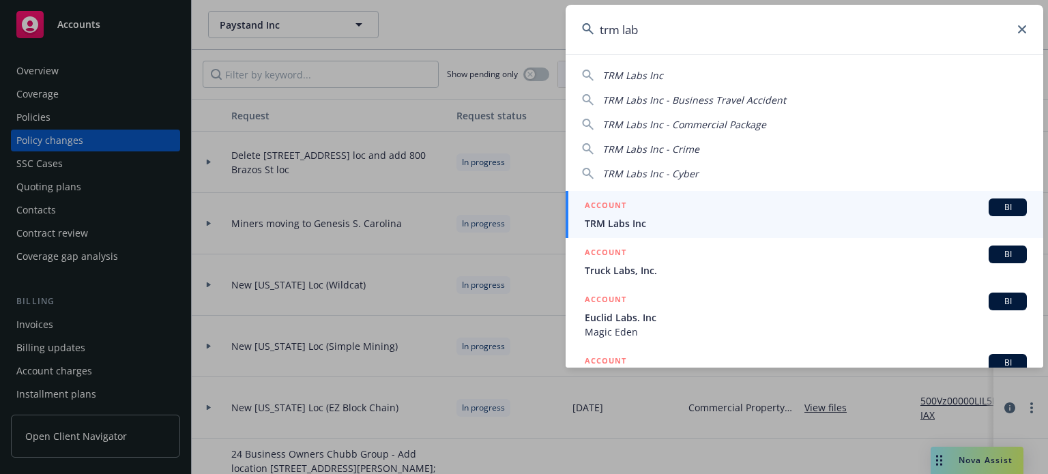
type input "trm lab"
click at [680, 215] on div "ACCOUNT BI" at bounding box center [805, 207] width 442 height 18
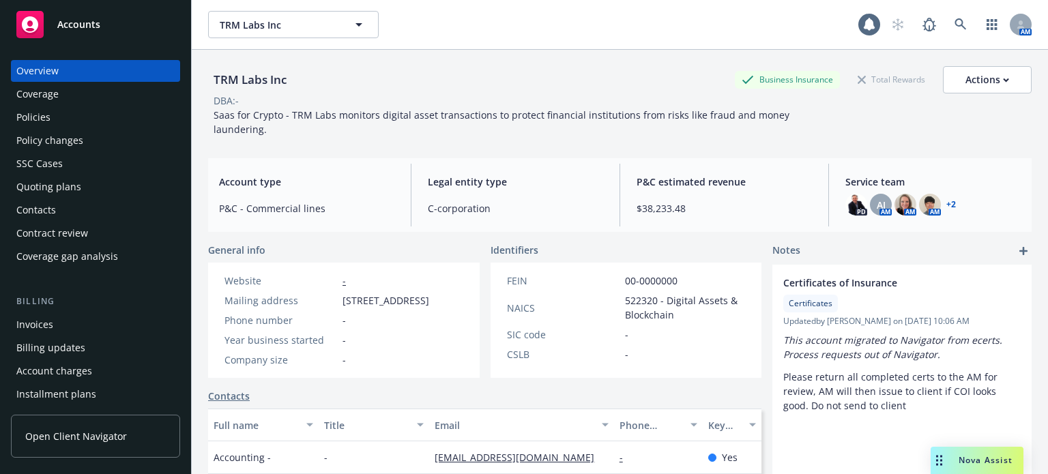
click at [93, 140] on div "Policy changes" at bounding box center [95, 141] width 158 height 22
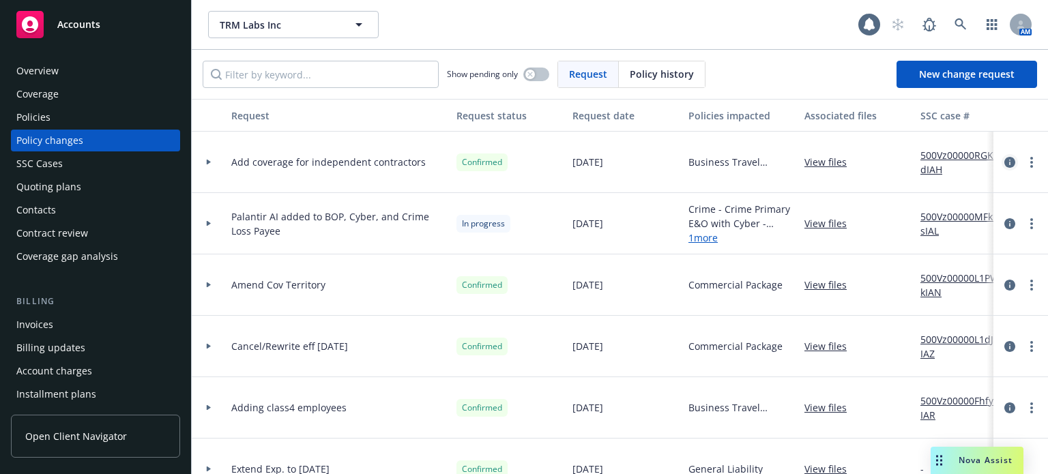
click at [1004, 164] on icon "circleInformation" at bounding box center [1009, 162] width 11 height 11
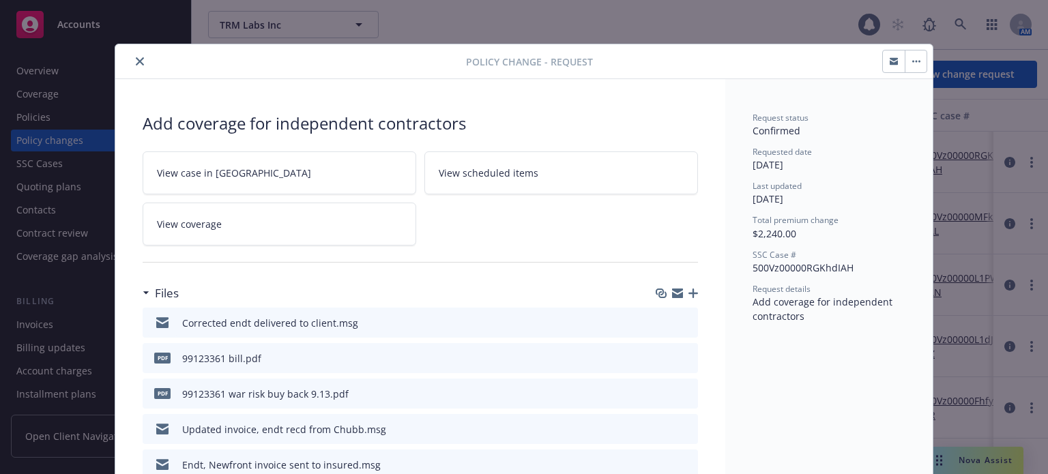
scroll to position [41, 0]
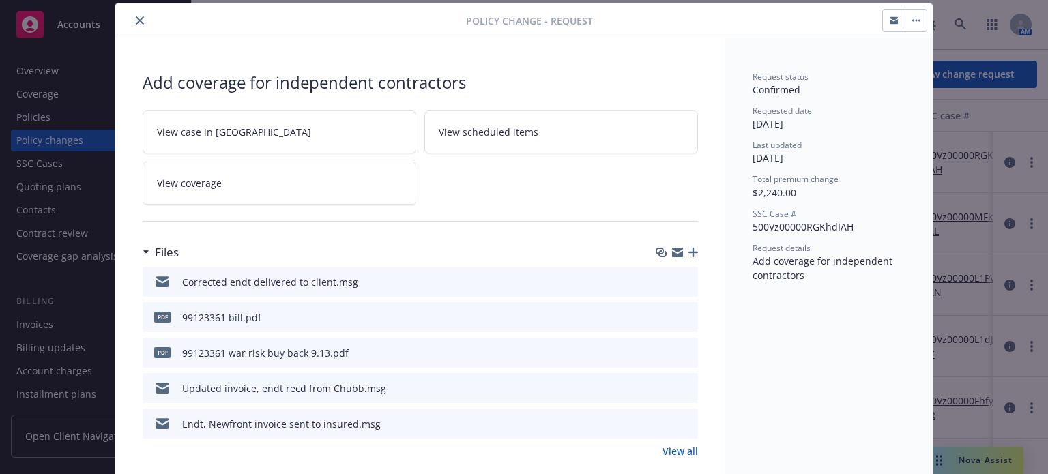
click at [688, 250] on icon "button" at bounding box center [693, 253] width 10 height 10
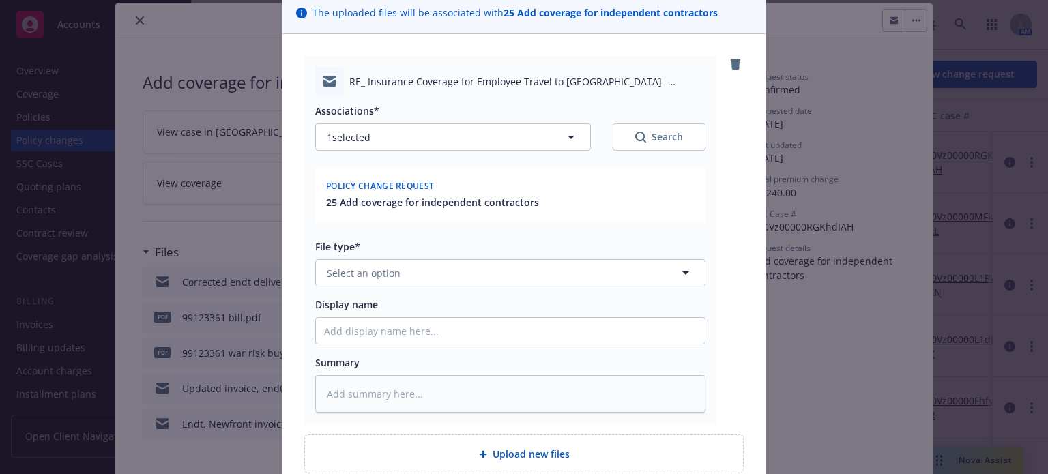
scroll to position [136, 0]
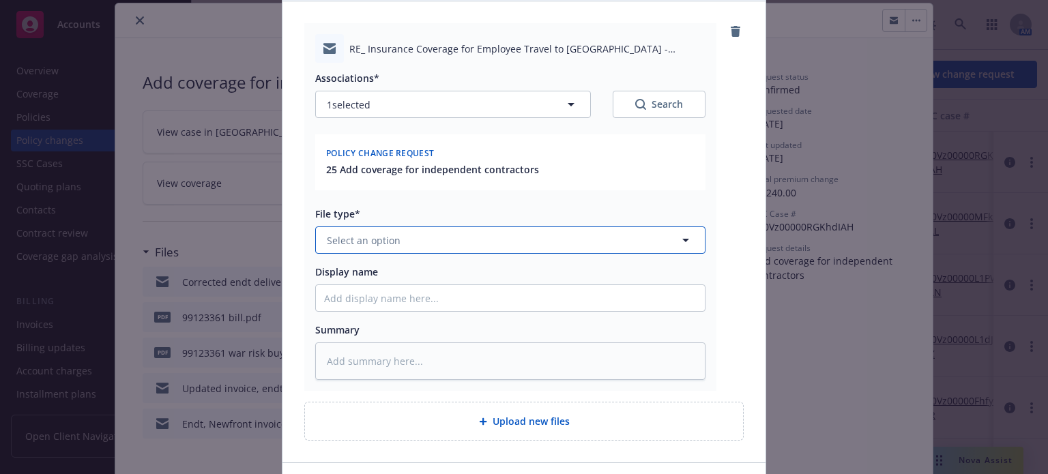
click at [417, 248] on button "Select an option" at bounding box center [510, 239] width 390 height 27
type input "email"
click at [373, 272] on div "Email" at bounding box center [502, 278] width 372 height 20
click at [367, 311] on div at bounding box center [510, 297] width 390 height 27
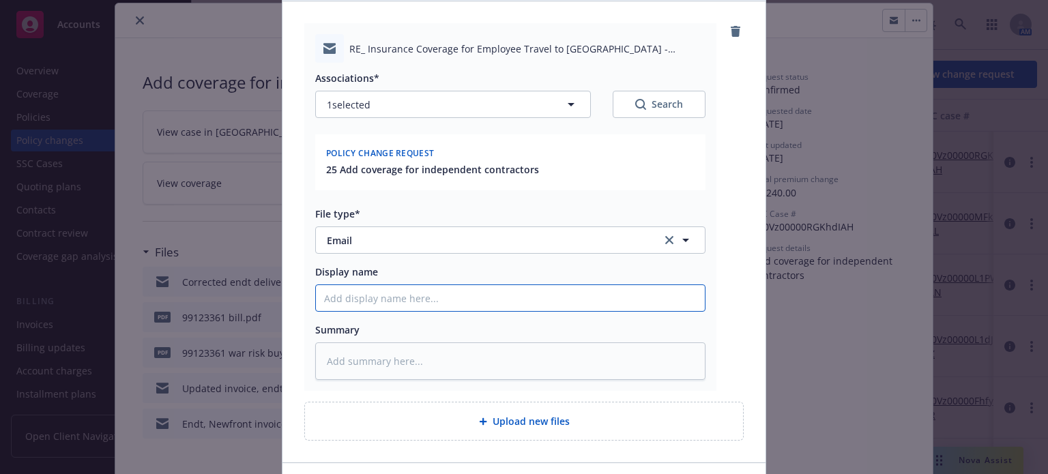
click at [369, 298] on input "Display name" at bounding box center [510, 298] width 389 height 26
type textarea "x"
type input "P"
type textarea "x"
type input "P<"
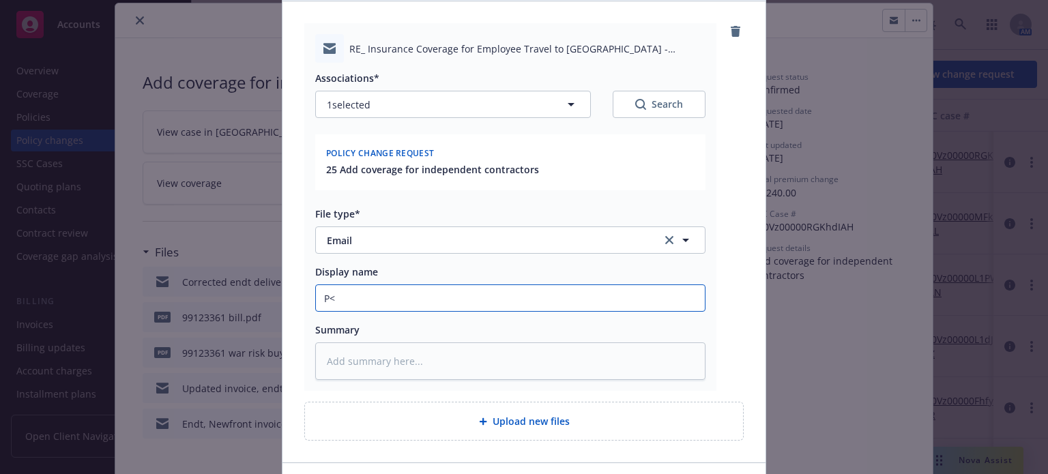
type textarea "x"
type input "P"
type textarea "x"
type input "PM"
type textarea "x"
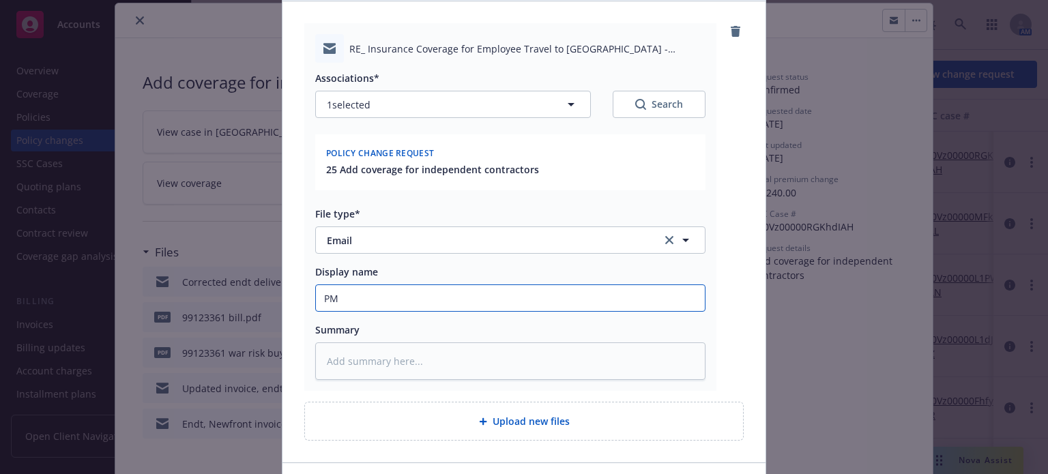
type input "PM"
type textarea "x"
type input "PM t"
type textarea "x"
type input "PM t"
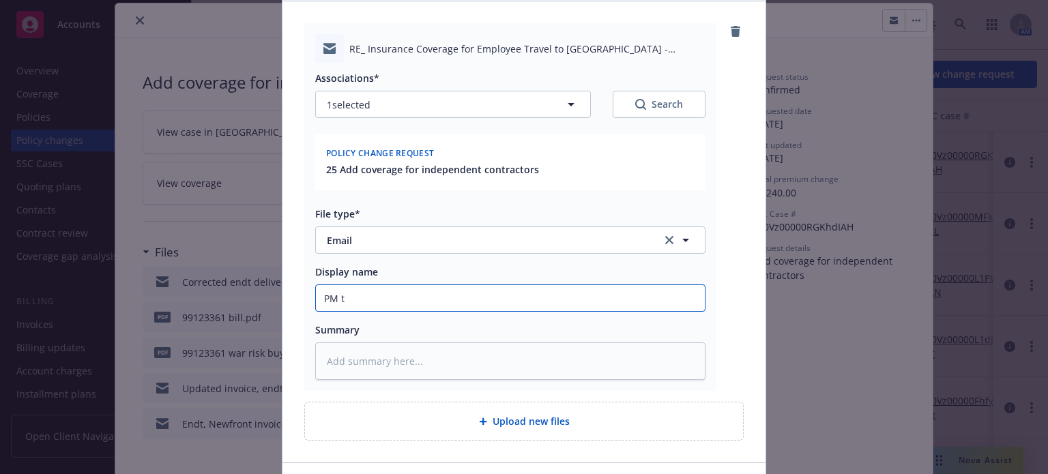
type textarea "x"
type input "PM t"
type textarea "x"
type input "PM to"
type textarea "x"
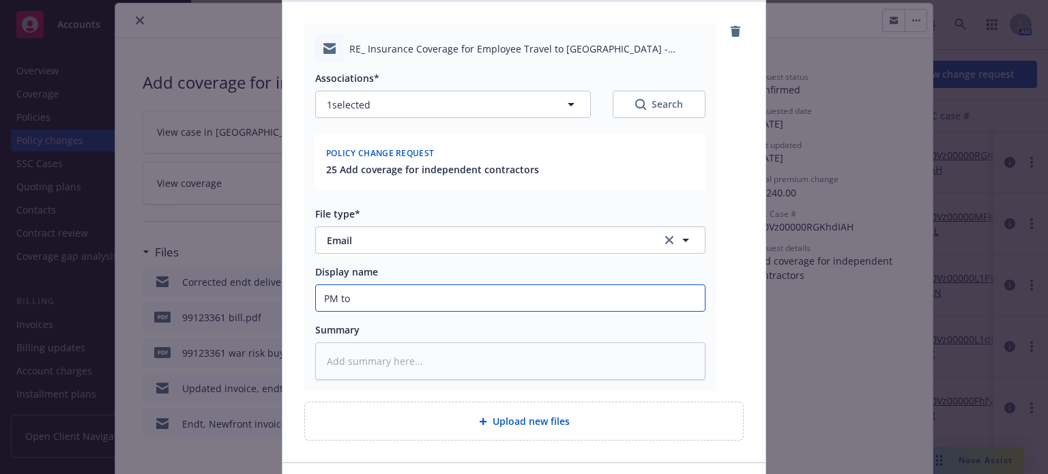
type input "PM to i"
type textarea "x"
type input "PM to in"
type textarea "x"
type input "PM to ins"
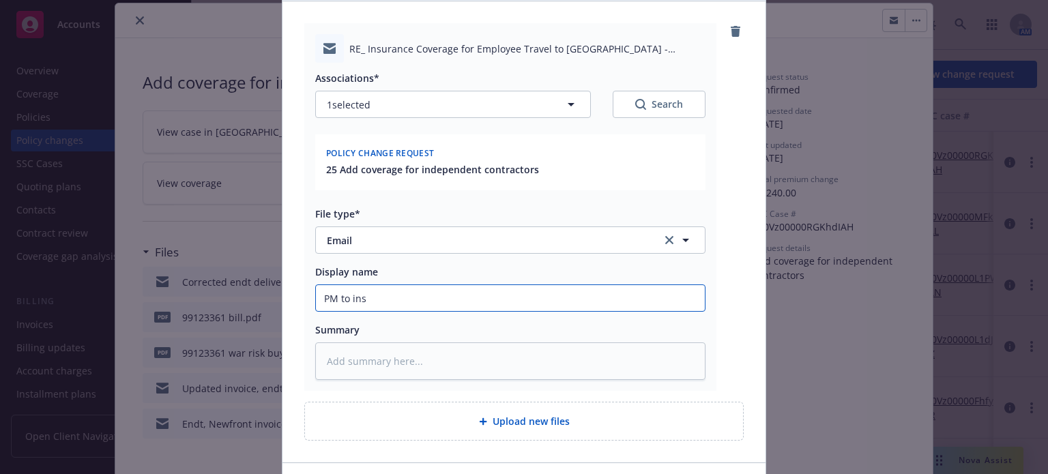
type textarea "x"
type input "PM to insur"
type textarea "x"
type input "PM to insure"
type textarea "x"
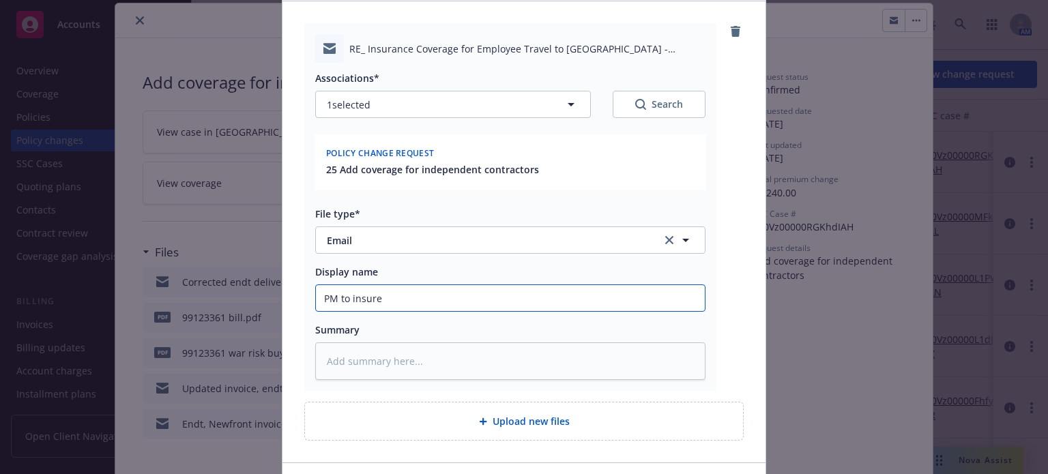
type input "PM to insured"
type textarea "x"
type input "PM to insured"
type textarea "x"
type input "PM to insured"
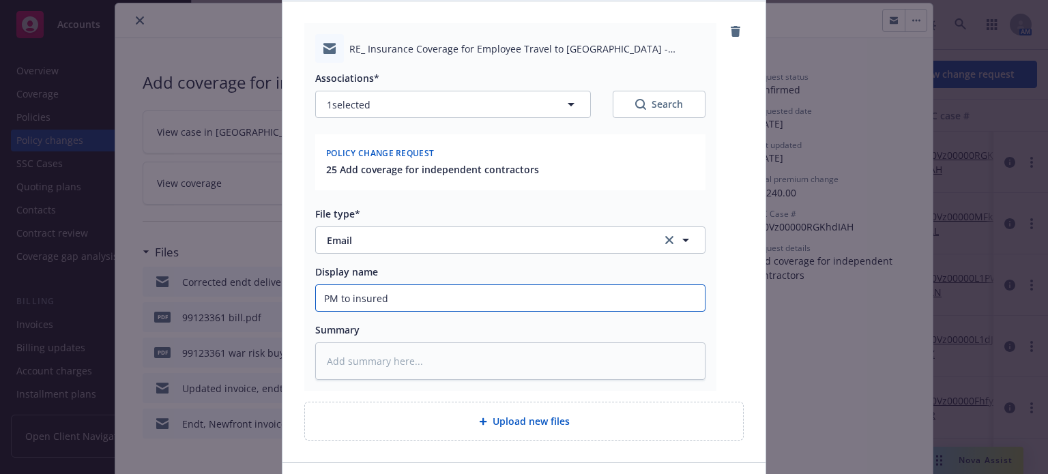
type textarea "x"
type input "PM to insuredd"
type textarea "x"
type input "PM to insuredd"
type textarea "x"
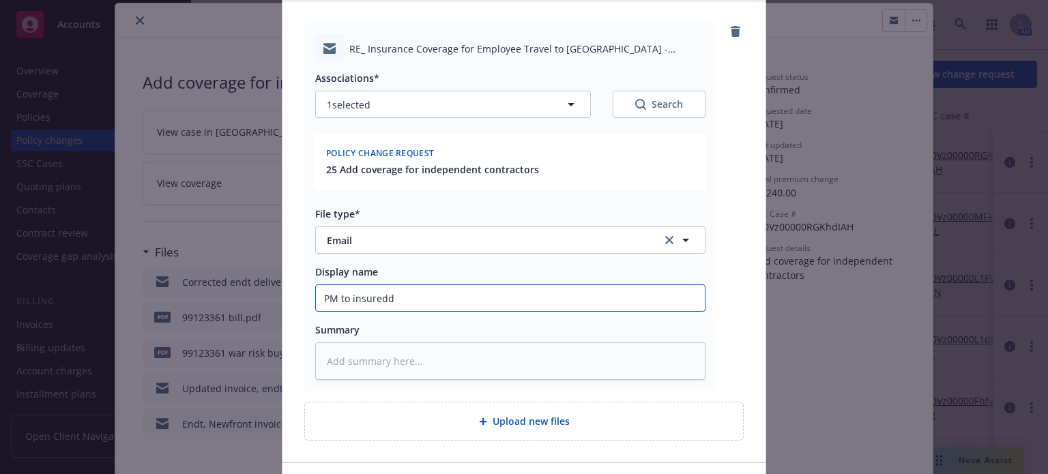
type input "PM to insuredd"
type textarea "x"
type input "PM to insured"
type textarea "x"
type input "PM to insured"
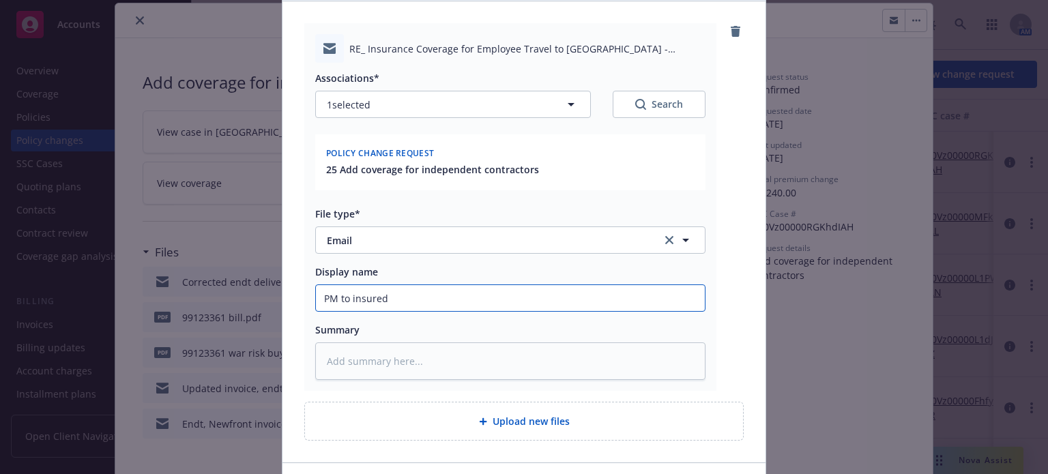
type textarea "x"
type input "PM to insured w"
type textarea "x"
type input "PM to insured w/"
type textarea "x"
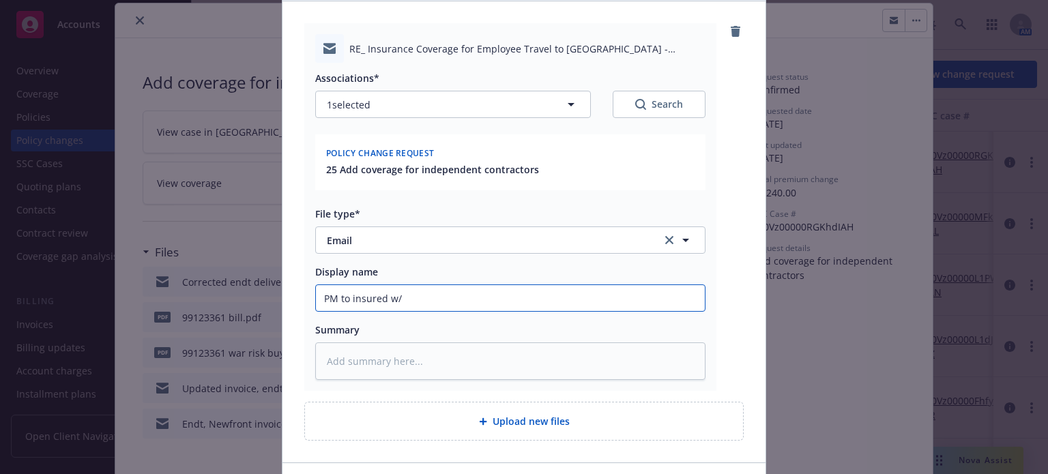
type input "PM to insured w/ a"
type textarea "x"
type input "PM to insured w/ ad"
type textarea "x"
type input "PM to insured w/ add"
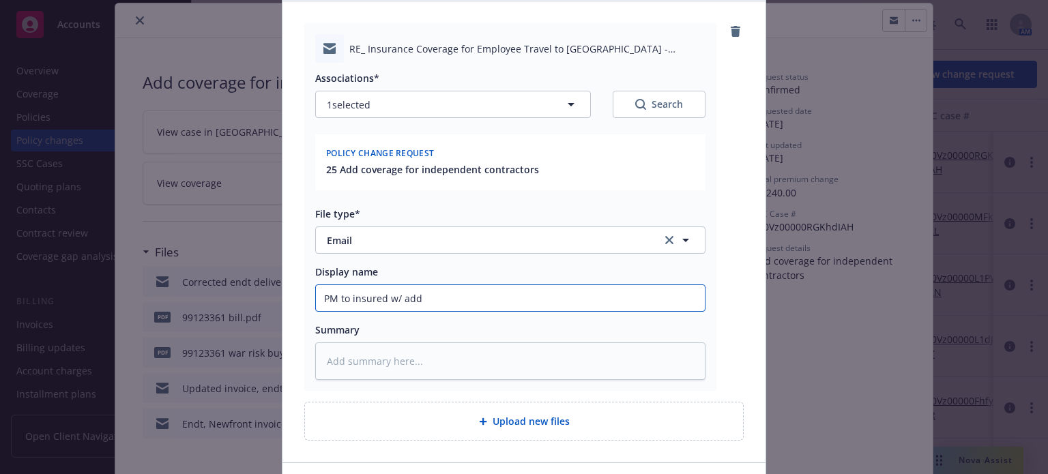
type textarea "x"
type input "PM to insured w/ addt"
type textarea "x"
type input "PM to insured w/ addtl"
type textarea "x"
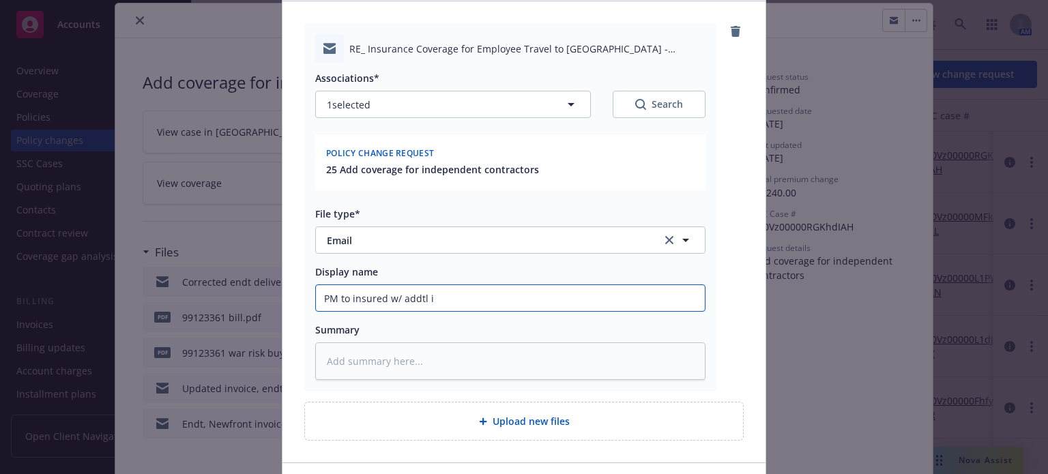
type input "PM to insured w/ addtl in"
type textarea "x"
type input "PM to insured w/ addtl inf"
type textarea "x"
type input "PM to insured w/ addtl info"
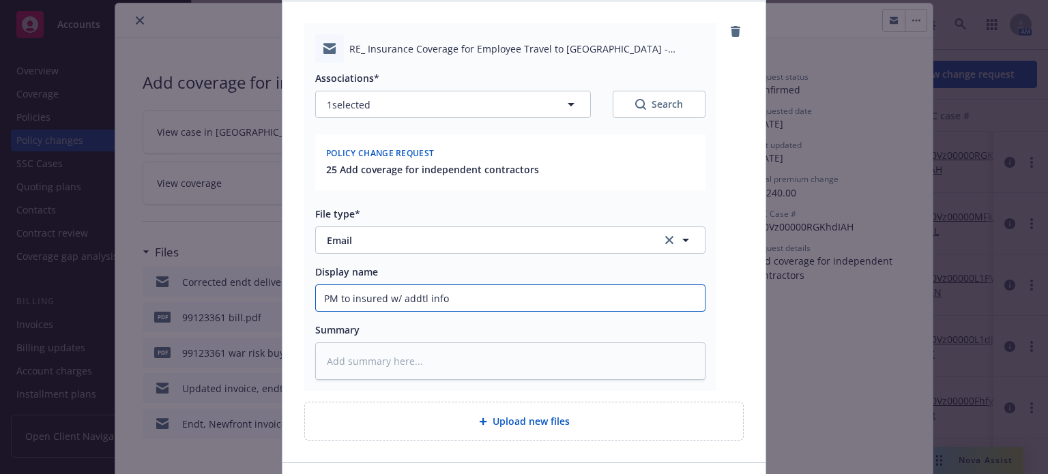
type textarea "x"
type input "PM to insured w/ addtl info"
type textarea "x"
type input "PM to insured w/ addtl info &"
type textarea "x"
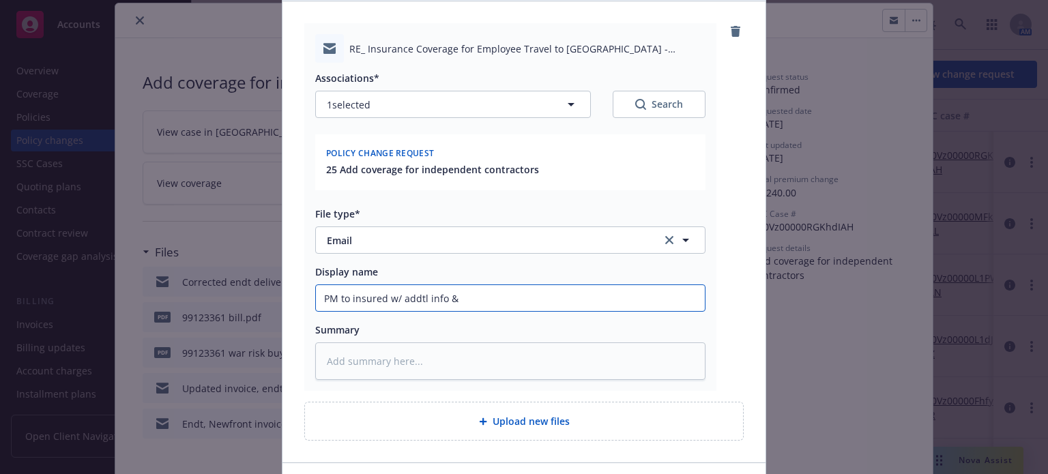
type input "PM to insured w/ addtl info & T"
type textarea "x"
type input "PM to insured w/ addtl info & Tr"
type textarea "x"
type input "PM to insured w/ addtl info & Tra"
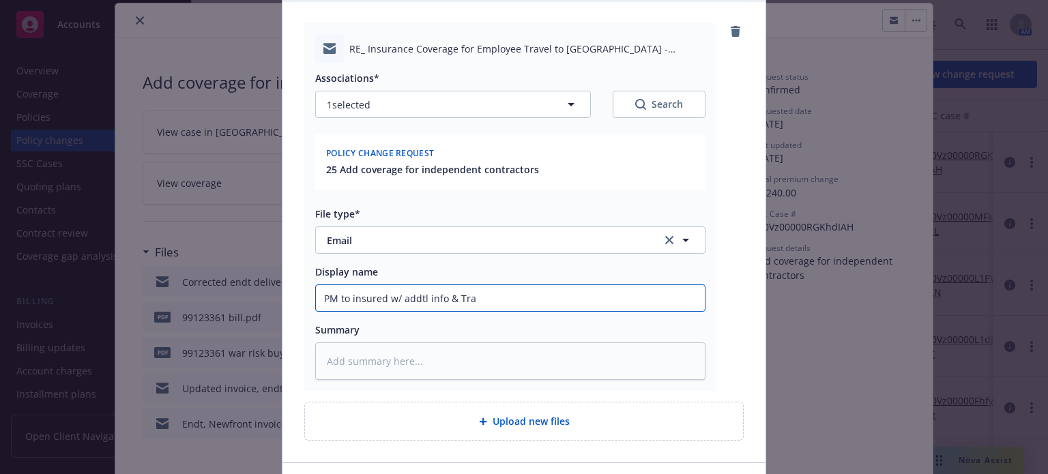
type textarea "x"
type input "PM to insured w/ addtl info & Trav"
type textarea "x"
type input "PM to insured w/ addtl info & Trave"
type textarea "x"
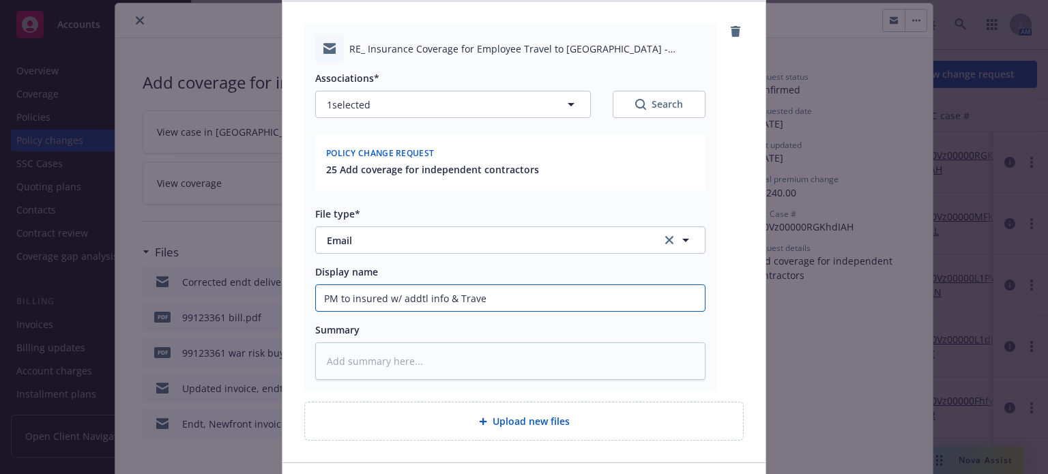
type input "PM to insured w/ addtl info & Travel"
type textarea "x"
type input "PM to insured w/ addtl info & Travel"
type textarea "x"
type input "PM to insured w/ addtl info & Travel C"
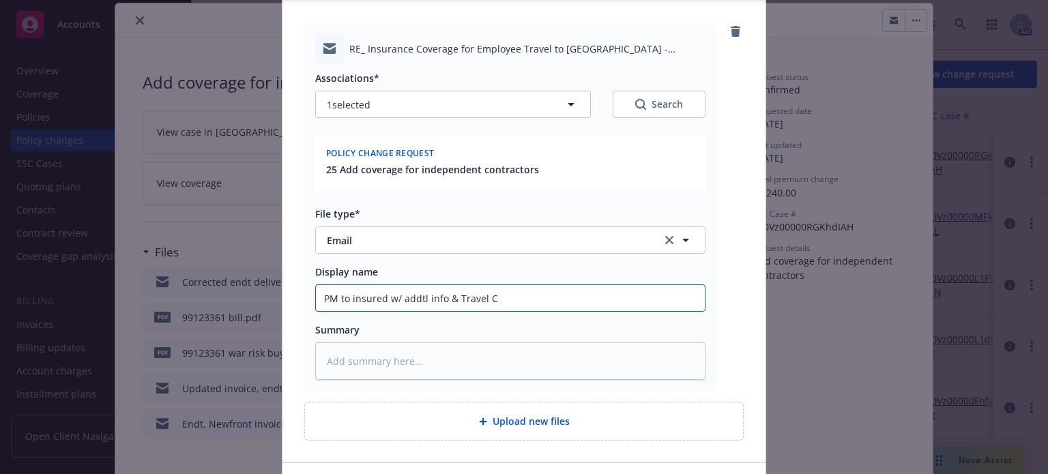
type textarea "x"
type input "PM to insured w/ addtl info & Travel Ca"
type textarea "x"
type input "PM to insured w/ addtl info & Travel Car"
type textarea "x"
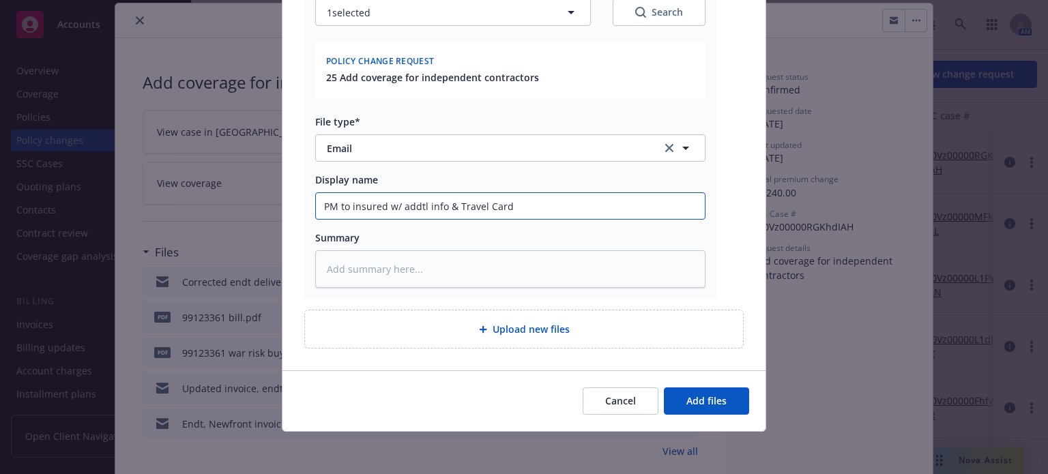
type input "PM to insured w/ addtl info & Travel Card"
click at [755, 412] on div "Cancel Add files" at bounding box center [523, 400] width 483 height 61
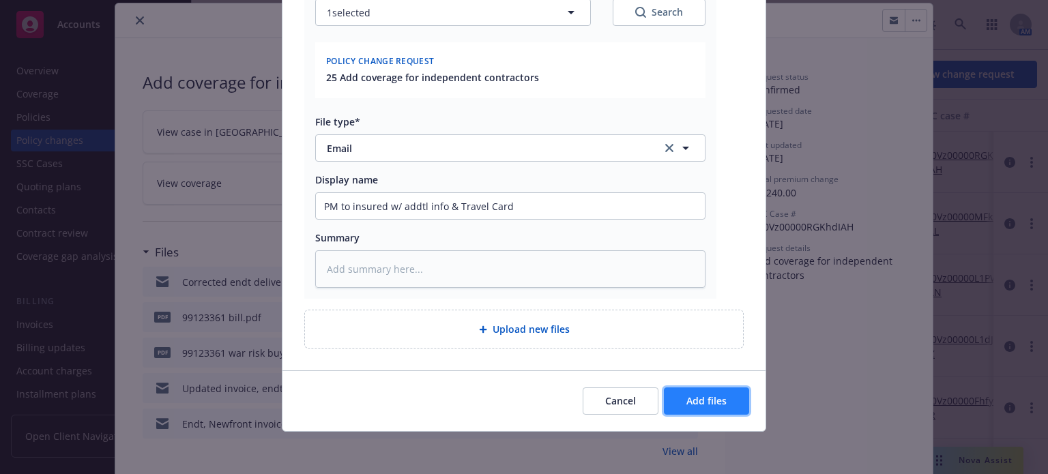
click at [743, 404] on button "Add files" at bounding box center [706, 400] width 85 height 27
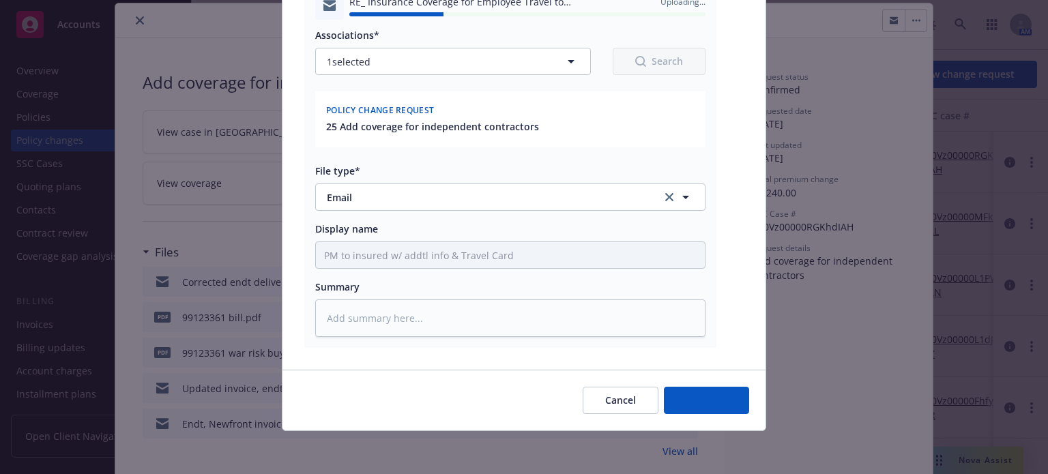
type textarea "x"
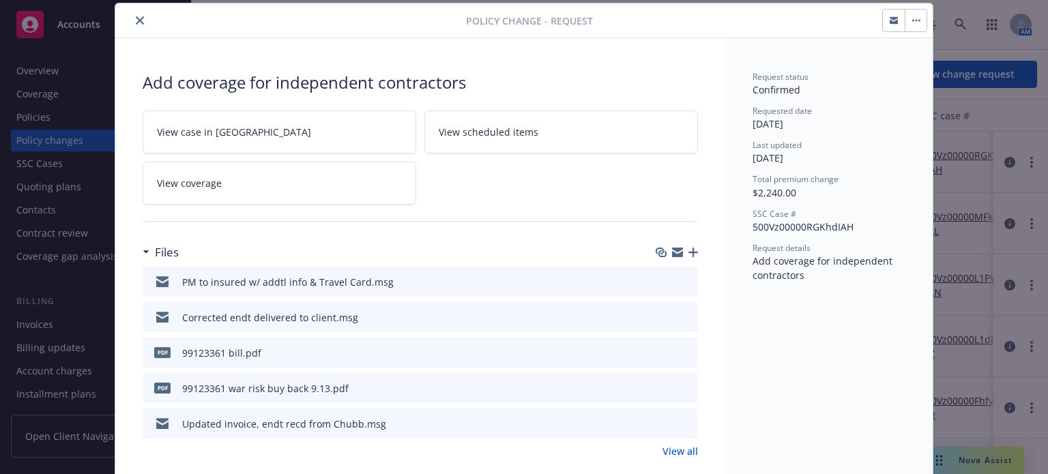
click at [136, 18] on icon "close" at bounding box center [140, 20] width 8 height 8
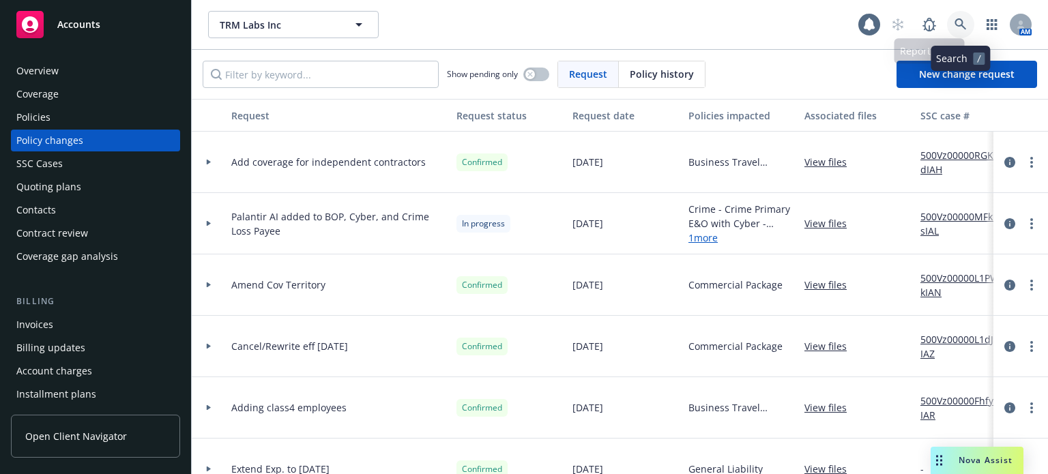
click at [957, 17] on link at bounding box center [960, 24] width 27 height 27
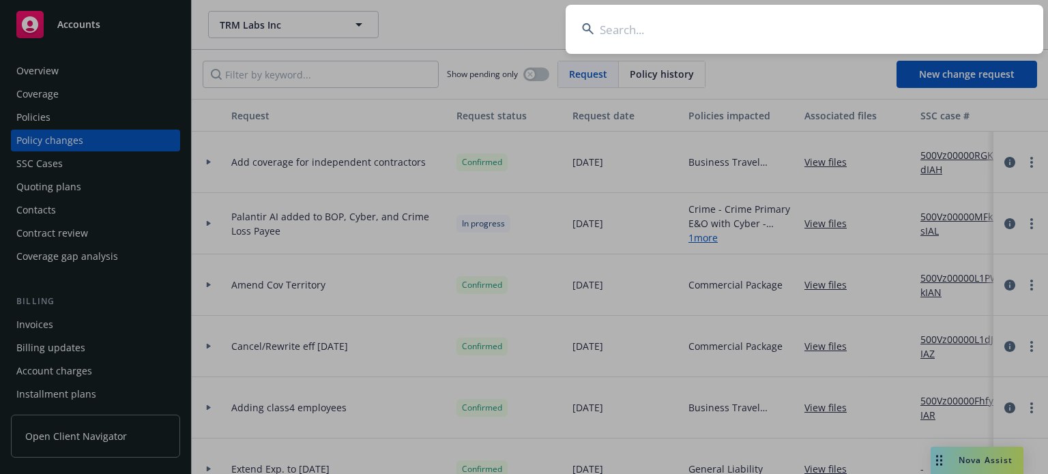
click at [797, 37] on input at bounding box center [803, 29] width 477 height 49
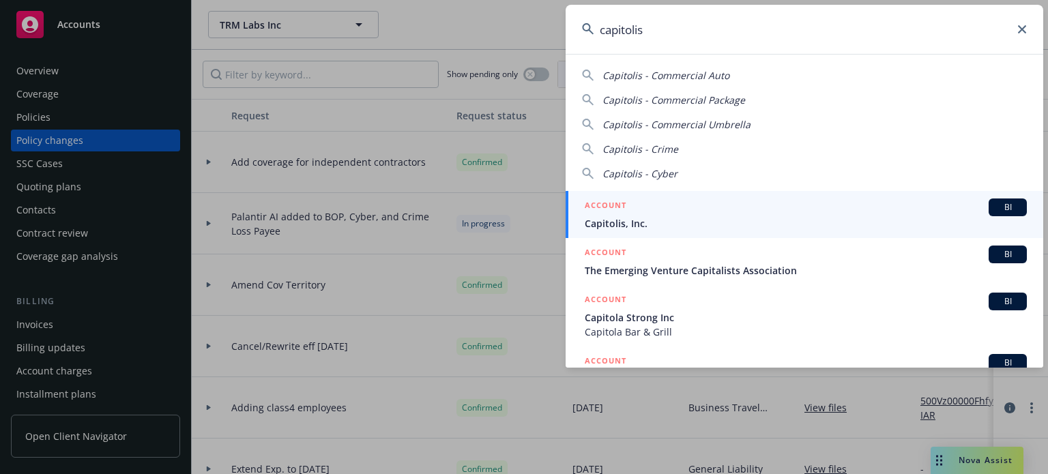
type input "capitolis"
click at [668, 224] on span "Capitolis, Inc." at bounding box center [805, 223] width 442 height 14
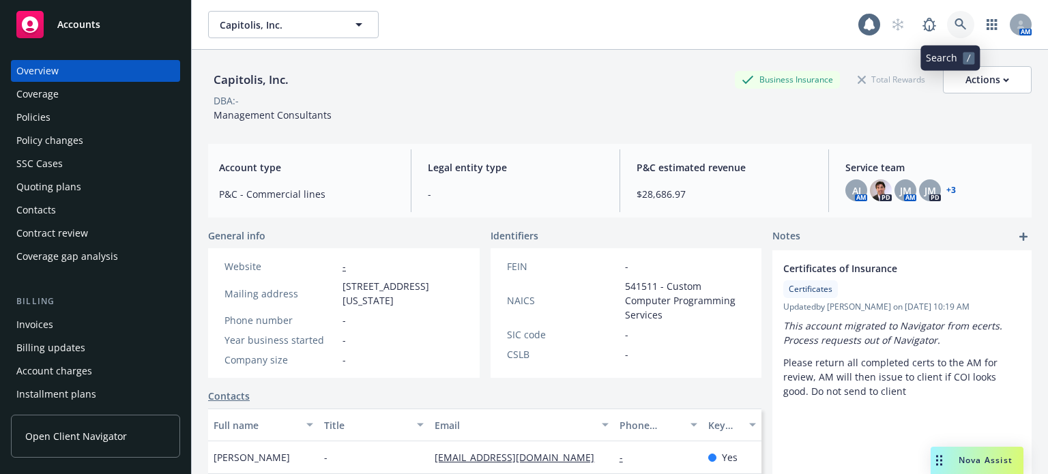
click at [958, 21] on link at bounding box center [960, 24] width 27 height 27
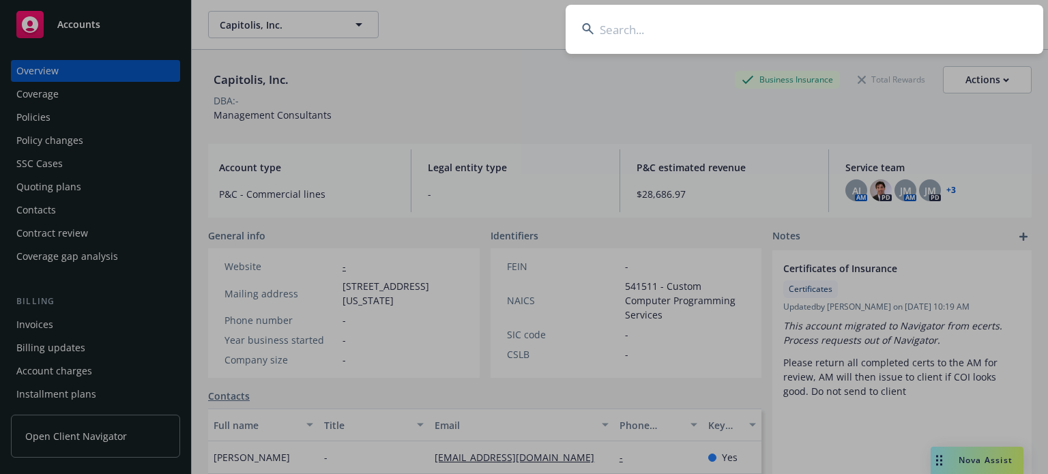
click at [736, 31] on input at bounding box center [803, 29] width 477 height 49
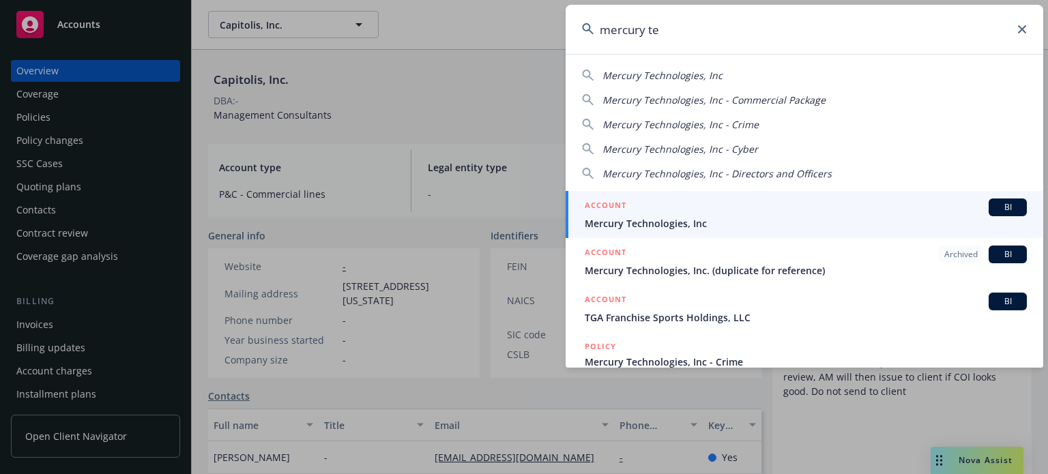
type input "mercury te"
click at [653, 202] on div "ACCOUNT BI" at bounding box center [805, 207] width 442 height 18
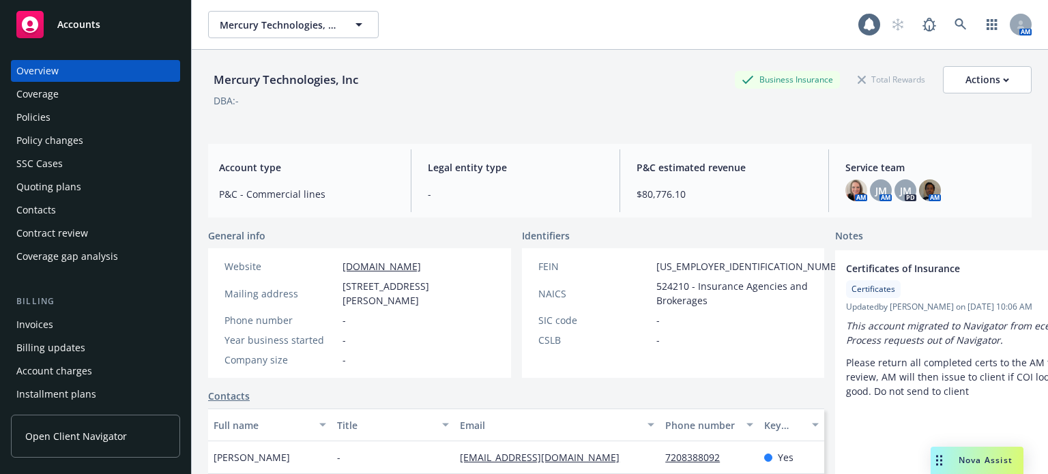
click at [44, 117] on div "Policies" at bounding box center [33, 117] width 34 height 22
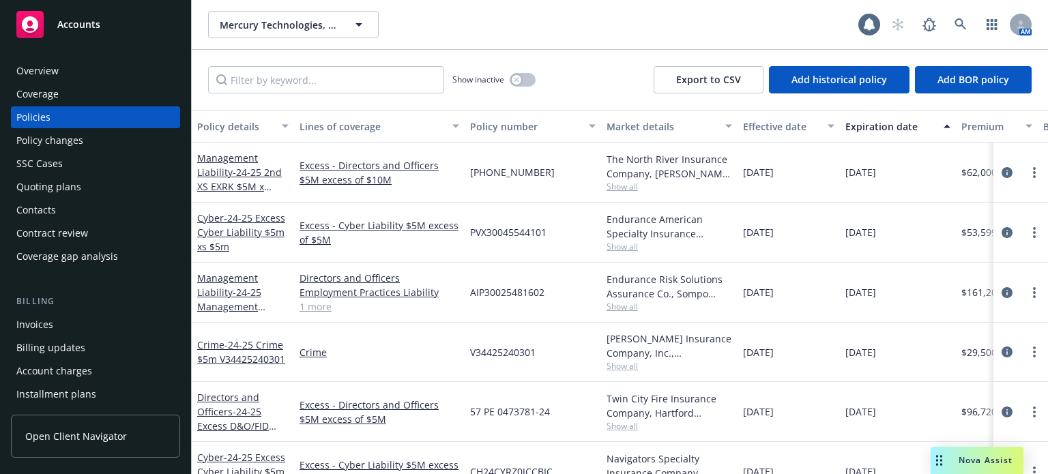
click at [60, 188] on div "Quoting plans" at bounding box center [48, 187] width 65 height 22
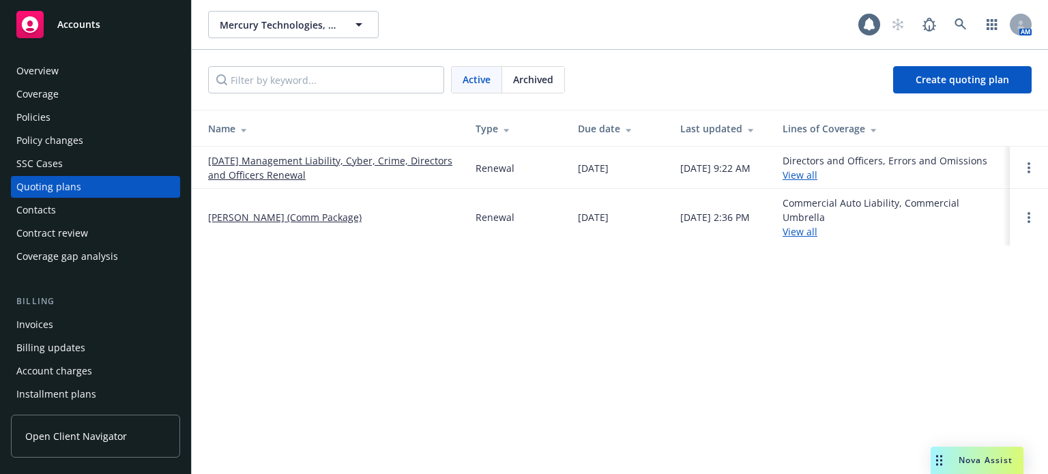
click at [357, 163] on link "09/27/25 Management Liability, Cyber, Crime, Directors and Officers Renewal" at bounding box center [331, 167] width 246 height 29
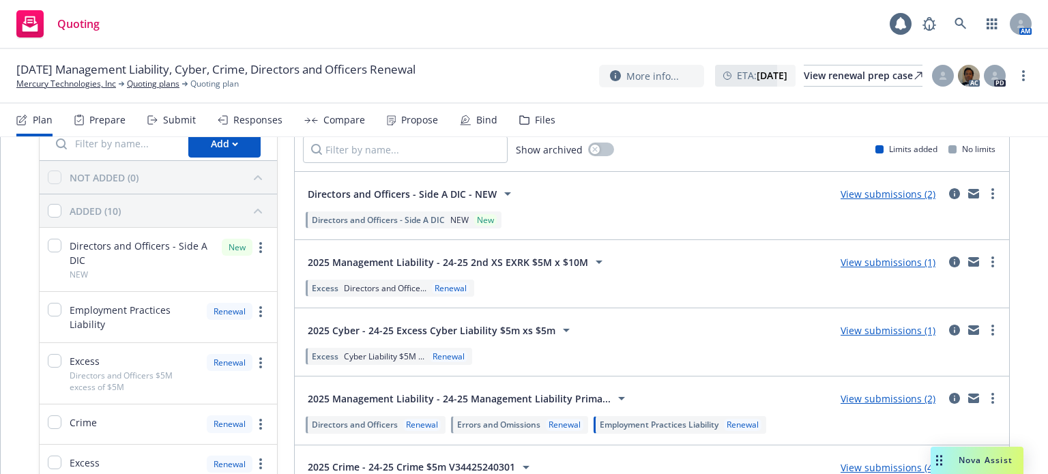
scroll to position [136, 0]
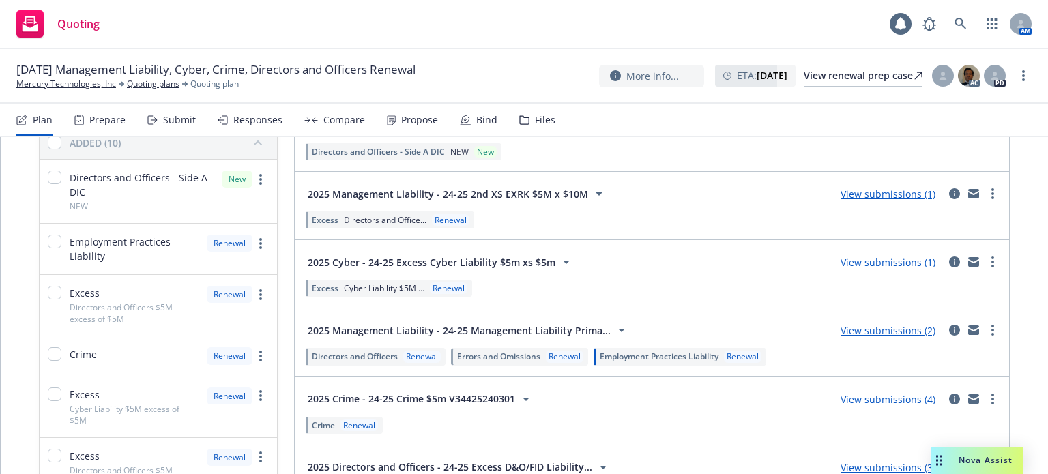
click at [900, 396] on link "View submissions (4)" at bounding box center [887, 399] width 95 height 13
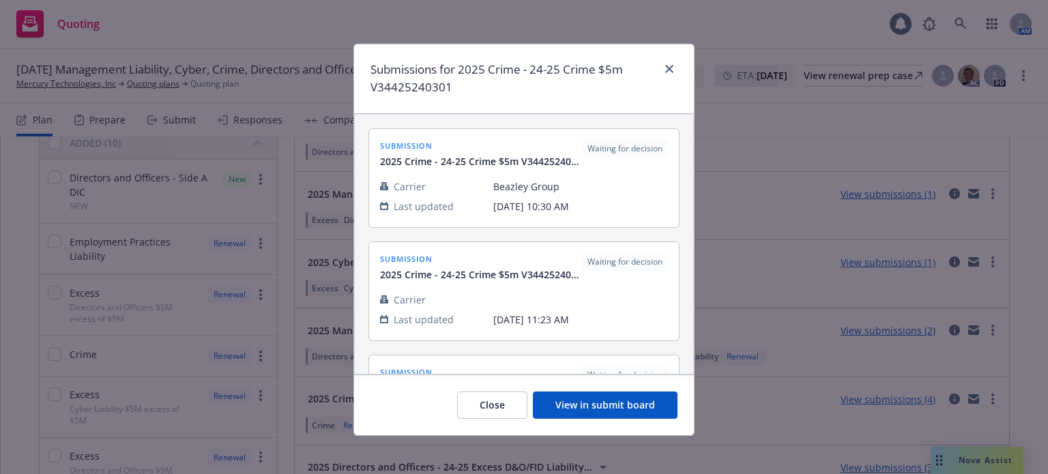
click at [649, 402] on button "View in submit board" at bounding box center [605, 404] width 145 height 27
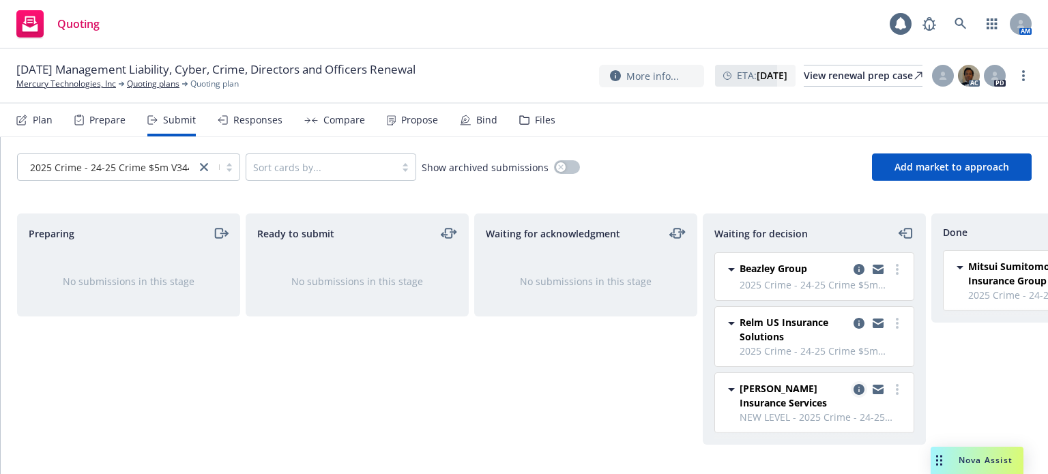
click at [853, 387] on icon "copy logging email" at bounding box center [858, 389] width 11 height 11
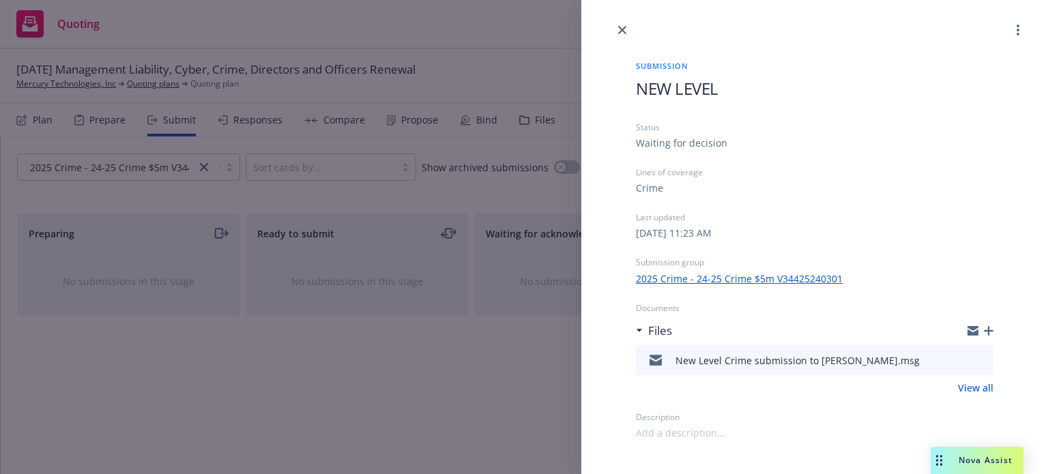
click at [989, 326] on icon "button" at bounding box center [988, 331] width 10 height 10
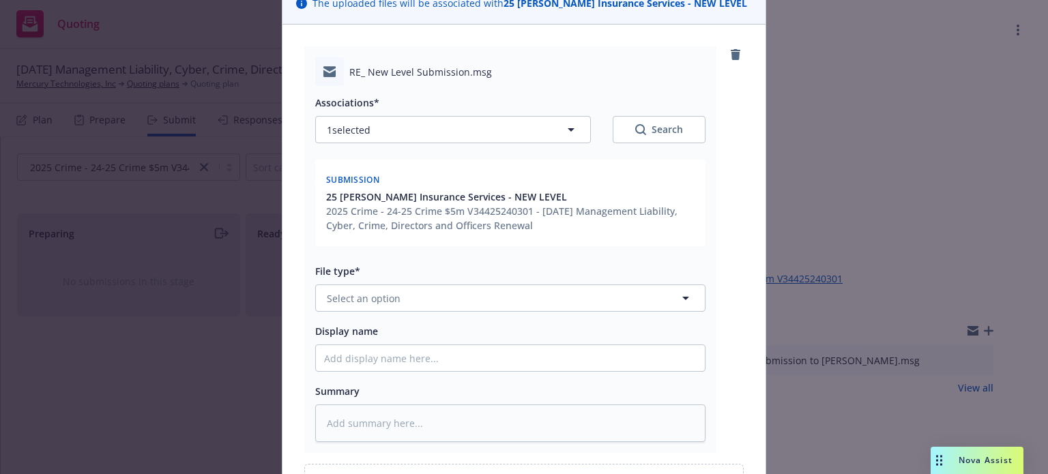
scroll to position [136, 0]
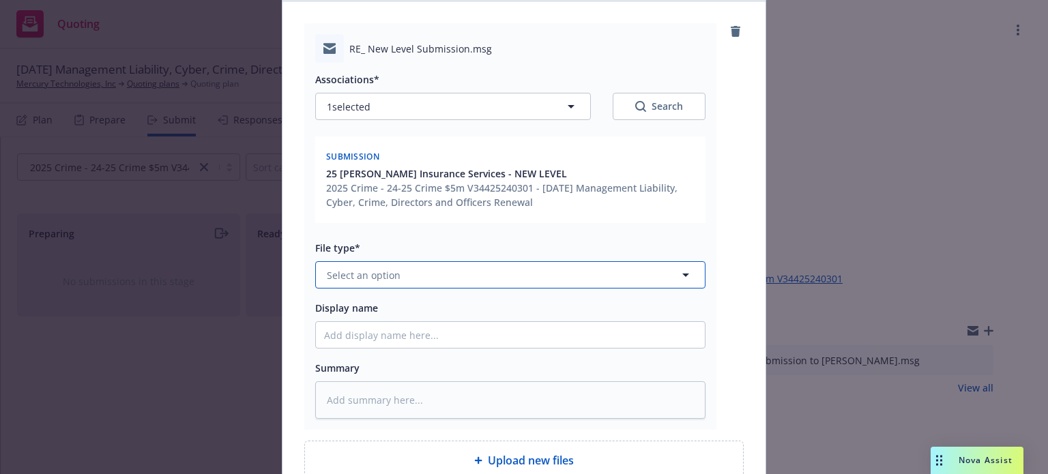
click at [394, 275] on button "Select an option" at bounding box center [510, 274] width 390 height 27
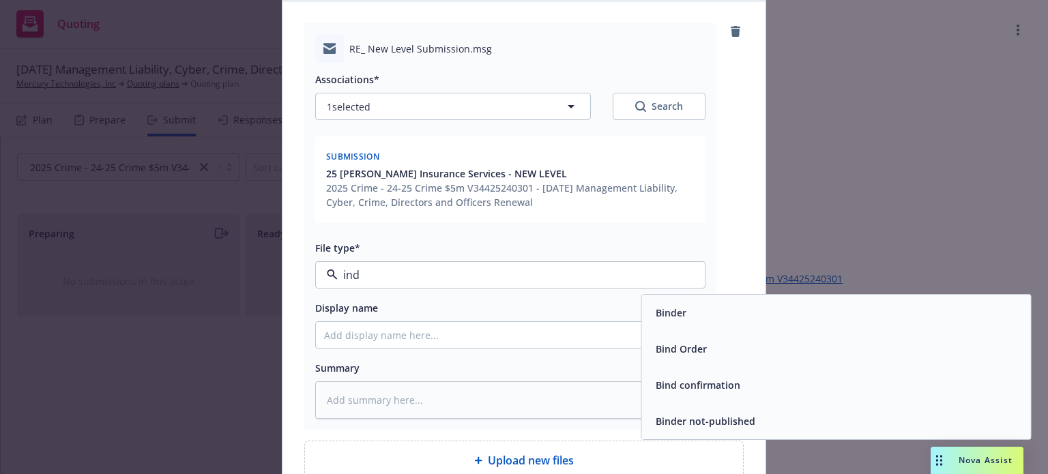
type input "indi"
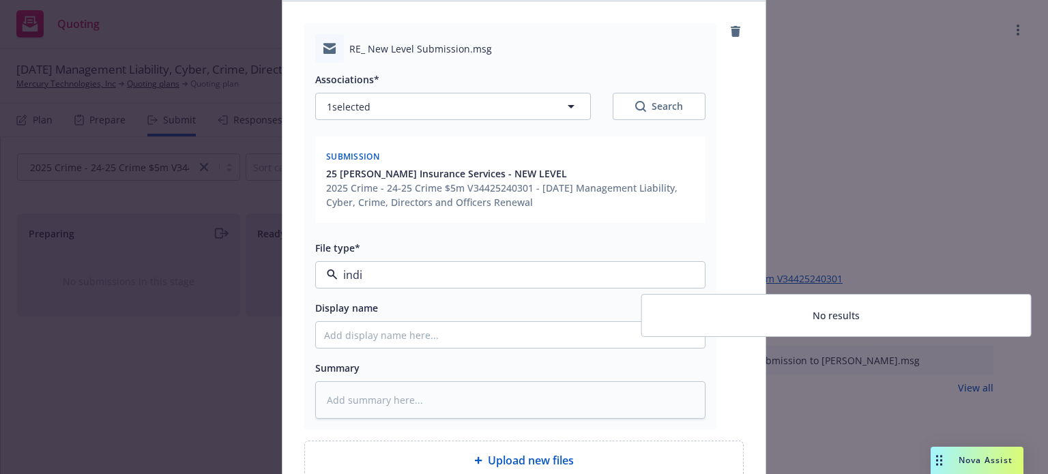
drag, startPoint x: 391, startPoint y: 280, endPoint x: 309, endPoint y: 272, distance: 82.9
click at [305, 276] on div "RE_ New Level Submission.msg Associations* 1 selected Search Submission 25 Mill…" at bounding box center [510, 226] width 412 height 406
type input "email"
click at [690, 310] on div "Email" at bounding box center [836, 313] width 372 height 20
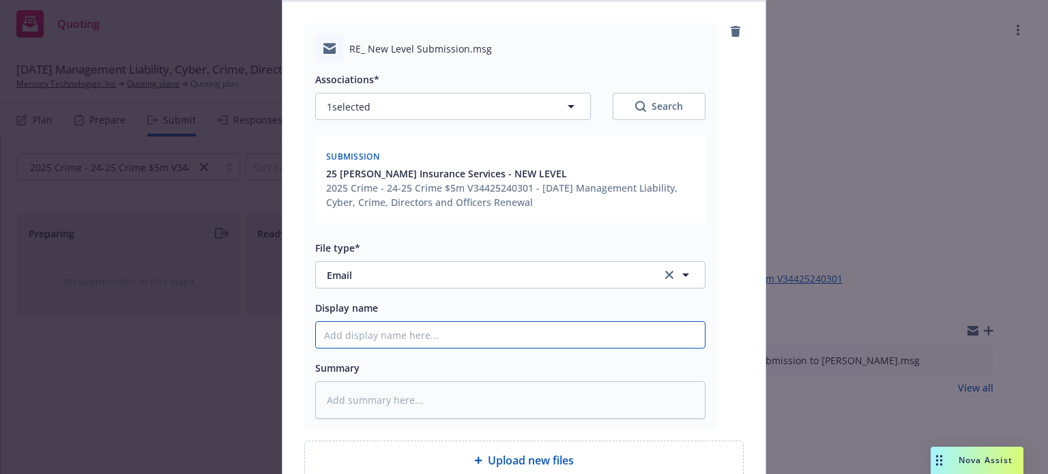
click at [503, 336] on input "Display name" at bounding box center [510, 335] width 389 height 26
type textarea "x"
type input "N"
type textarea "x"
type input "Ne"
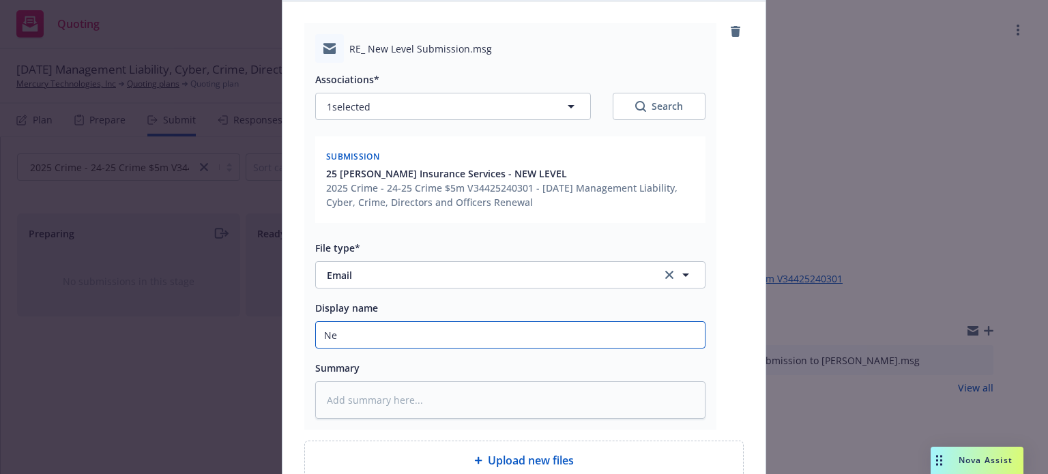
type textarea "x"
type input "New"
type textarea "x"
type input "New"
type textarea "x"
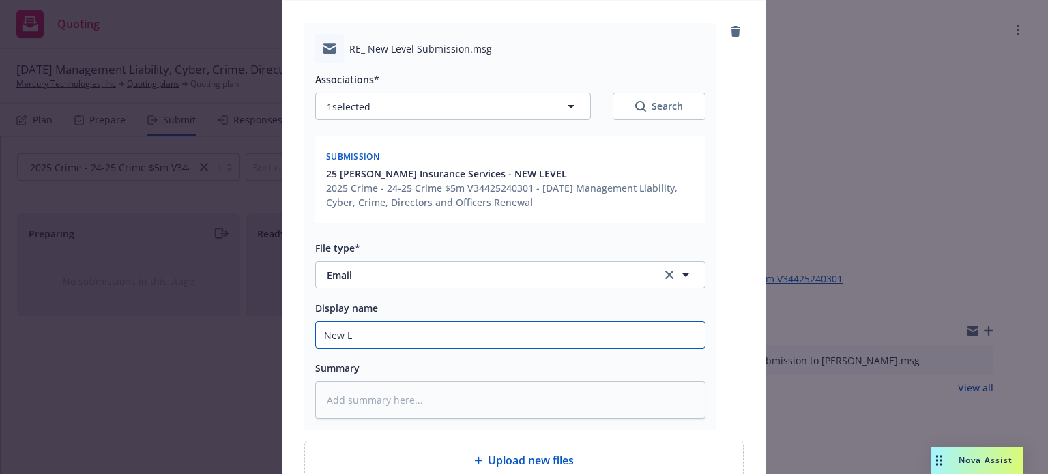
type input "New LE"
type textarea "x"
type input "New LEv"
type textarea "x"
type input "New LEve"
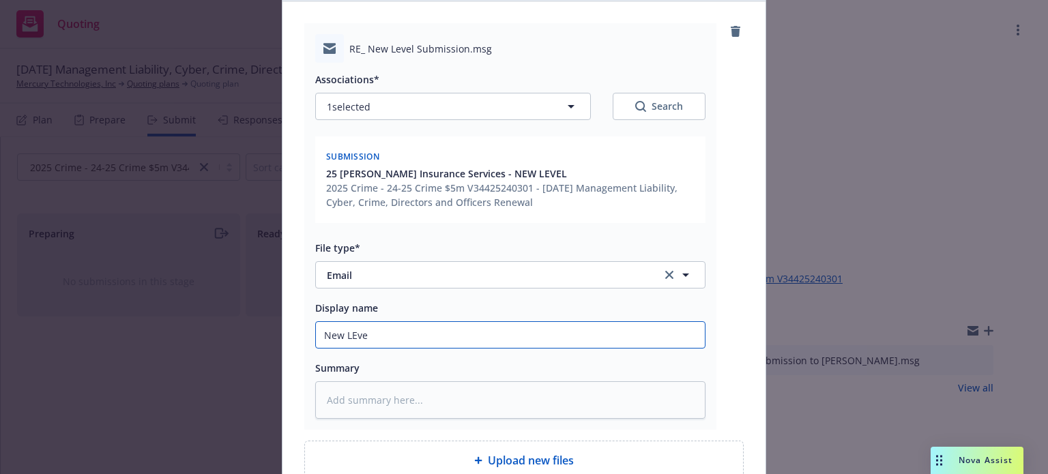
type textarea "x"
type input "New LEvel"
type textarea "x"
type input "New LEvel"
type textarea "x"
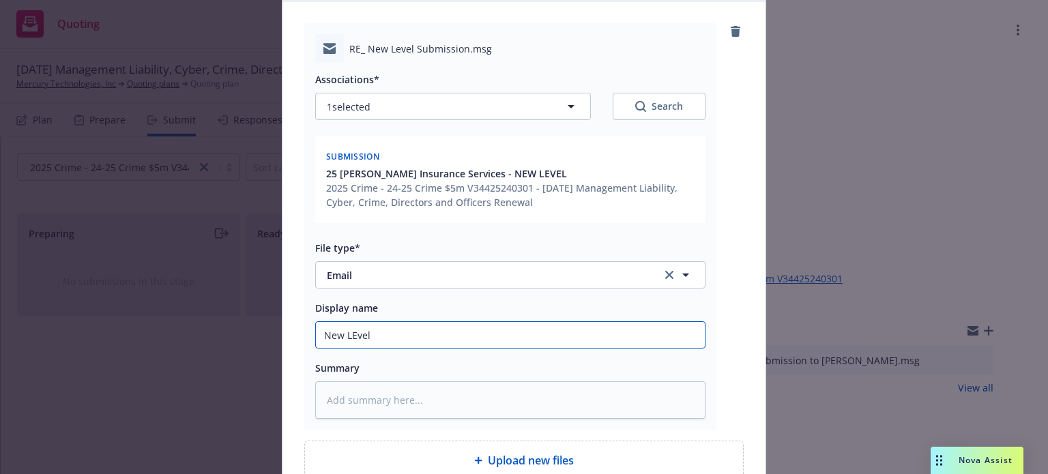
type input "New LEvel C"
type textarea "x"
type input "New LEvel Cr"
type textarea "x"
type input "New LEvel Cri"
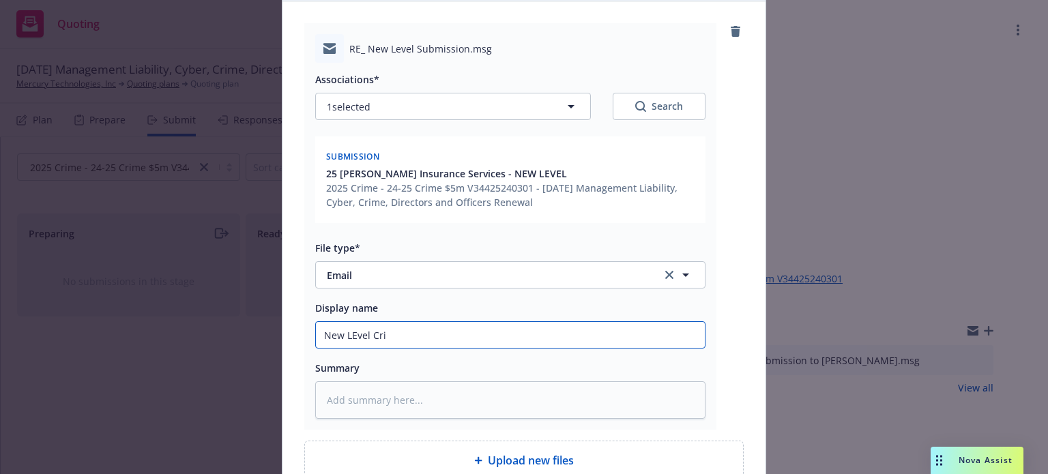
type textarea "x"
type input "New LEvel Crime"
type textarea "x"
type input "New LEvel Crime"
drag, startPoint x: 355, startPoint y: 335, endPoint x: 529, endPoint y: 333, distance: 173.9
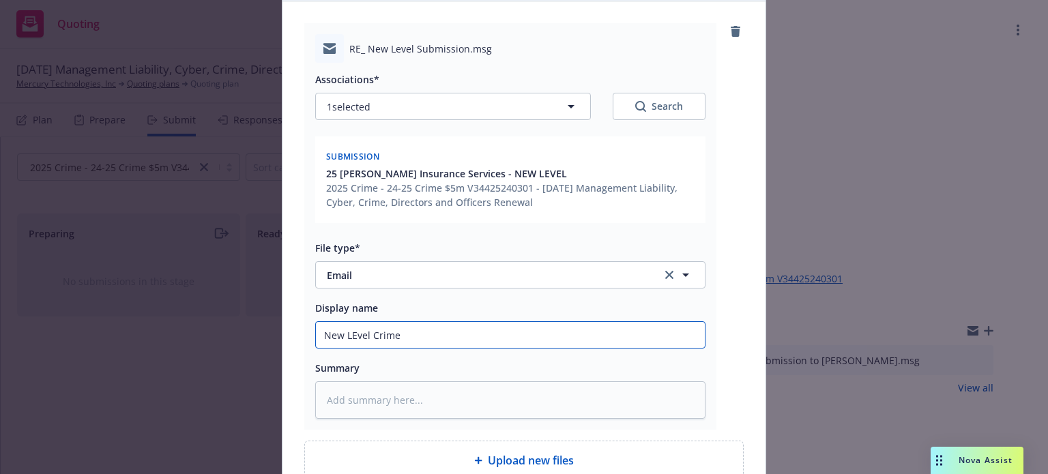
click at [355, 335] on input "New LEvel Crime" at bounding box center [510, 335] width 389 height 26
type textarea "x"
type input "New Lvel Crime"
type textarea "x"
type input "New Level Crime"
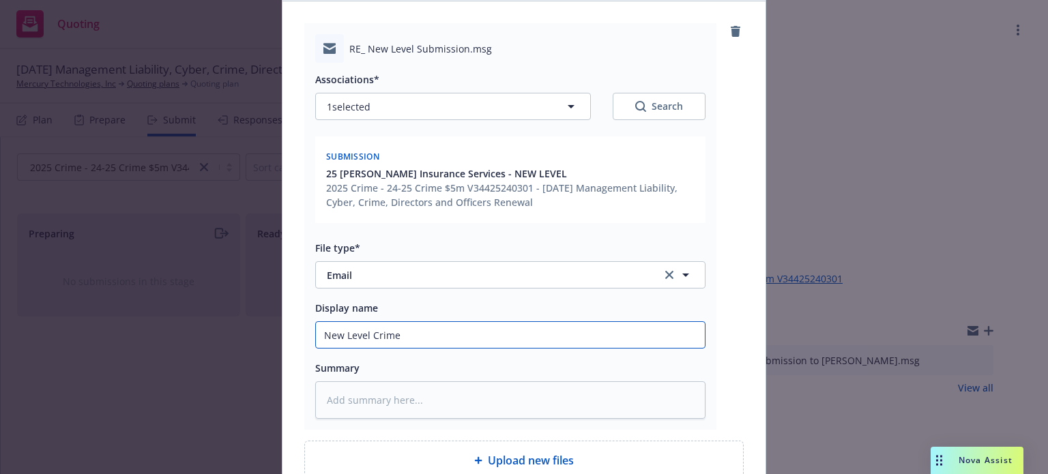
click at [550, 329] on input "New Level Crime" at bounding box center [510, 335] width 389 height 26
type textarea "x"
type input "New Level Crime i"
type textarea "x"
type input "New Level Crime in"
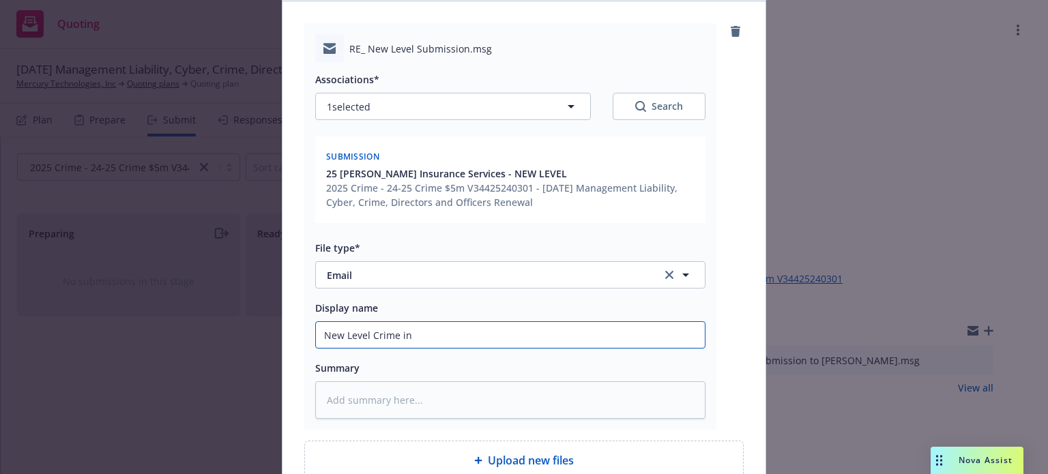
type textarea "x"
type input "New Level Crime ind"
type textarea "x"
type input "New Level Crime indi"
type textarea "x"
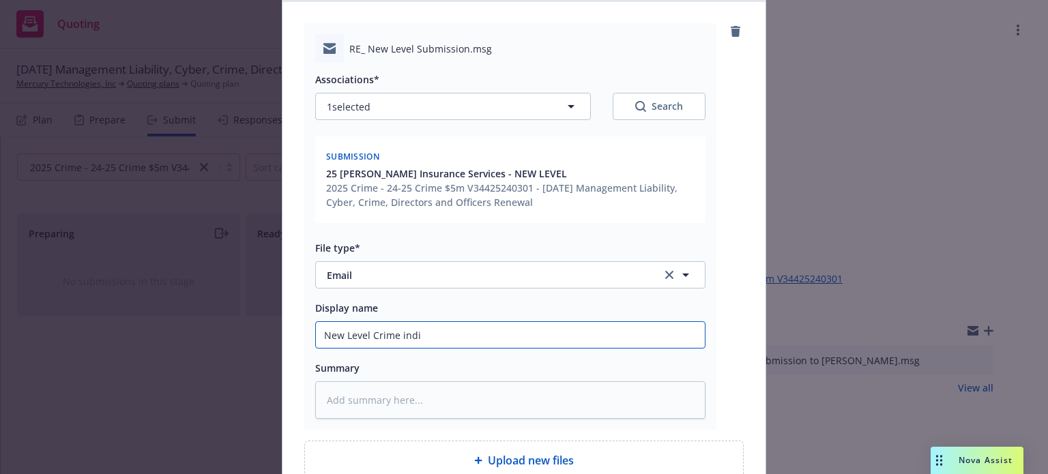
type input "New Level Crime indic"
type textarea "x"
type input "New Level Crime indica"
type textarea "x"
type input "New Level Crime indicat"
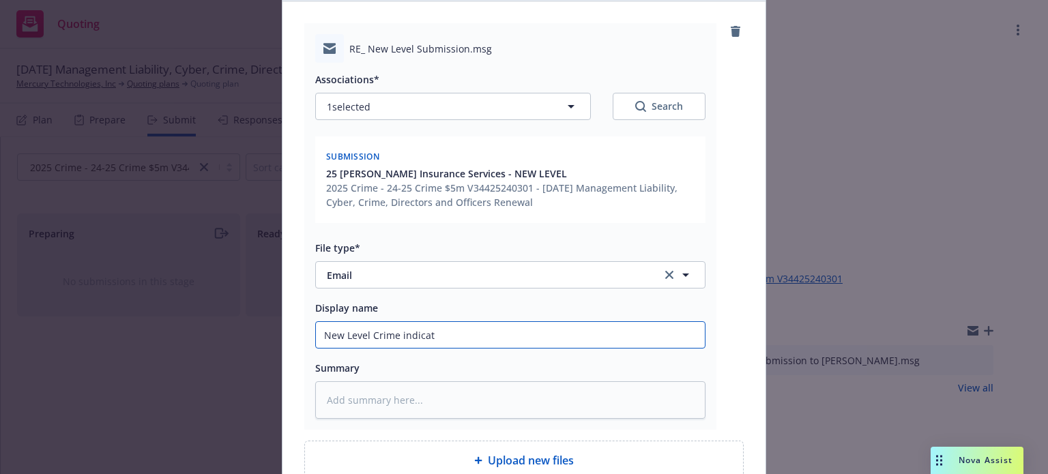
type textarea "x"
type input "New Level Crime indicati"
type textarea "x"
type input "New Level Crime indicatio"
type textarea "x"
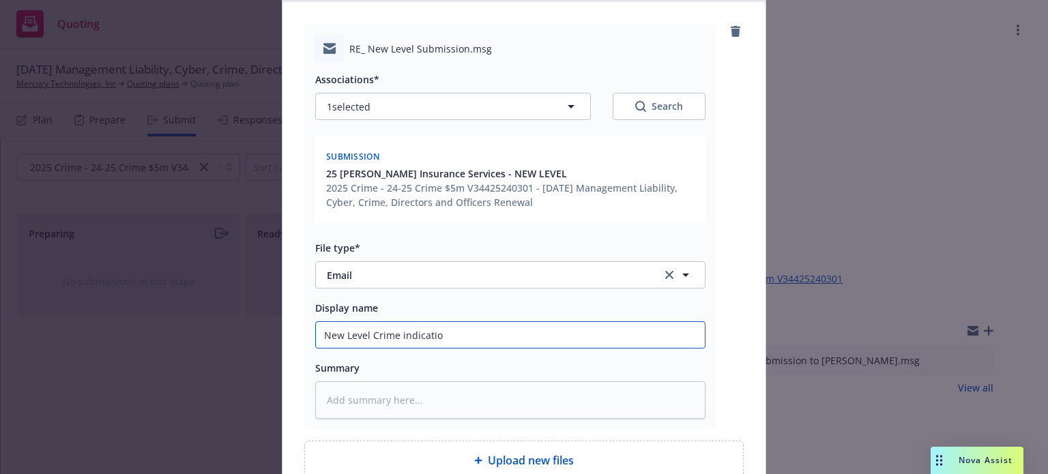
type input "New Level Crime indication"
type textarea "x"
type input "New Level Crime indication"
type textarea "x"
type input "New Level Crime indication r"
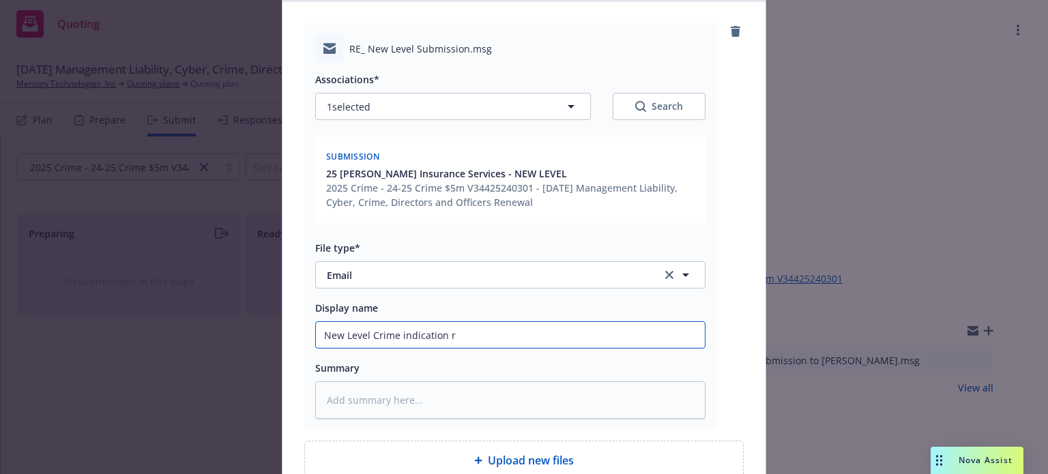
type textarea "x"
type input "New Level Crime indication re"
type textarea "x"
type input "New Level Crime indication recd"
type textarea "x"
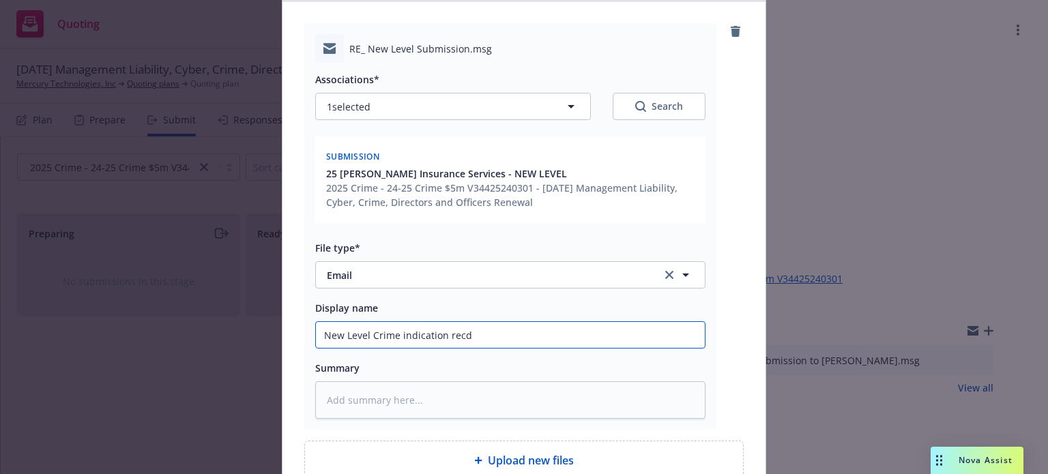
type input "New Level Crime indication recd"
type textarea "x"
type input "New Level Crime indication recd f"
type textarea "x"
type input "New Level Crime indication recd fr"
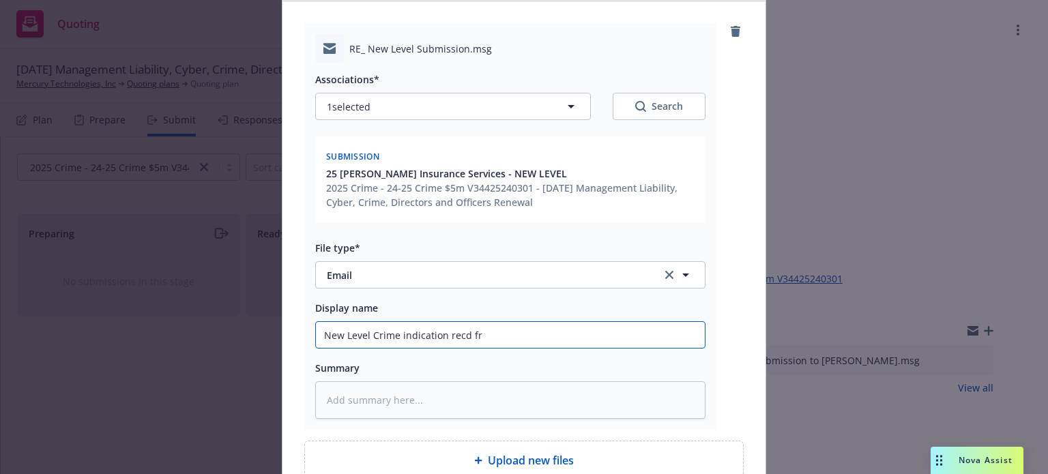
type textarea "x"
type input "New Level Crime indication recd fro"
type textarea "x"
type input "New Level Crime indication recd from"
type textarea "x"
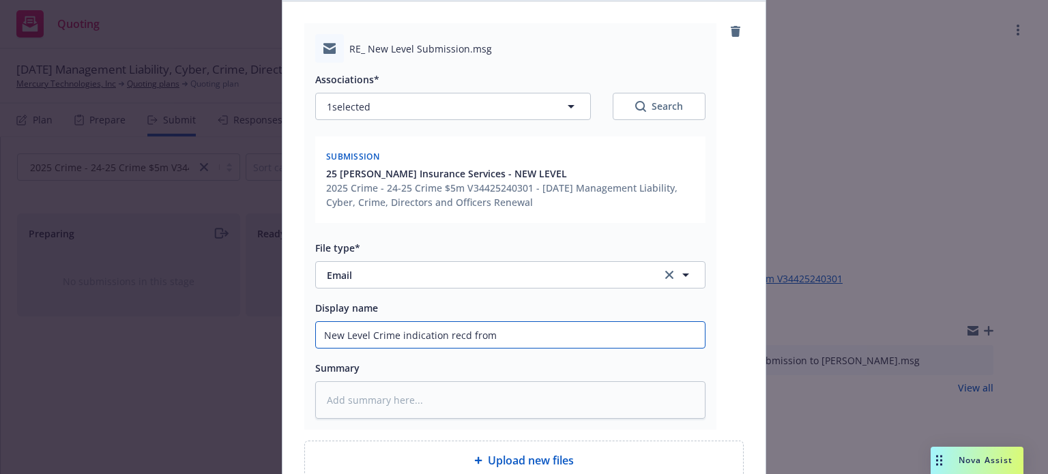
type input "New Level Crime indication recd from"
type textarea "x"
type input "New Level Crime indication recd from M"
type textarea "x"
type input "New Level Crime indication recd from Mi"
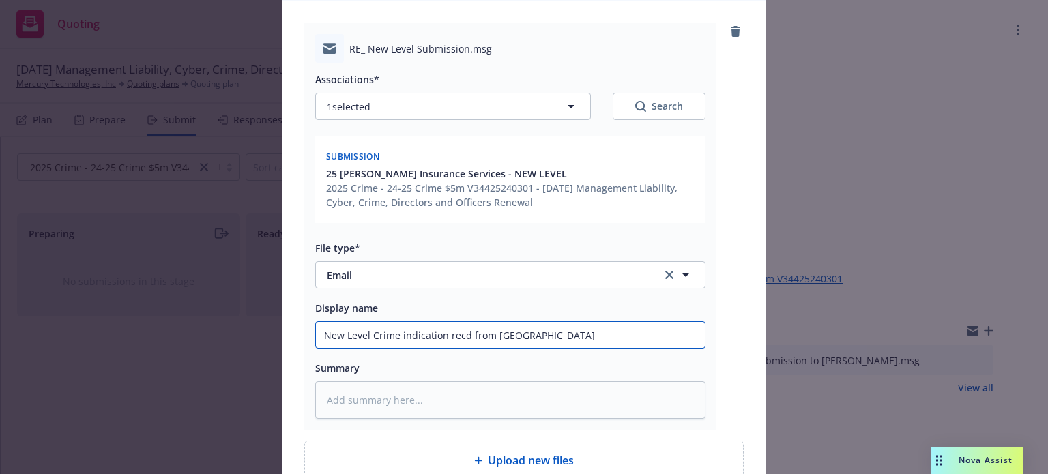
type textarea "x"
type input "New Level Crime indication recd from Mil"
type textarea "x"
type input "New Level Crime indication recd from Mill"
type textarea "x"
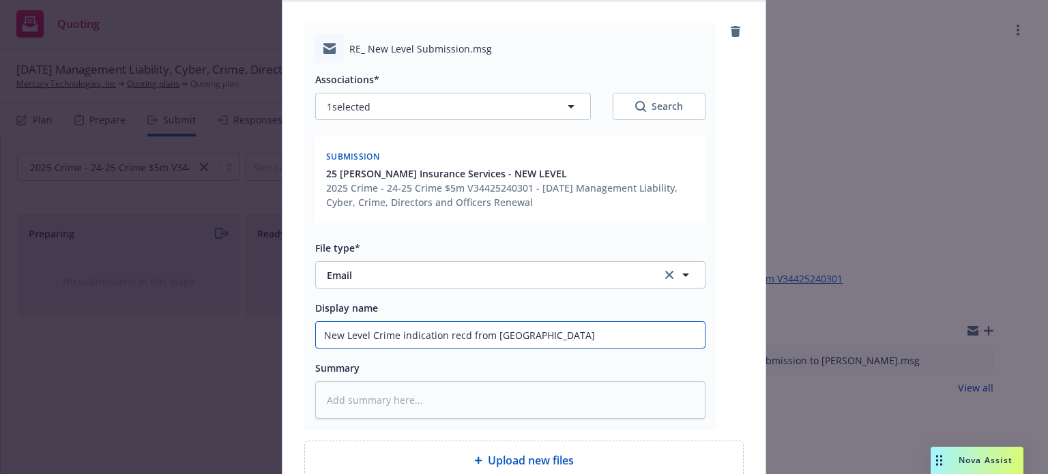
type input "New Level Crime indication recd from Mille"
type textarea "x"
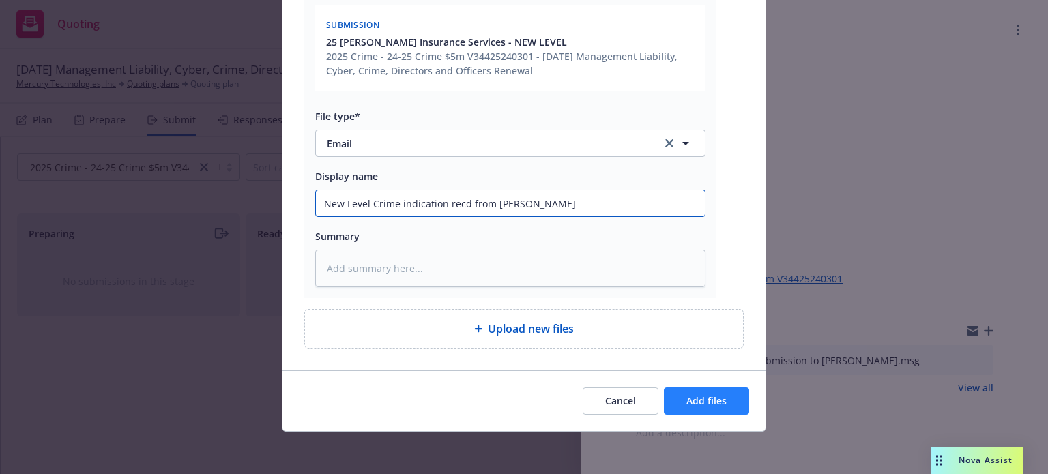
type input "New Level Crime indication recd from Miller"
click at [693, 396] on span "Add files" at bounding box center [706, 400] width 40 height 13
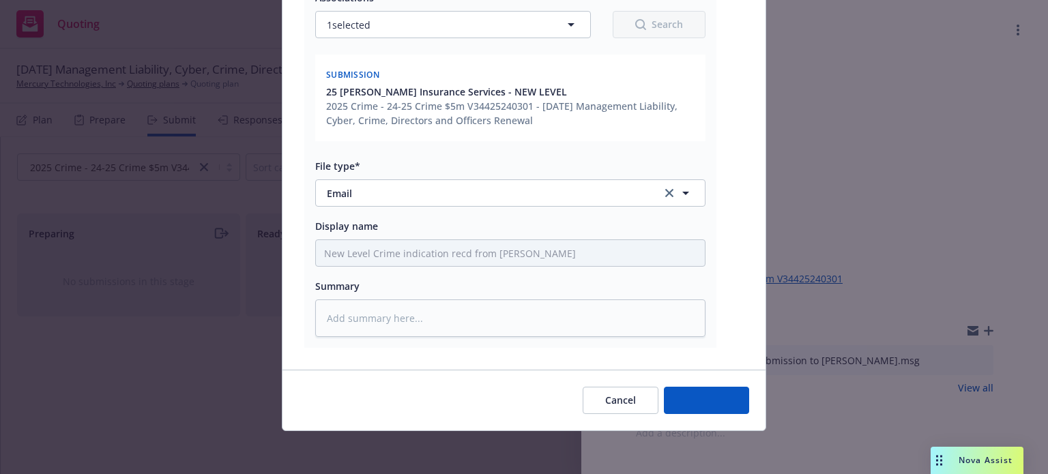
type textarea "x"
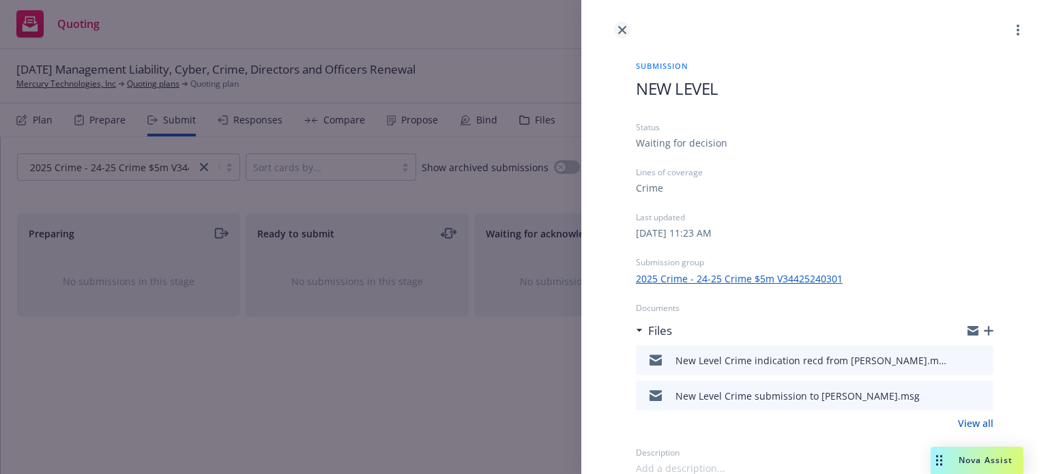
click at [622, 31] on icon "close" at bounding box center [622, 30] width 8 height 8
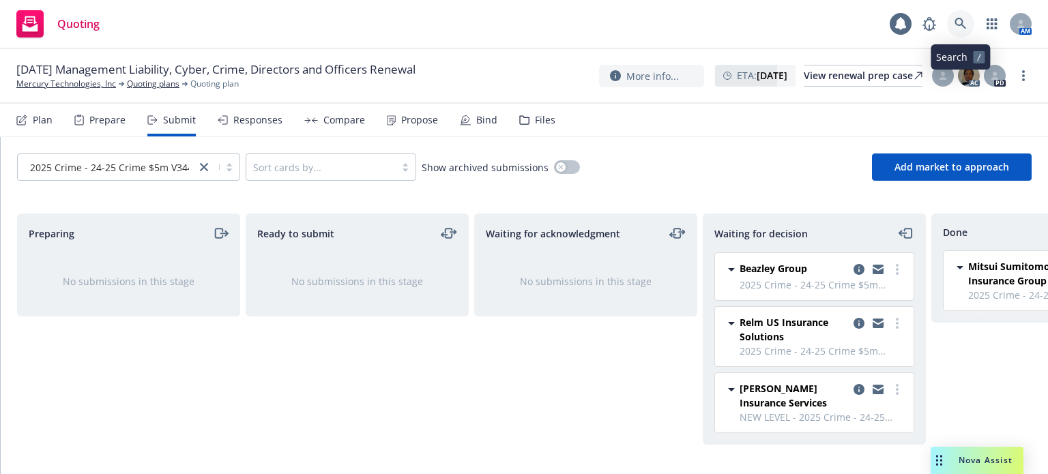
click at [960, 20] on icon at bounding box center [960, 24] width 12 height 12
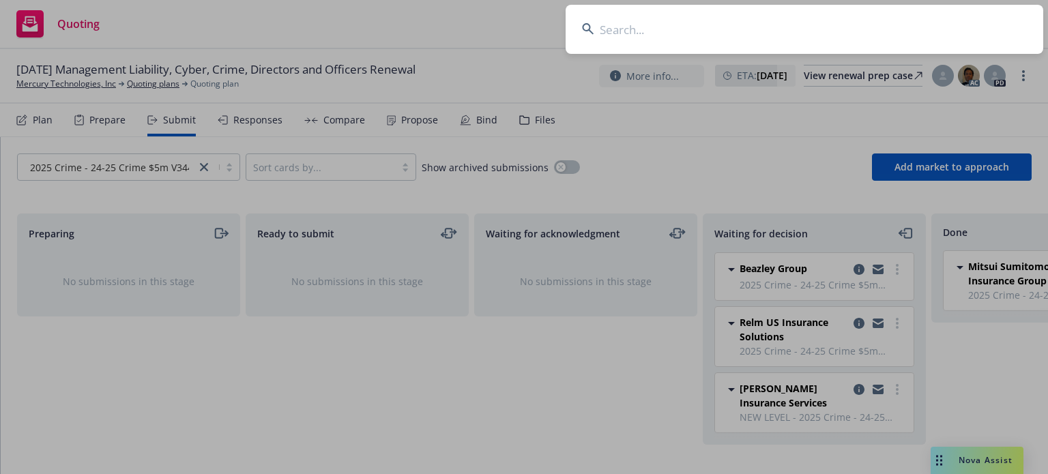
click at [722, 28] on input at bounding box center [803, 29] width 477 height 49
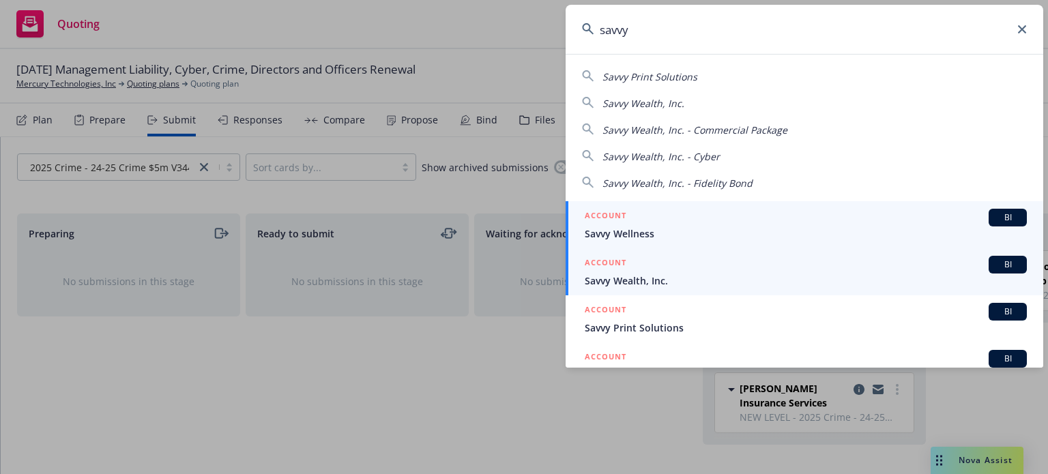
type input "savvy"
click at [637, 279] on span "Savvy Wealth, Inc." at bounding box center [805, 280] width 442 height 14
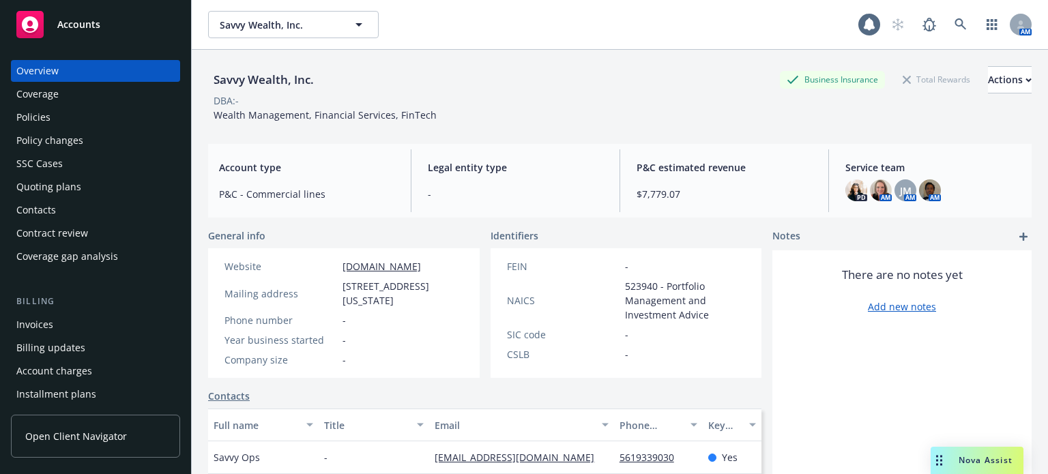
click at [49, 114] on div "Policies" at bounding box center [33, 117] width 34 height 22
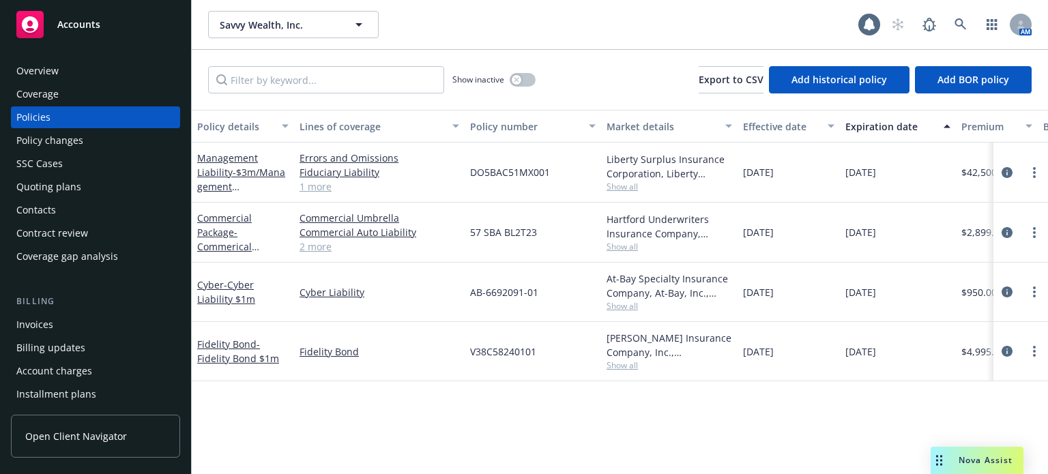
click at [224, 133] on div "Policy details" at bounding box center [235, 126] width 76 height 14
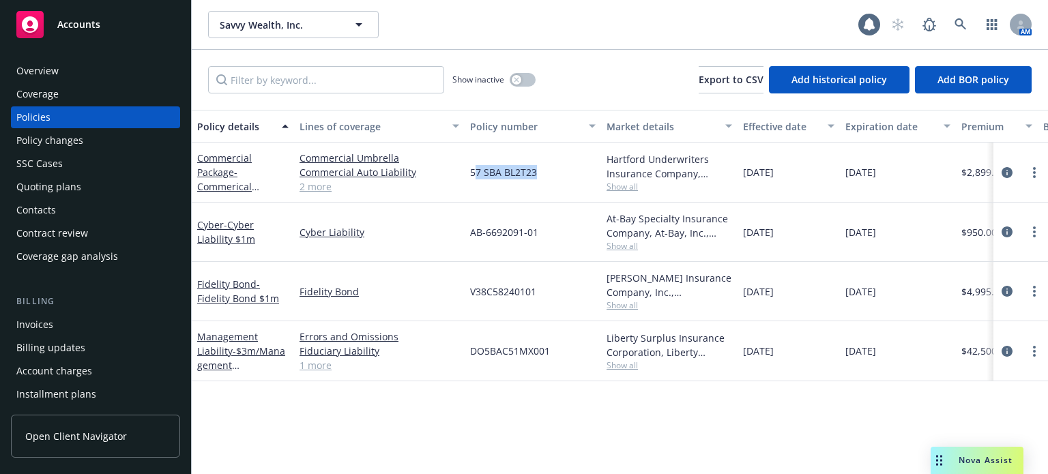
drag, startPoint x: 520, startPoint y: 173, endPoint x: 473, endPoint y: 171, distance: 47.8
click at [473, 171] on div "57 SBA BL2T23" at bounding box center [532, 173] width 136 height 60
click at [503, 168] on span "57 SBA BL2T23" at bounding box center [503, 172] width 67 height 14
click at [467, 168] on div "57 SBA BL2T23" at bounding box center [532, 173] width 136 height 60
drag, startPoint x: 472, startPoint y: 170, endPoint x: 533, endPoint y: 175, distance: 61.6
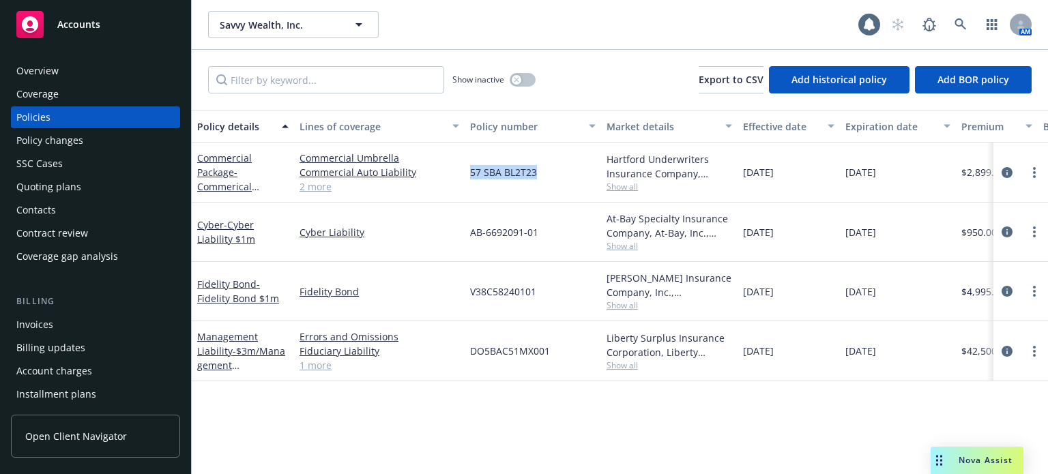
click at [533, 175] on span "57 SBA BL2T23" at bounding box center [503, 172] width 67 height 14
copy span "57 SBA BL2T23"
